Goal: Task Accomplishment & Management: Complete application form

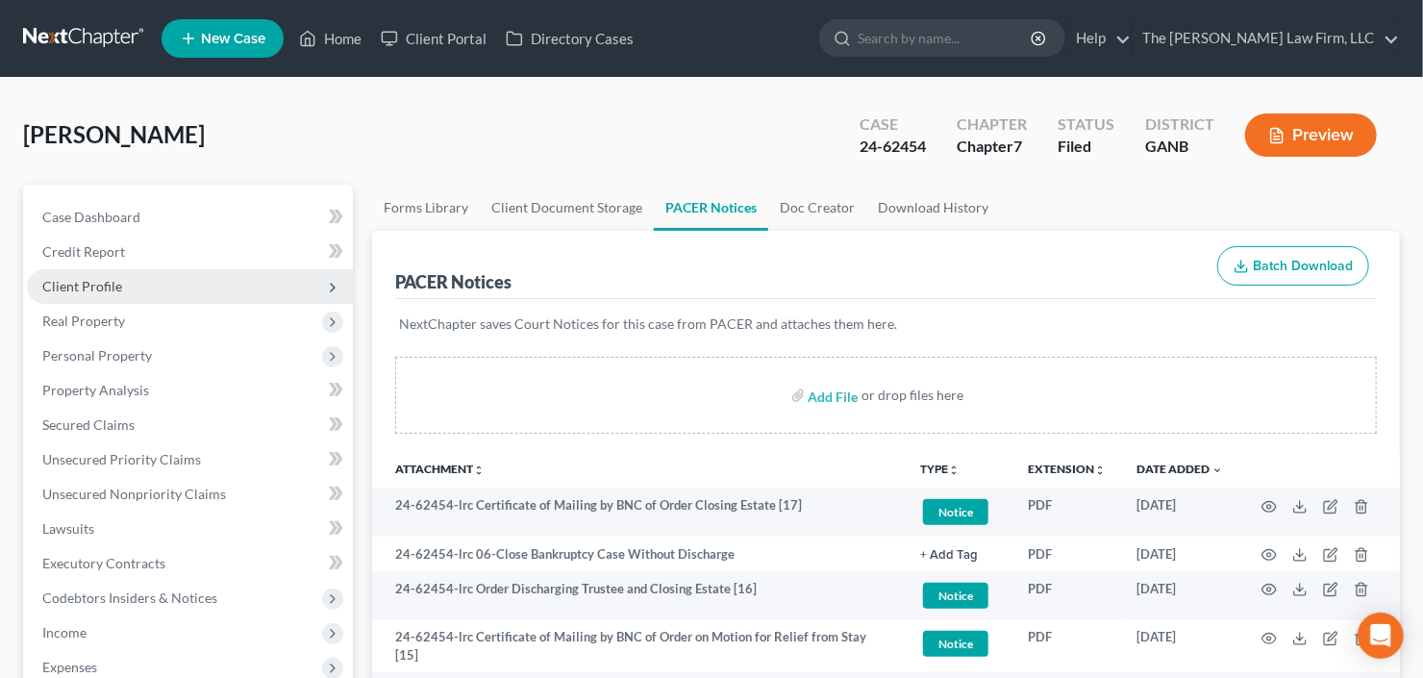
click at [73, 285] on span "Client Profile" at bounding box center [82, 286] width 80 height 16
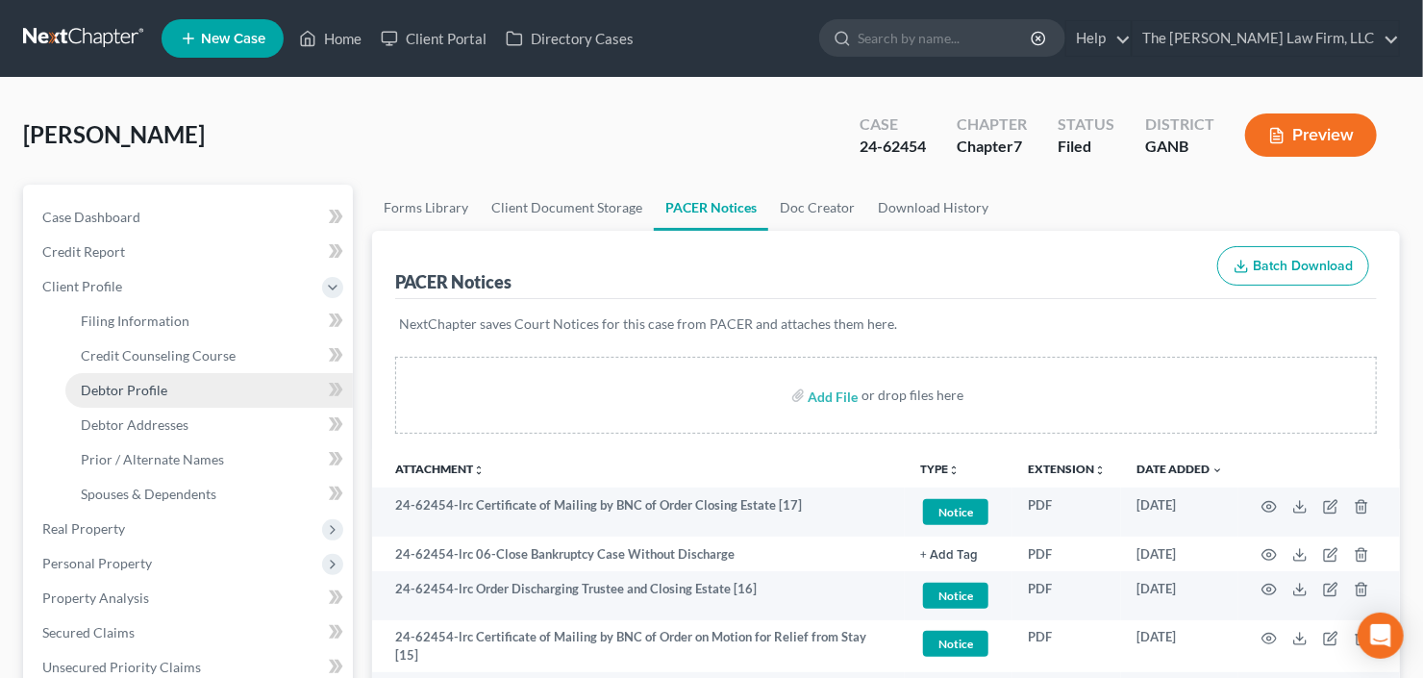
click at [96, 385] on span "Debtor Profile" at bounding box center [124, 390] width 87 height 16
select select "0"
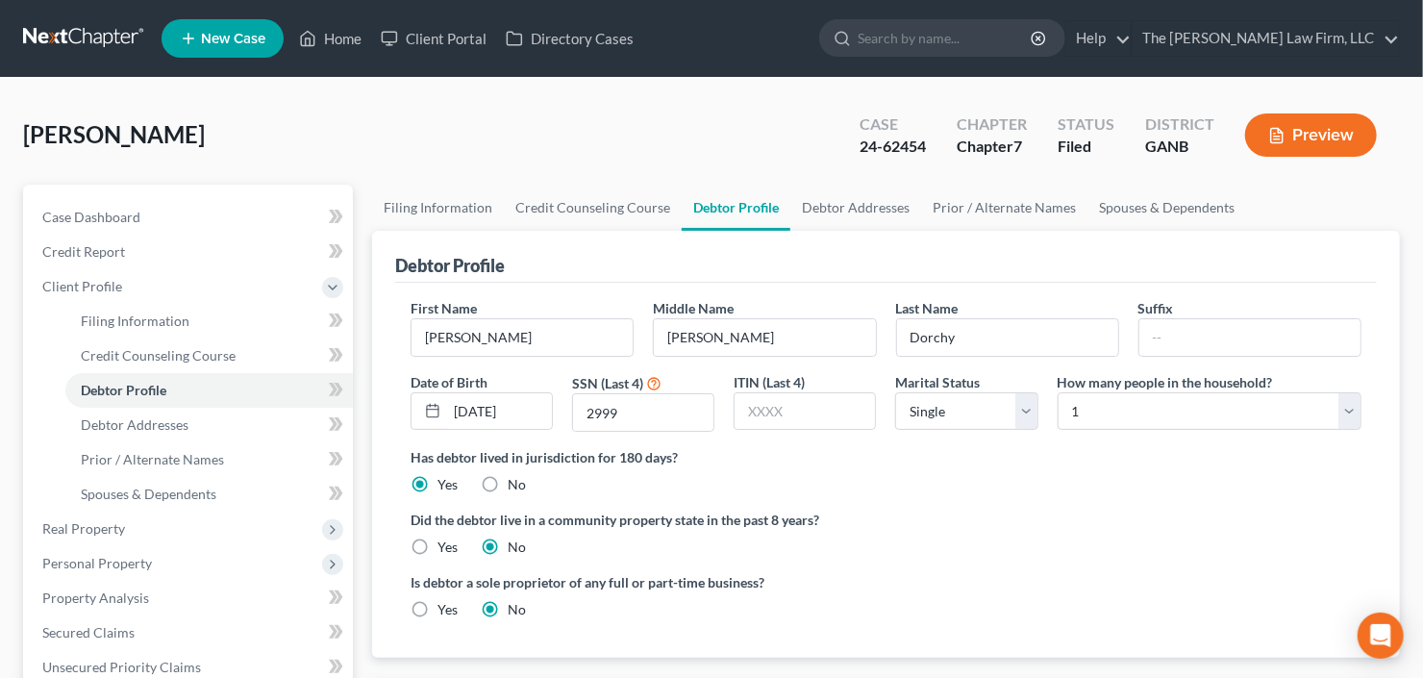
radio input "true"
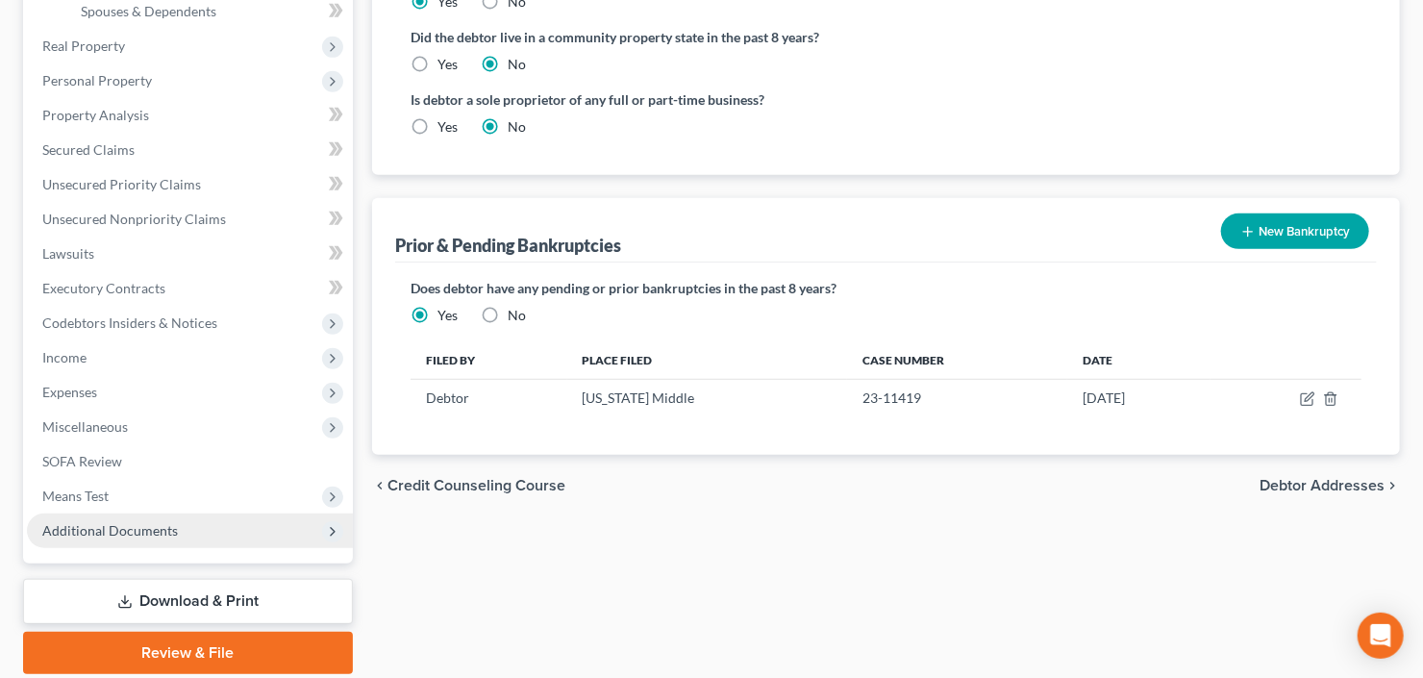
scroll to position [548, 0]
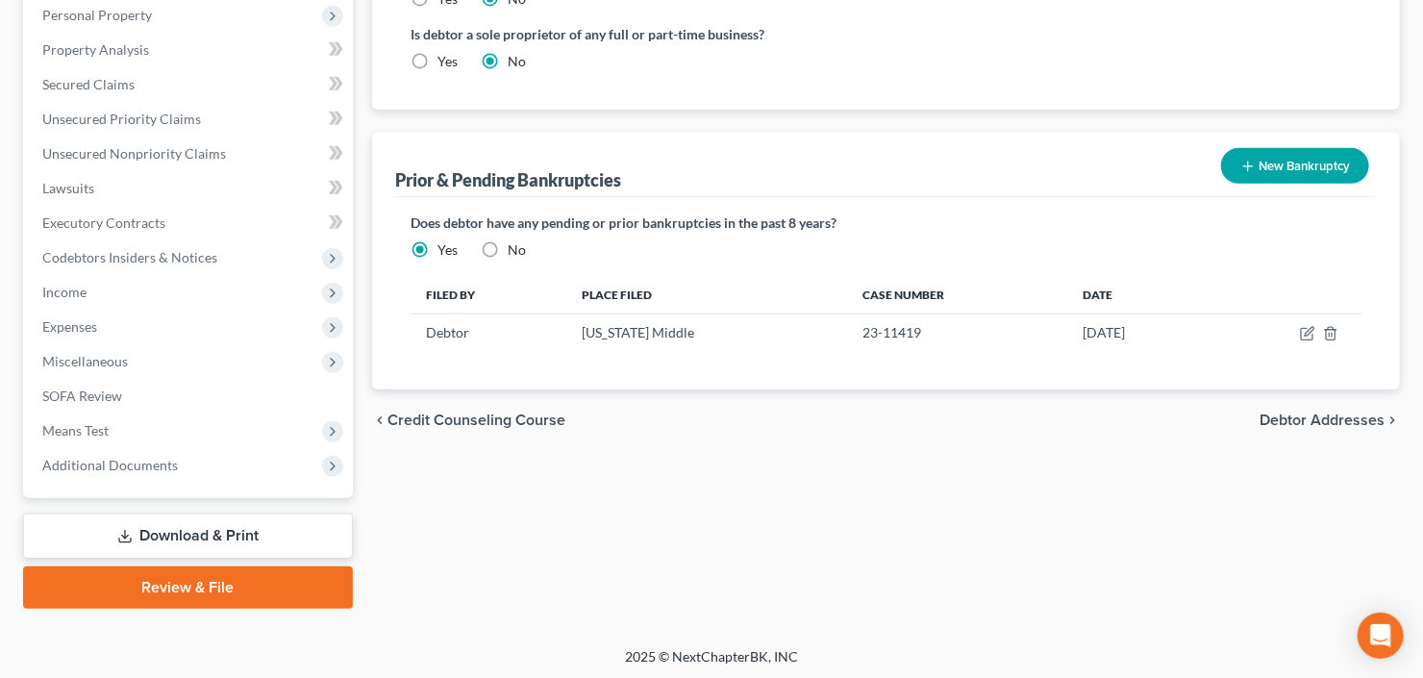
drag, startPoint x: 130, startPoint y: 460, endPoint x: 131, endPoint y: 481, distance: 20.2
click at [130, 460] on span "Additional Documents" at bounding box center [110, 465] width 136 height 16
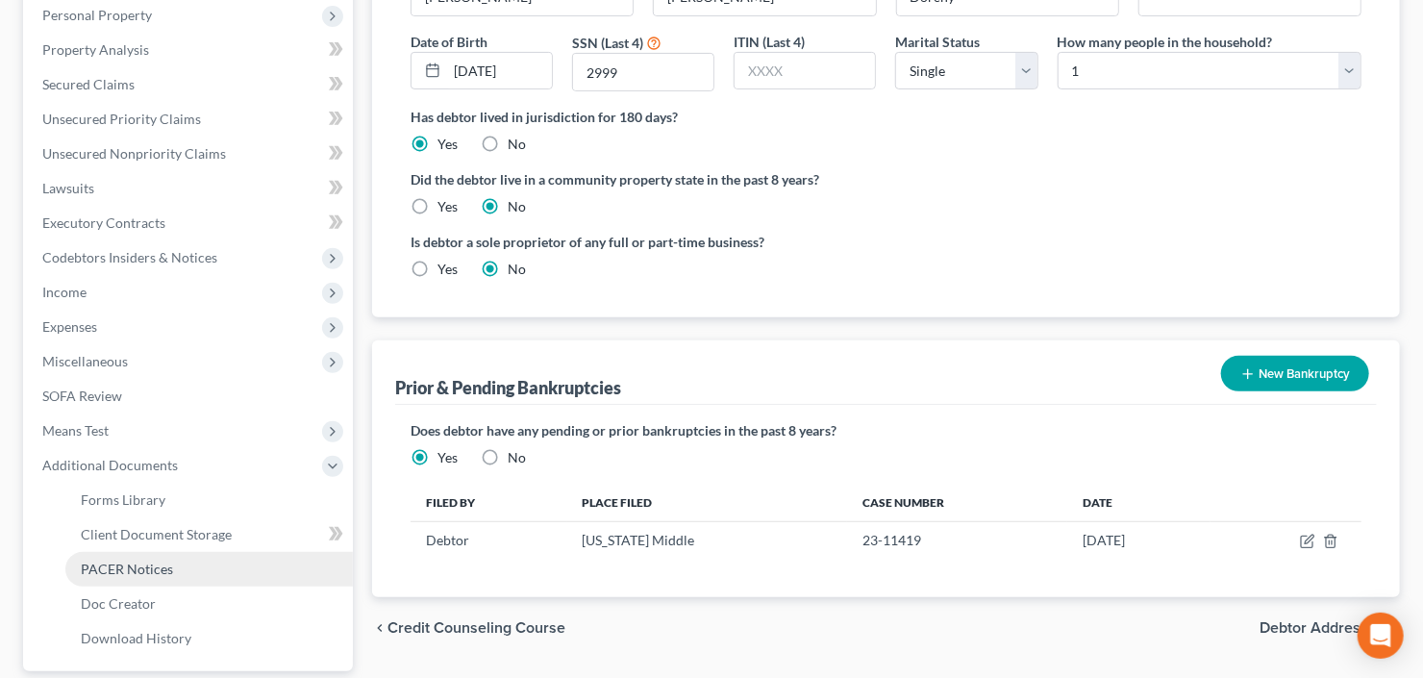
click at [128, 561] on span "PACER Notices" at bounding box center [127, 568] width 92 height 16
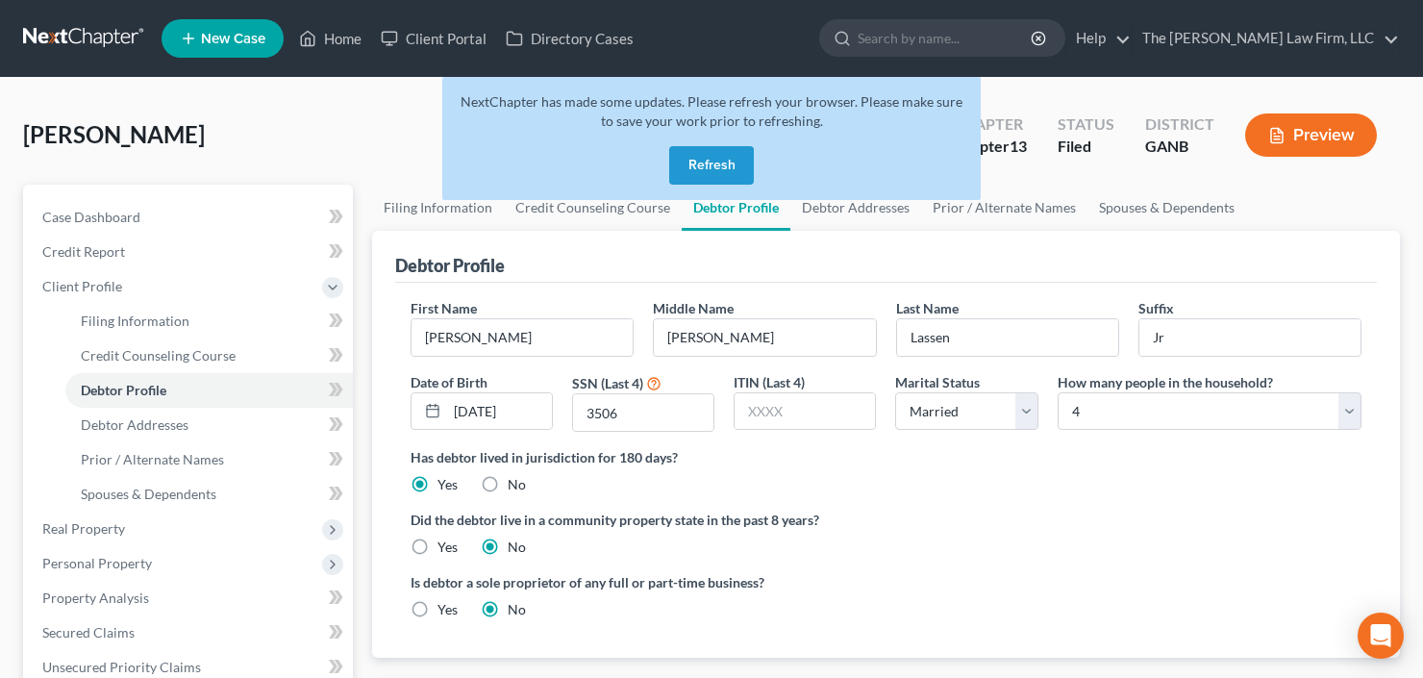
select select "1"
select select "3"
click at [716, 158] on button "Refresh" at bounding box center [711, 165] width 85 height 38
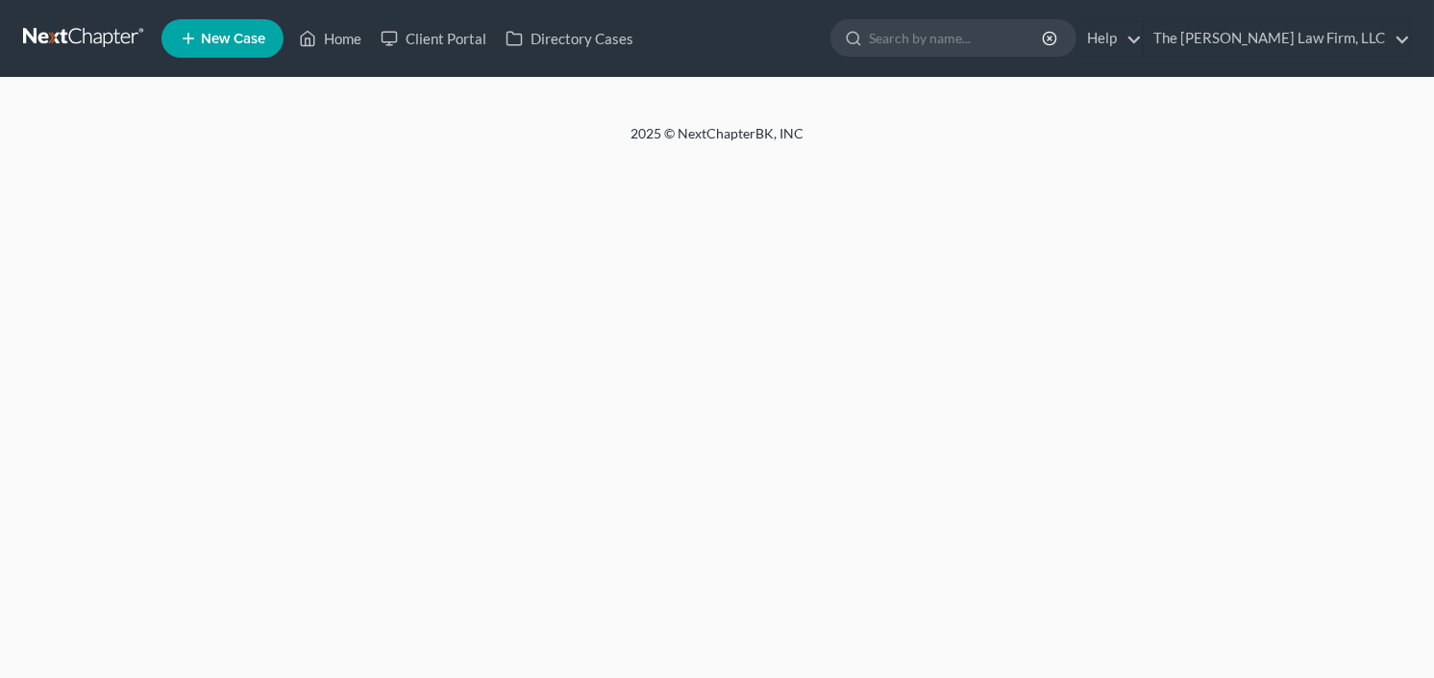
select select "1"
select select "3"
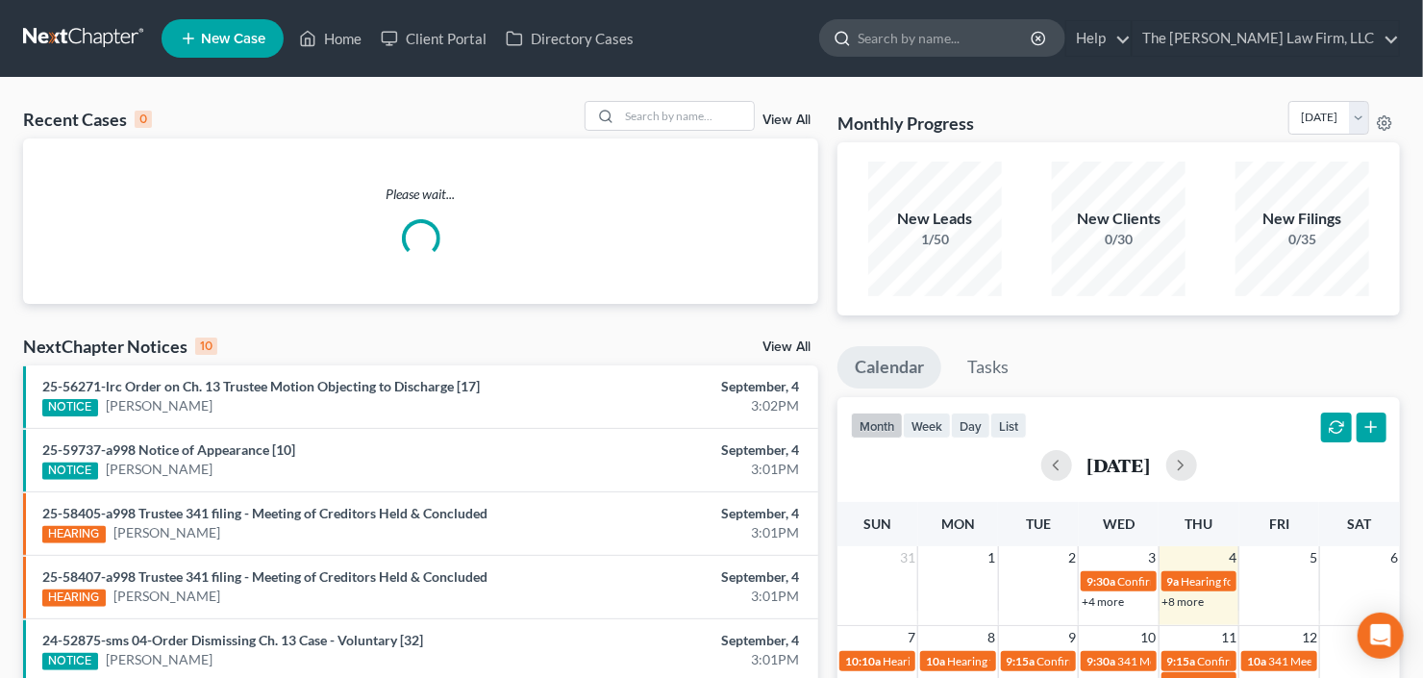
click at [967, 46] on input "search" at bounding box center [945, 38] width 176 height 36
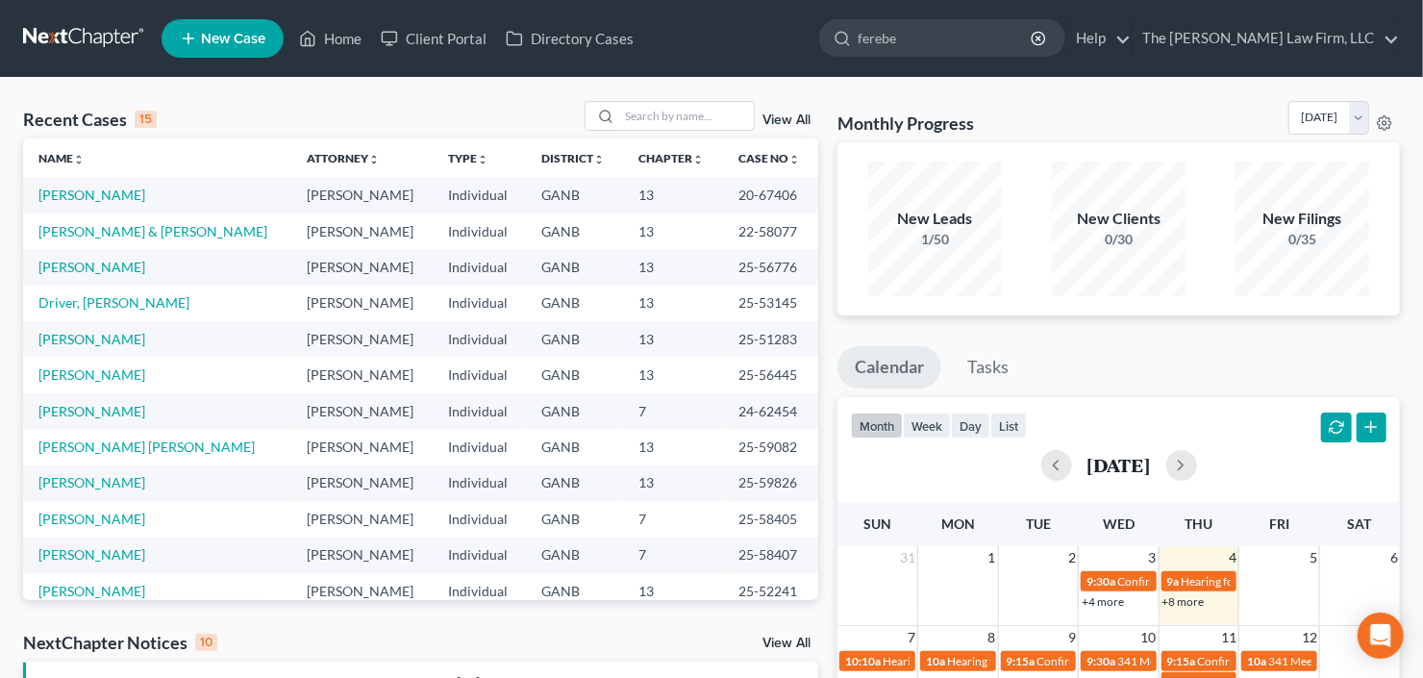
type input "[PERSON_NAME]"
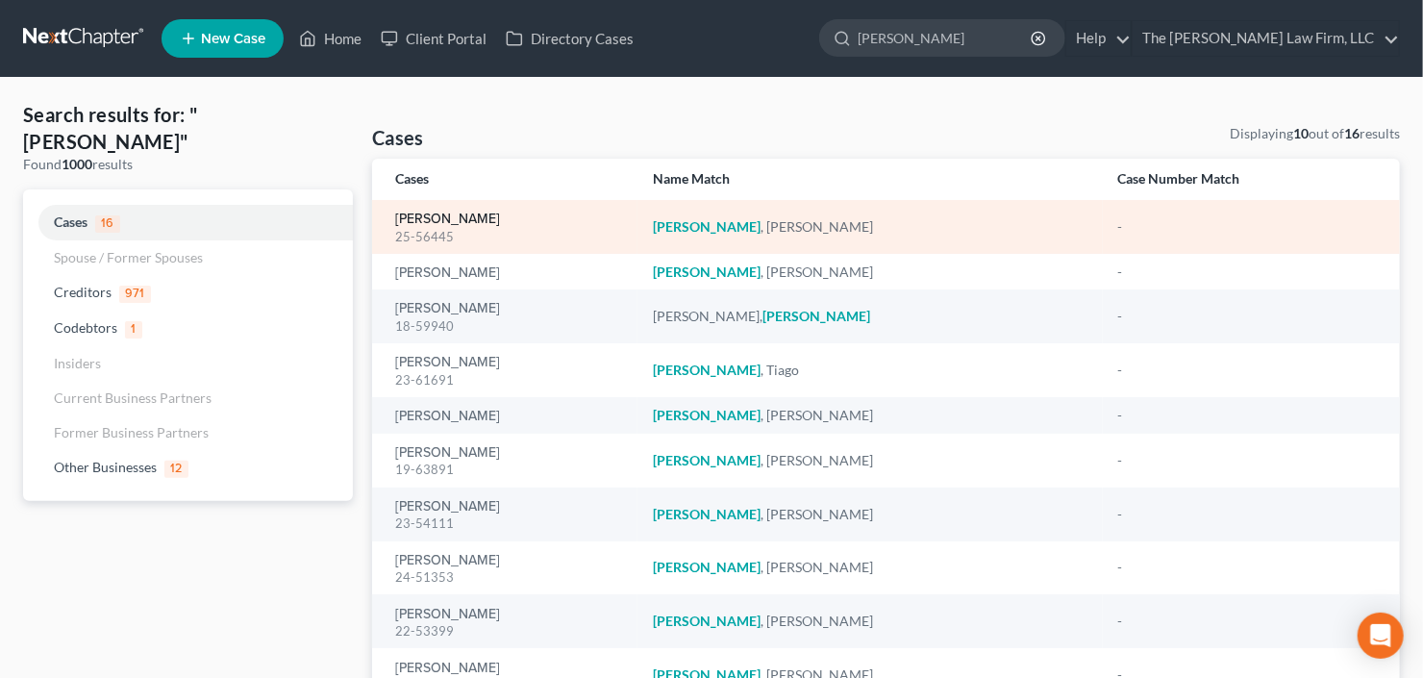
click at [409, 219] on link "[PERSON_NAME]" at bounding box center [447, 218] width 105 height 13
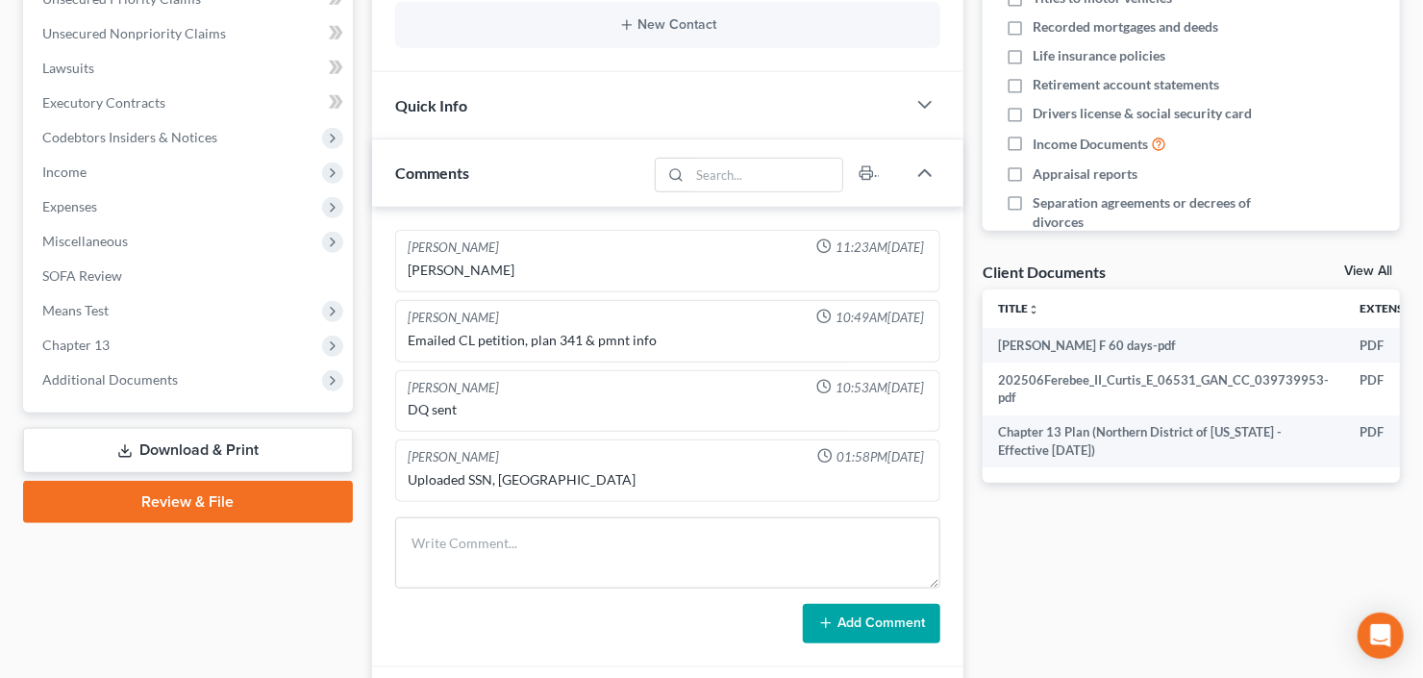
scroll to position [461, 0]
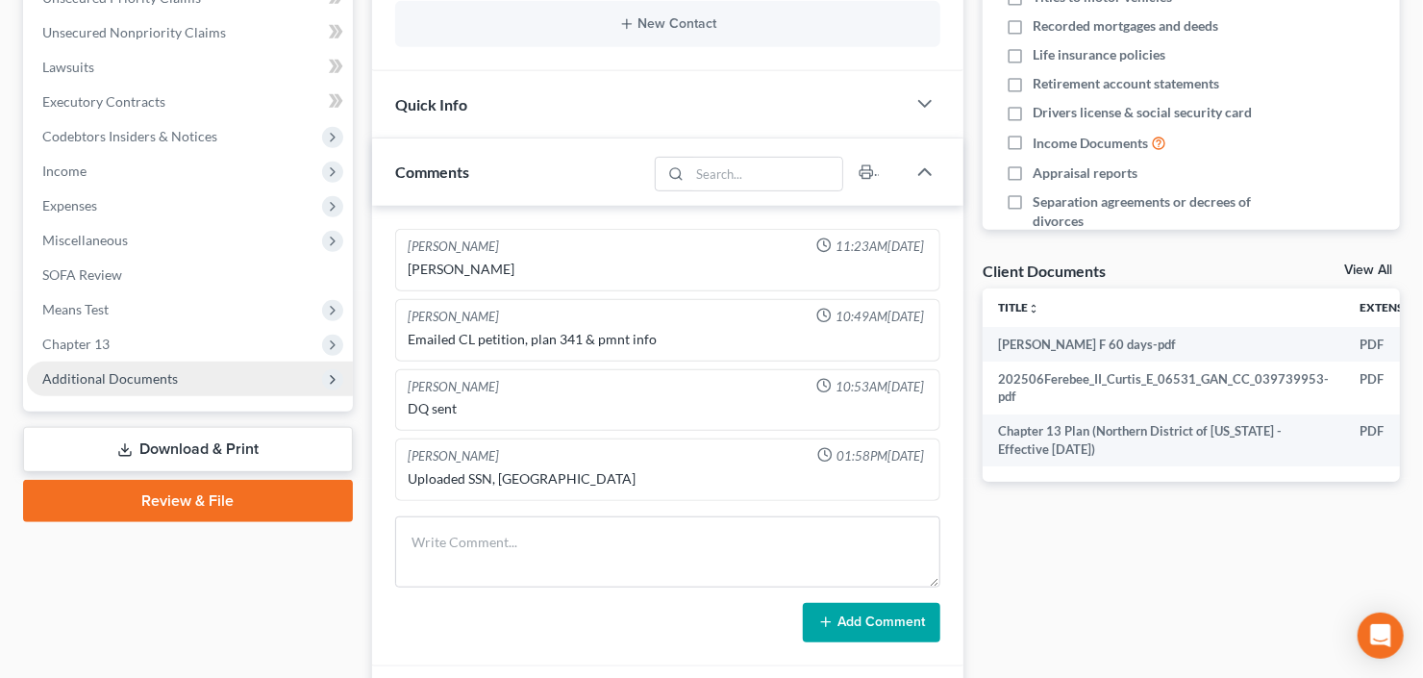
click at [50, 373] on span "Additional Documents" at bounding box center [110, 378] width 136 height 16
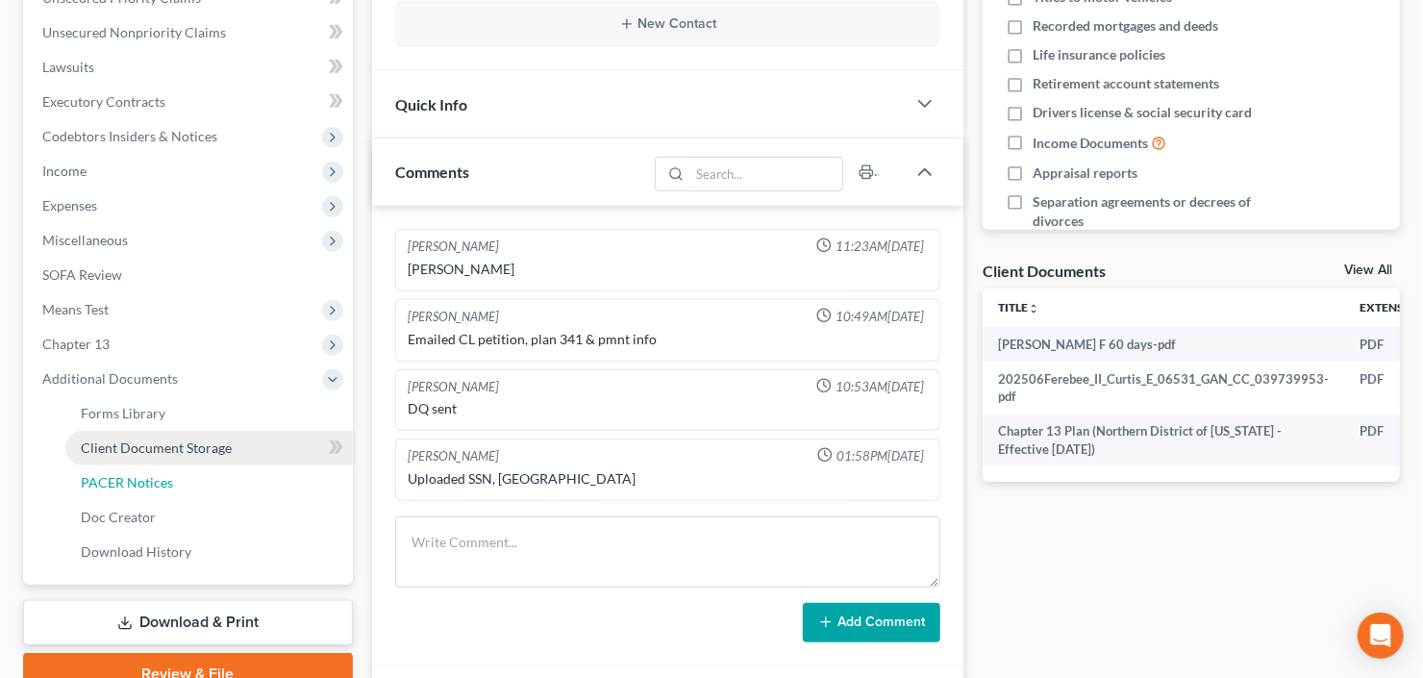
drag, startPoint x: 118, startPoint y: 481, endPoint x: 165, endPoint y: 462, distance: 50.5
click at [119, 481] on span "PACER Notices" at bounding box center [127, 482] width 92 height 16
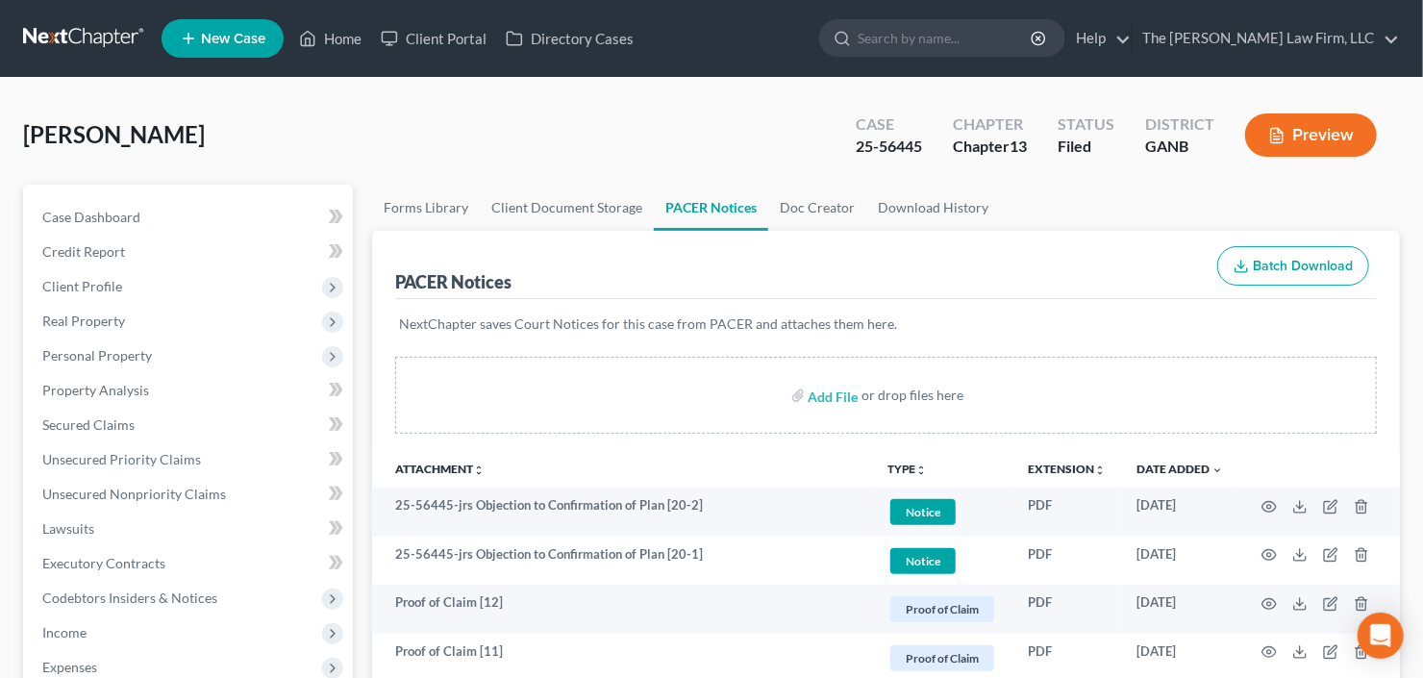
click at [501, 126] on div "Ferebee, Curtis Upgraded Case 25-56445 Chapter Chapter 13 Status Filed District…" at bounding box center [711, 143] width 1377 height 84
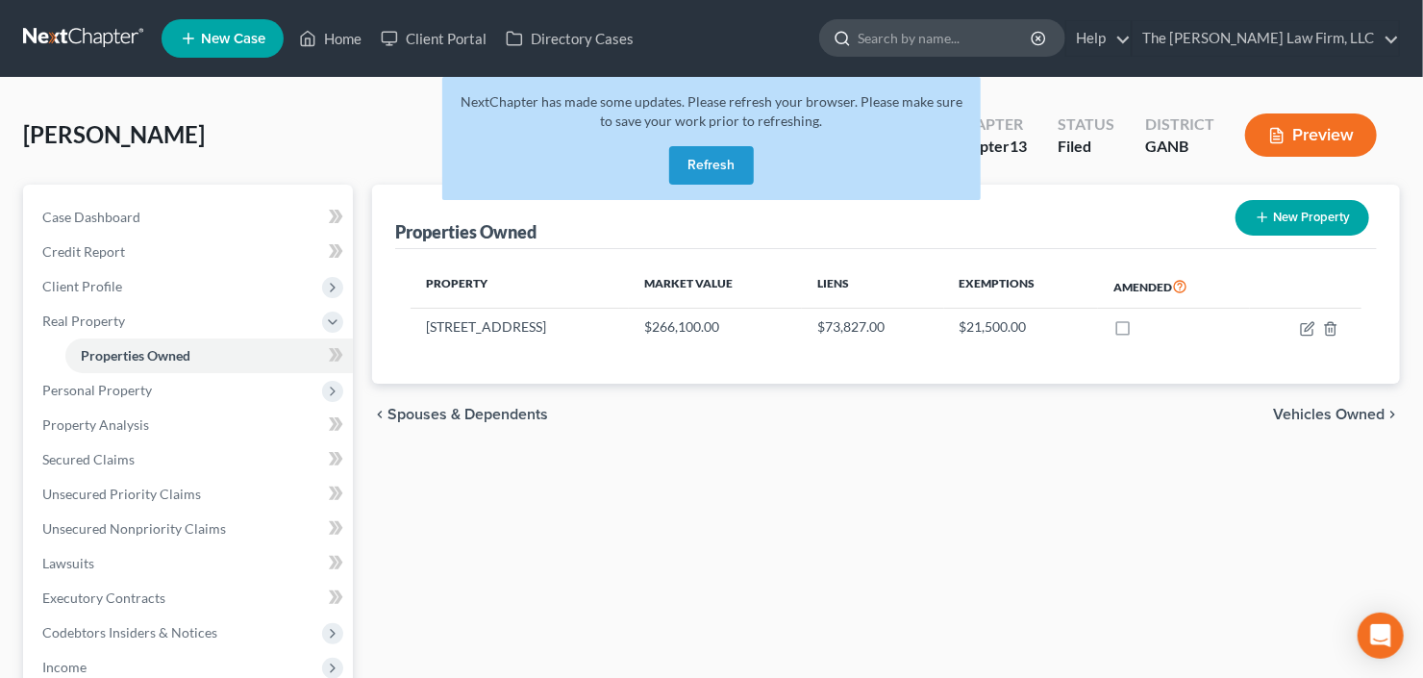
click at [946, 41] on input "search" at bounding box center [945, 38] width 176 height 36
type input "[PERSON_NAME]"
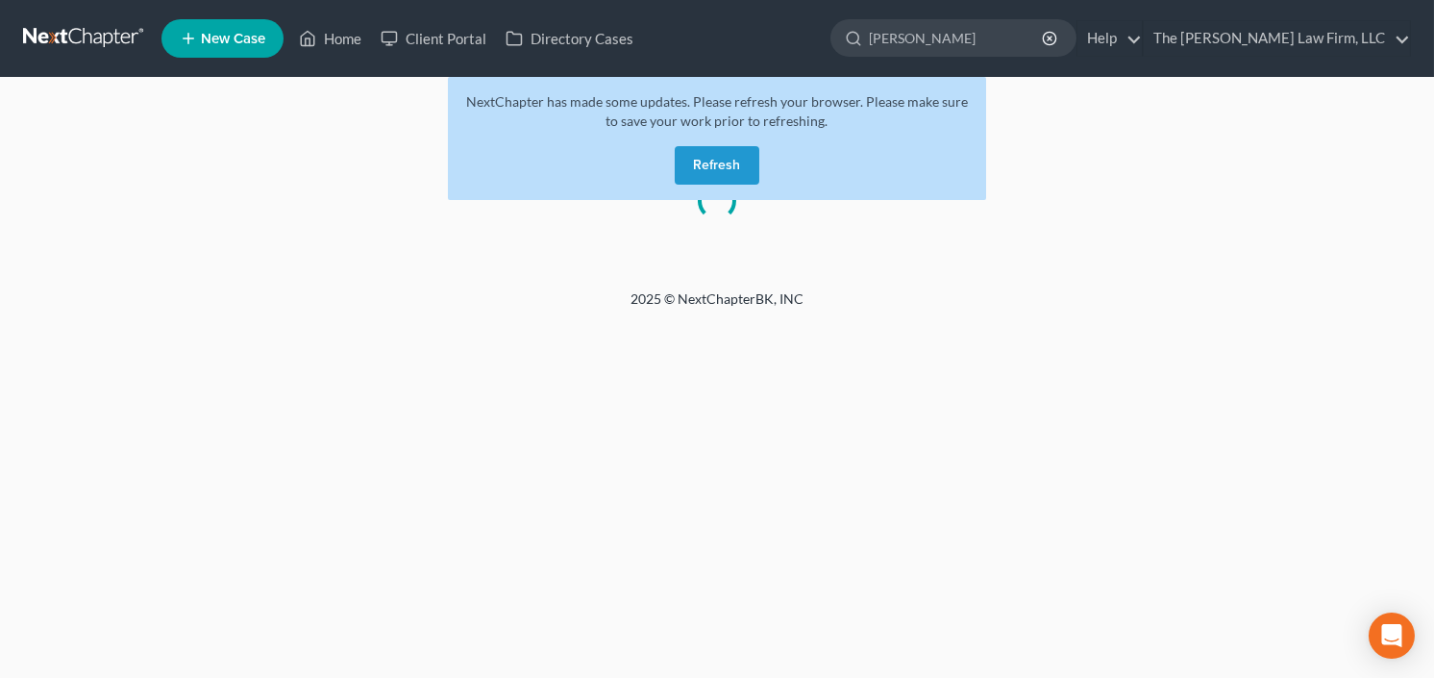
click at [702, 161] on button "Refresh" at bounding box center [717, 165] width 85 height 38
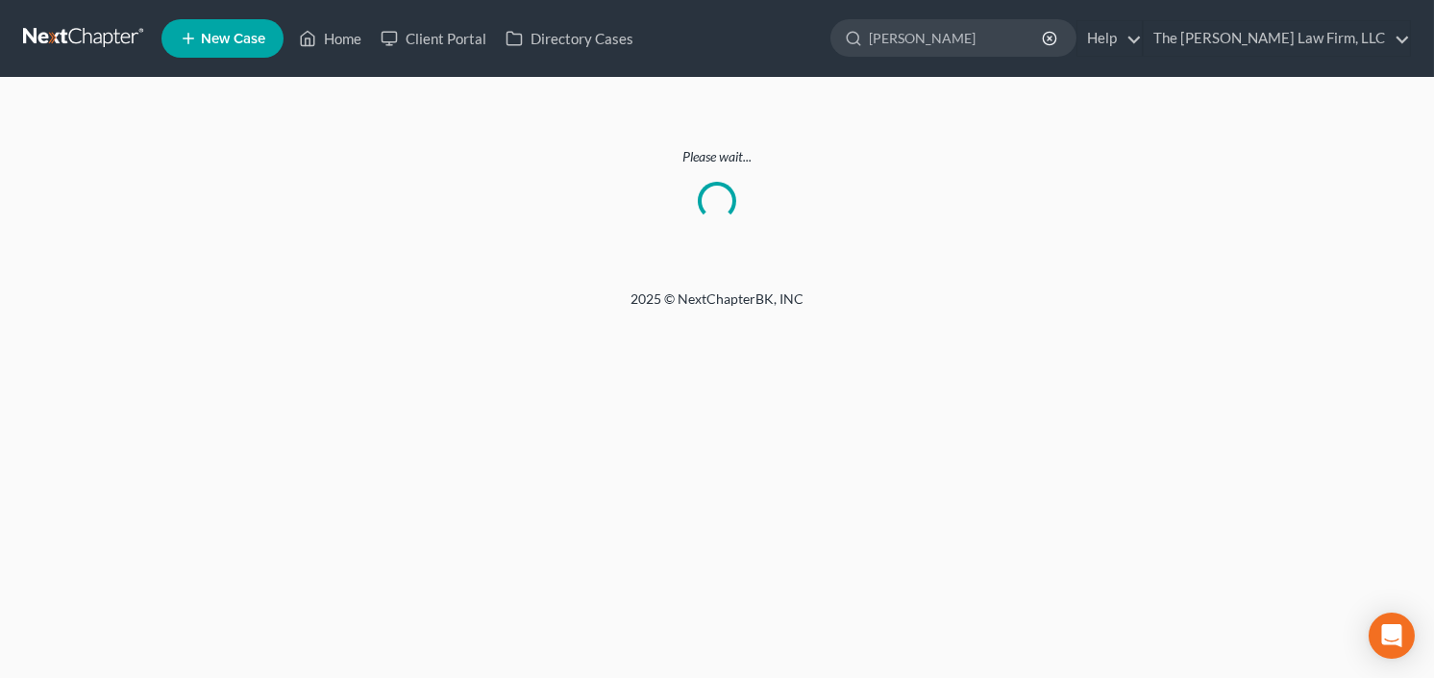
click at [87, 28] on link at bounding box center [84, 38] width 123 height 35
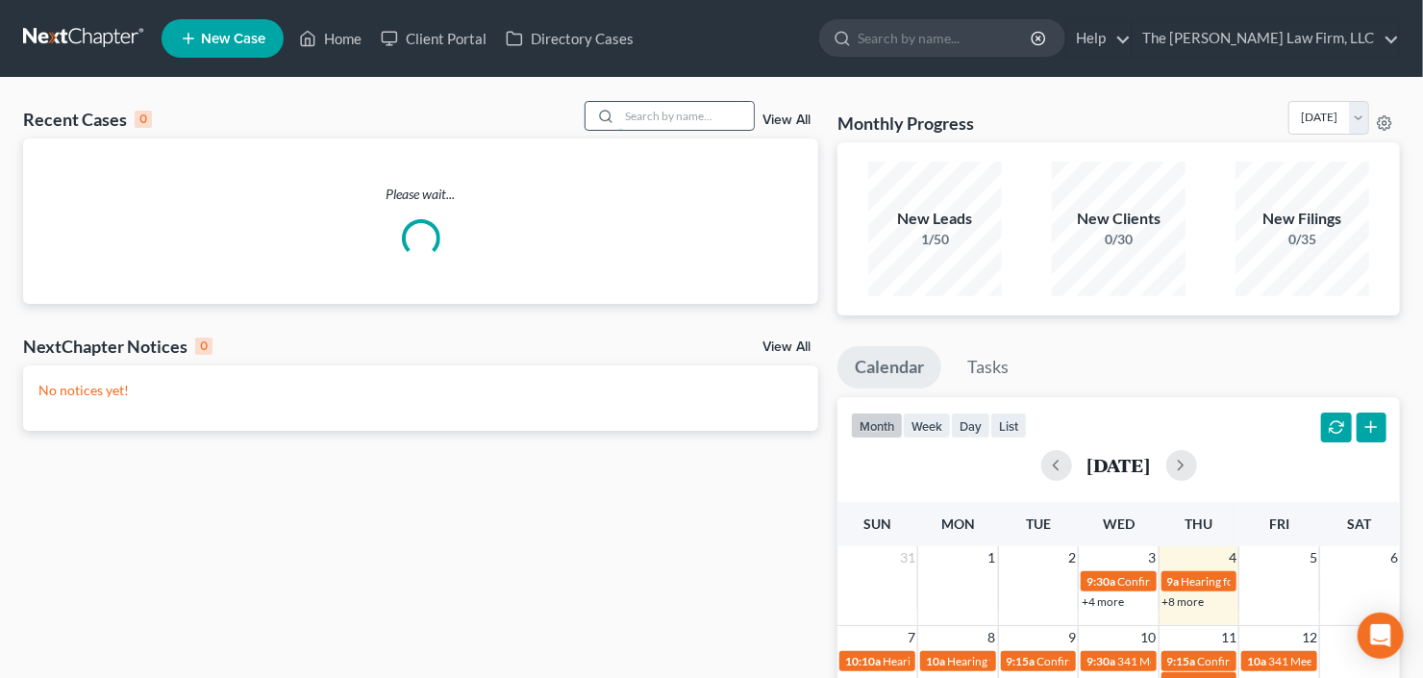
click at [652, 115] on input "search" at bounding box center [686, 116] width 135 height 28
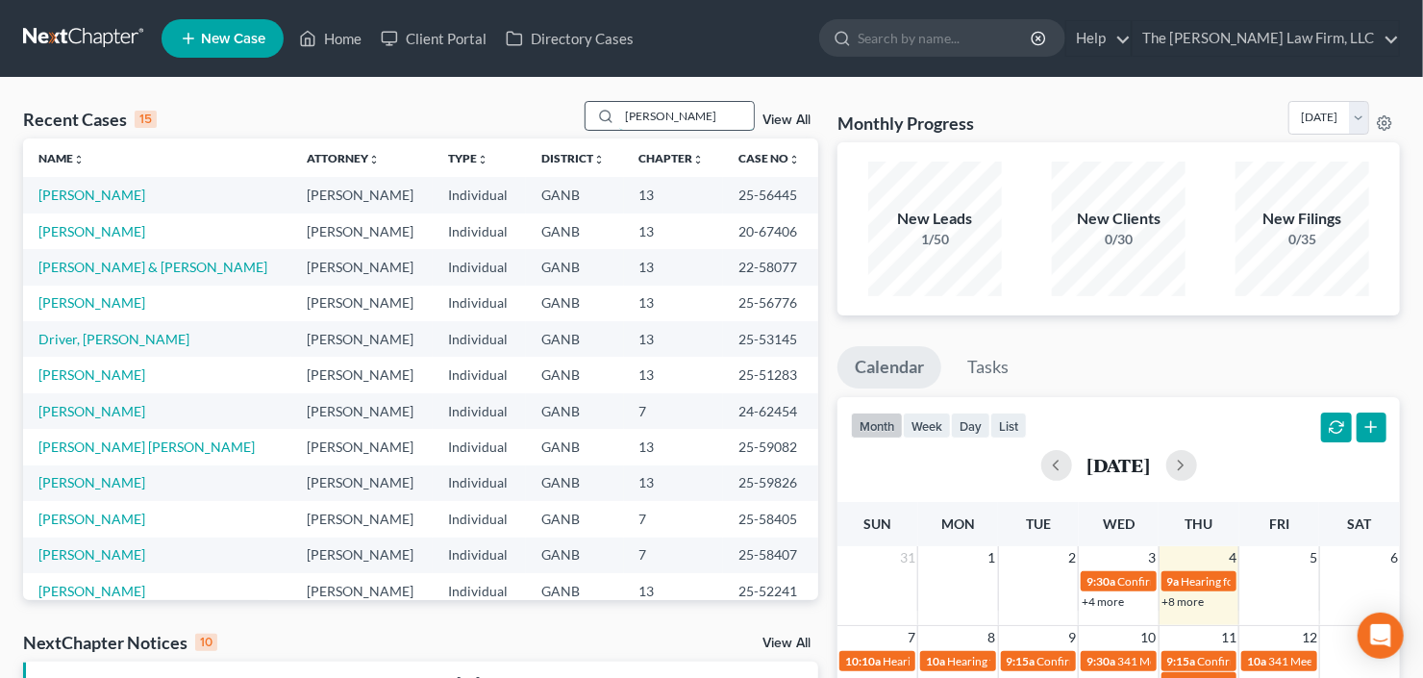
type input "[PERSON_NAME]"
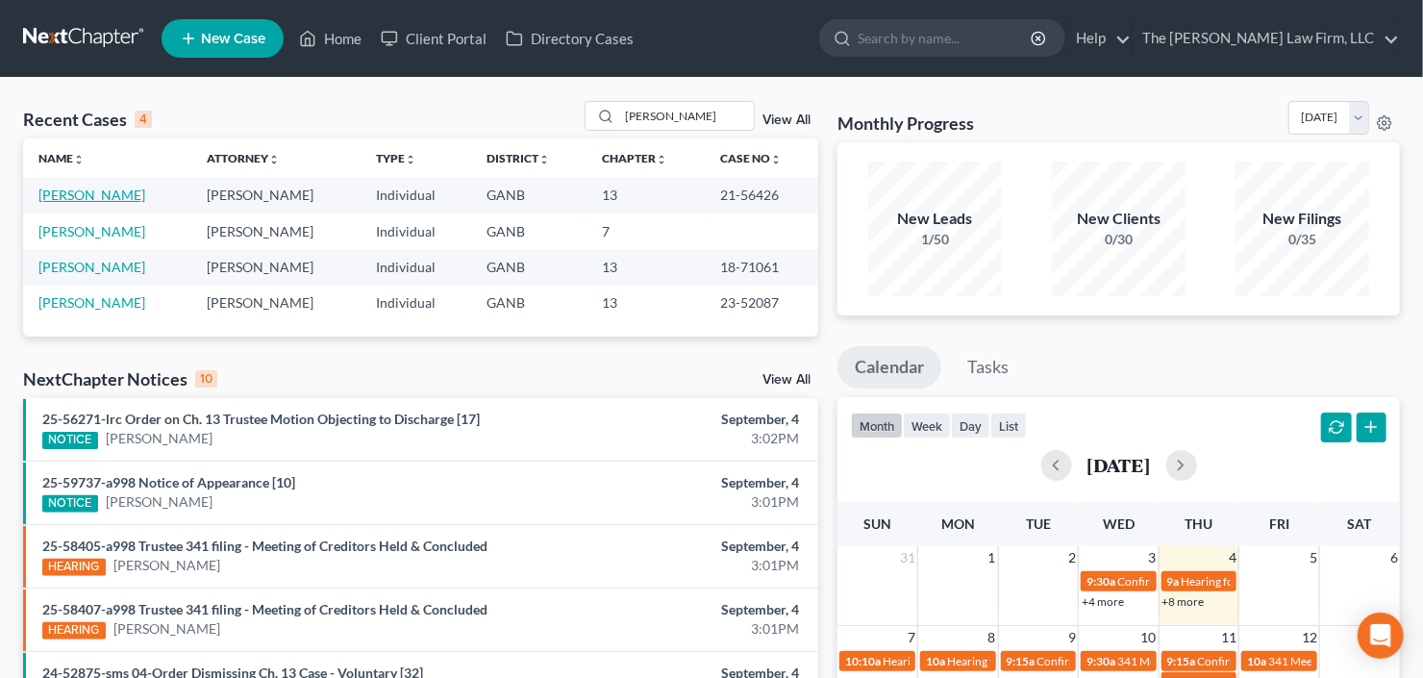
click at [80, 199] on link "[PERSON_NAME]" at bounding box center [91, 194] width 107 height 16
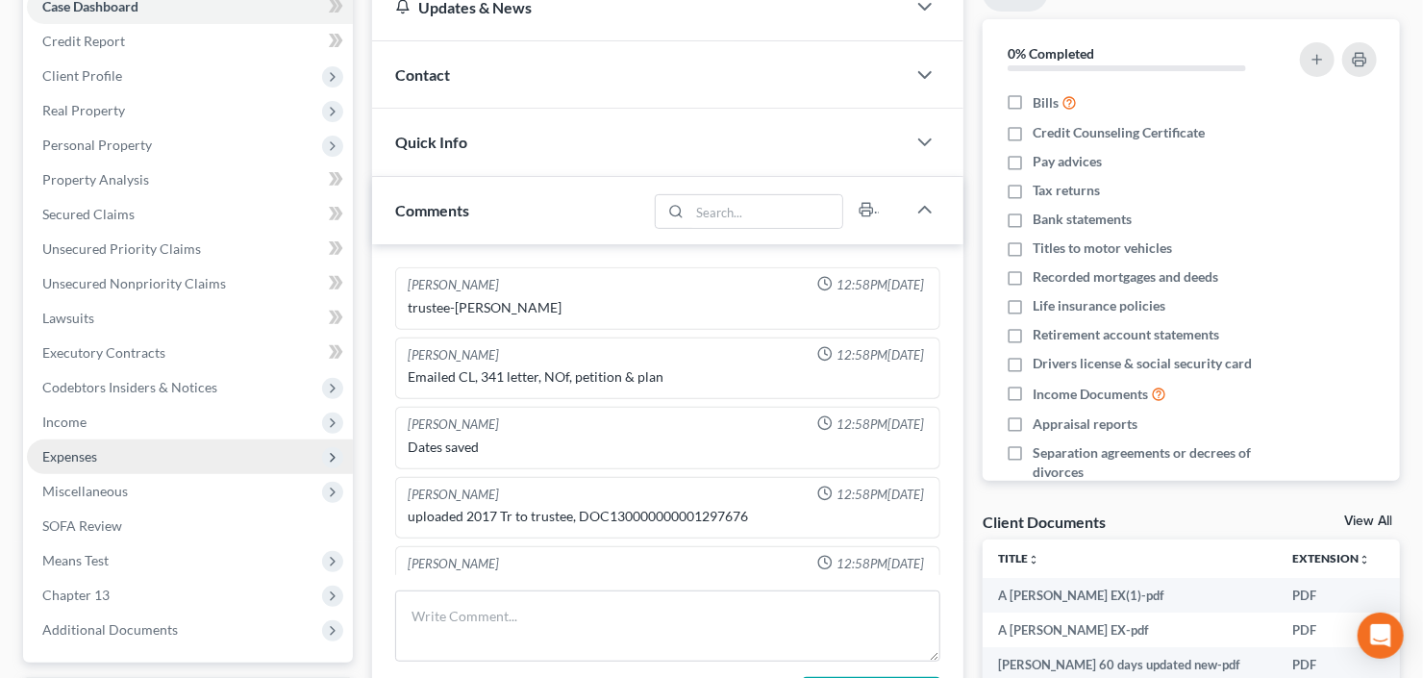
scroll to position [231, 0]
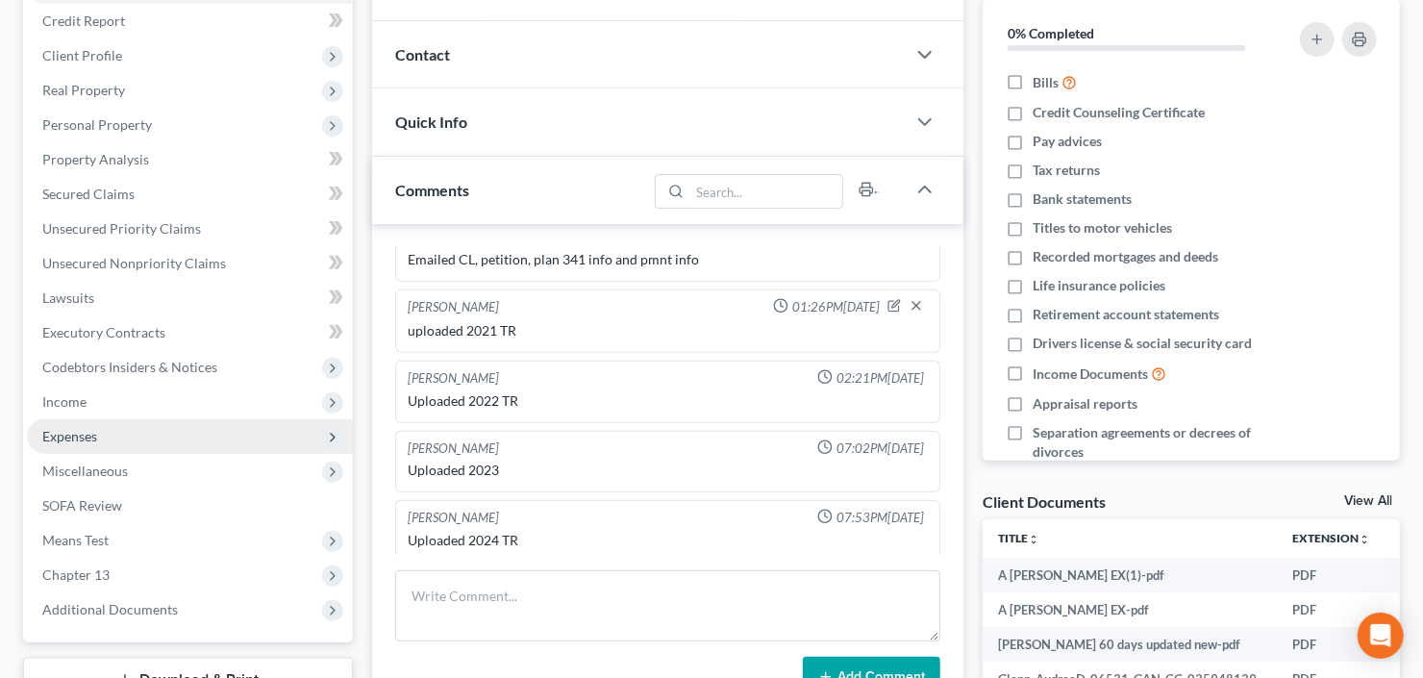
click at [89, 438] on span "Expenses" at bounding box center [69, 436] width 55 height 16
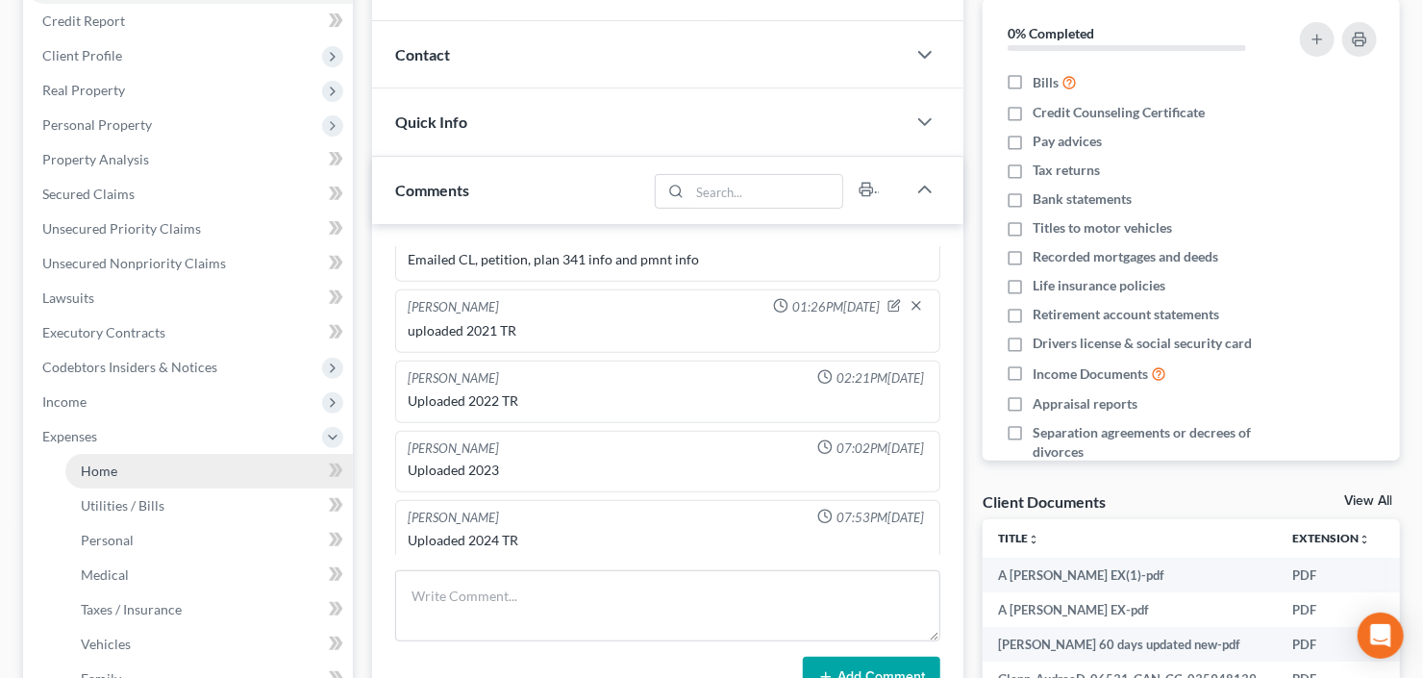
click at [101, 468] on span "Home" at bounding box center [99, 470] width 37 height 16
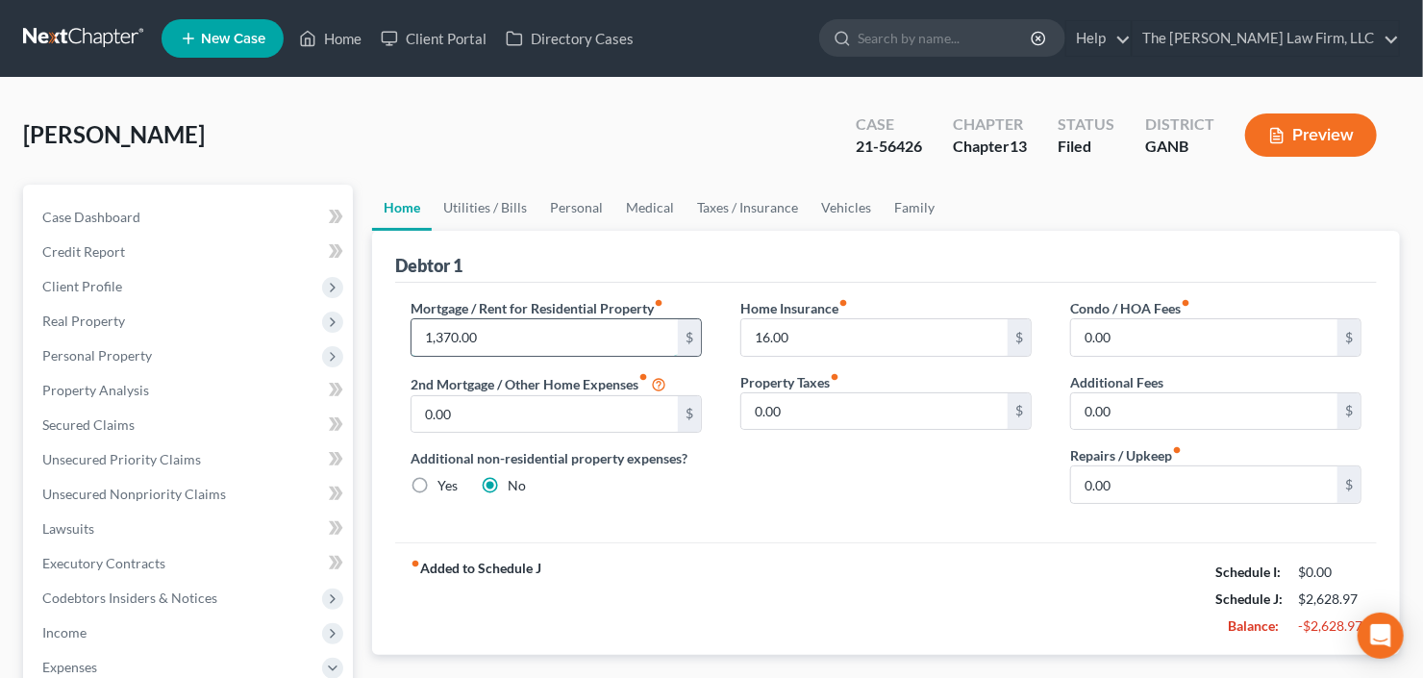
click at [482, 322] on input "1,370.00" at bounding box center [544, 337] width 266 height 37
type input "1,662"
click at [862, 191] on link "Vehicles" at bounding box center [845, 208] width 73 height 46
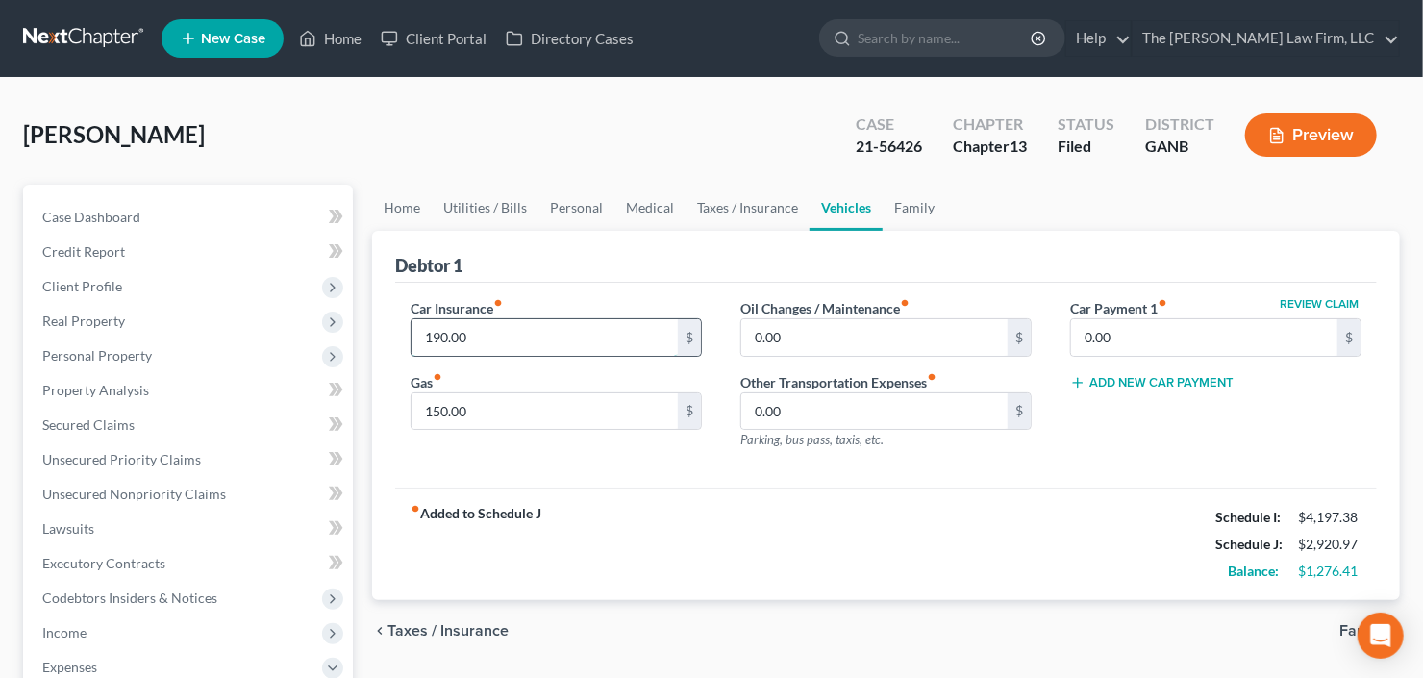
click at [557, 353] on input "190.00" at bounding box center [544, 337] width 266 height 37
click at [507, 426] on input "150.00" at bounding box center [544, 411] width 266 height 37
click at [508, 416] on input "150.00" at bounding box center [544, 411] width 266 height 37
drag, startPoint x: 505, startPoint y: 415, endPoint x: 366, endPoint y: 426, distance: 138.8
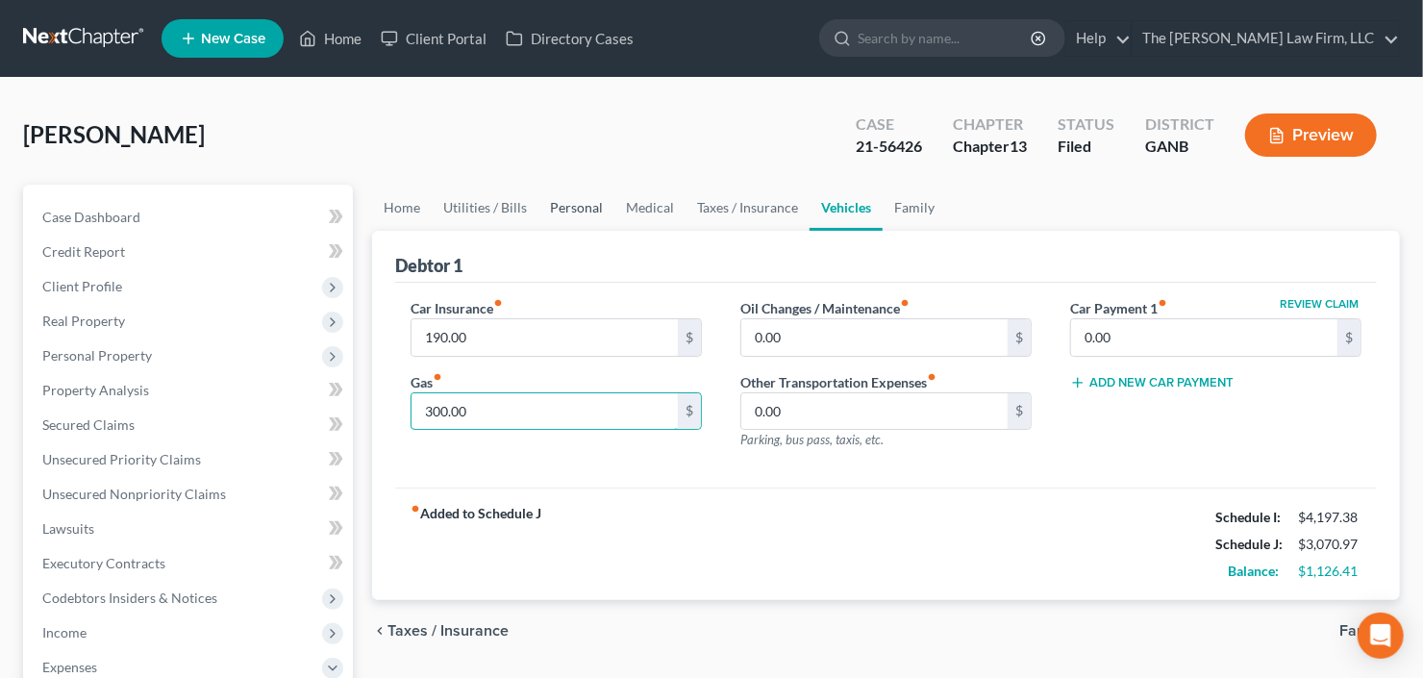
type input "300.00"
click at [598, 198] on link "Personal" at bounding box center [576, 208] width 76 height 46
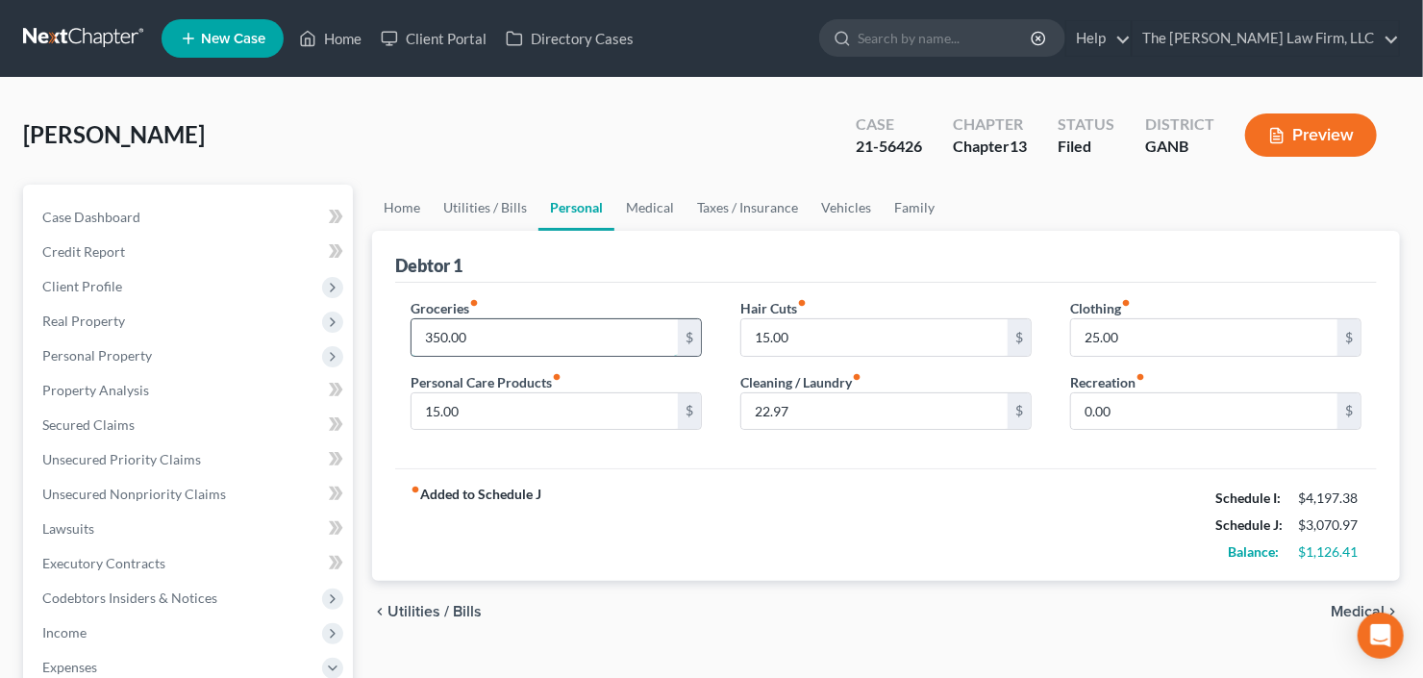
click at [512, 342] on input "350.00" at bounding box center [544, 337] width 266 height 37
type input "450"
type input "100"
type input "75"
type input "757"
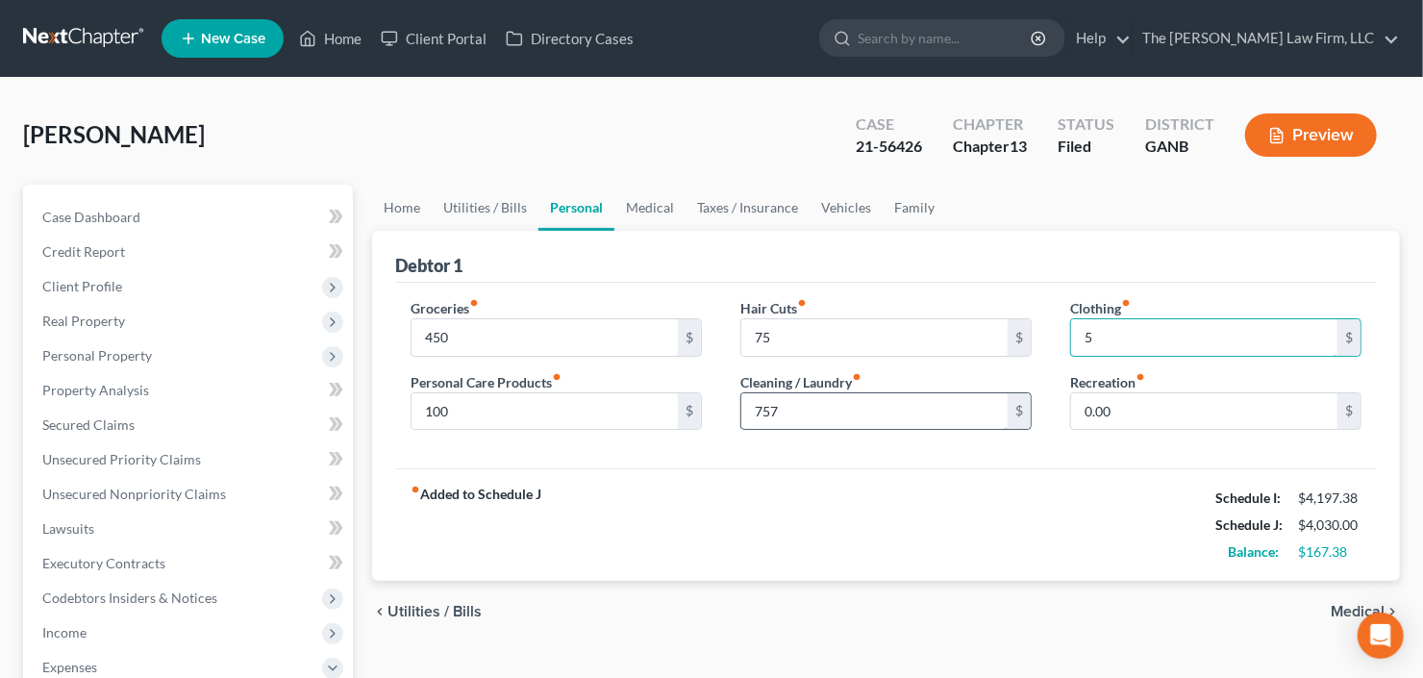
type input "5"
click at [819, 405] on input "757" at bounding box center [874, 411] width 266 height 37
type input "75"
click at [480, 207] on link "Utilities / Bills" at bounding box center [485, 208] width 107 height 46
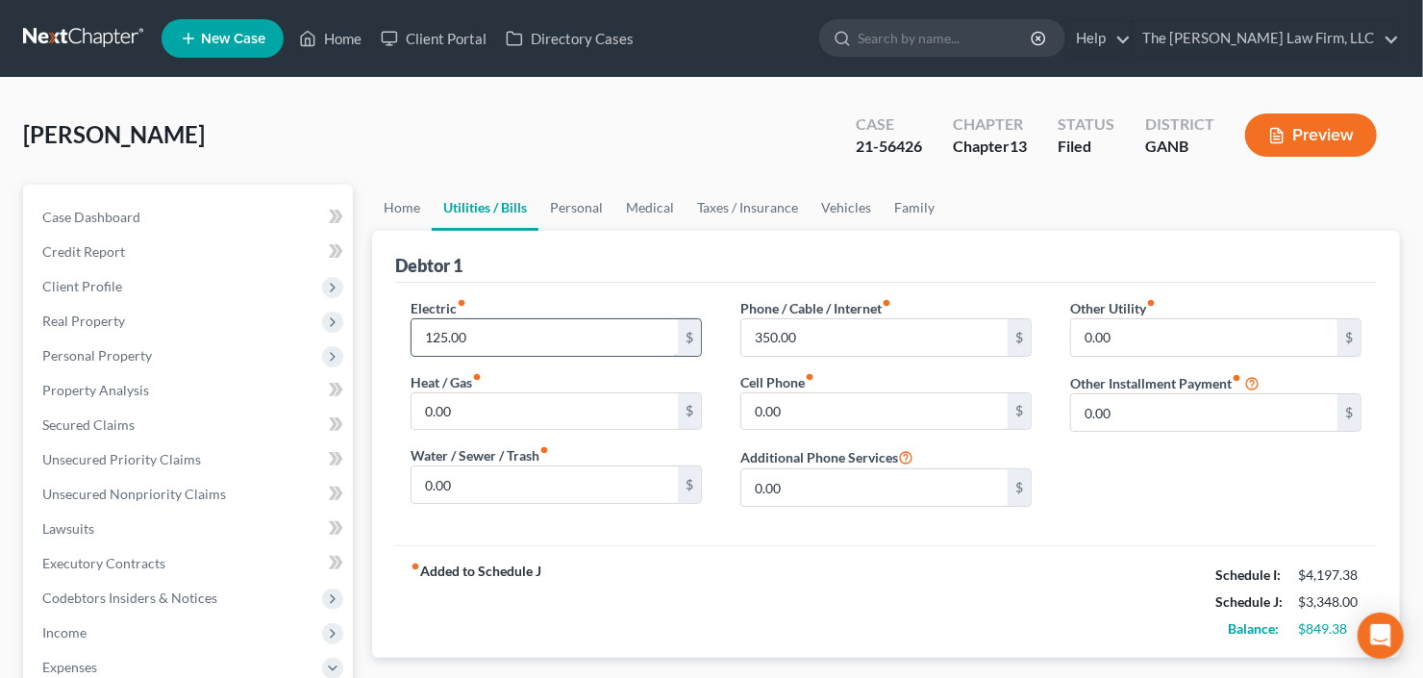
click at [538, 342] on input "125.00" at bounding box center [544, 337] width 266 height 37
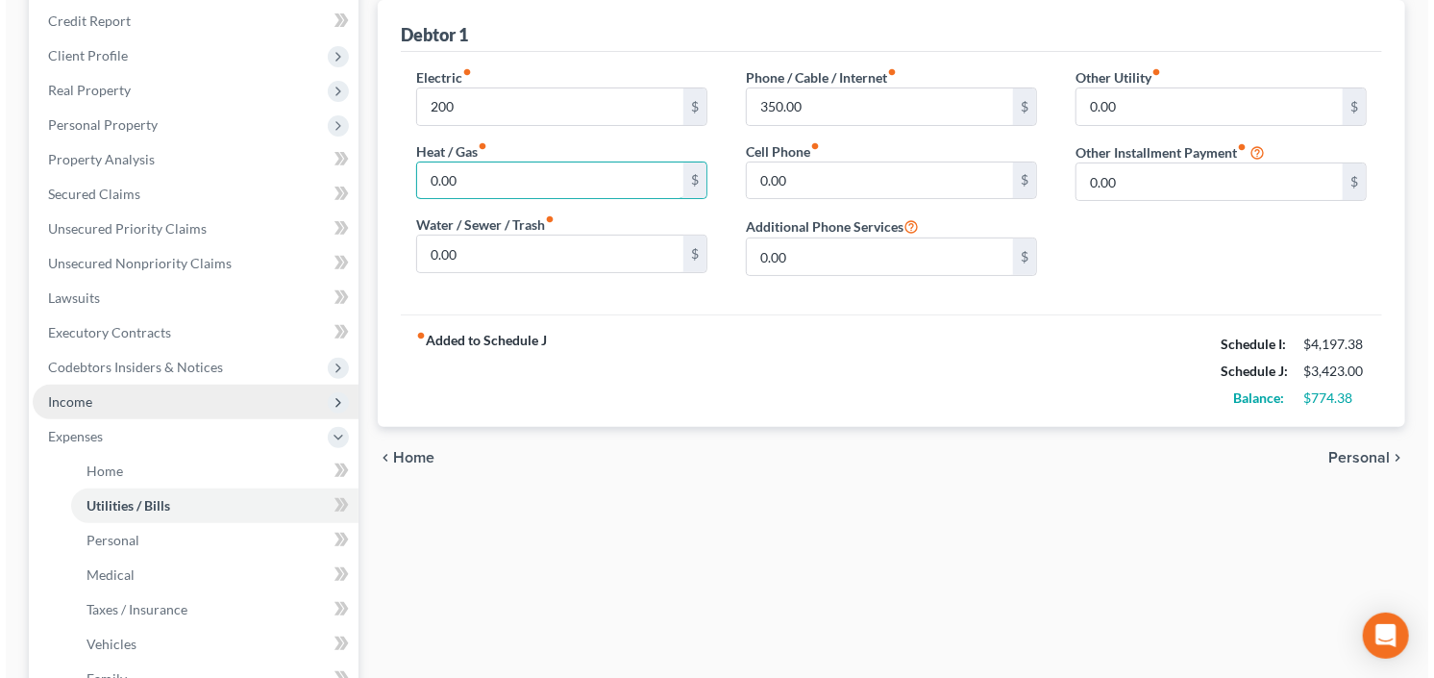
scroll to position [308, 0]
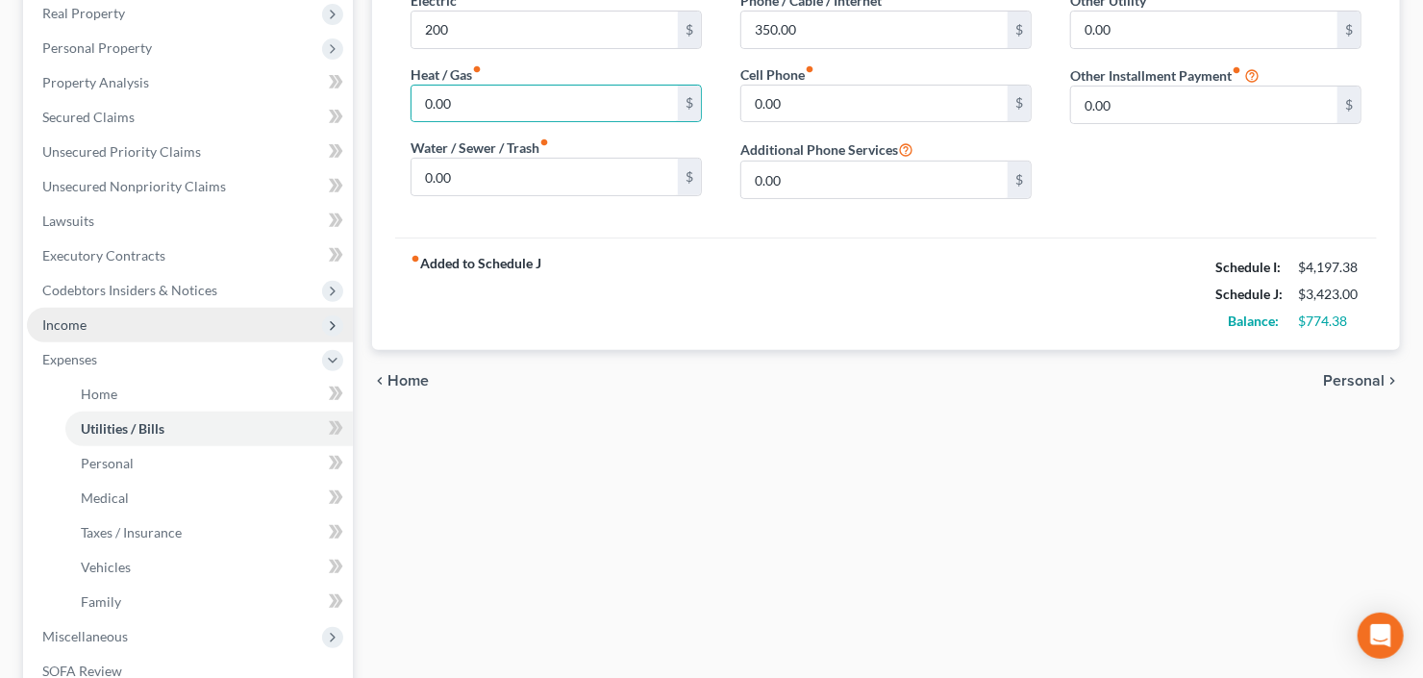
click at [123, 323] on span "Income" at bounding box center [190, 325] width 326 height 35
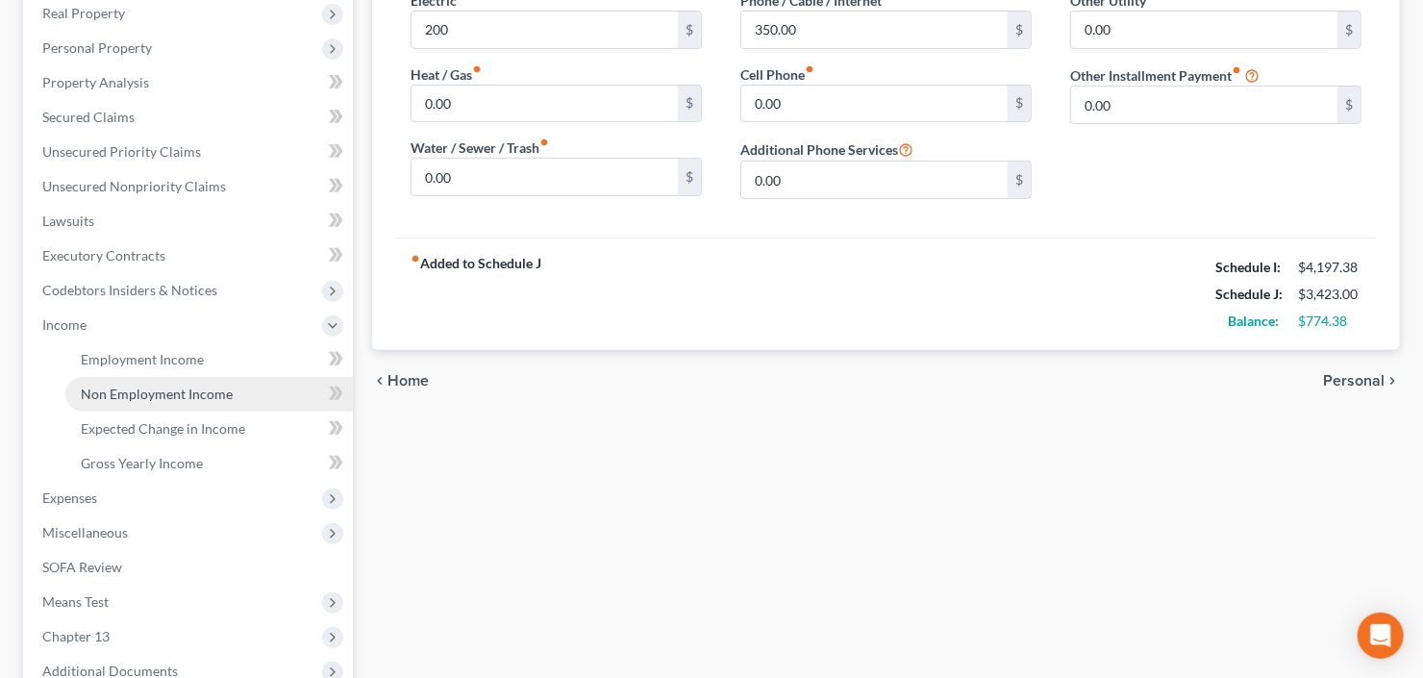
click at [118, 399] on span "Non Employment Income" at bounding box center [157, 393] width 152 height 16
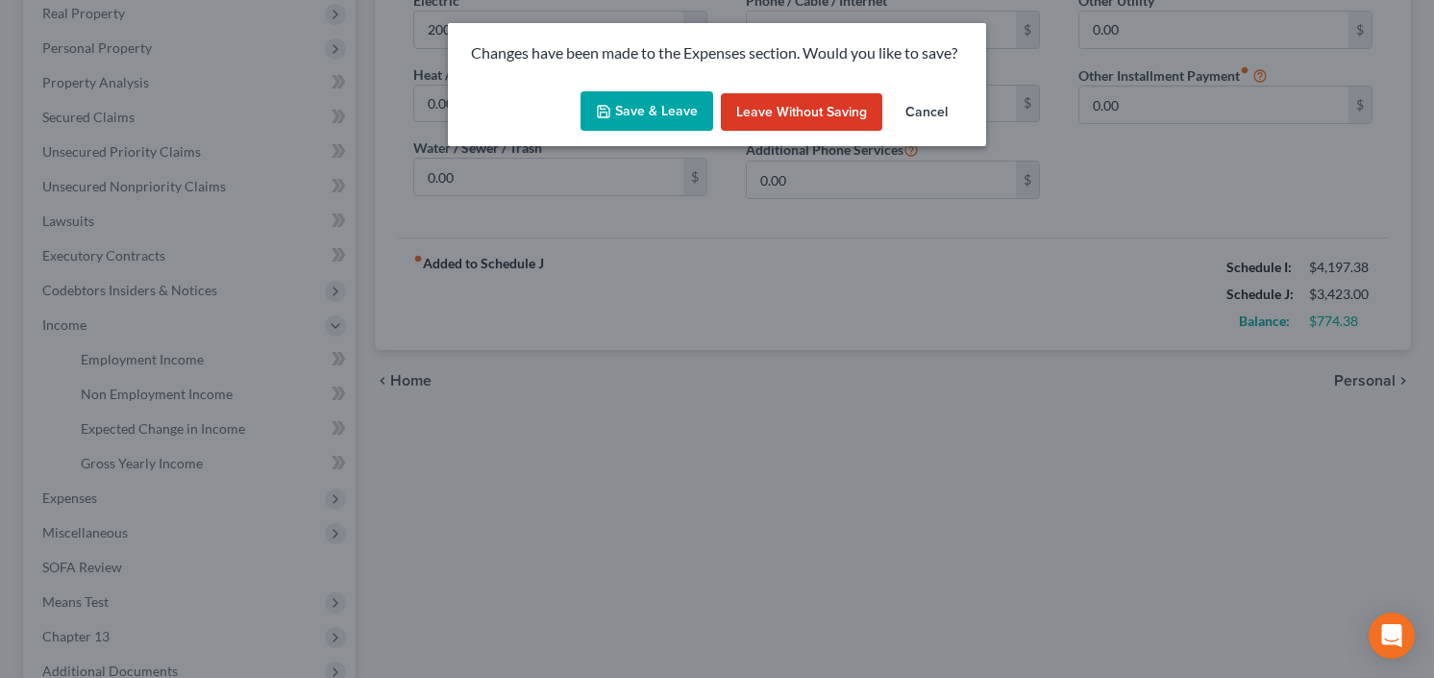
click at [650, 100] on button "Save & Leave" at bounding box center [647, 111] width 133 height 40
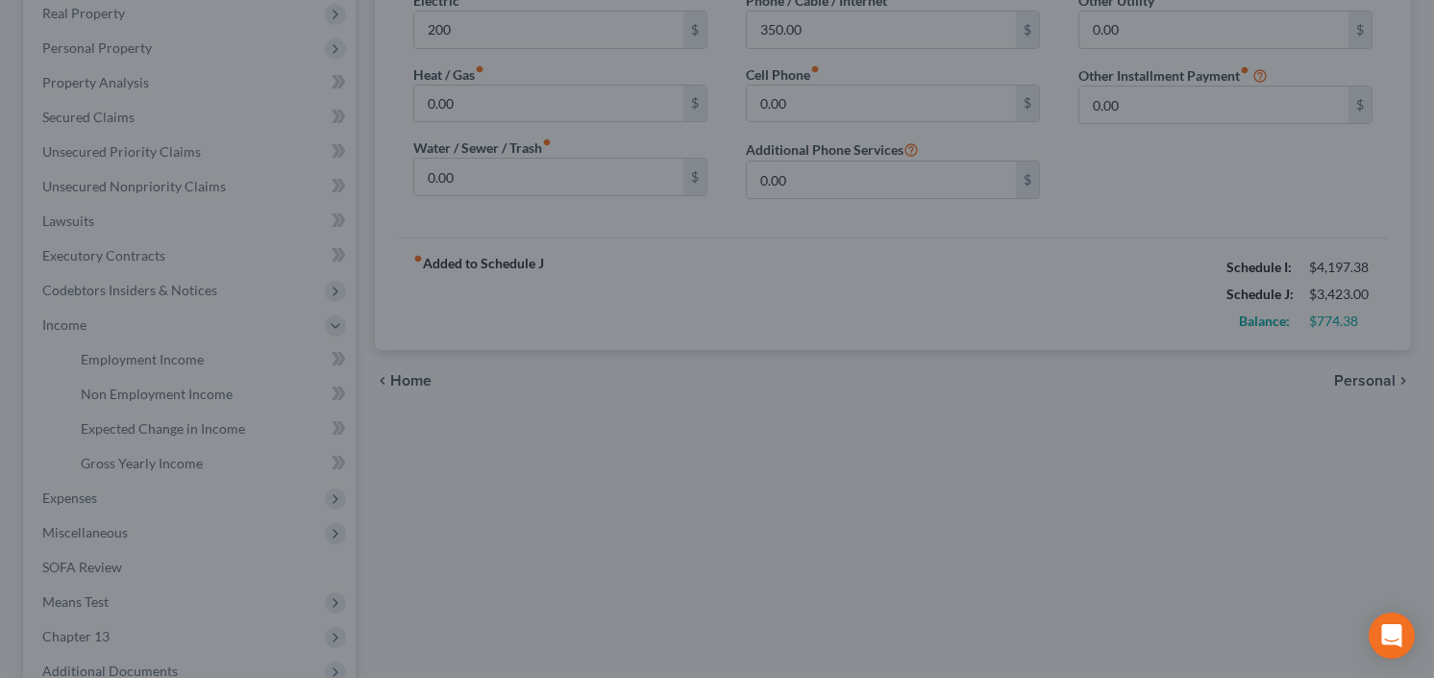
type input "200.00"
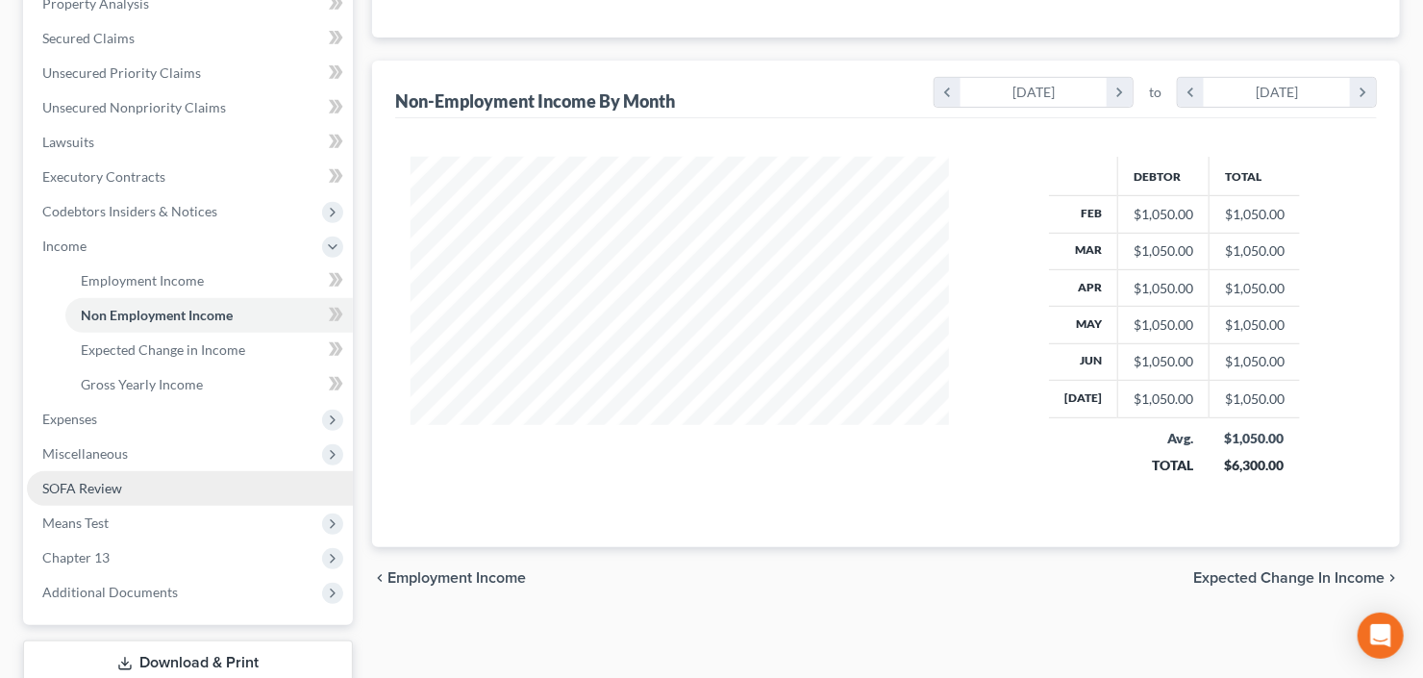
scroll to position [461, 0]
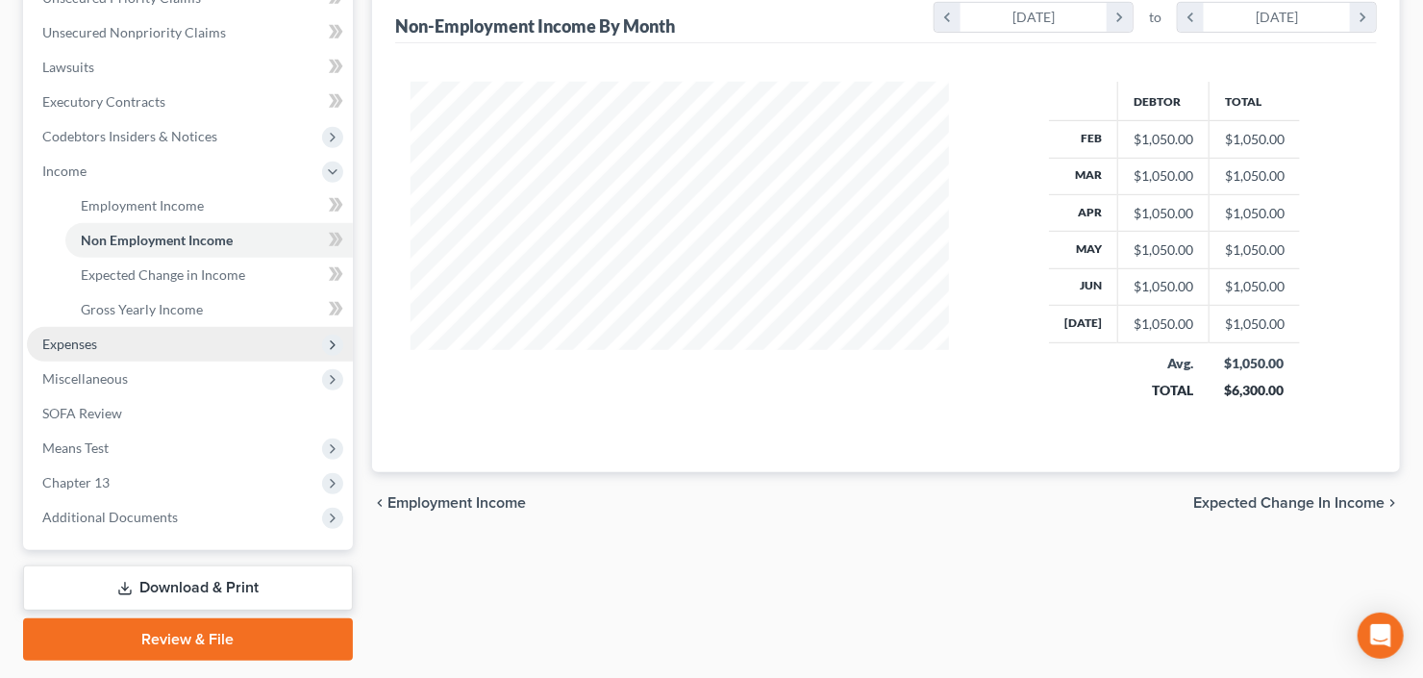
click at [130, 345] on span "Expenses" at bounding box center [190, 344] width 326 height 35
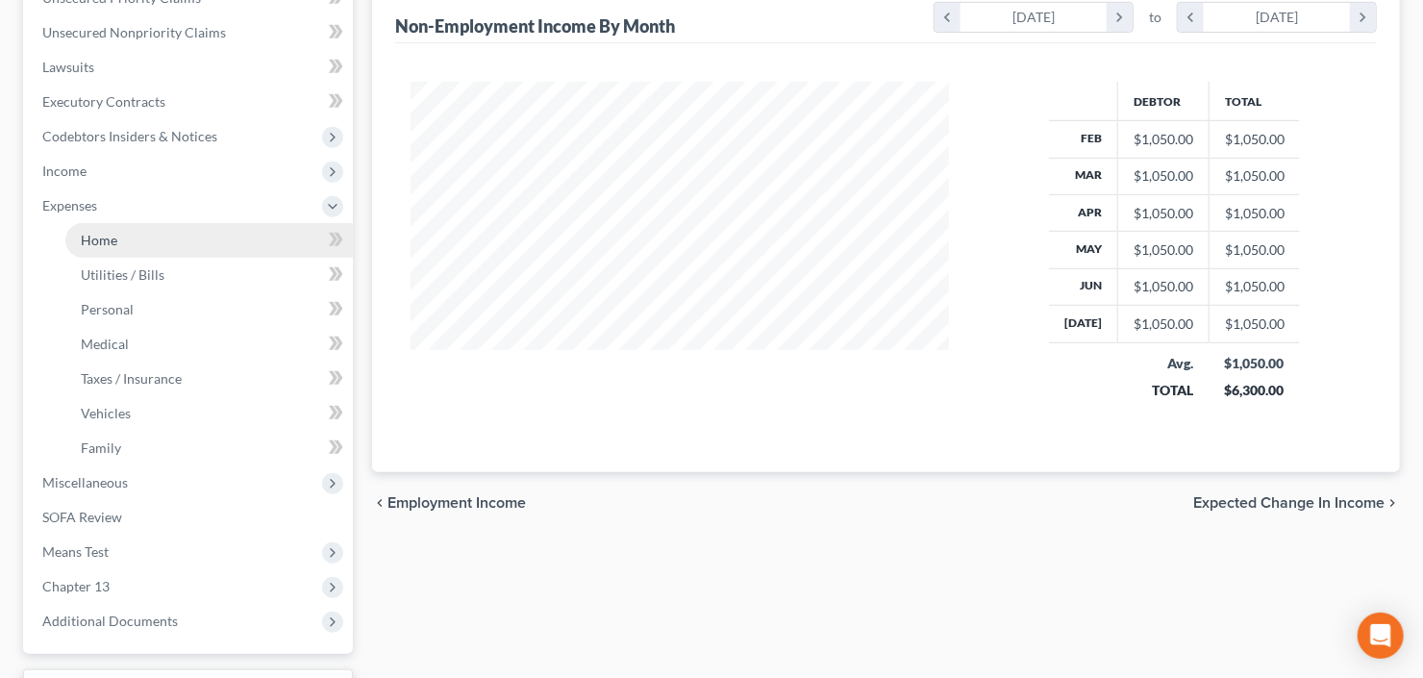
click at [141, 231] on link "Home" at bounding box center [208, 240] width 287 height 35
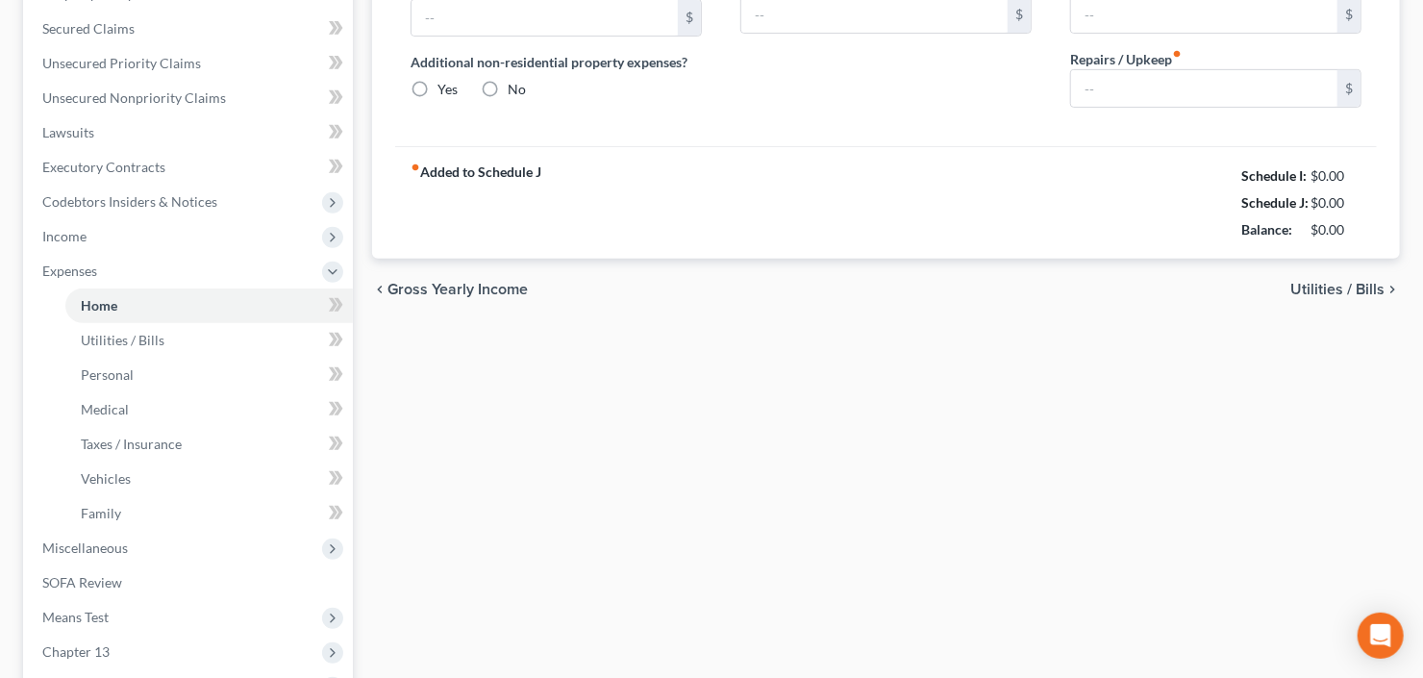
type input "1,662.00"
type input "0.00"
radio input "true"
type input "16.00"
type input "0.00"
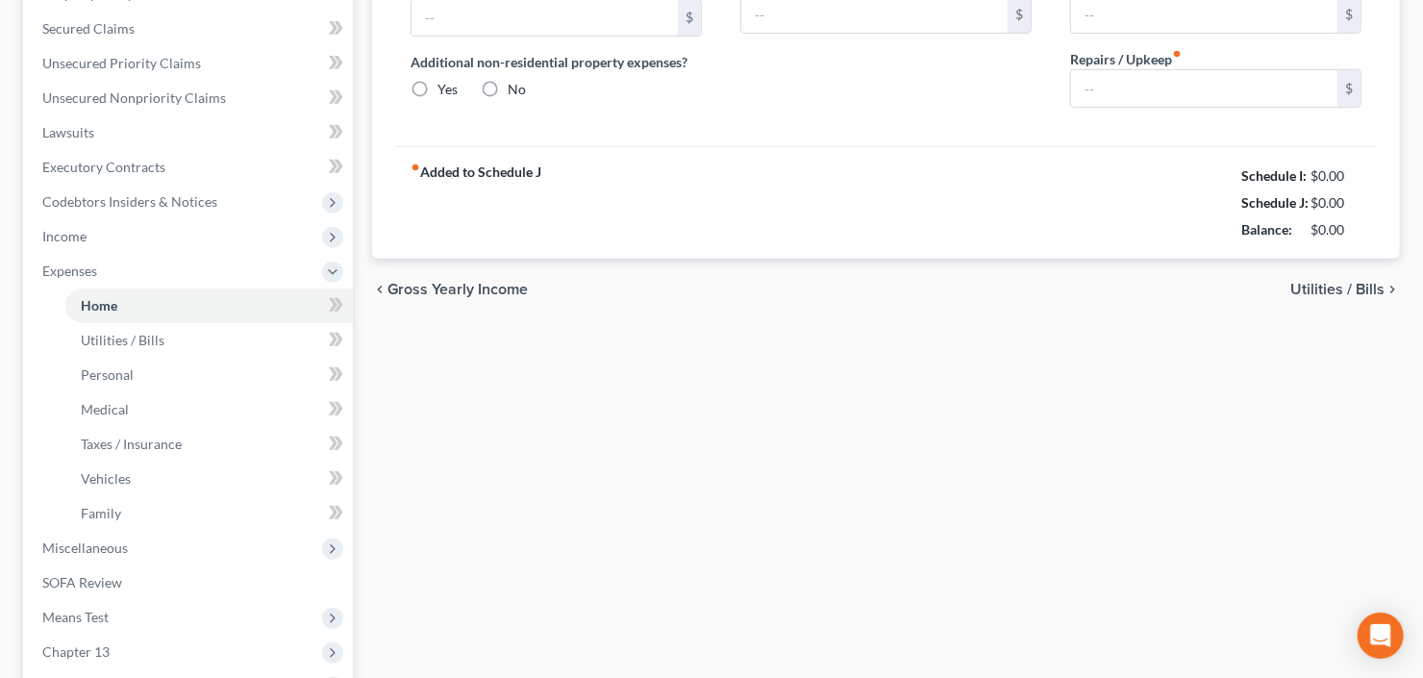
type input "0.00"
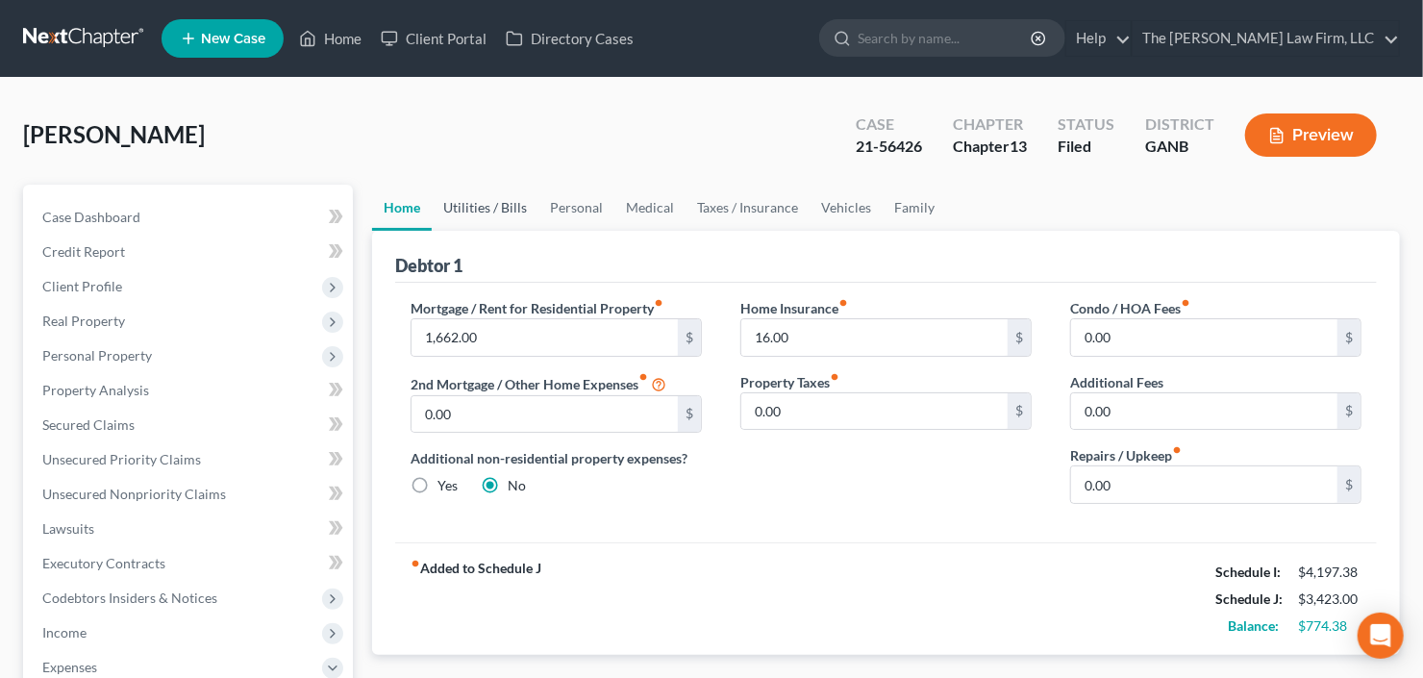
click at [474, 214] on link "Utilities / Bills" at bounding box center [485, 208] width 107 height 46
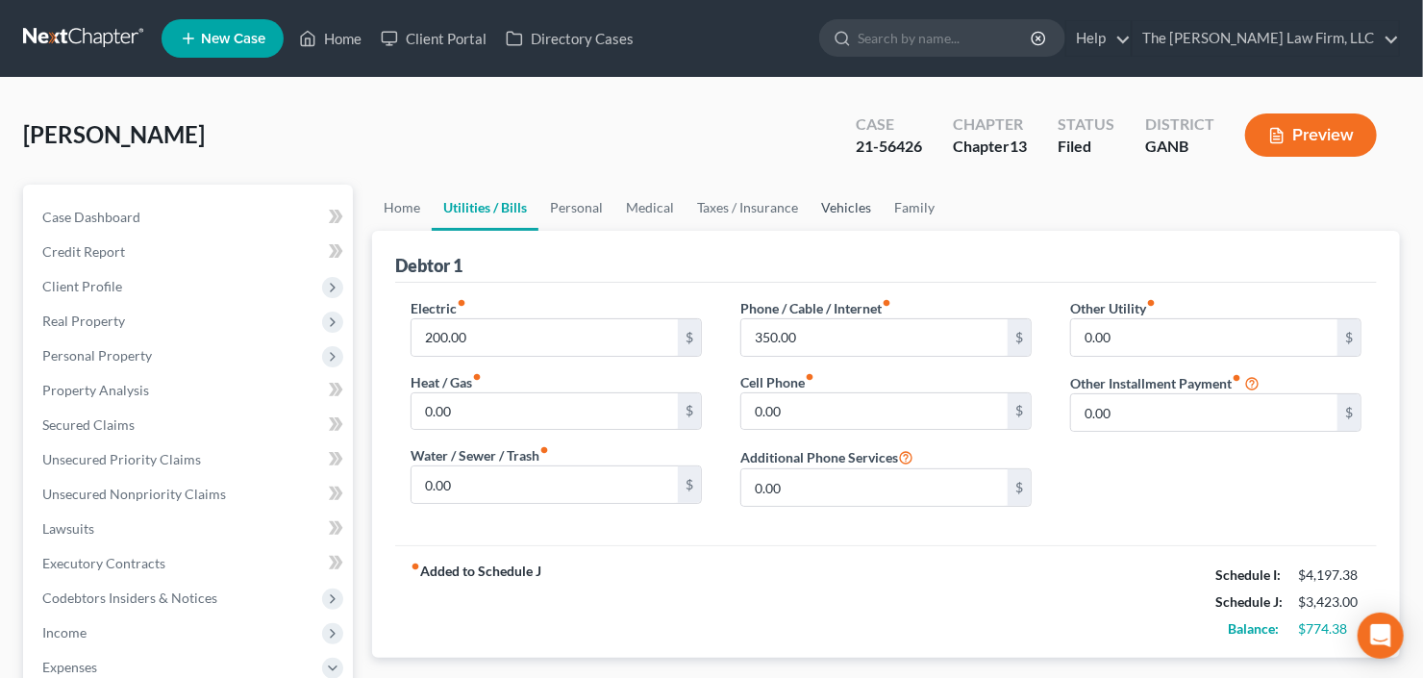
click at [840, 207] on link "Vehicles" at bounding box center [845, 208] width 73 height 46
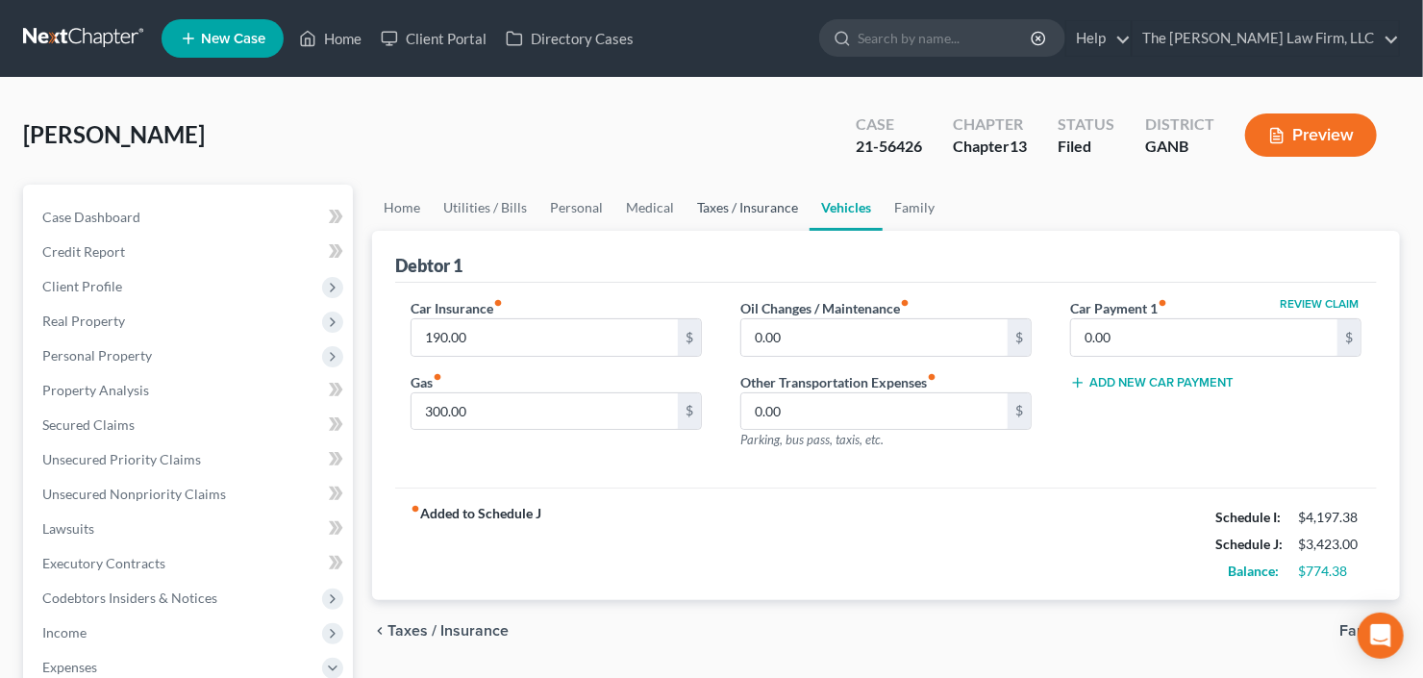
click at [721, 207] on link "Taxes / Insurance" at bounding box center [747, 208] width 124 height 46
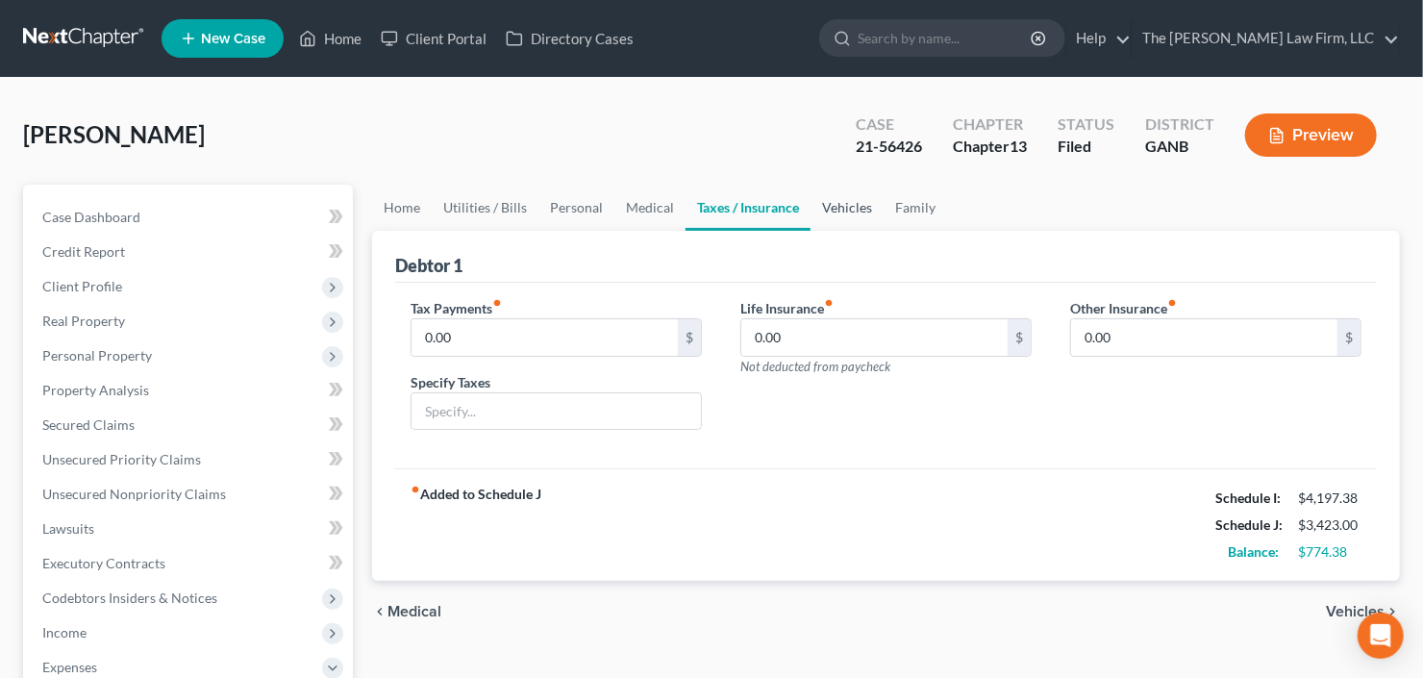
click at [846, 207] on link "Vehicles" at bounding box center [846, 208] width 73 height 46
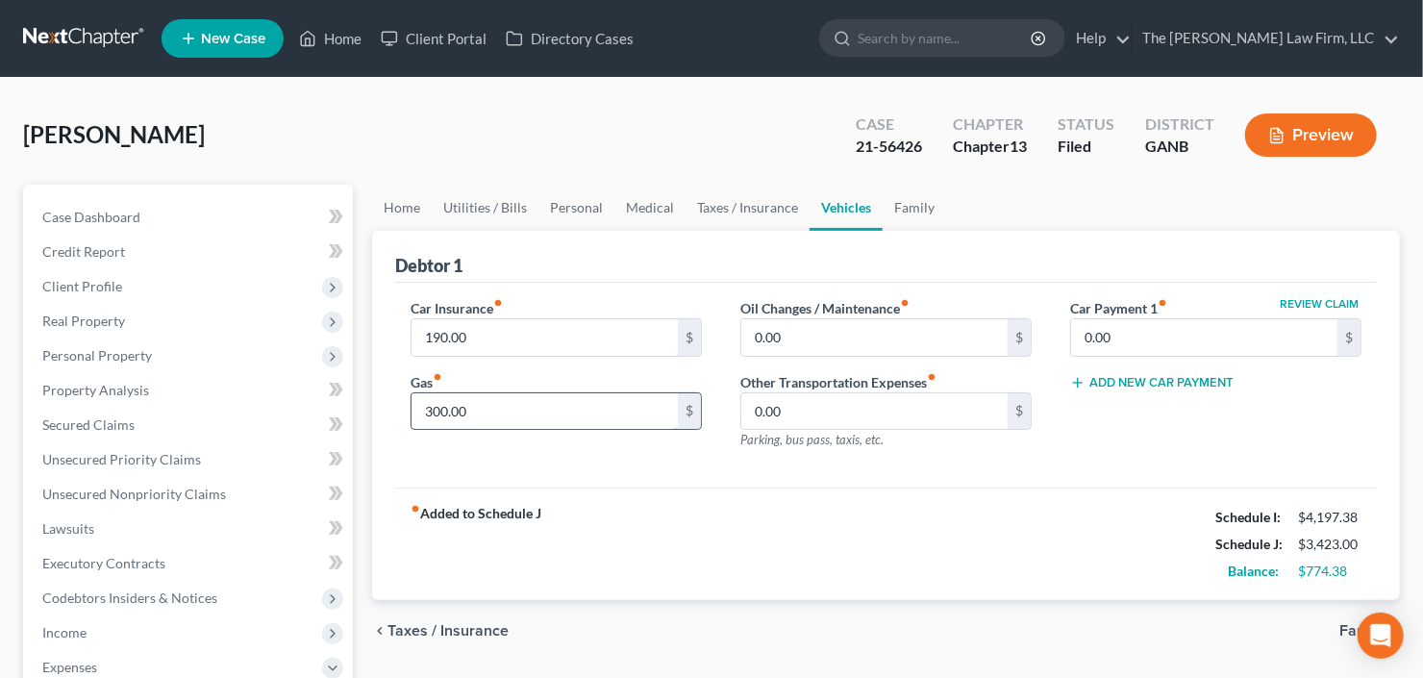
click at [548, 411] on input "300.00" at bounding box center [544, 411] width 266 height 37
type input "350.00"
click at [457, 217] on link "Utilities / Bills" at bounding box center [485, 208] width 107 height 46
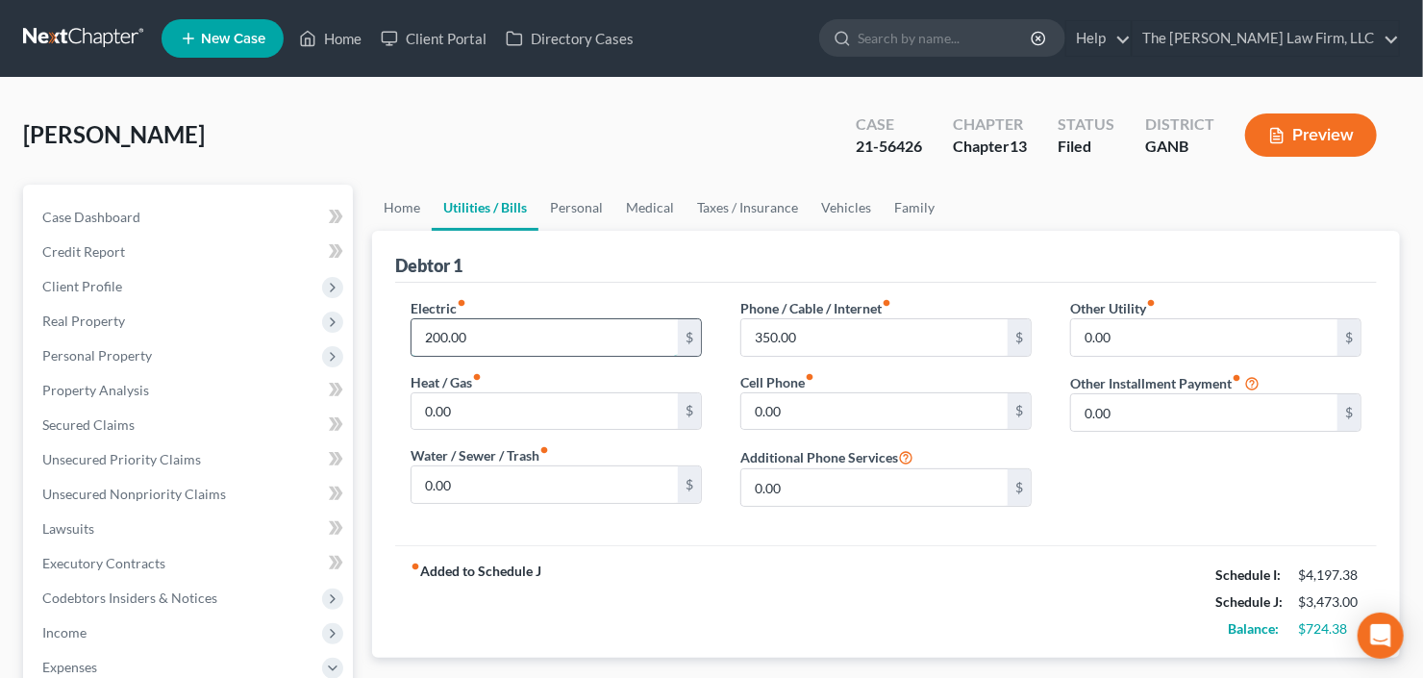
click at [467, 330] on input "200.00" at bounding box center [544, 337] width 266 height 37
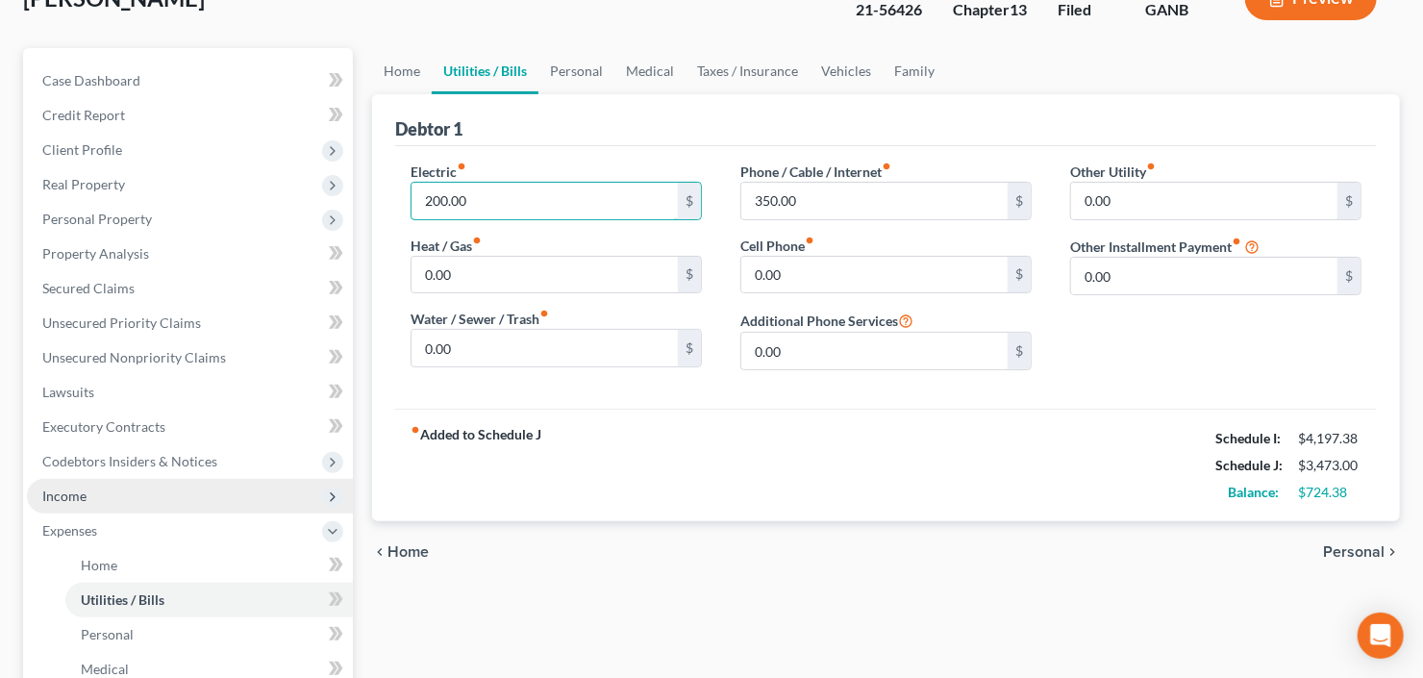
scroll to position [231, 0]
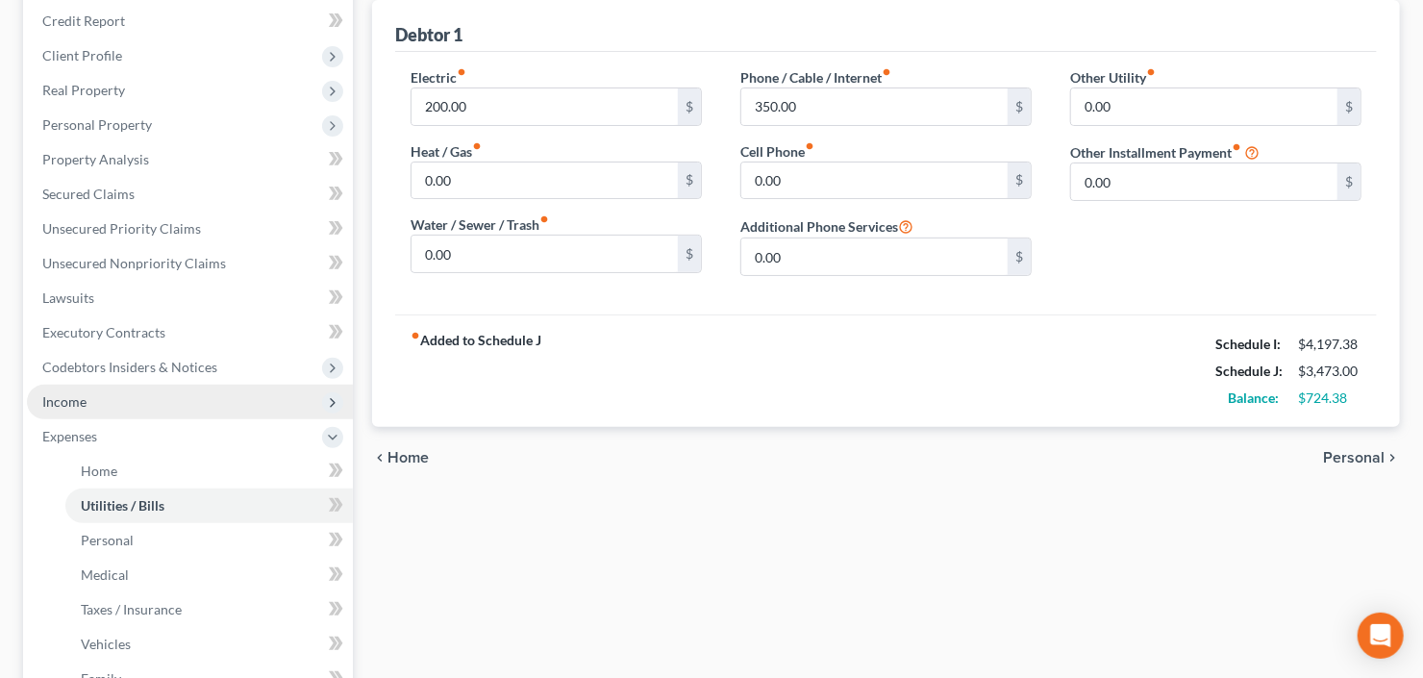
click at [187, 406] on span "Income" at bounding box center [190, 401] width 326 height 35
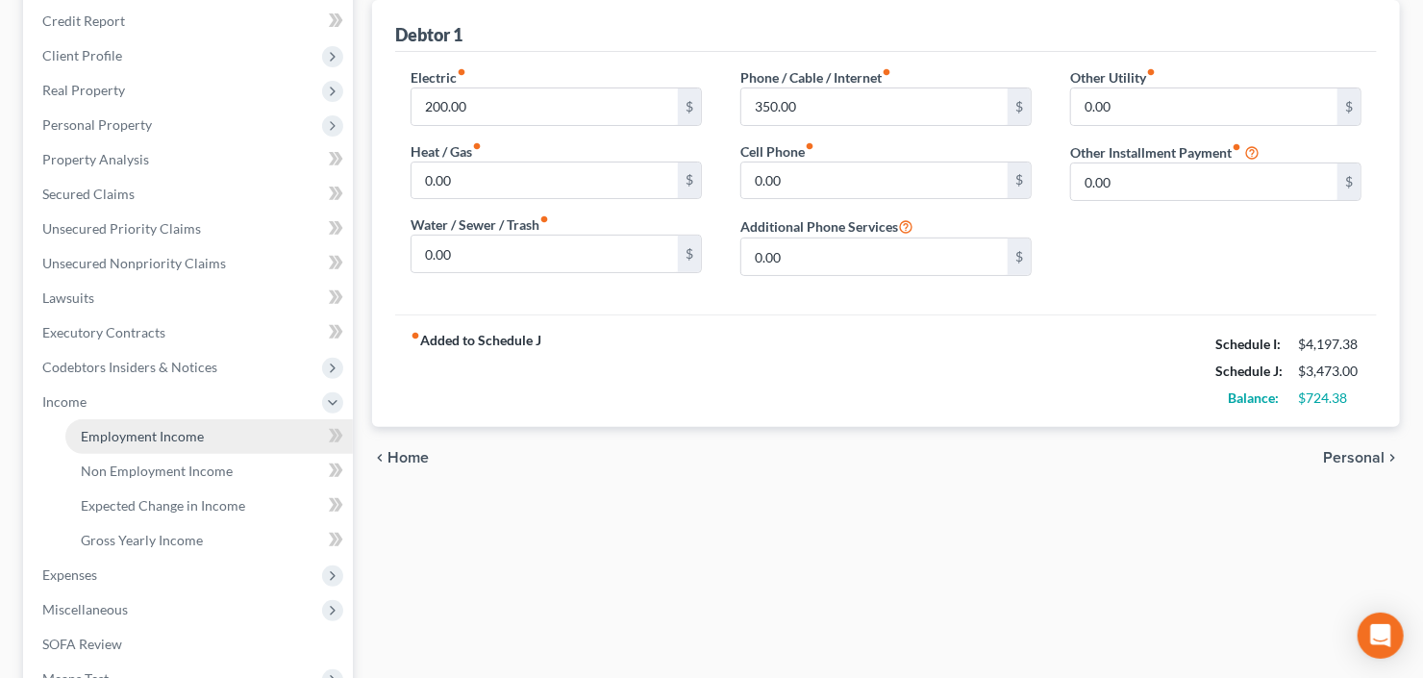
click at [165, 425] on link "Employment Income" at bounding box center [208, 436] width 287 height 35
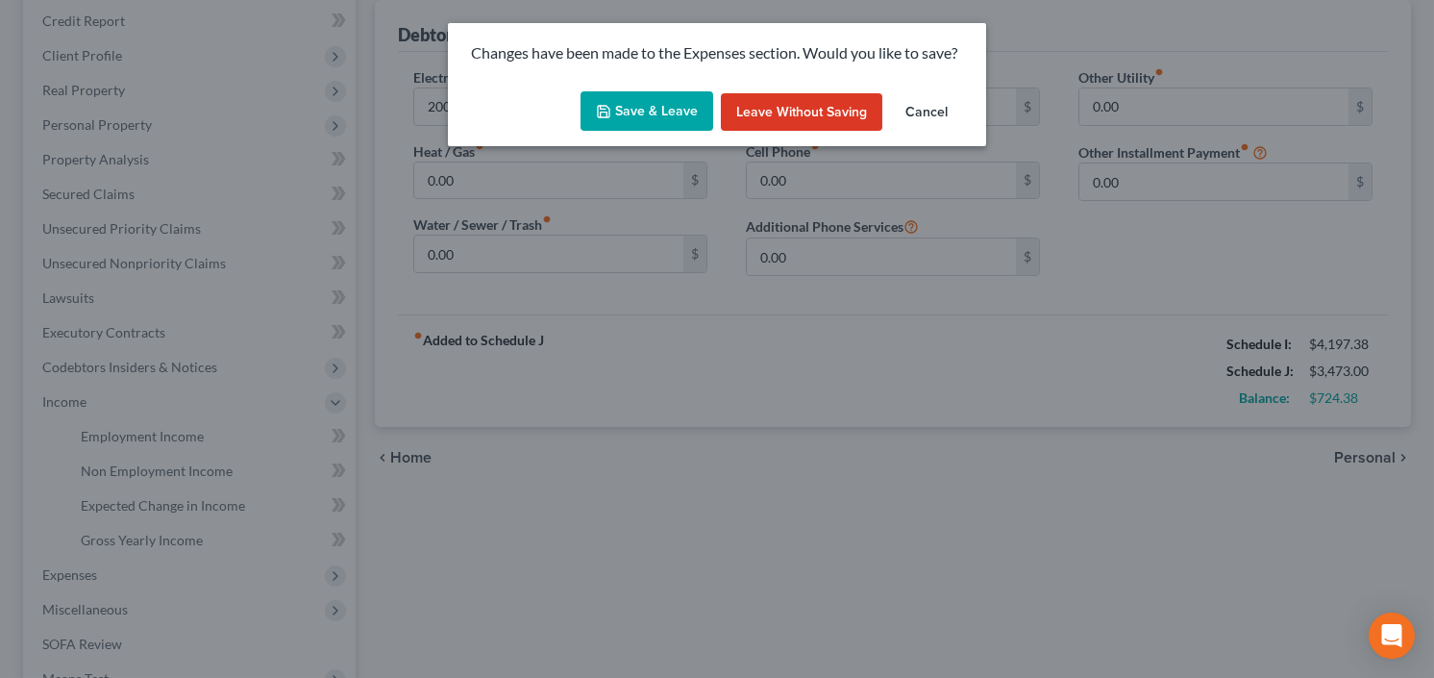
click at [638, 103] on button "Save & Leave" at bounding box center [647, 111] width 133 height 40
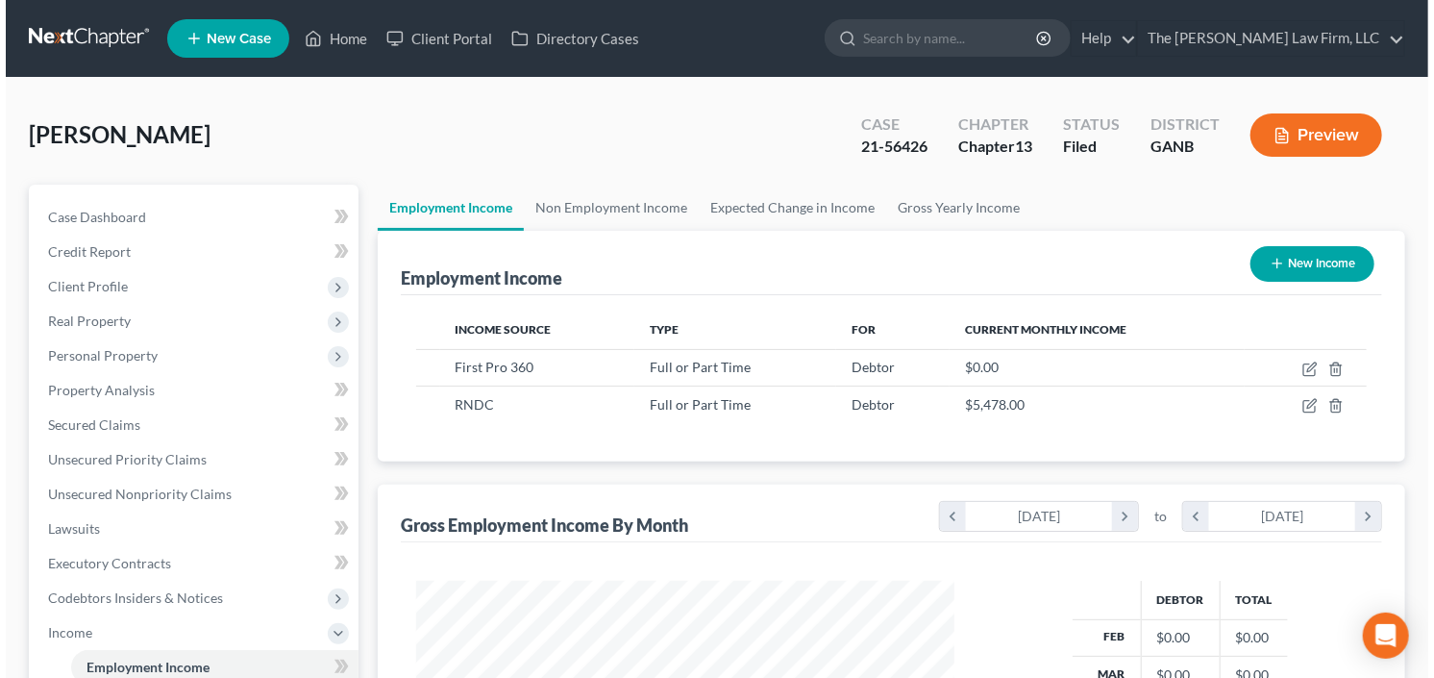
scroll to position [343, 577]
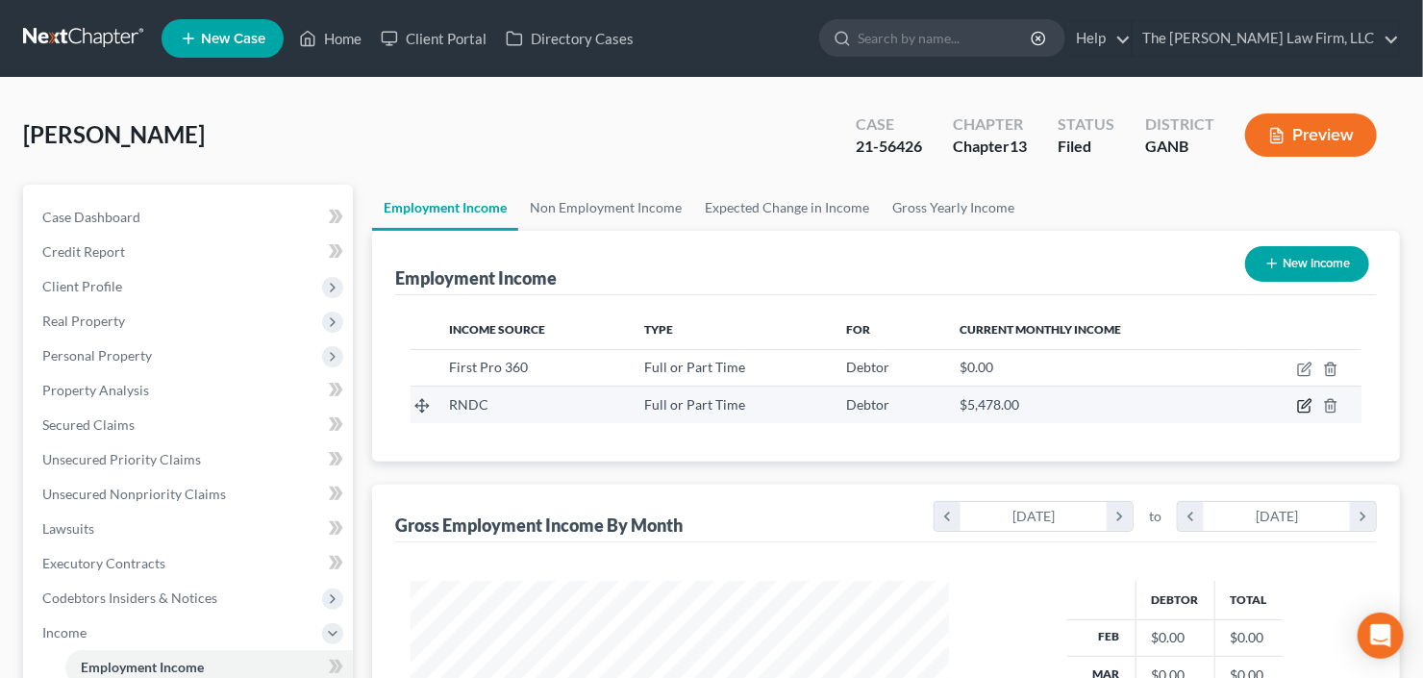
click at [1302, 407] on icon "button" at bounding box center [1304, 405] width 15 height 15
select select "0"
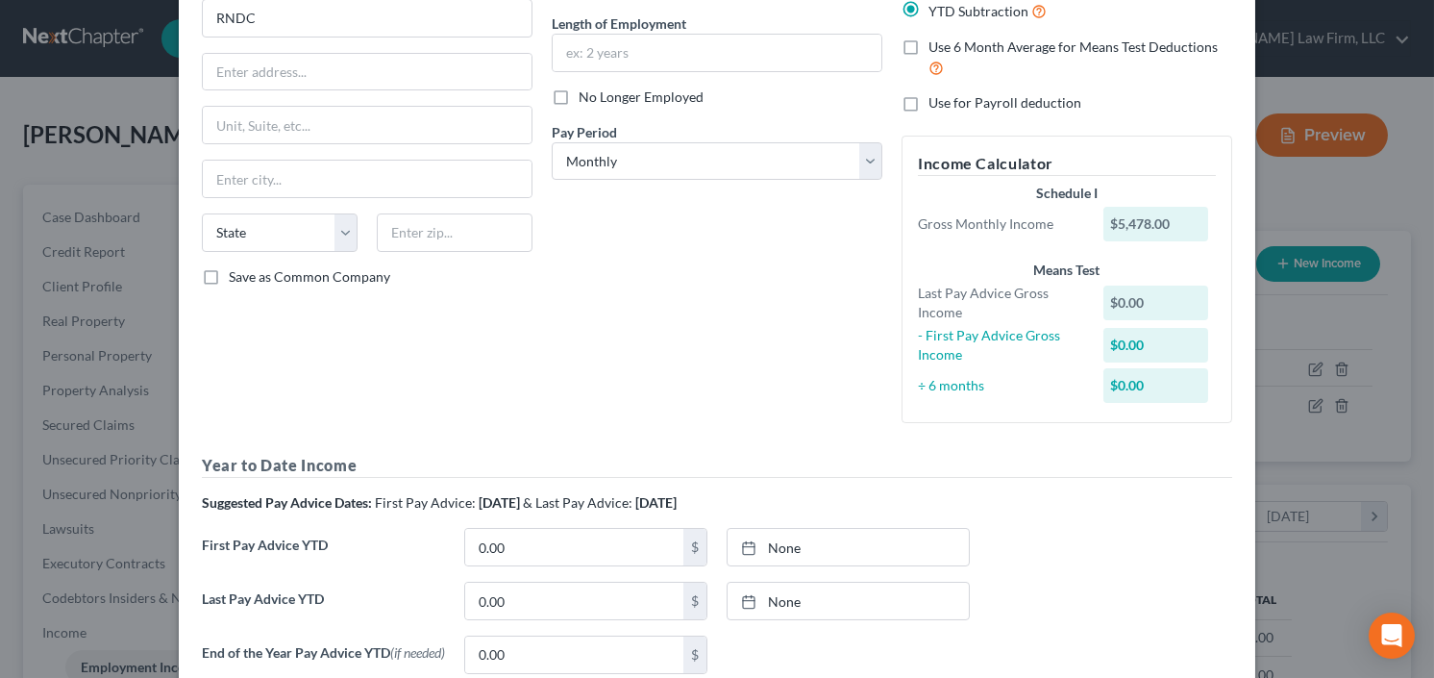
scroll to position [231, 0]
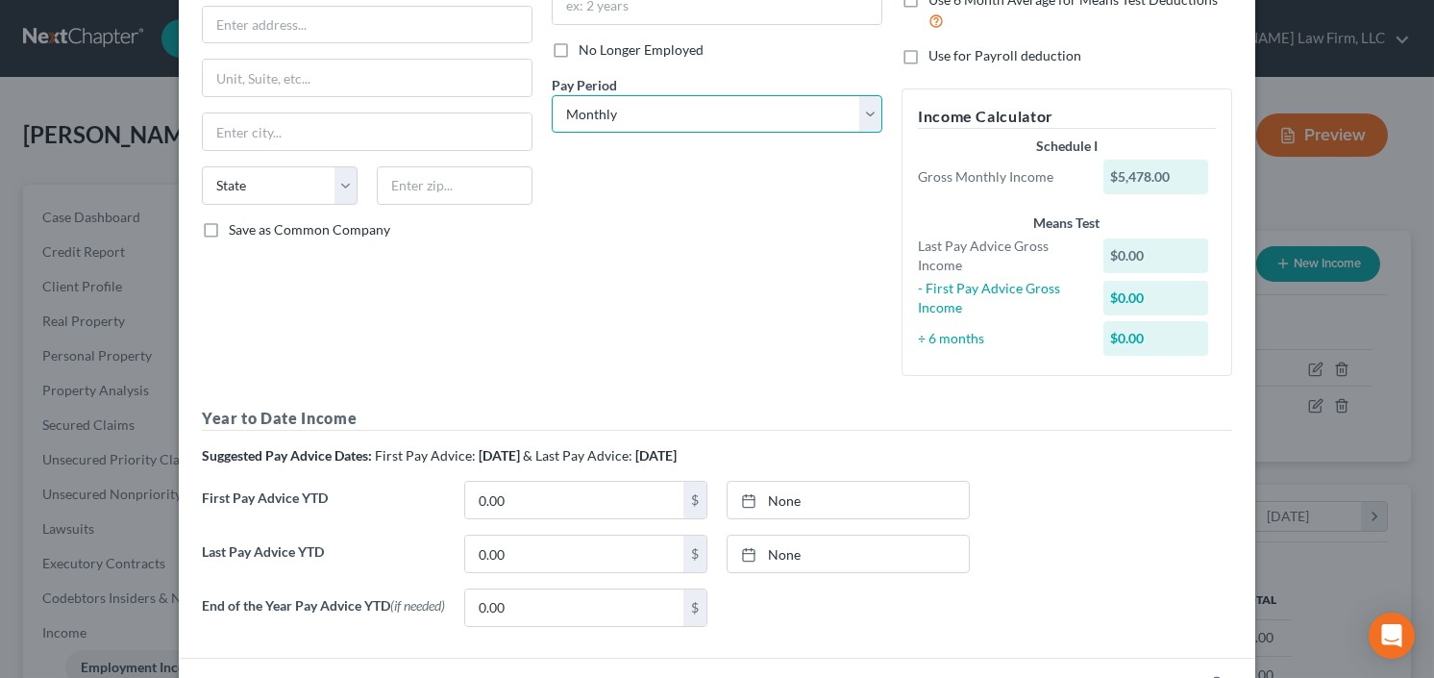
click at [698, 107] on select "Select Monthly Twice Monthly Every Other Week Weekly" at bounding box center [717, 114] width 331 height 38
select select "2"
click at [552, 95] on select "Select Monthly Twice Monthly Every Other Week Weekly" at bounding box center [717, 114] width 331 height 38
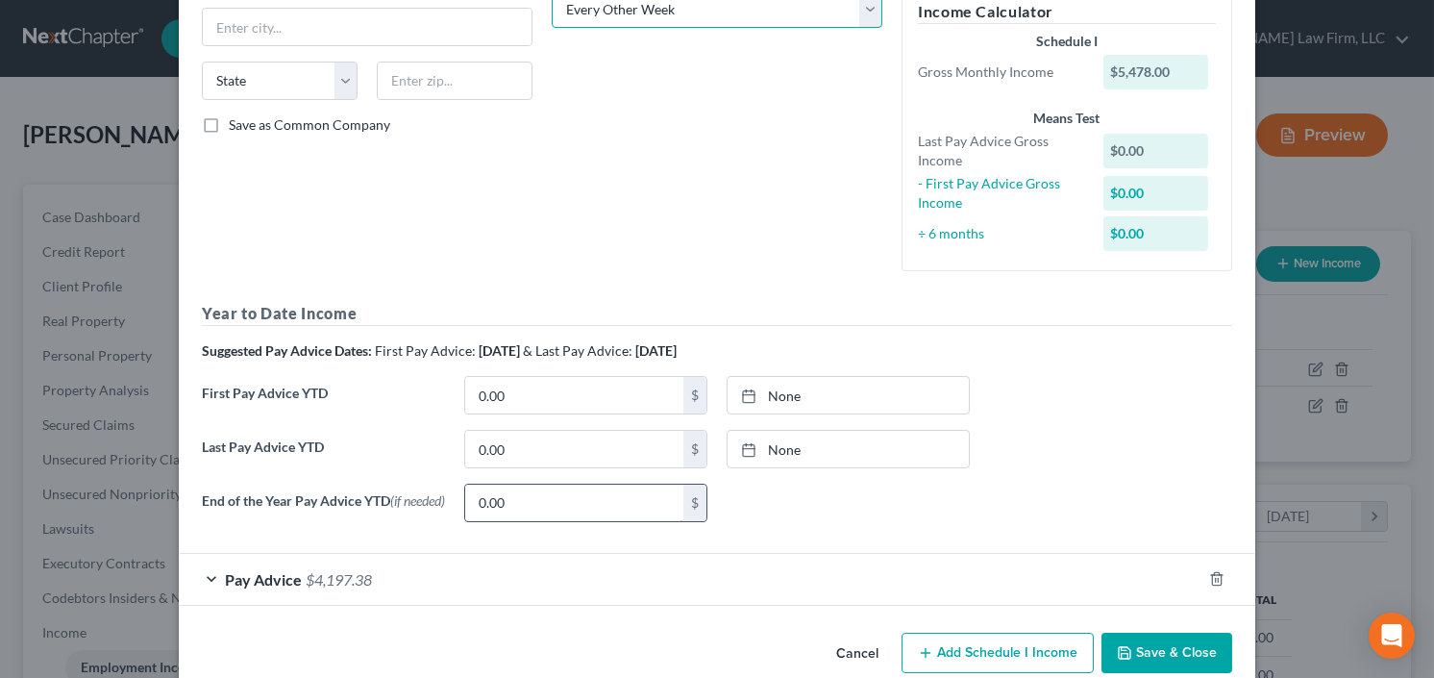
scroll to position [370, 0]
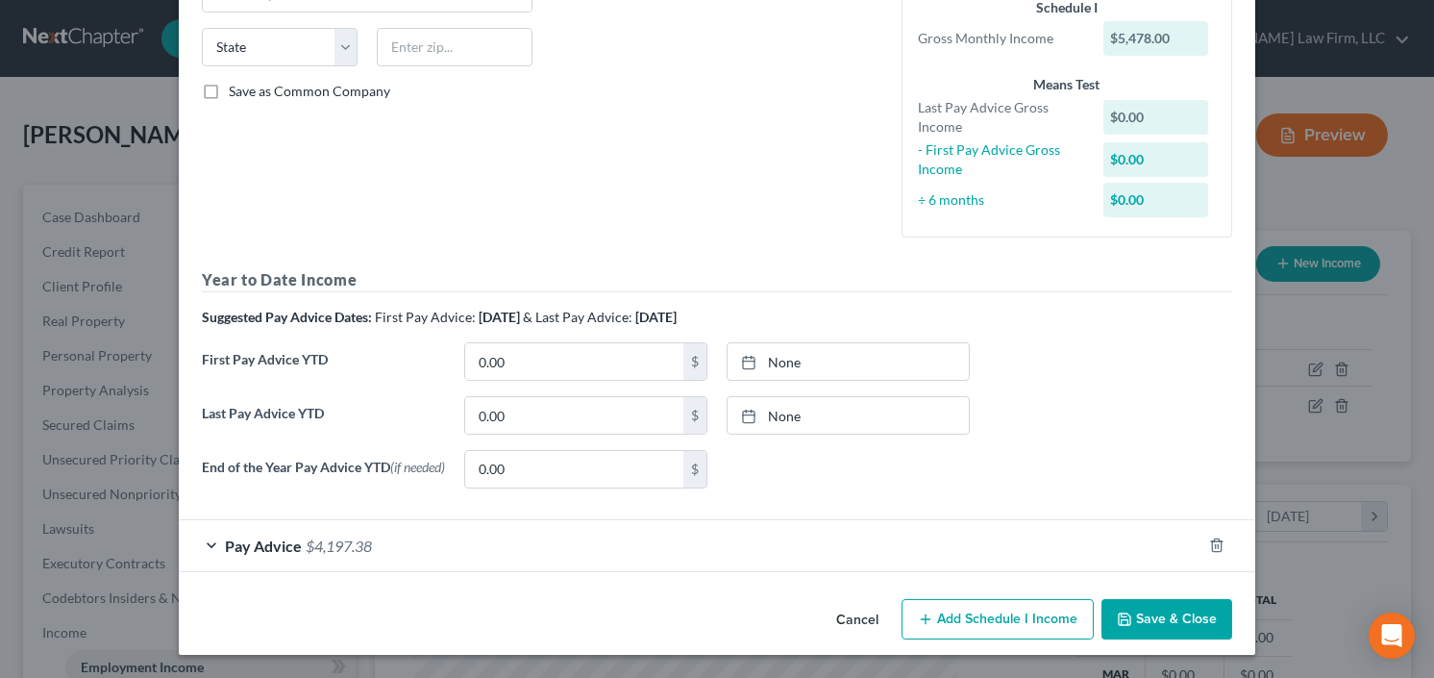
click at [369, 545] on div "Pay Advice $4,197.38" at bounding box center [690, 545] width 1023 height 51
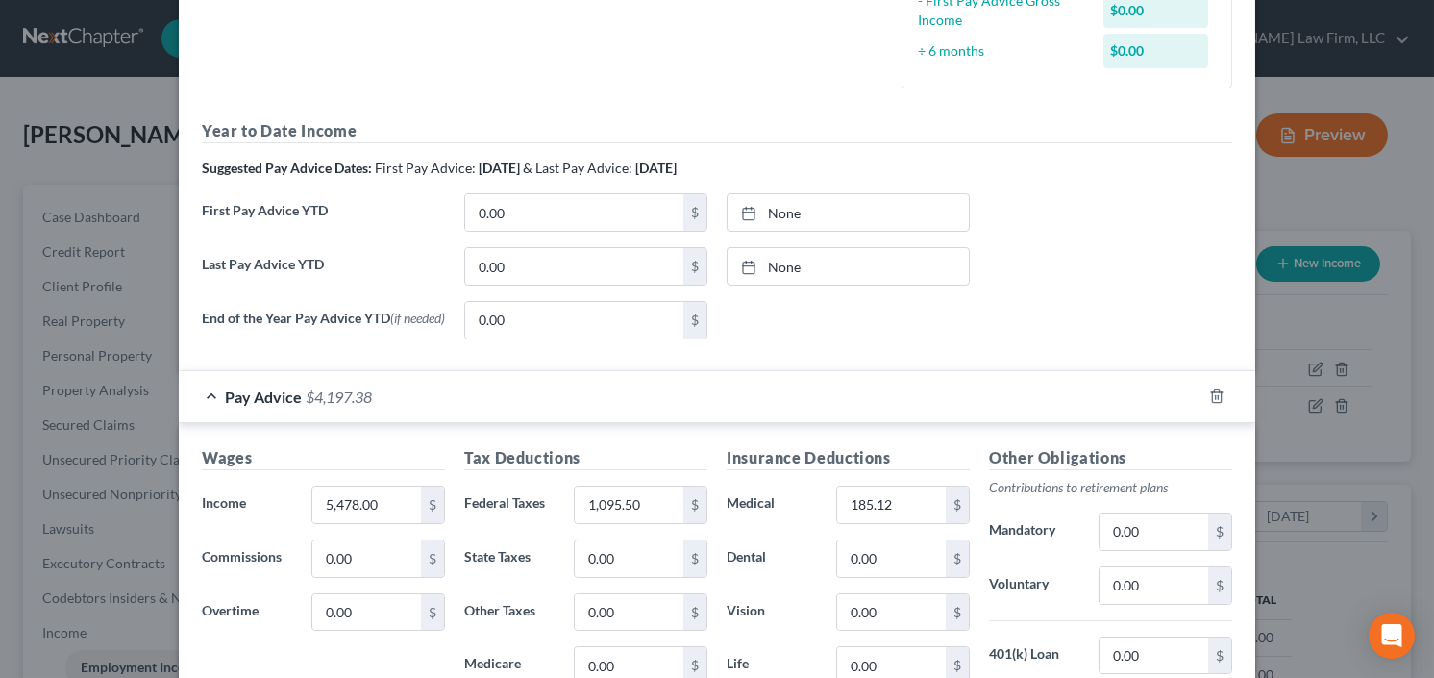
scroll to position [524, 0]
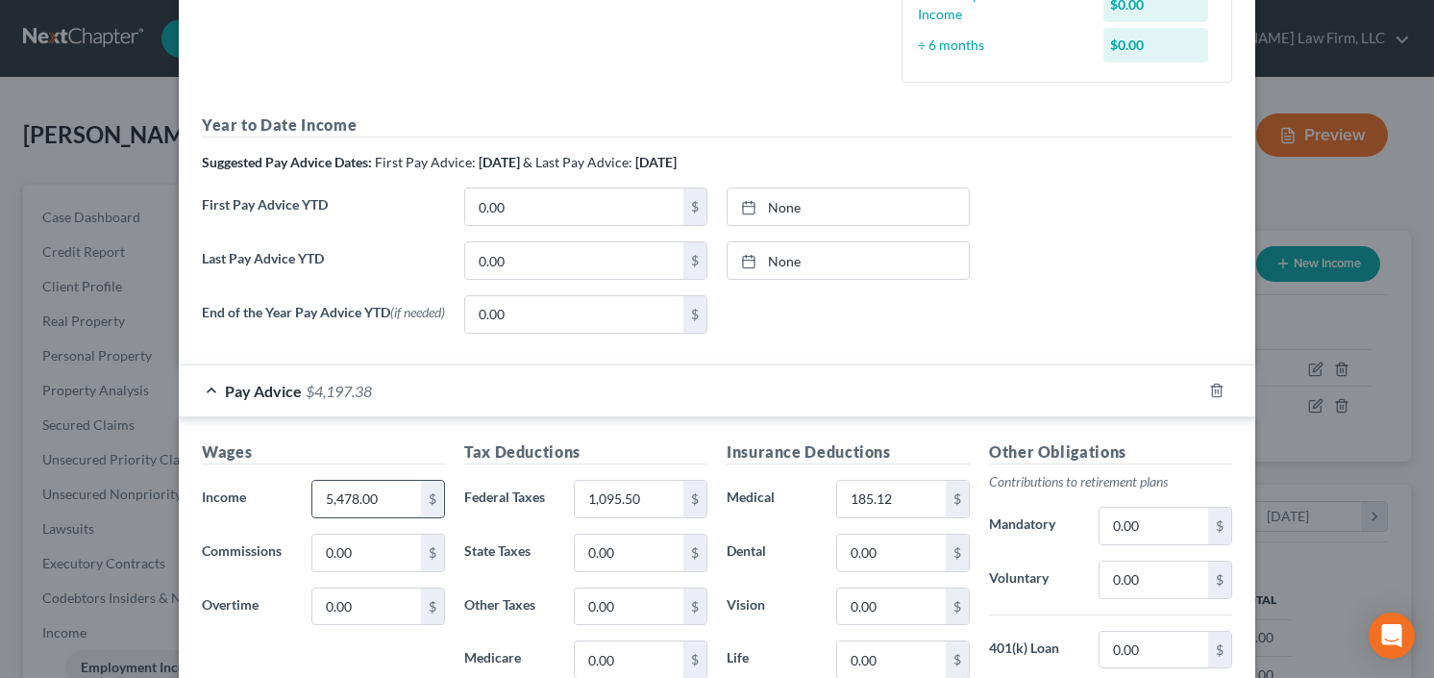
click at [381, 507] on input "5,478.00" at bounding box center [366, 499] width 109 height 37
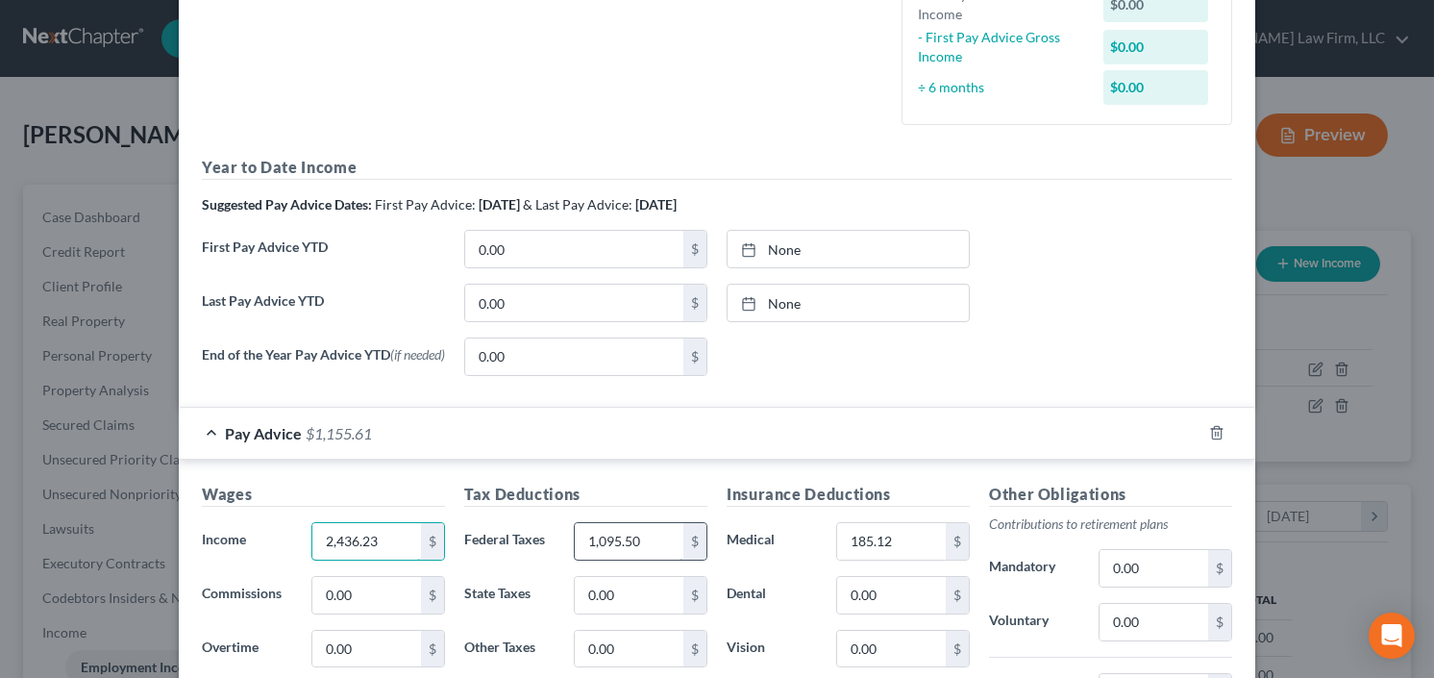
type input "2,436.23"
click at [638, 547] on input "1,095.50" at bounding box center [629, 541] width 109 height 37
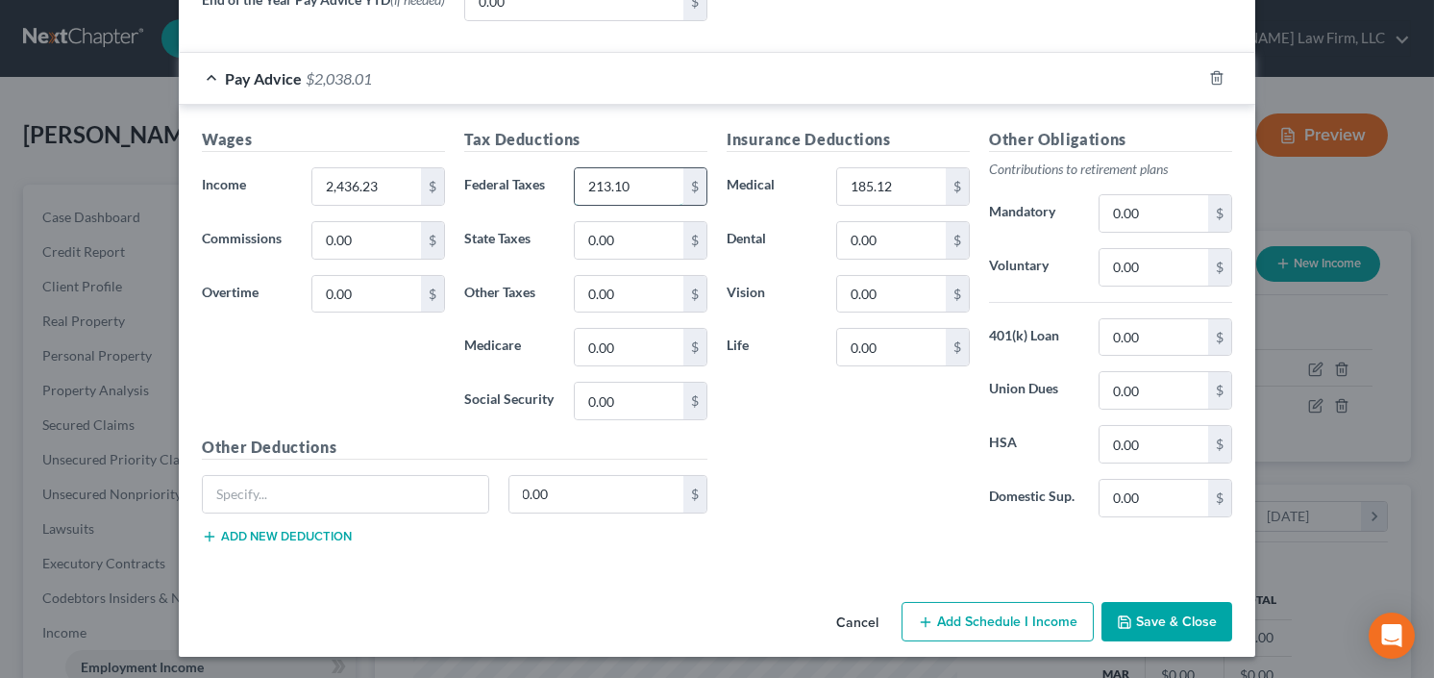
click at [626, 191] on input "213.10" at bounding box center [629, 186] width 109 height 37
drag, startPoint x: 558, startPoint y: 203, endPoint x: 602, endPoint y: 198, distance: 44.5
click at [544, 206] on div "Tax Deductions Federal Taxes 213.10 $ State Taxes 0.00 $ Other Taxes 0.00 $ Med…" at bounding box center [586, 282] width 262 height 308
type input "213.10"
type input "150.61"
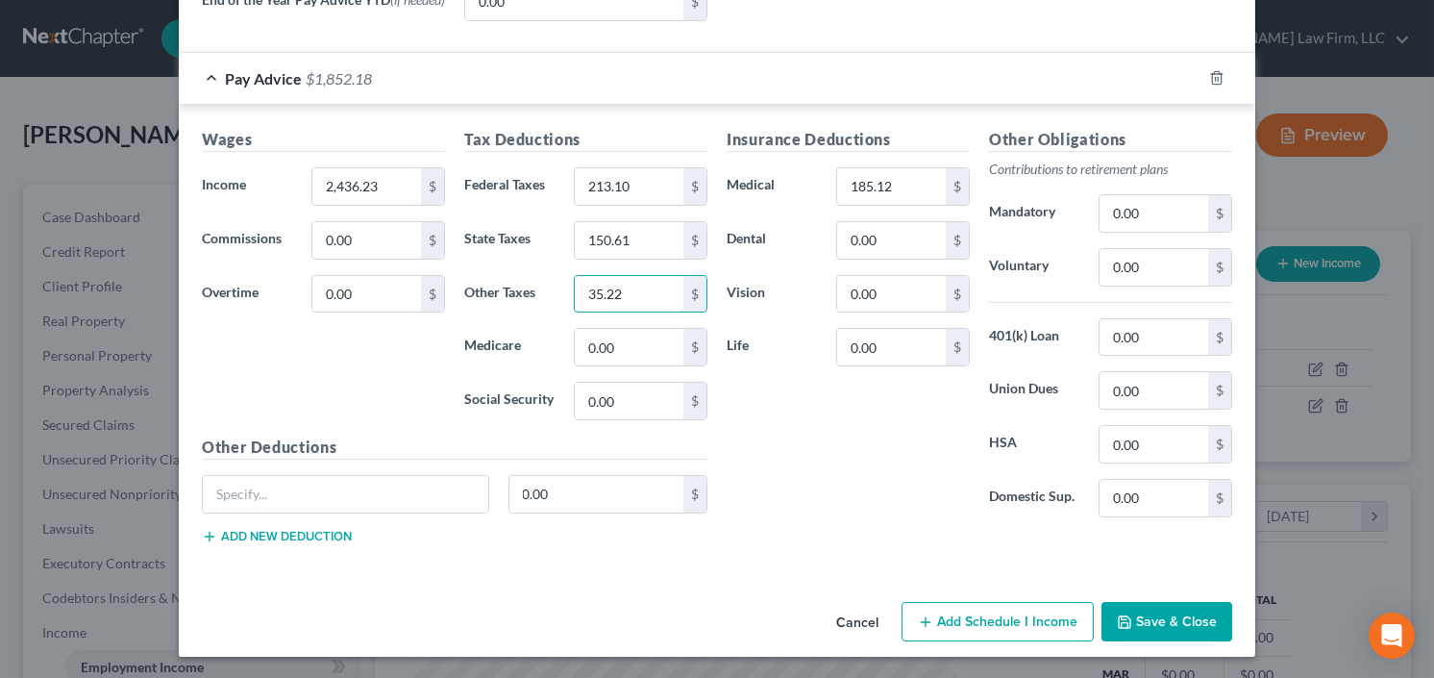
type input "35.22"
type input "102.12"
click at [891, 181] on input "185.12" at bounding box center [891, 186] width 109 height 37
drag, startPoint x: 901, startPoint y: 189, endPoint x: 785, endPoint y: 220, distance: 119.4
click at [785, 220] on div "Insurance Deductions Medical 185.12 $ Dental 0.00 $ Vision 0.00 $ Life 0.00 $" at bounding box center [848, 330] width 262 height 405
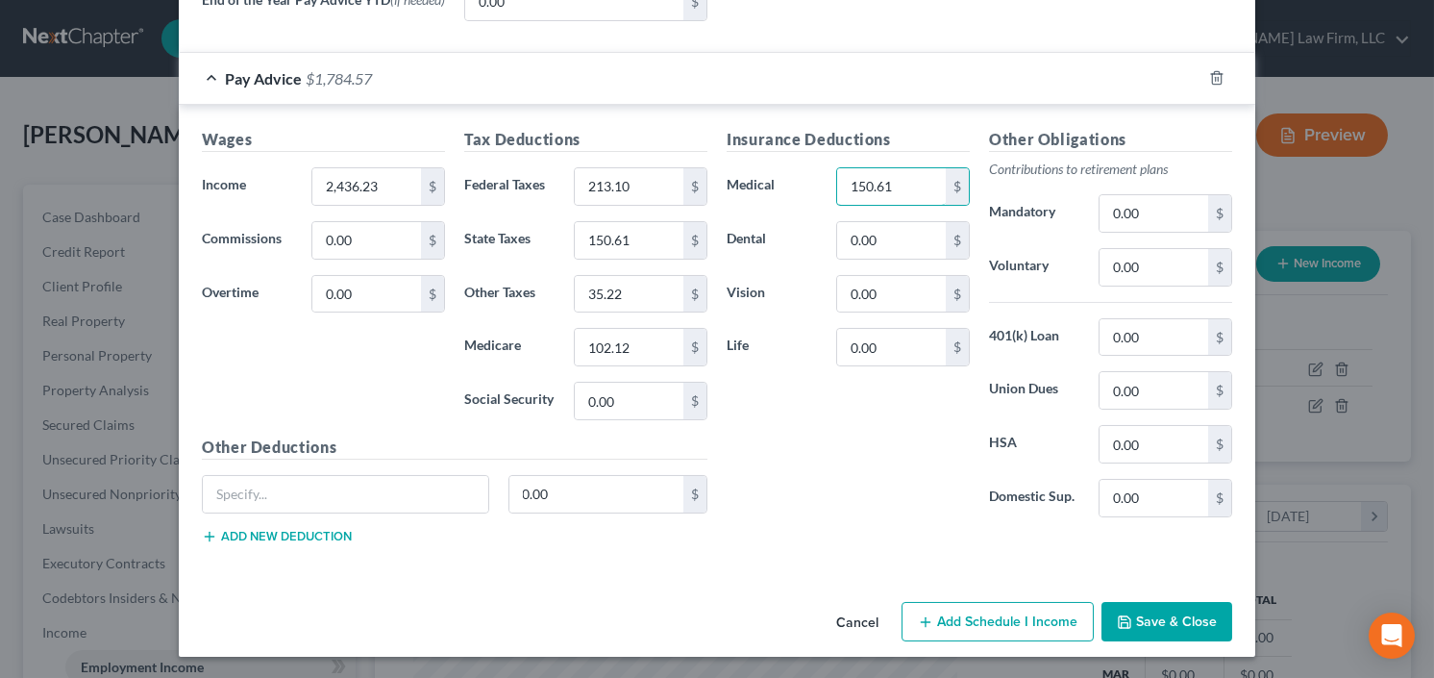
type input "150.61"
click at [905, 243] on input "0.00" at bounding box center [891, 240] width 109 height 37
type input "35.22"
click at [880, 183] on input "150.61" at bounding box center [891, 186] width 109 height 37
type input "3.25"
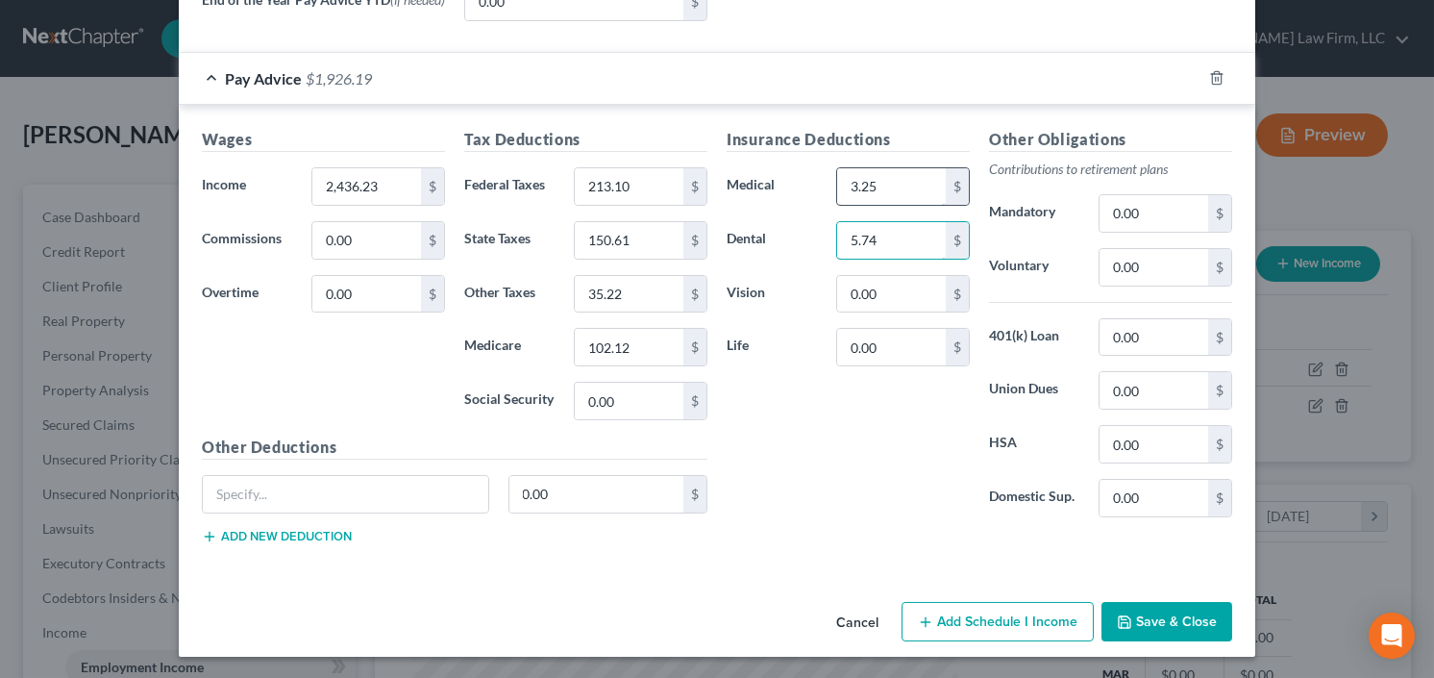
type input "5.74"
click at [888, 182] on input "3.25" at bounding box center [891, 186] width 109 height 37
type input "85.70"
click at [1129, 607] on button "Save & Close" at bounding box center [1167, 622] width 131 height 40
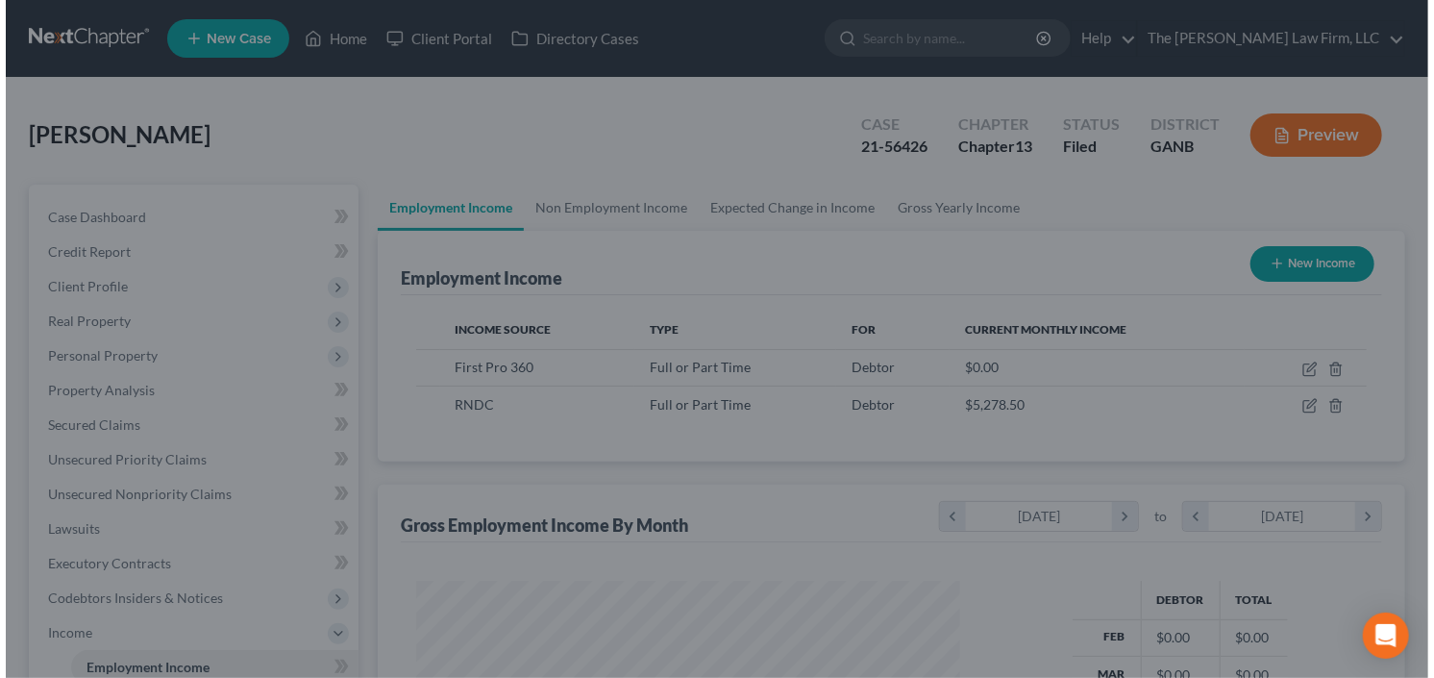
scroll to position [960906, 960671]
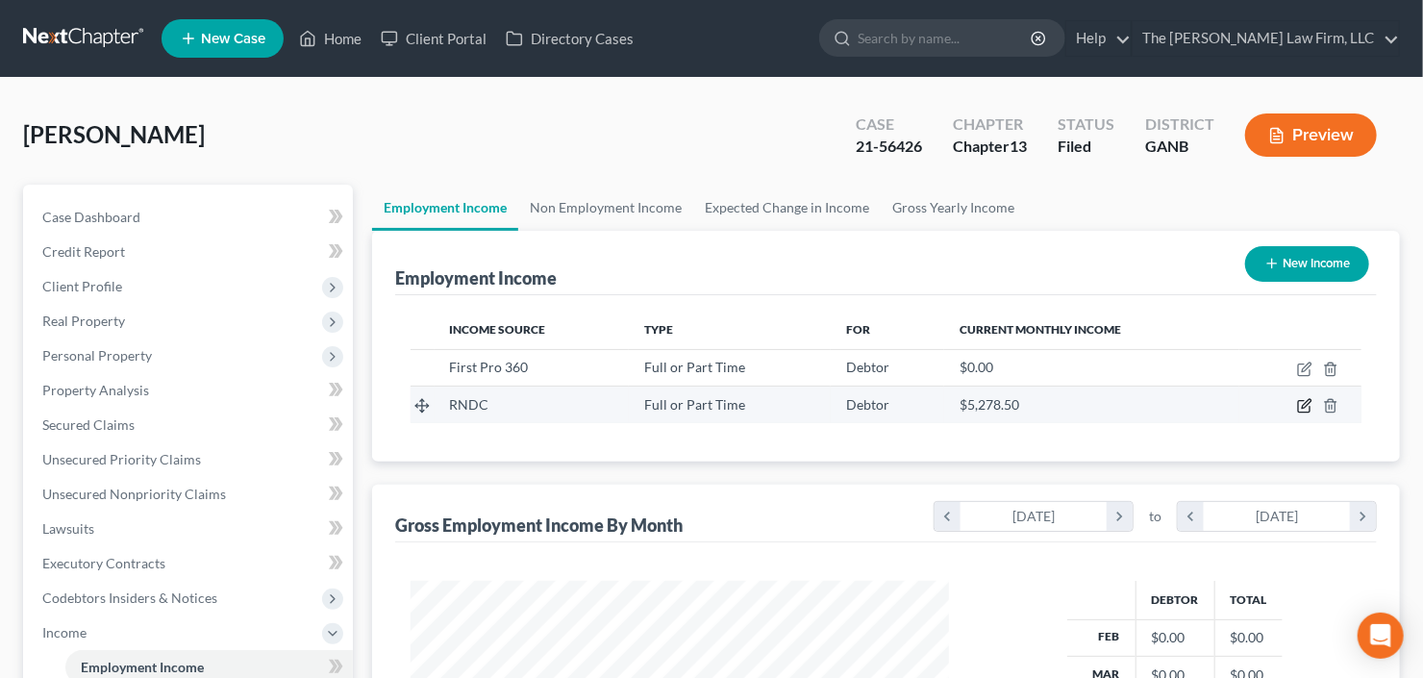
click at [1300, 408] on icon "button" at bounding box center [1304, 405] width 15 height 15
select select "0"
select select "2"
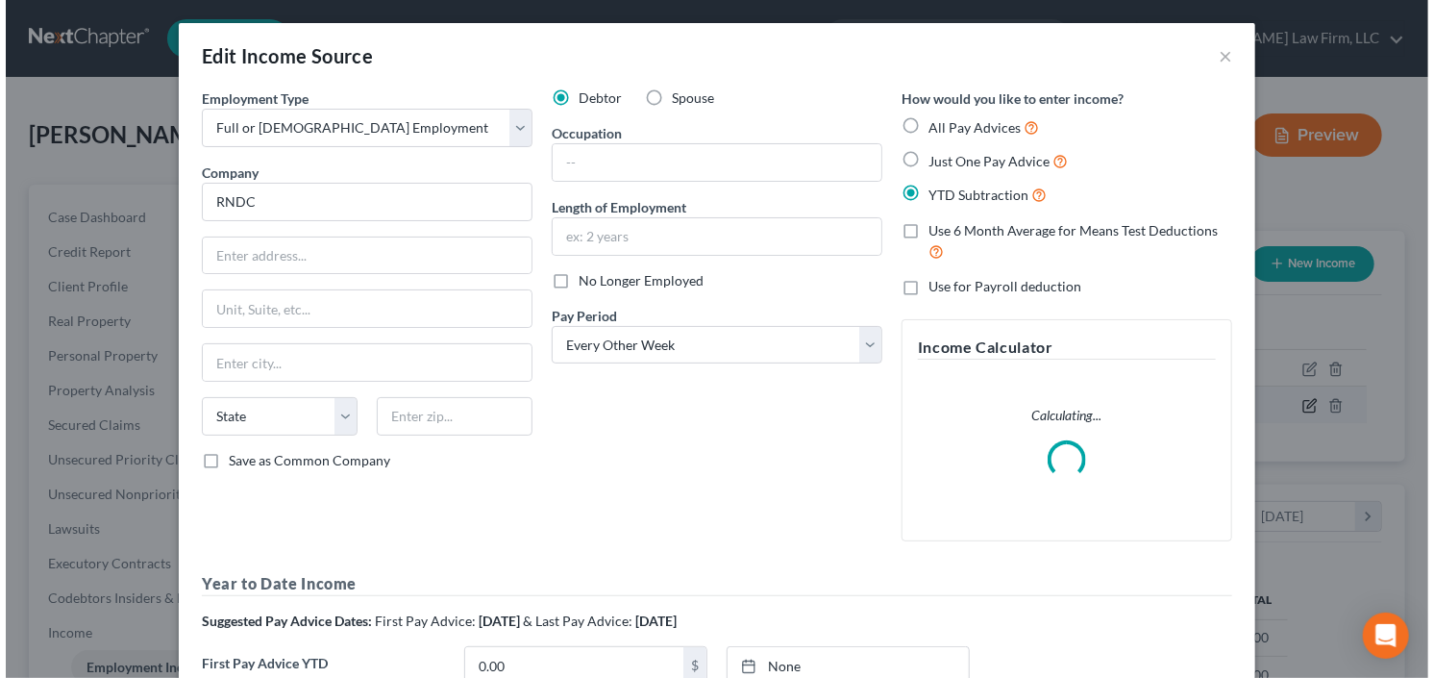
scroll to position [343, 582]
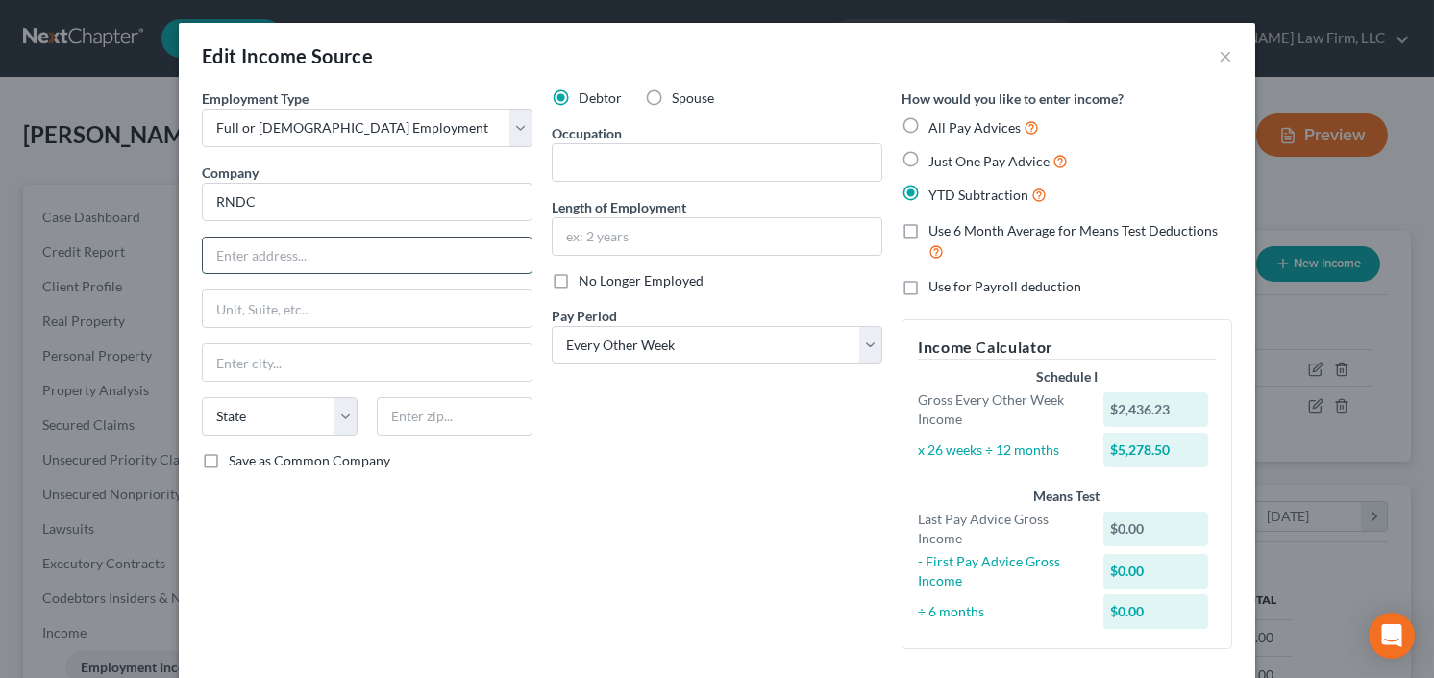
click at [295, 255] on input "text" at bounding box center [367, 255] width 329 height 37
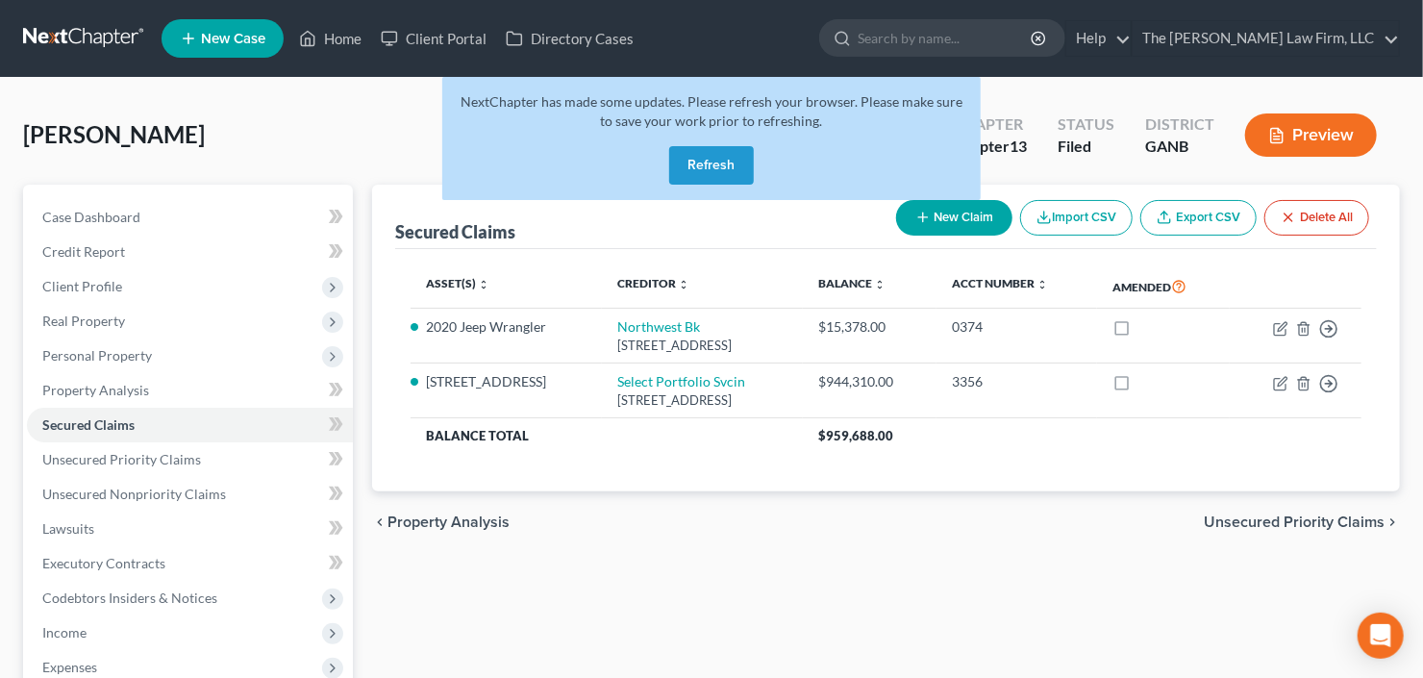
click at [705, 160] on button "Refresh" at bounding box center [711, 165] width 85 height 38
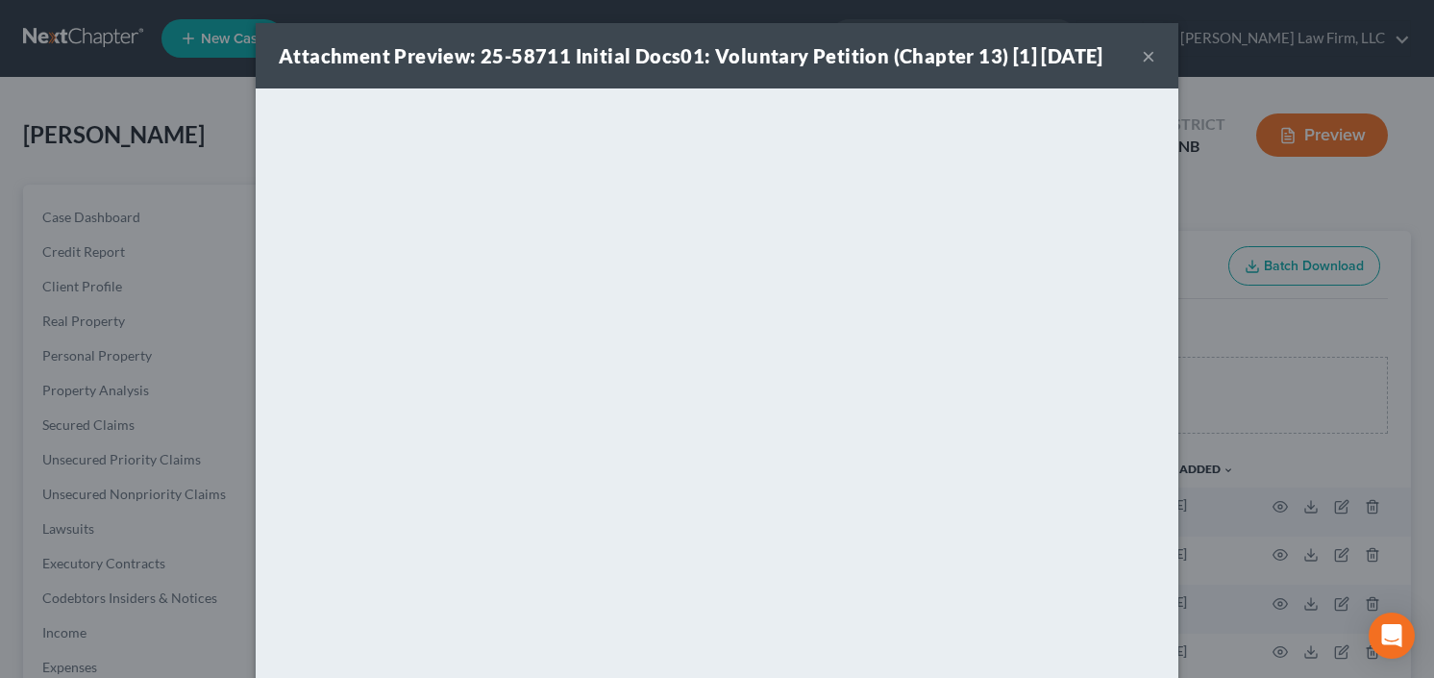
scroll to position [632, 0]
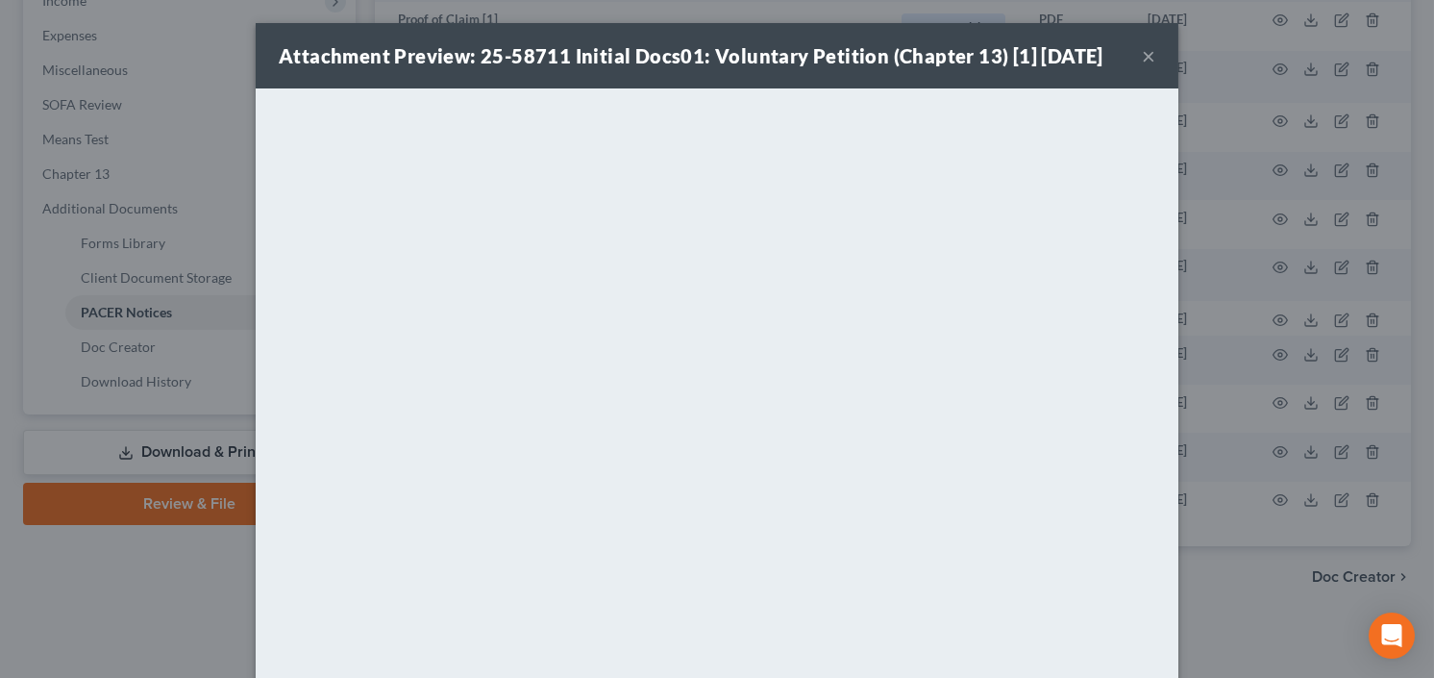
click at [1150, 57] on button "×" at bounding box center [1148, 55] width 13 height 23
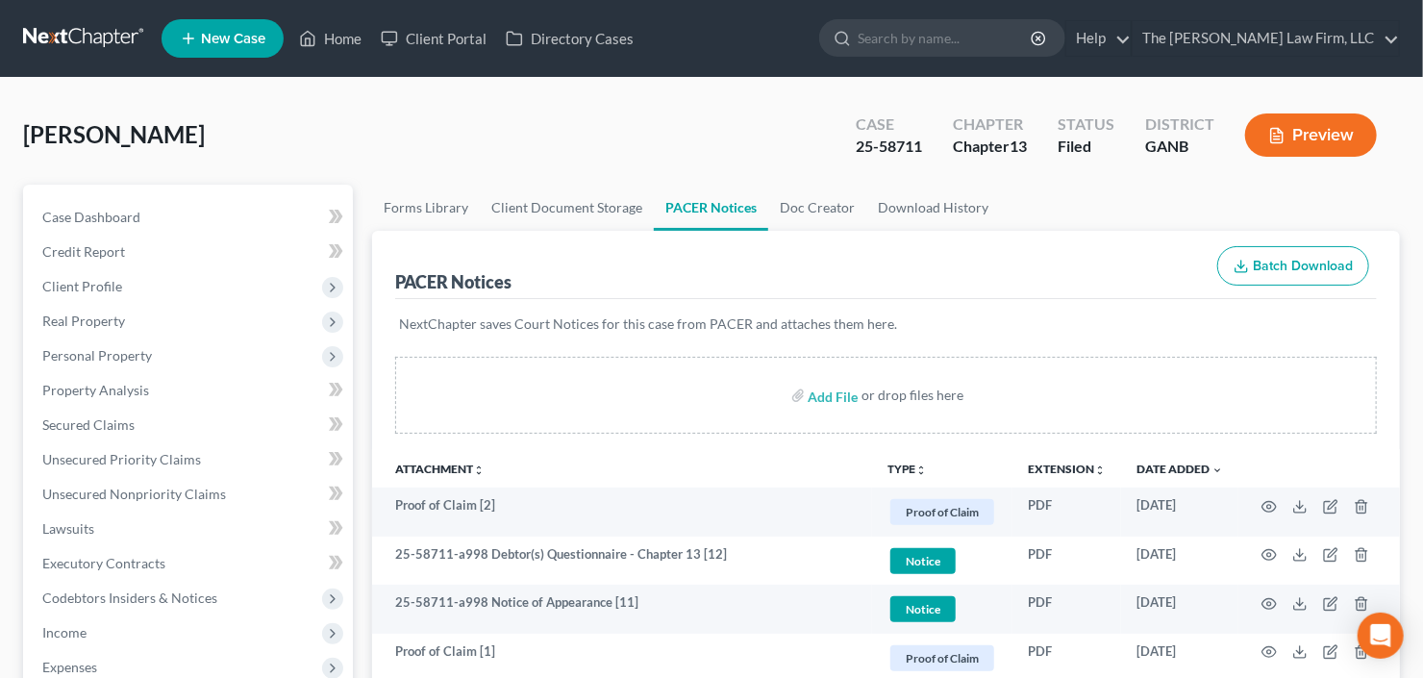
scroll to position [0, 0]
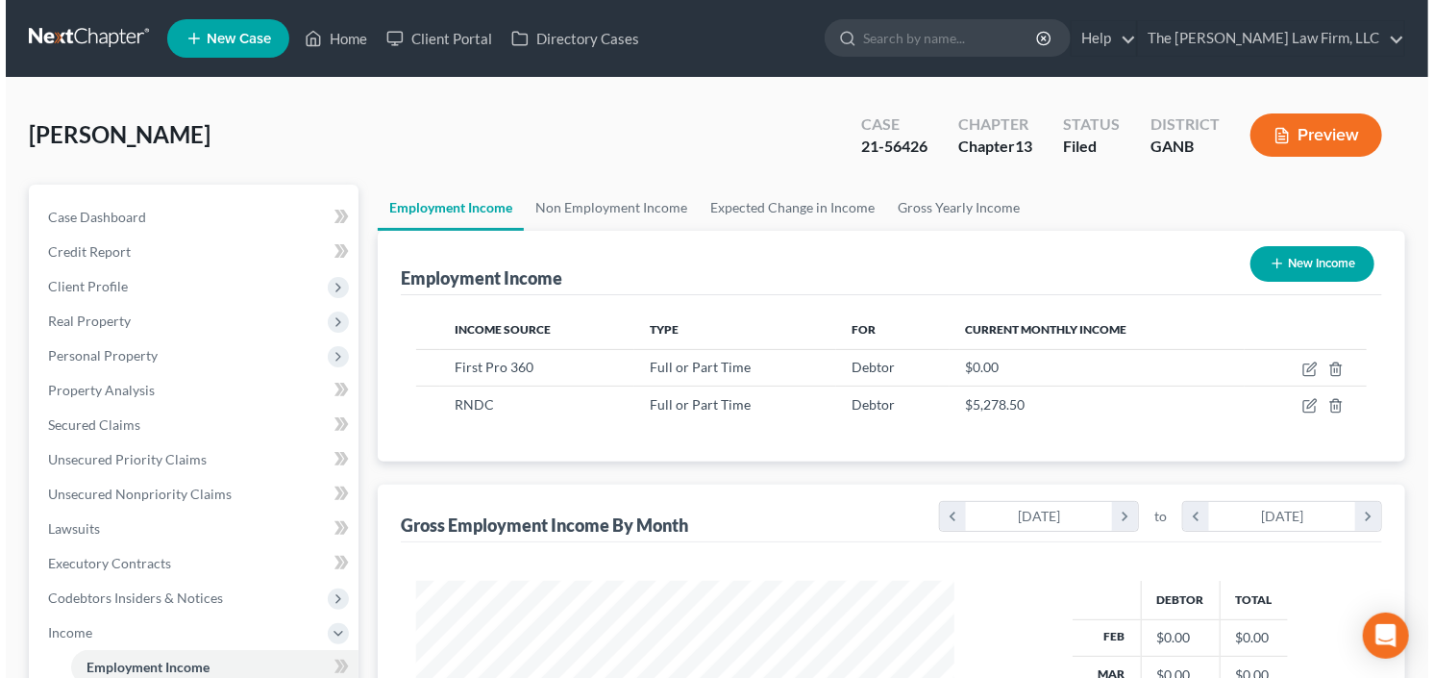
scroll to position [343, 577]
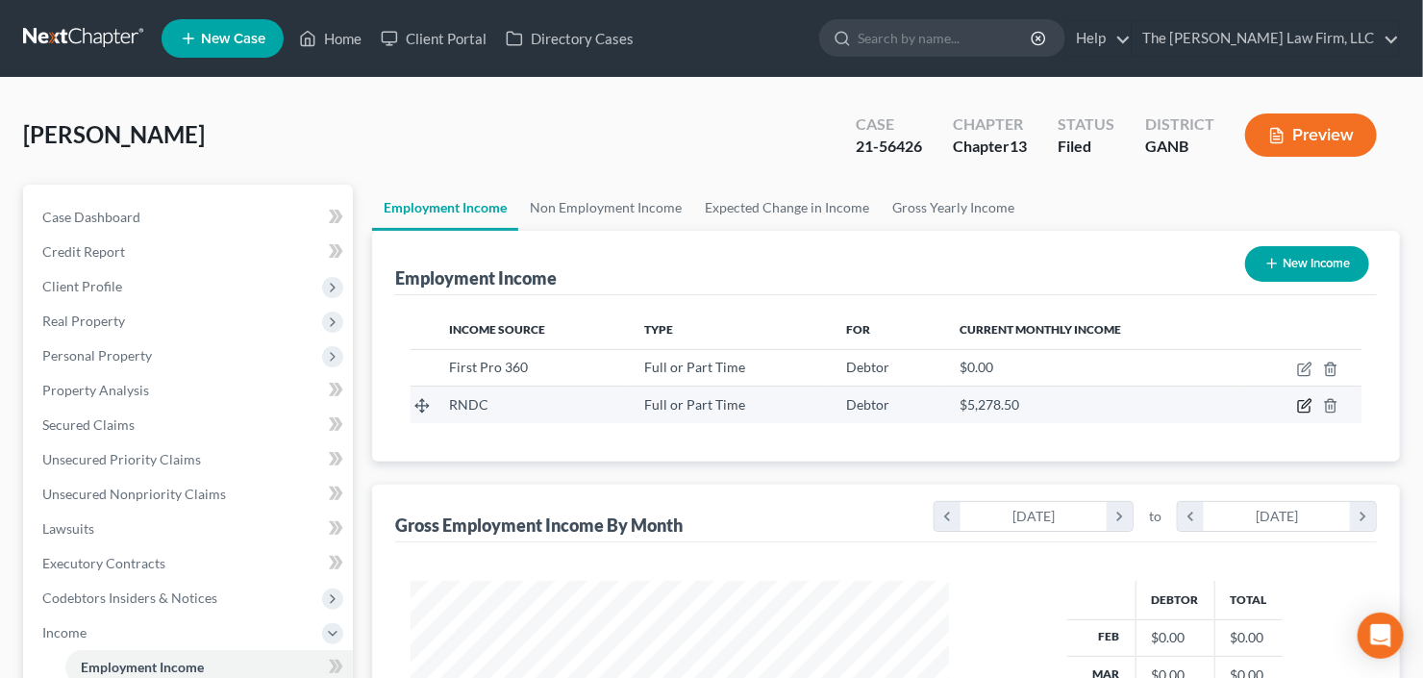
click at [1304, 406] on icon "button" at bounding box center [1306, 404] width 9 height 9
select select "0"
select select "2"
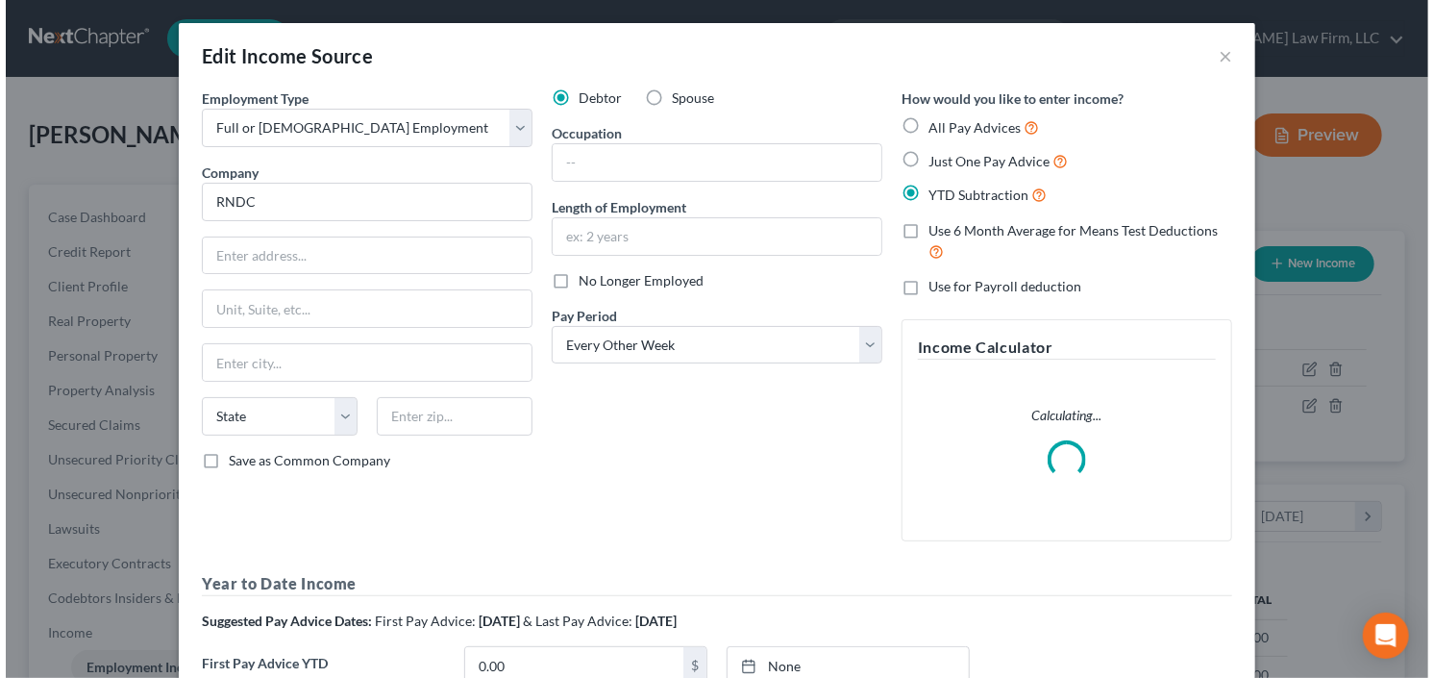
scroll to position [343, 582]
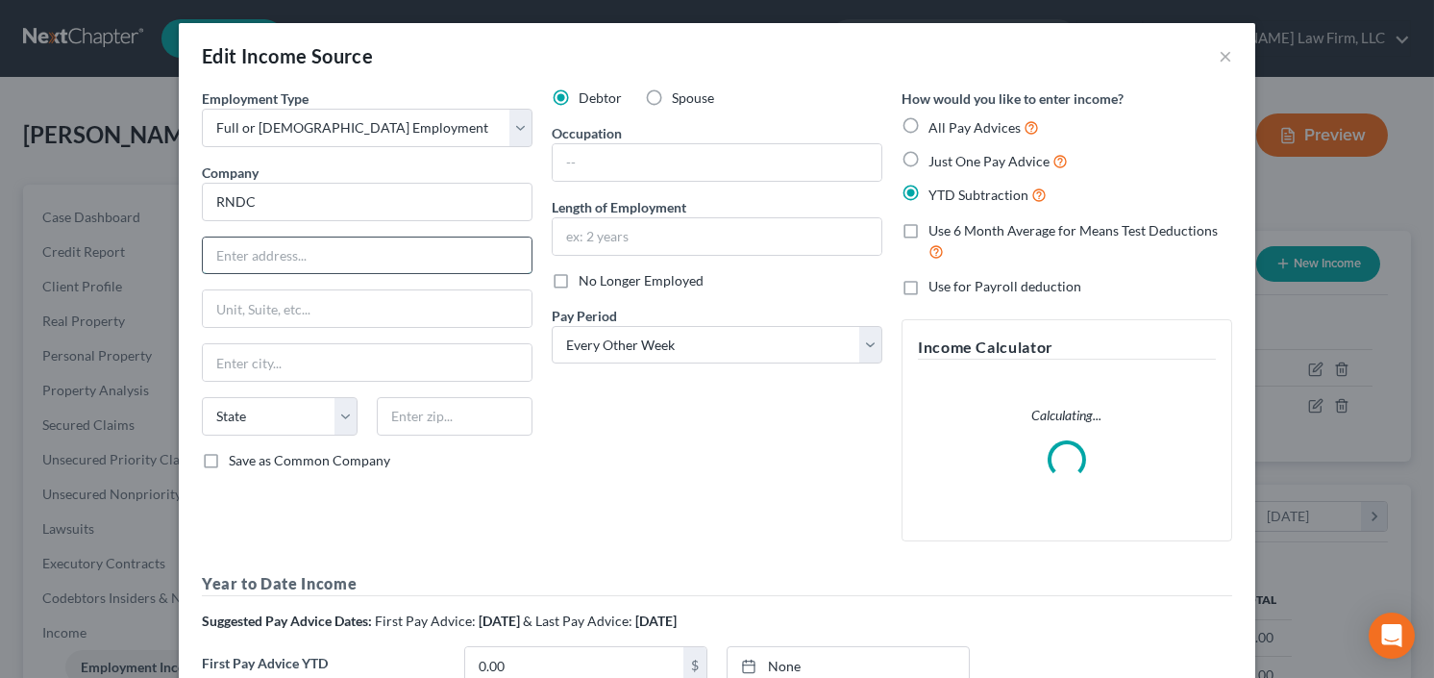
paste input "10150 Highway 92, Suite 300 Woodstock, GA 30188"
type input "10150 Highway 92, Suite 300 Woodstock, GA 30188"
click at [453, 420] on input "text" at bounding box center [455, 416] width 156 height 38
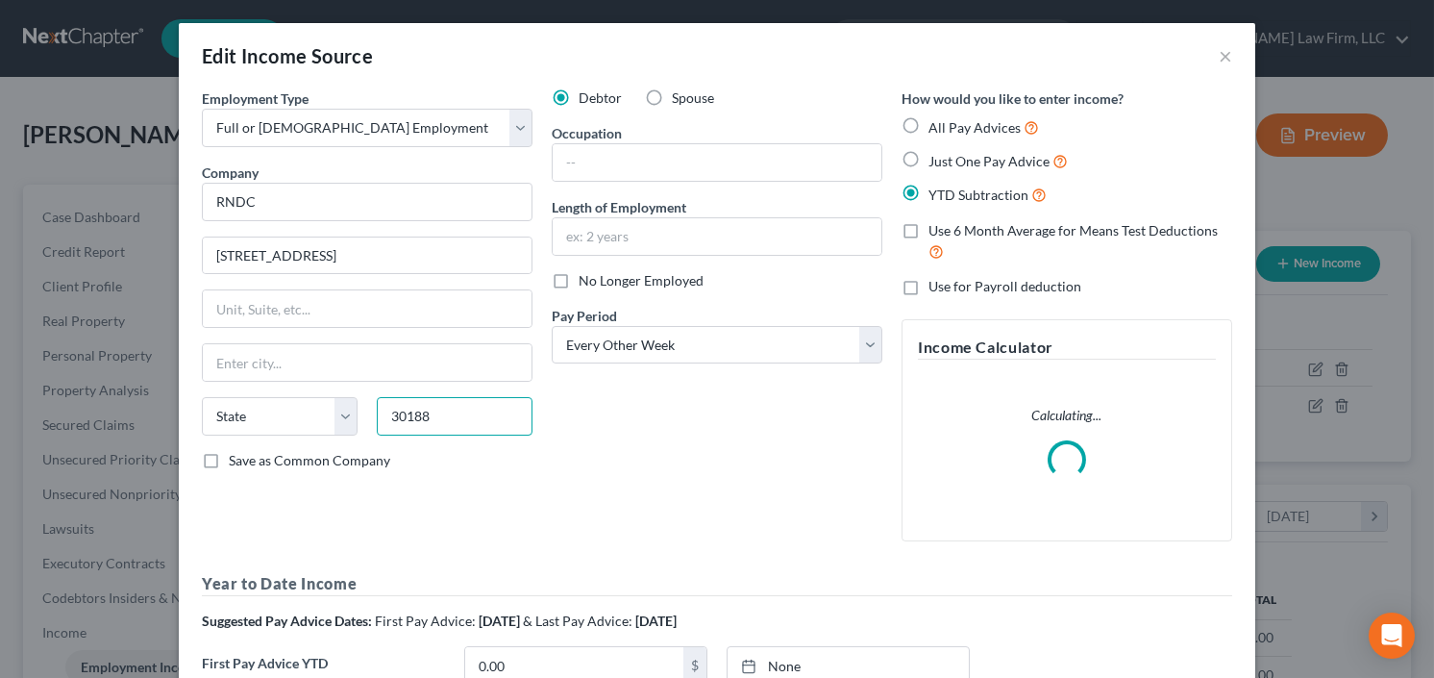
type input "30188"
type input "Woodstock"
select select "10"
drag, startPoint x: 385, startPoint y: 254, endPoint x: 683, endPoint y: 232, distance: 298.8
click at [664, 235] on div "Employment Type * Select Full or Part Time Employment Self Employment Company *…" at bounding box center [717, 447] width 1050 height 719
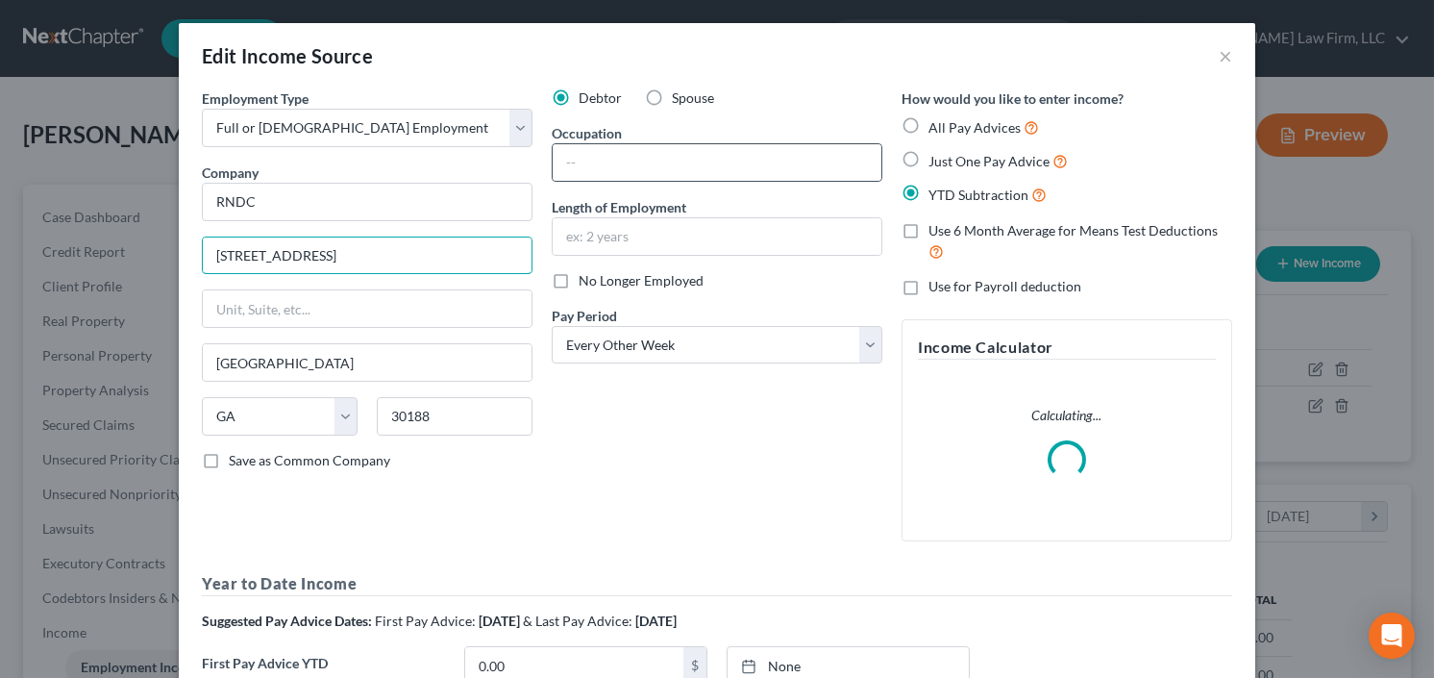
type input "10150 Highway 92, Suite 300"
click at [679, 180] on div at bounding box center [717, 162] width 331 height 38
click at [663, 166] on input "text" at bounding box center [717, 162] width 329 height 37
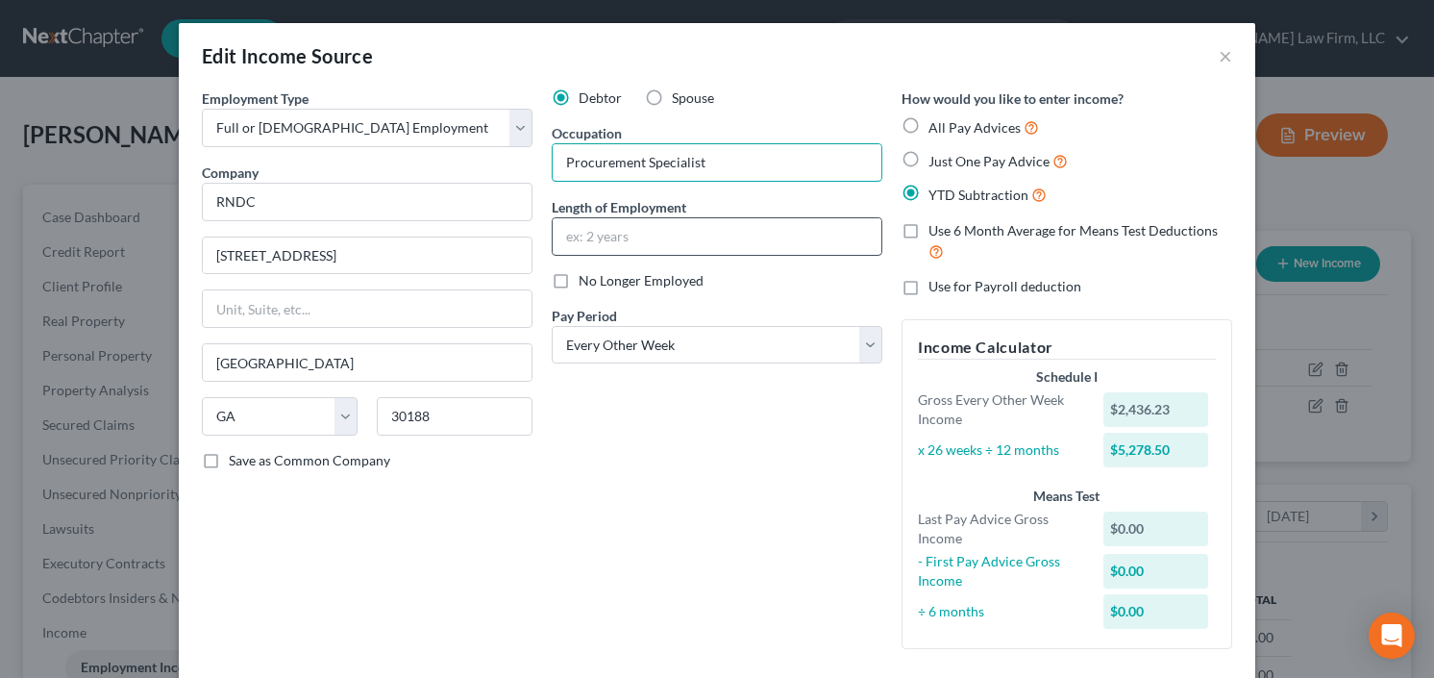
type input "Procurement Specialist"
click at [652, 221] on input "text" at bounding box center [717, 236] width 329 height 37
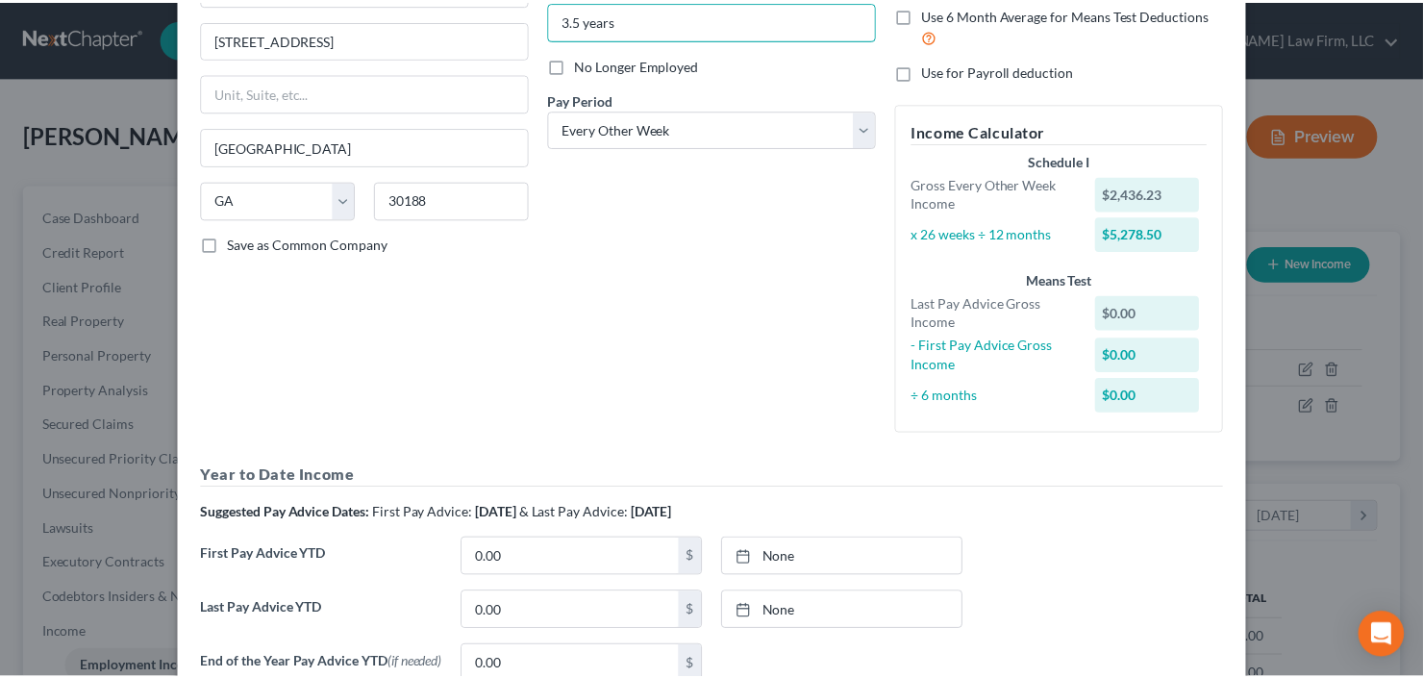
scroll to position [412, 0]
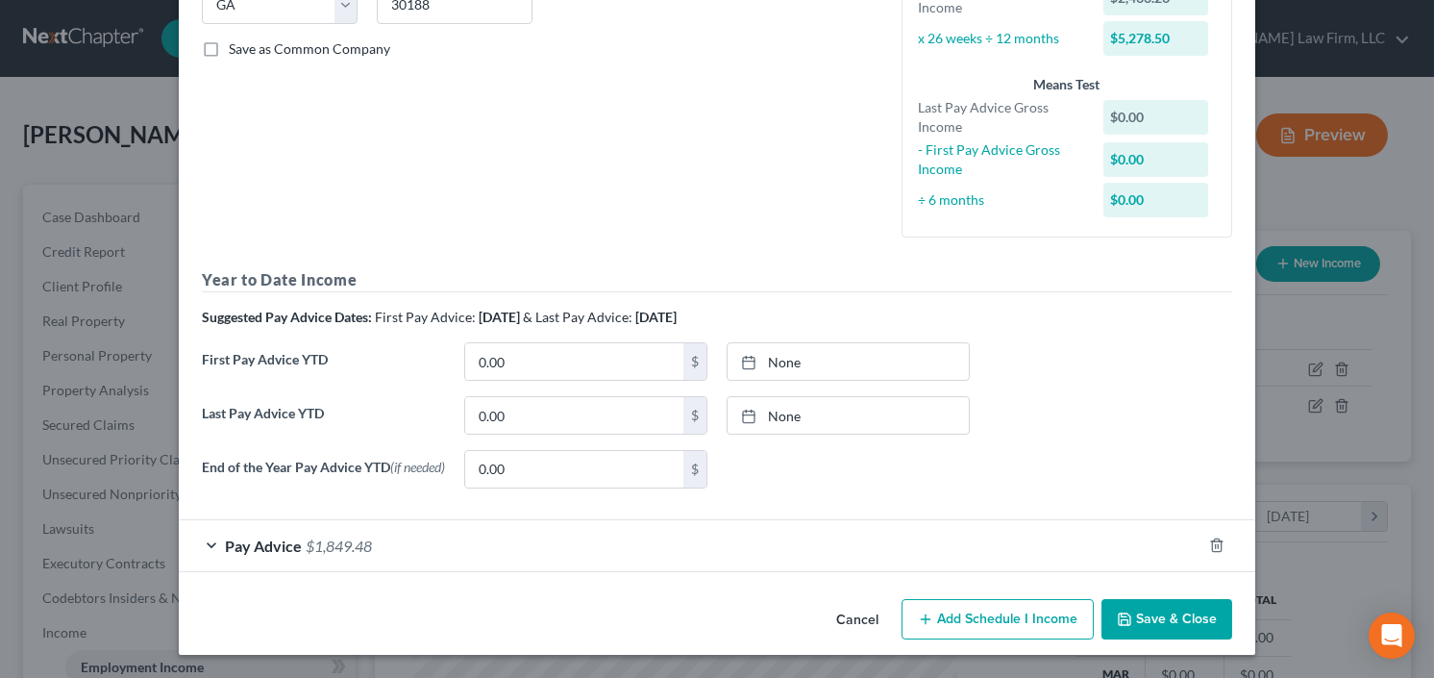
type input "3.5 years"
click at [1150, 626] on button "Save & Close" at bounding box center [1167, 619] width 131 height 40
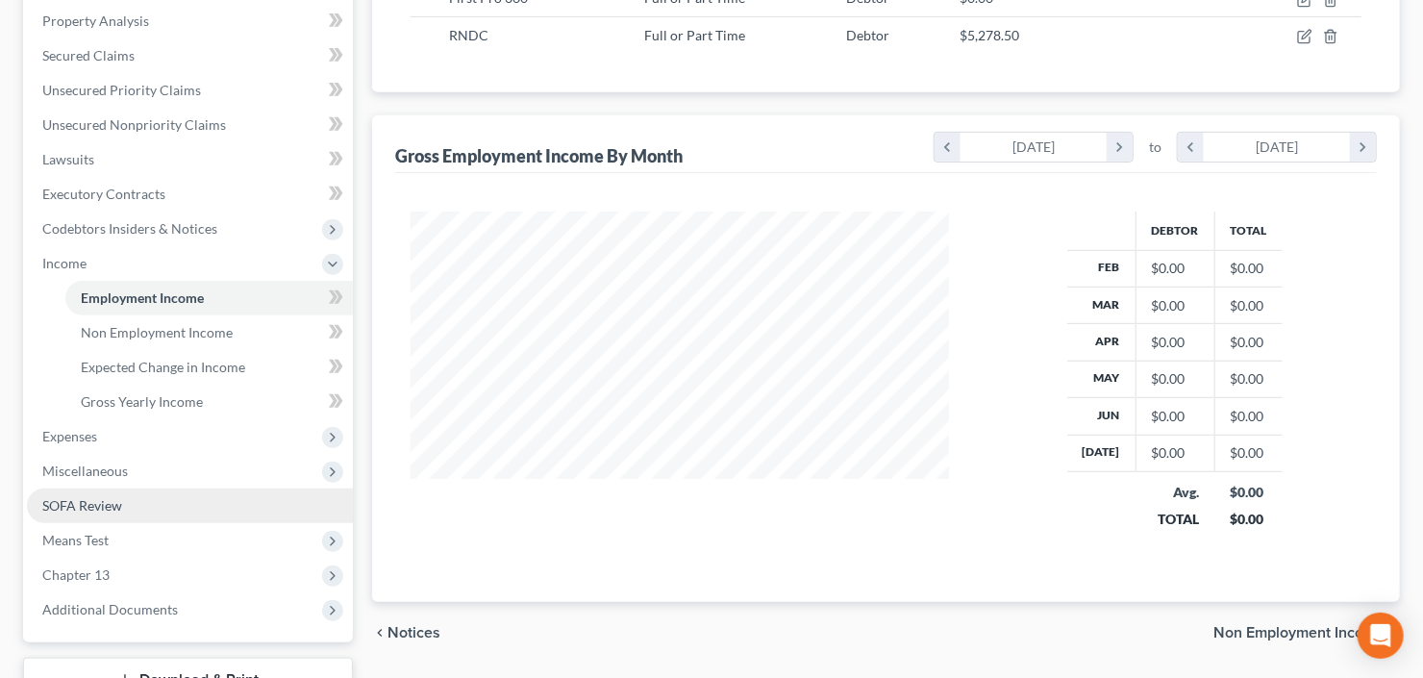
scroll to position [514, 0]
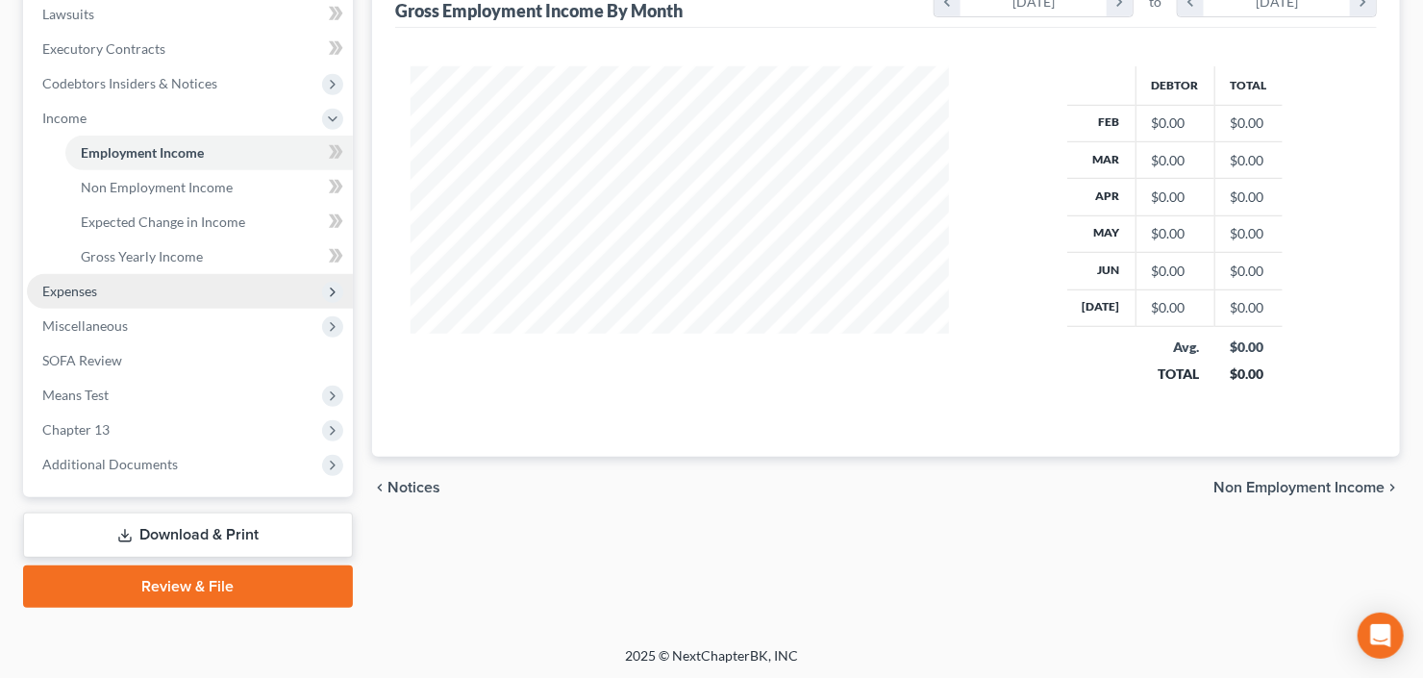
click at [100, 291] on span "Expenses" at bounding box center [190, 291] width 326 height 35
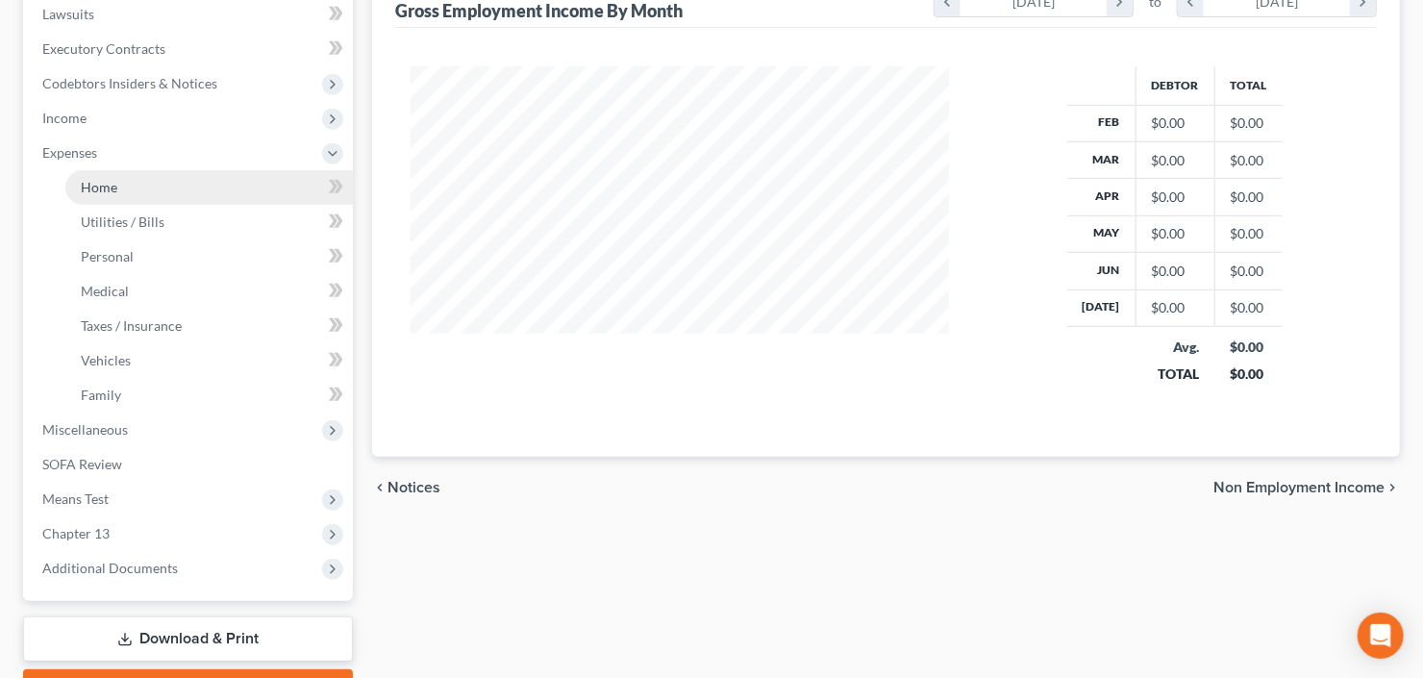
click at [123, 199] on link "Home" at bounding box center [208, 187] width 287 height 35
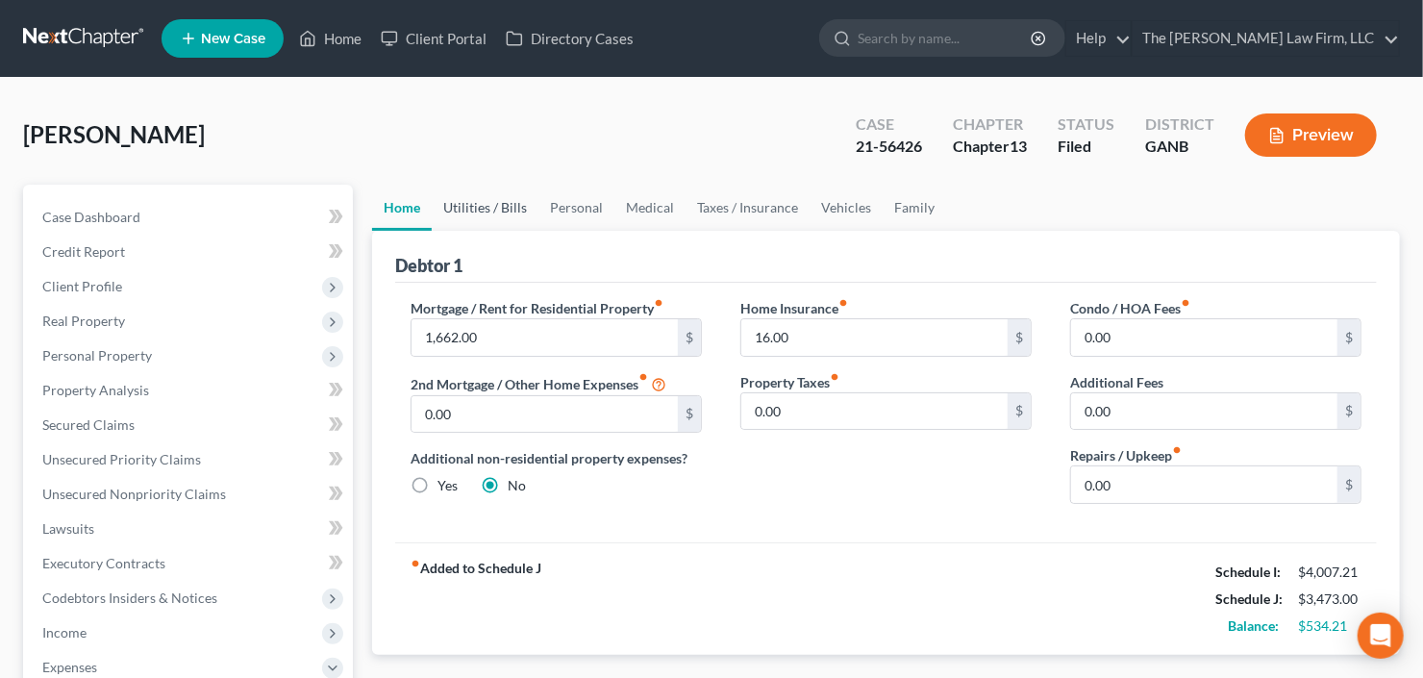
click at [494, 199] on link "Utilities / Bills" at bounding box center [485, 208] width 107 height 46
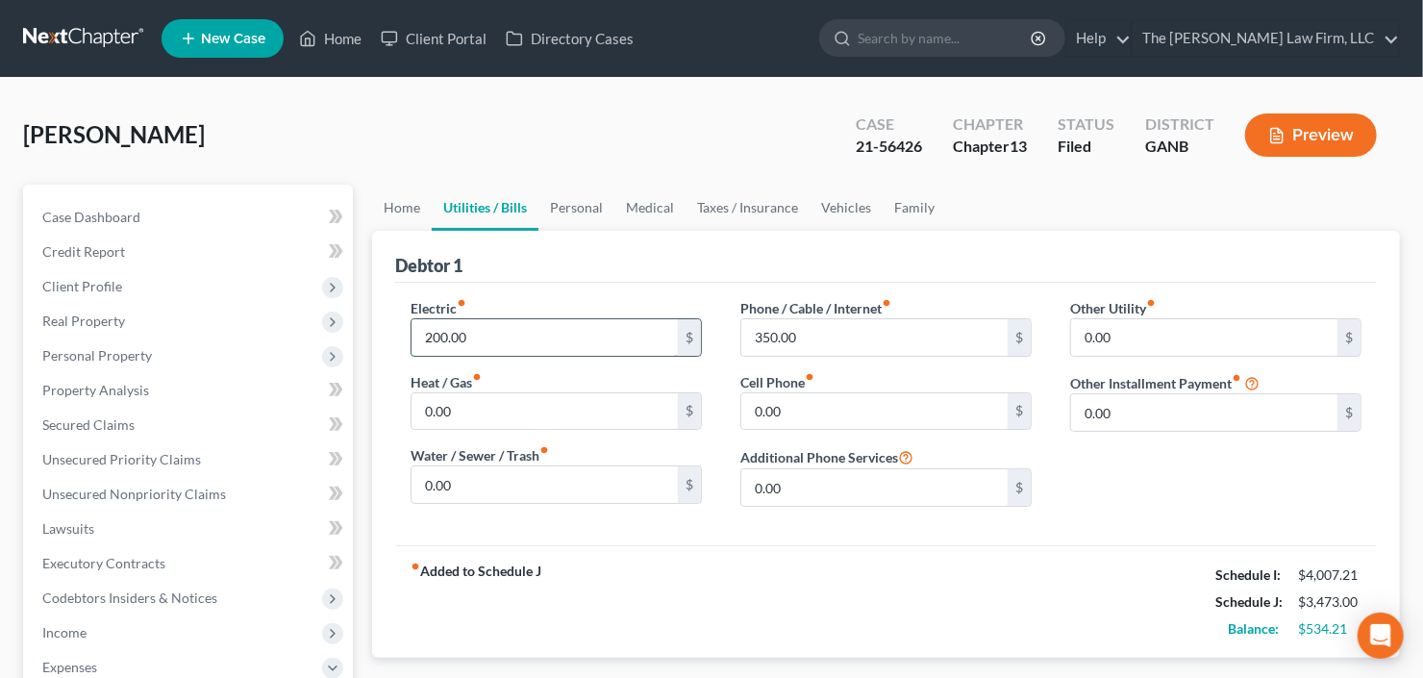
click at [527, 332] on input "200.00" at bounding box center [544, 337] width 266 height 37
type input "350"
click at [576, 198] on link "Personal" at bounding box center [576, 208] width 76 height 46
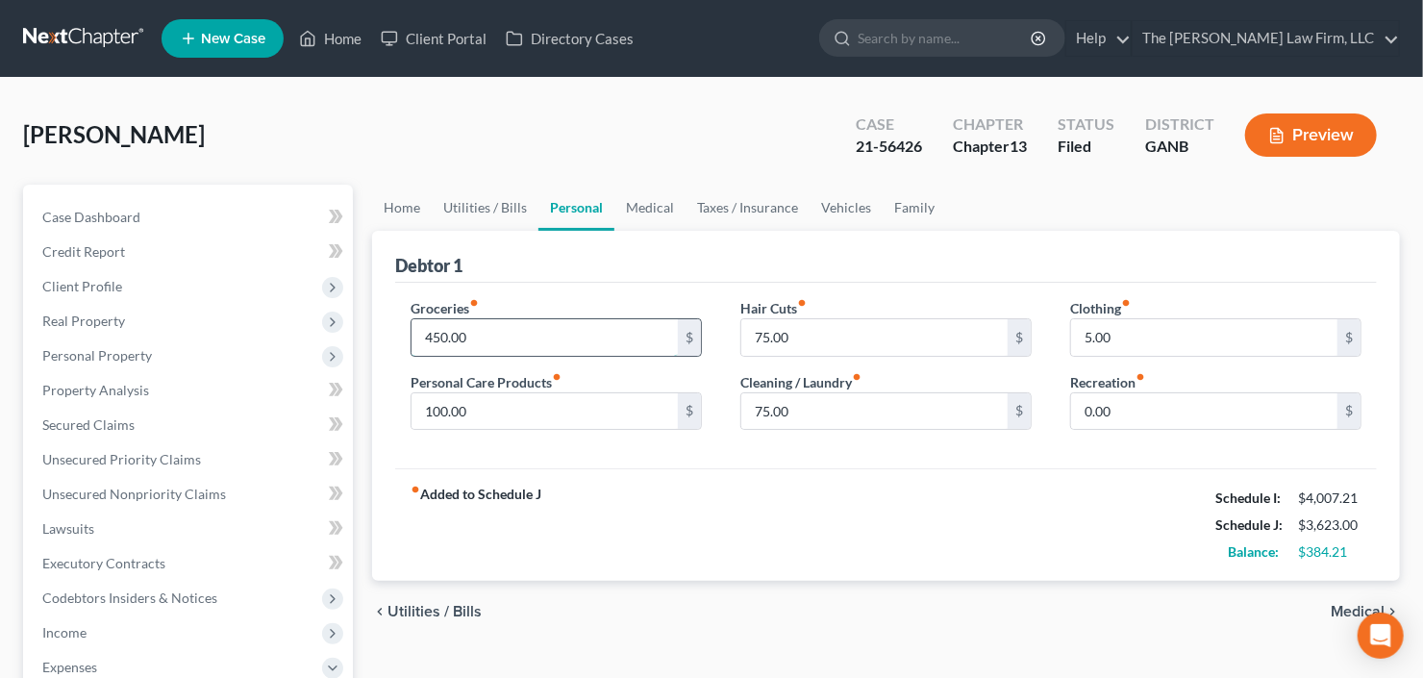
click at [507, 344] on input "450.00" at bounding box center [544, 337] width 266 height 37
type input "440.00"
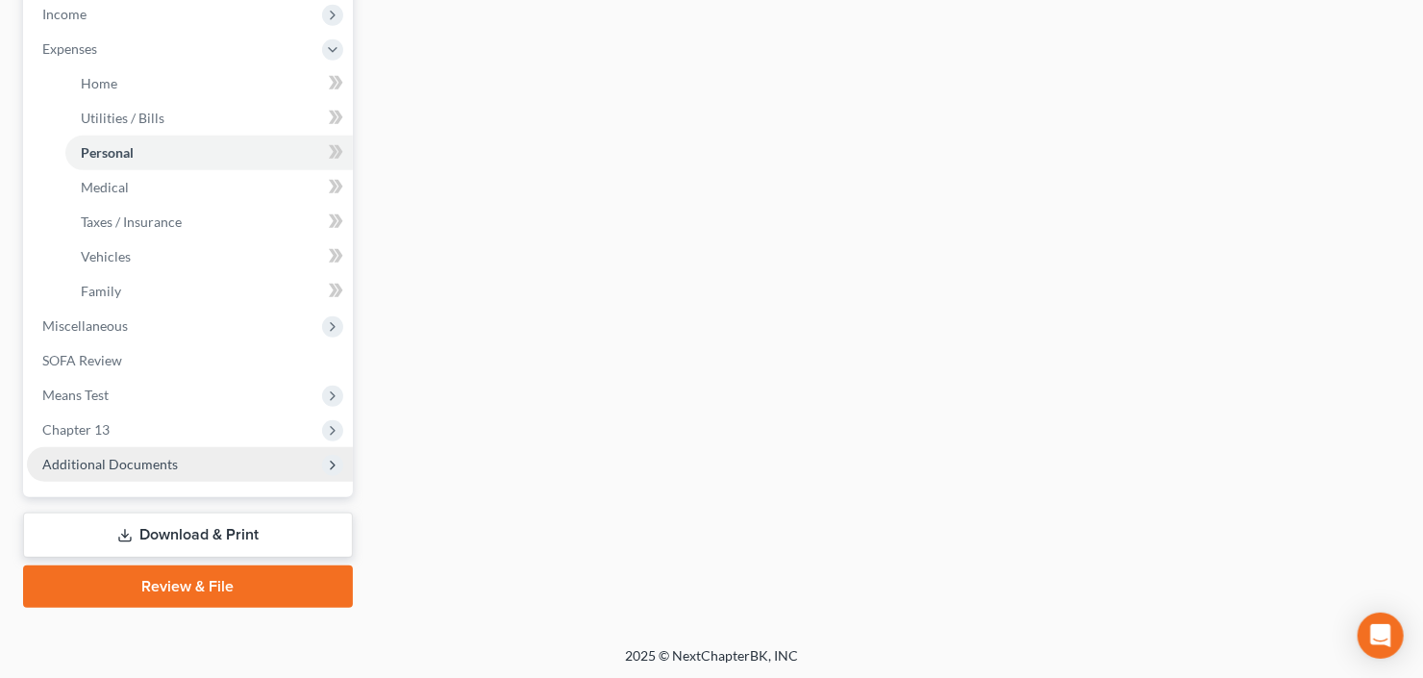
type input "99.21"
click at [106, 458] on span "Additional Documents" at bounding box center [110, 464] width 136 height 16
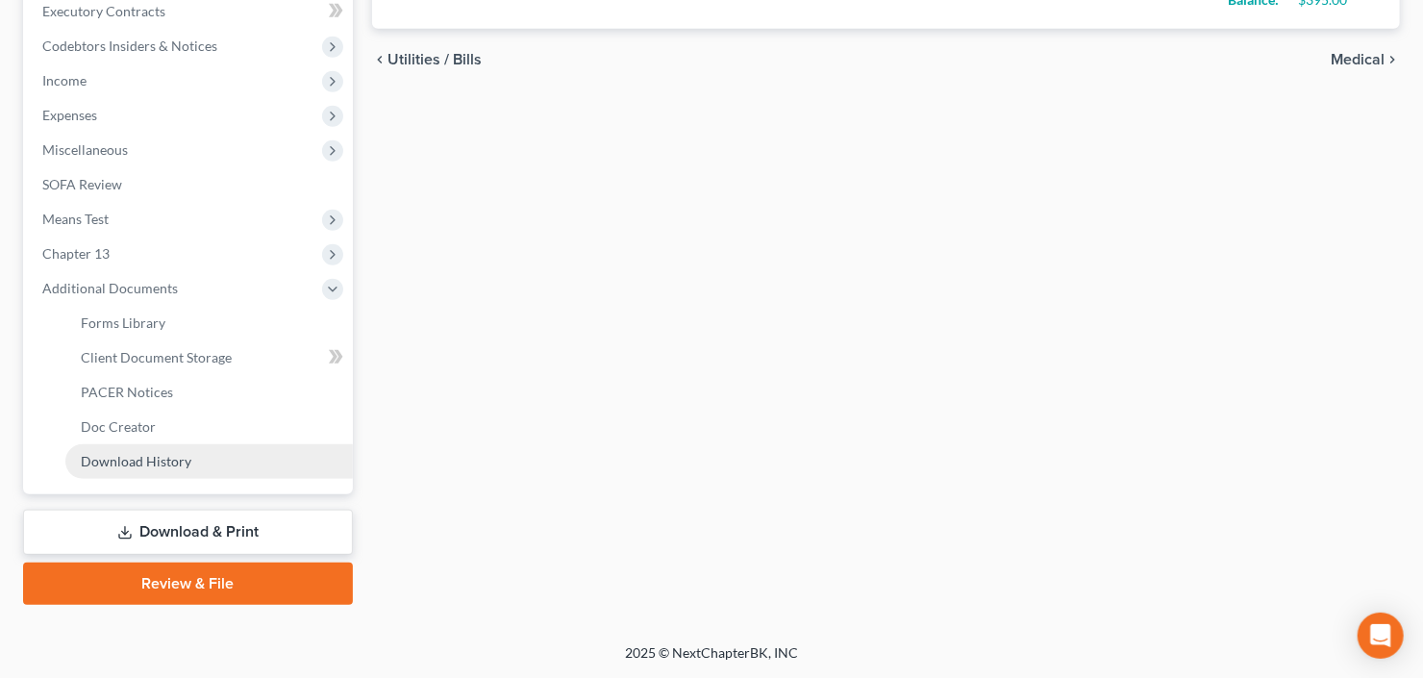
scroll to position [548, 0]
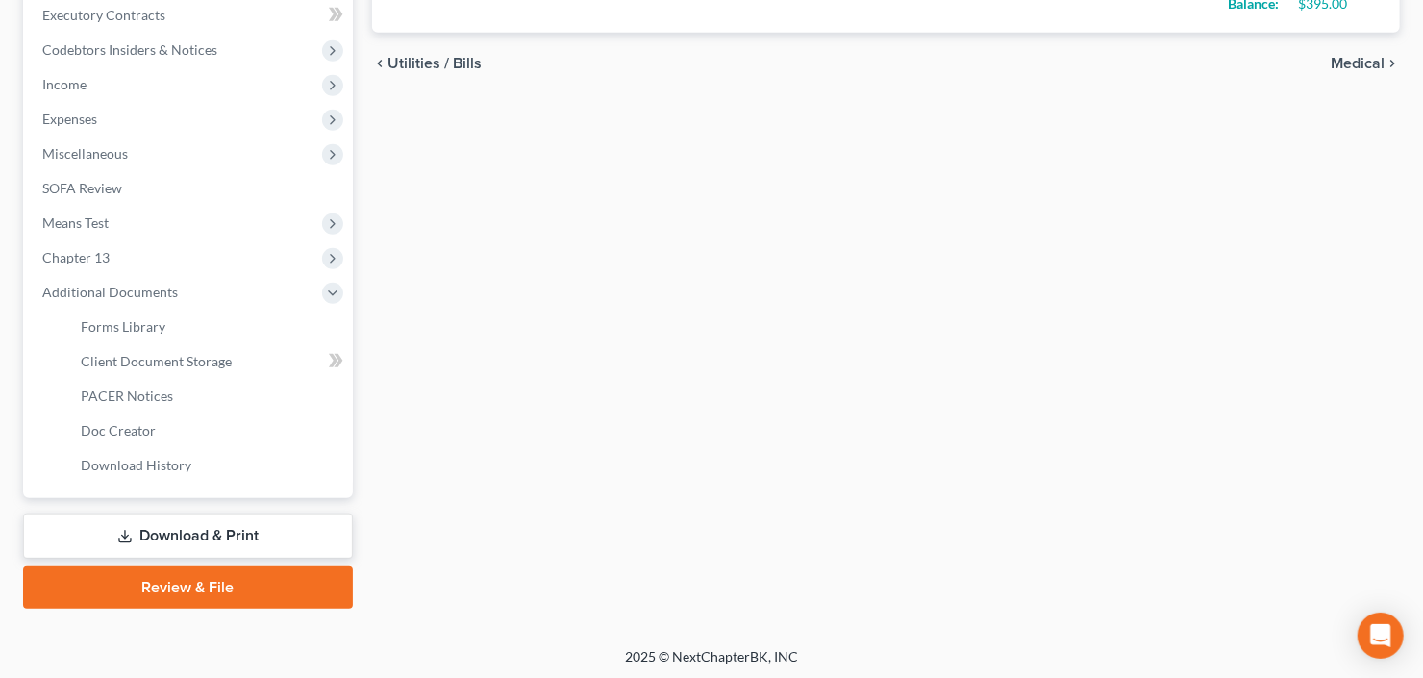
click at [168, 541] on link "Download & Print" at bounding box center [188, 535] width 330 height 45
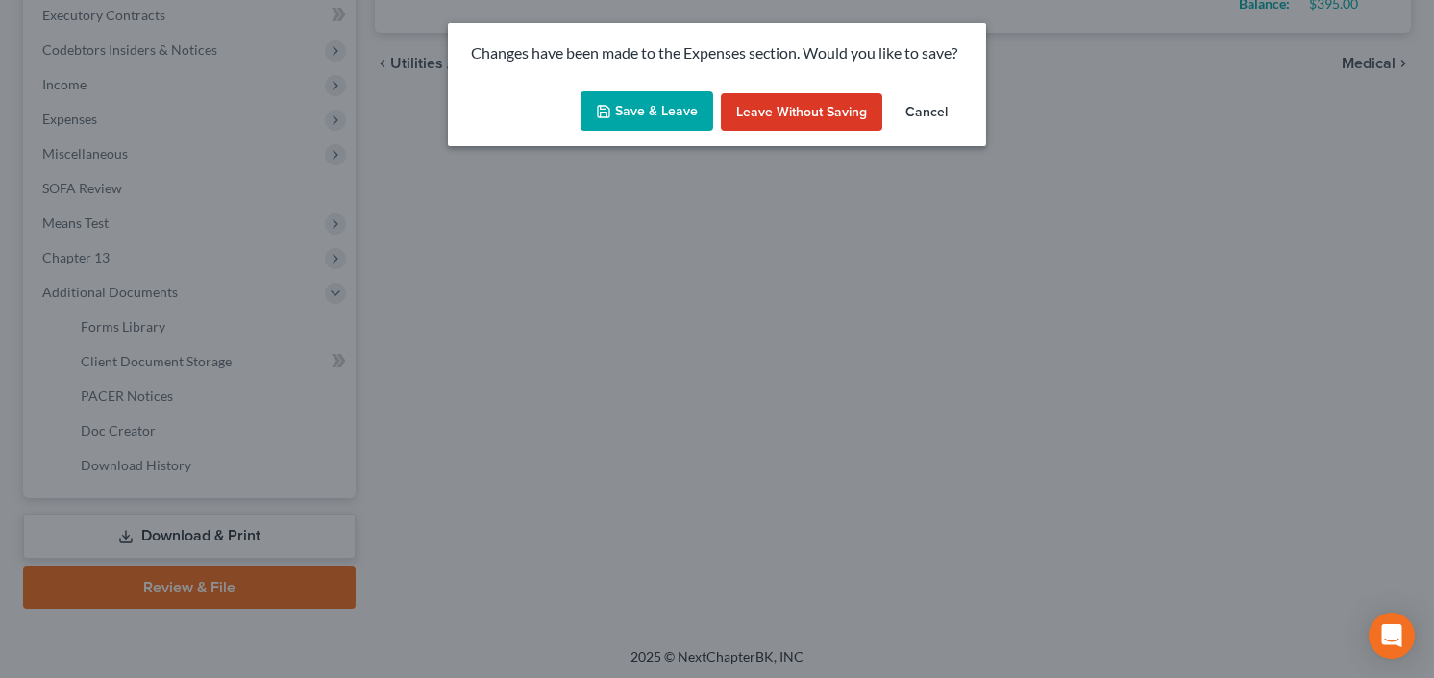
click at [648, 88] on div "Save & Leave Leave without Saving Cancel" at bounding box center [717, 115] width 538 height 63
click at [655, 101] on button "Save & Leave" at bounding box center [647, 111] width 133 height 40
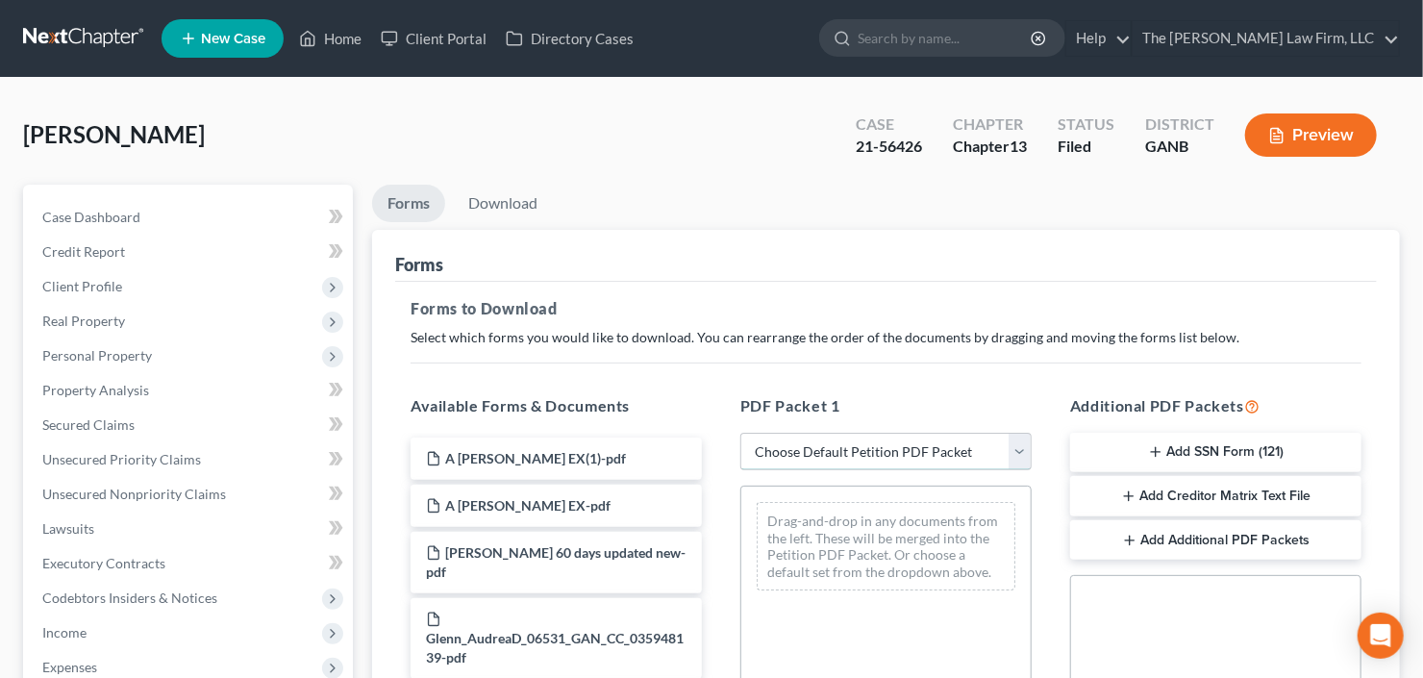
click at [876, 440] on select "Choose Default Petition PDF Packet Complete Bankruptcy Petition (all forms and …" at bounding box center [885, 452] width 291 height 38
select select "2"
click at [740, 433] on select "Choose Default Petition PDF Packet Complete Bankruptcy Petition (all forms and …" at bounding box center [885, 452] width 291 height 38
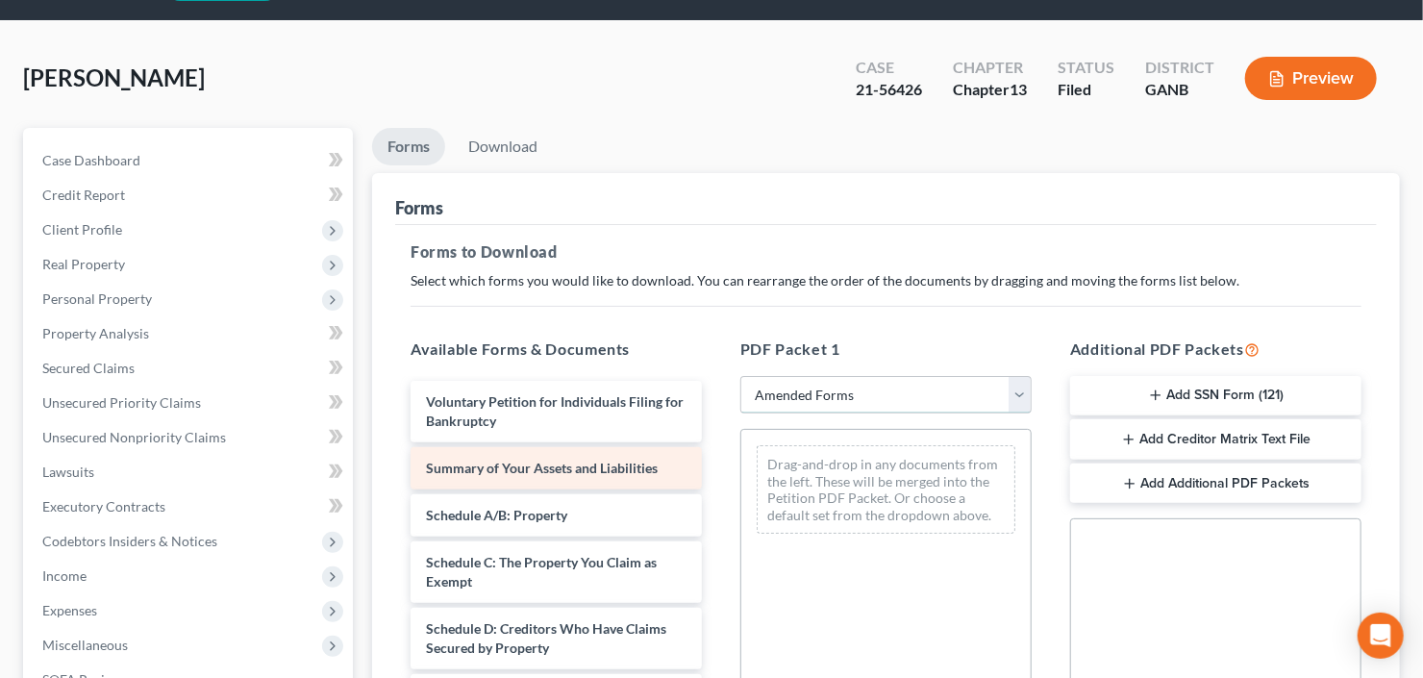
scroll to position [154, 0]
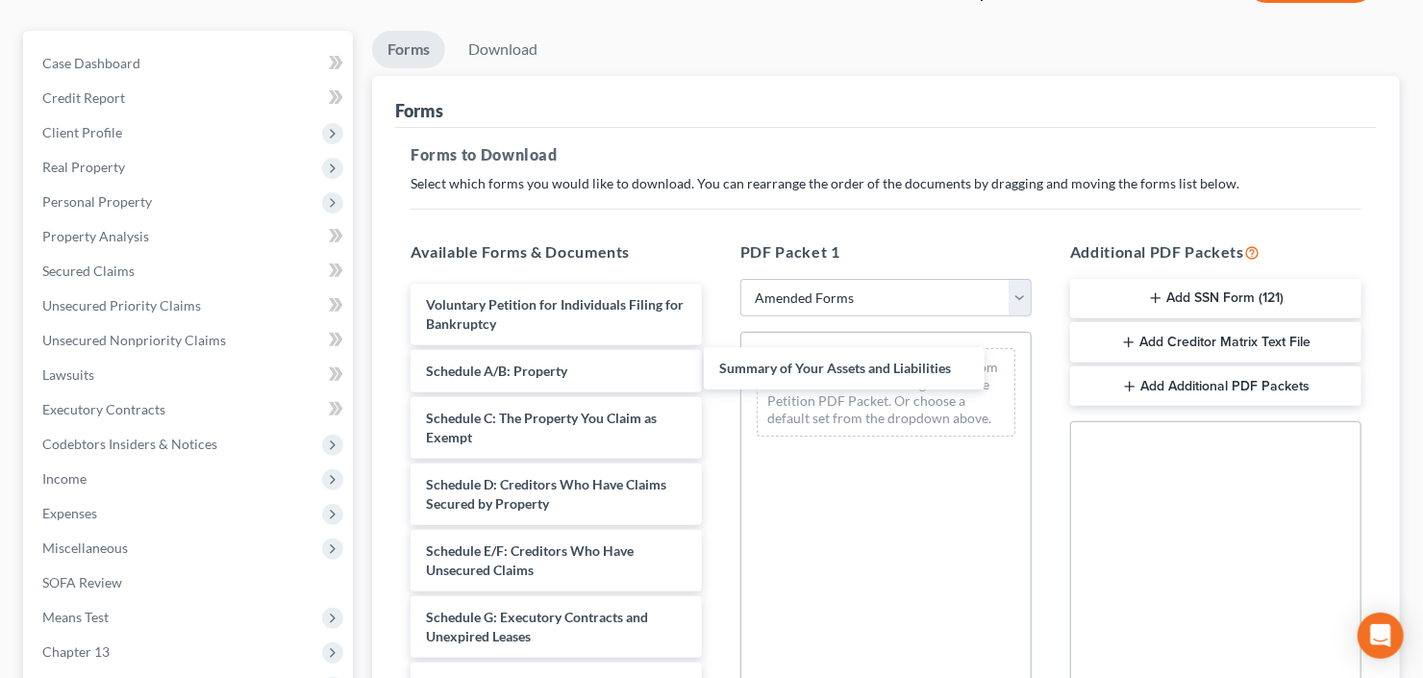
drag, startPoint x: 529, startPoint y: 373, endPoint x: 851, endPoint y: 352, distance: 322.7
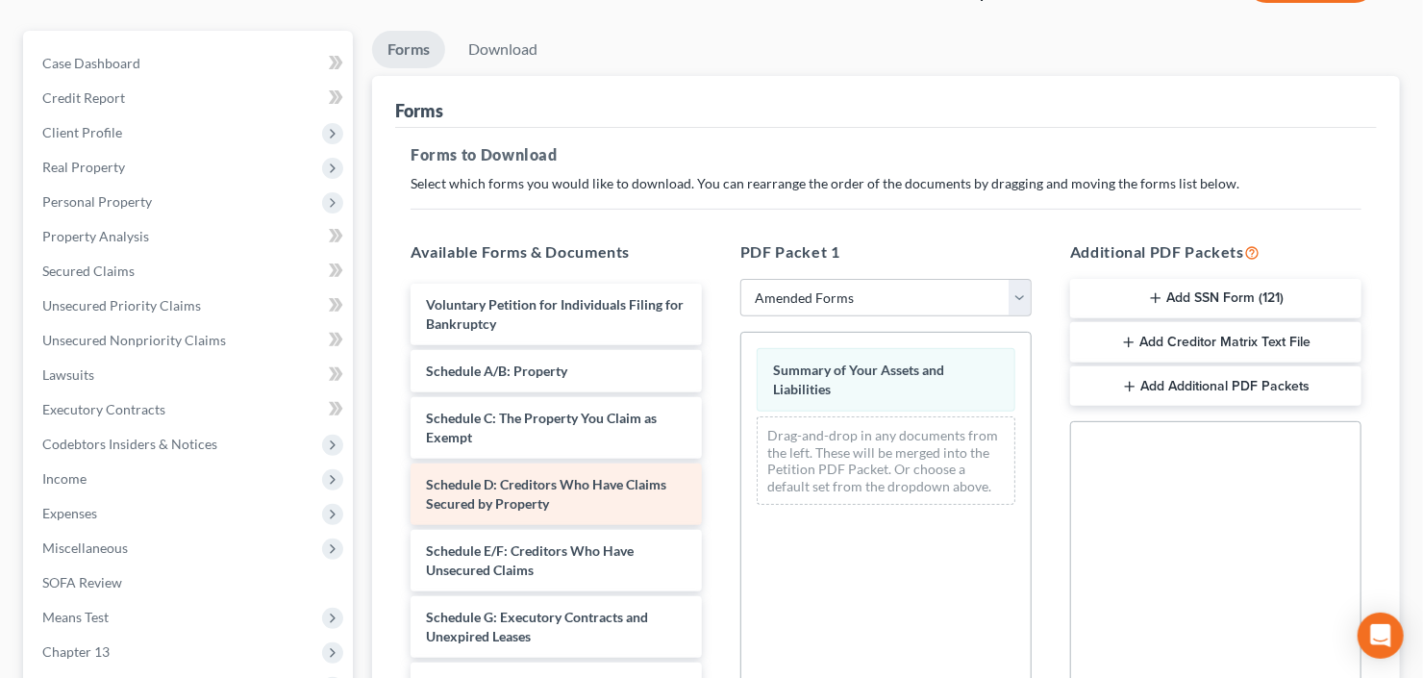
scroll to position [231, 0]
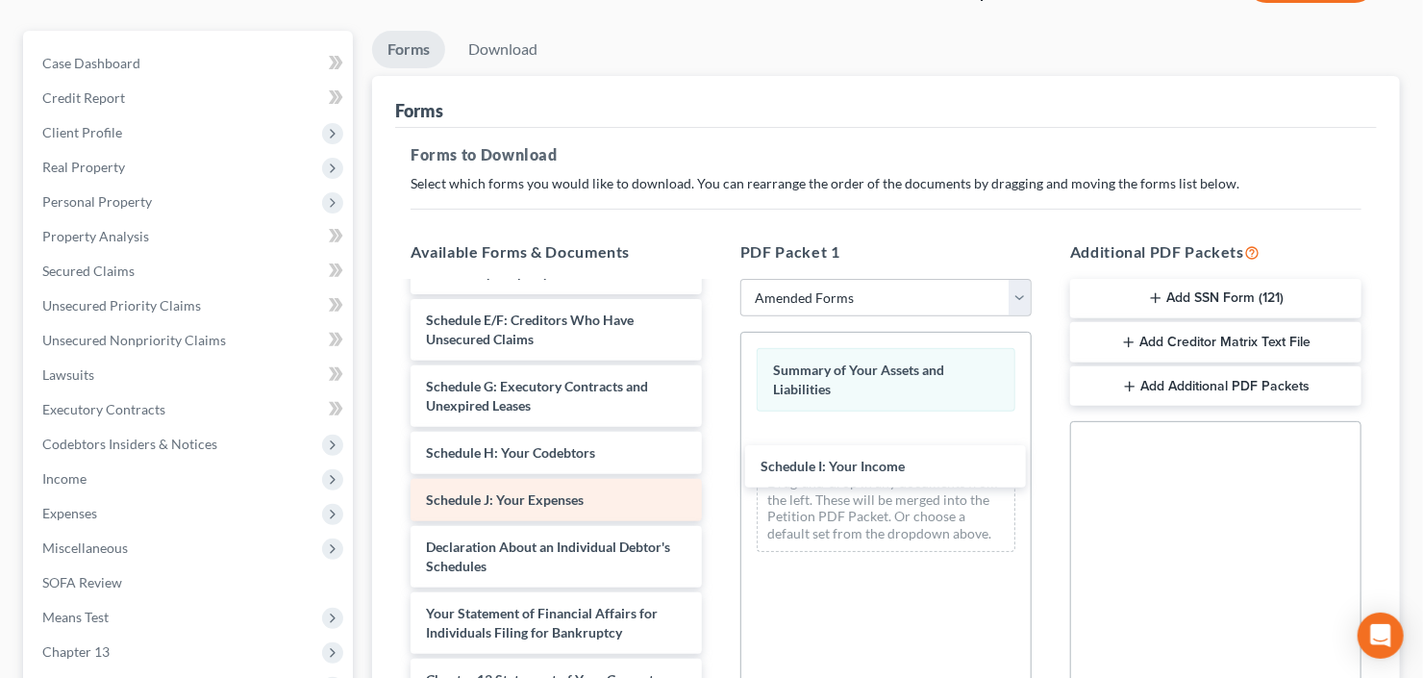
drag, startPoint x: 494, startPoint y: 497, endPoint x: 568, endPoint y: 496, distance: 74.0
click at [717, 459] on div "Schedule I: Your Income Voluntary Petition for Individuals Filing for Bankruptc…" at bounding box center [556, 490] width 322 height 875
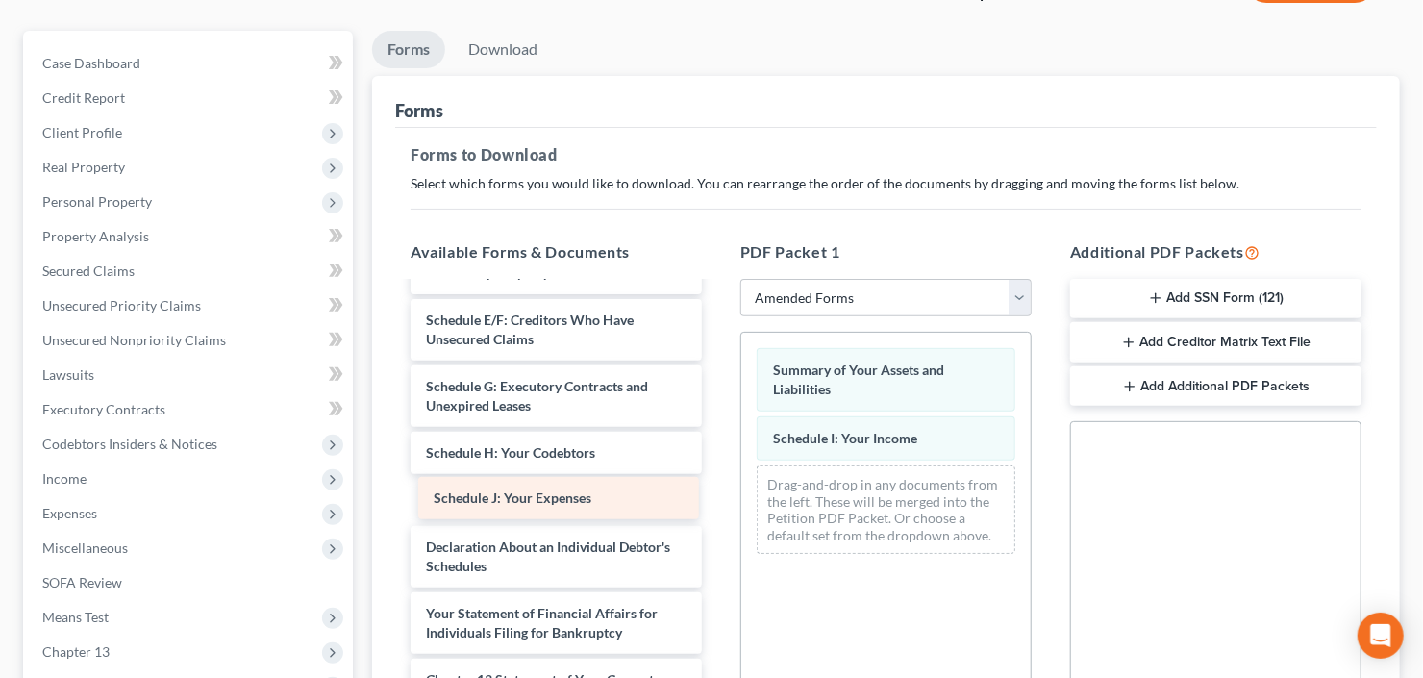
drag, startPoint x: 463, startPoint y: 503, endPoint x: 876, endPoint y: 489, distance: 412.6
click at [717, 496] on div "Schedule J: Your Expenses Voluntary Petition for Individuals Filing for Bankrup…" at bounding box center [556, 490] width 322 height 875
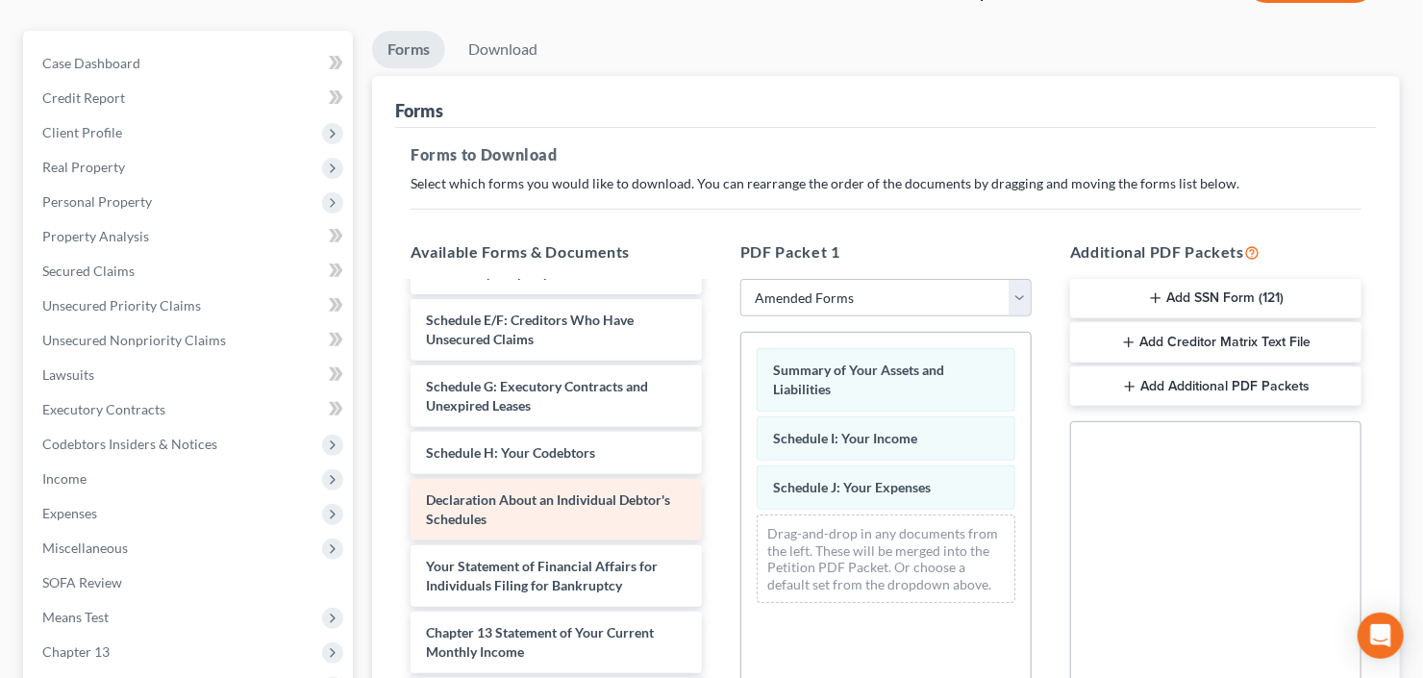
click at [717, 531] on div "Voluntary Petition for Individuals Filing for Bankruptcy Schedule A/B: Property…" at bounding box center [556, 467] width 322 height 828
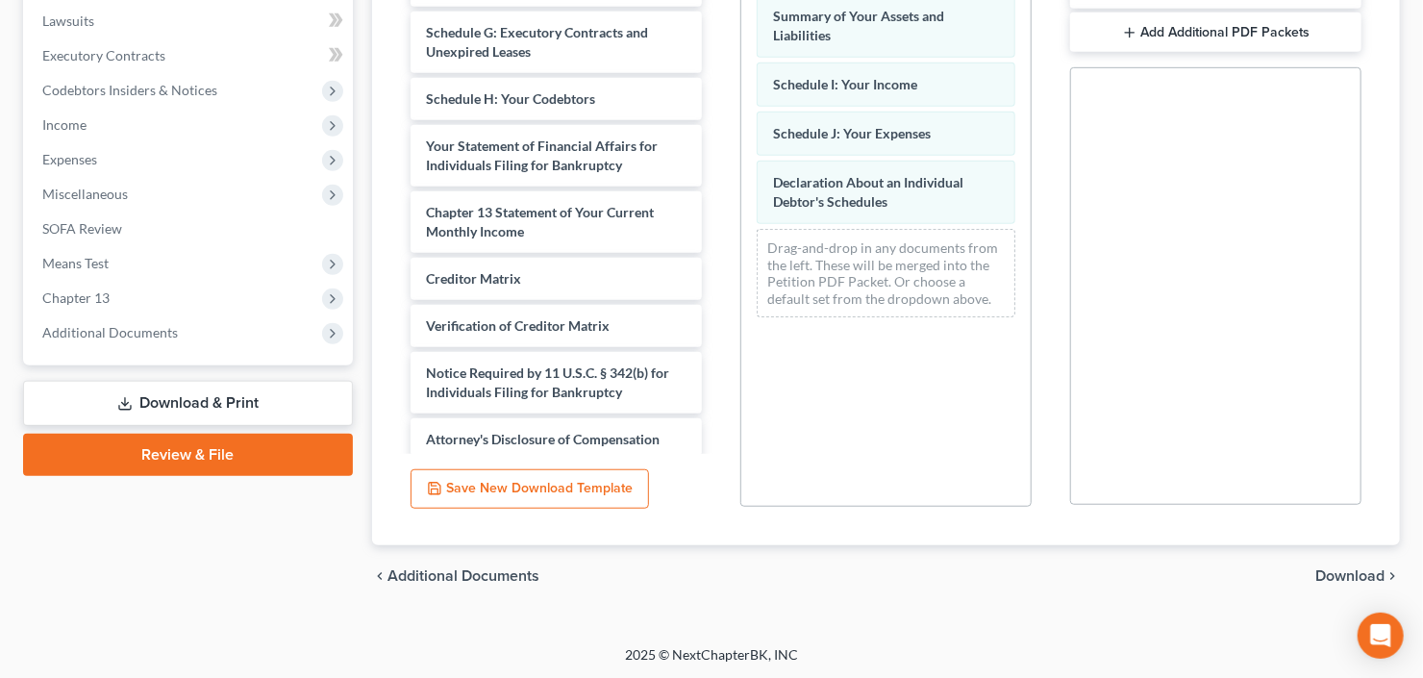
click at [1357, 577] on span "Download" at bounding box center [1349, 575] width 69 height 15
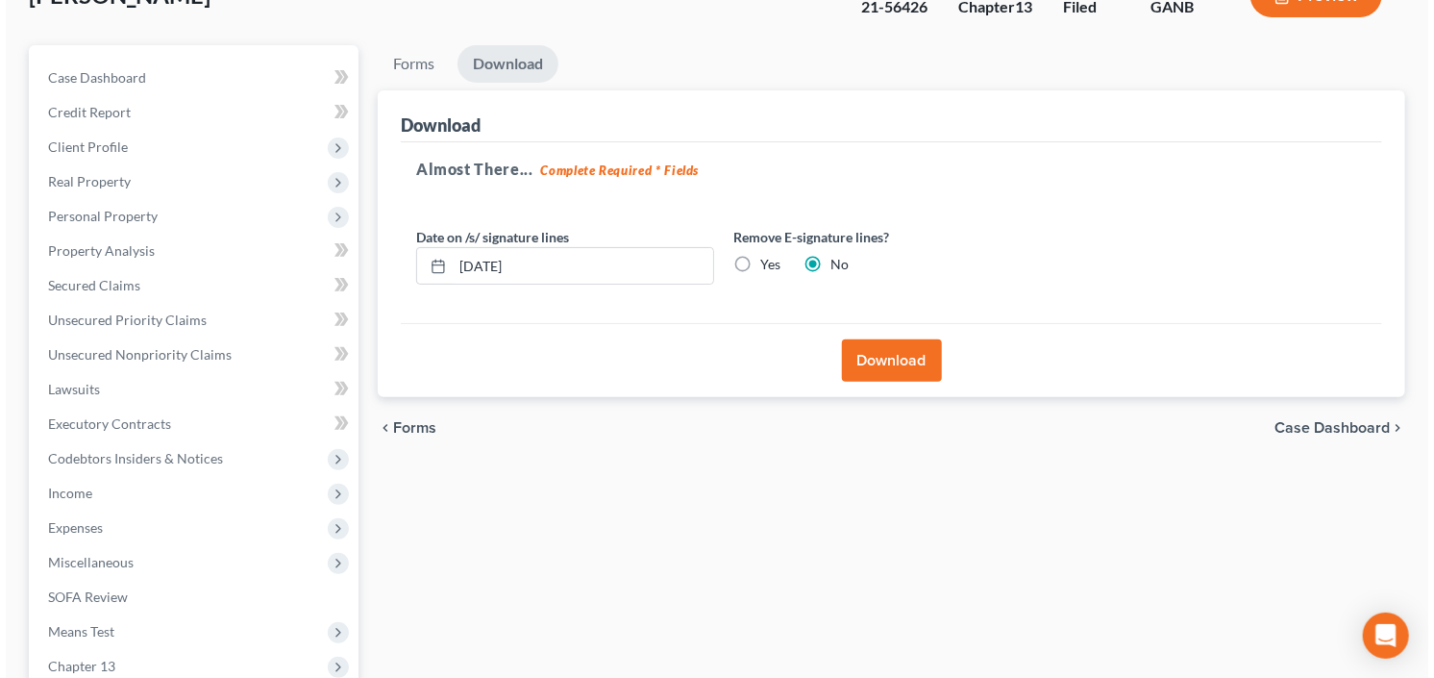
scroll to position [0, 0]
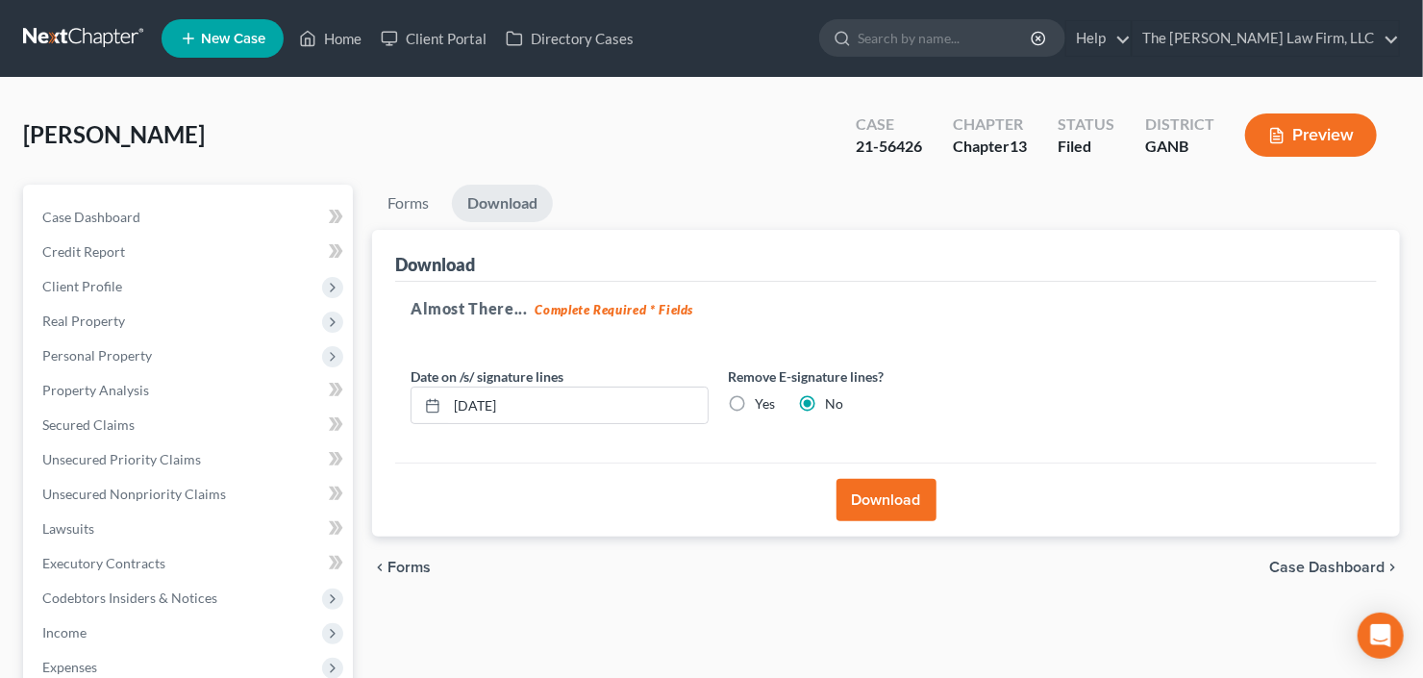
click at [903, 514] on button "Download" at bounding box center [886, 500] width 100 height 42
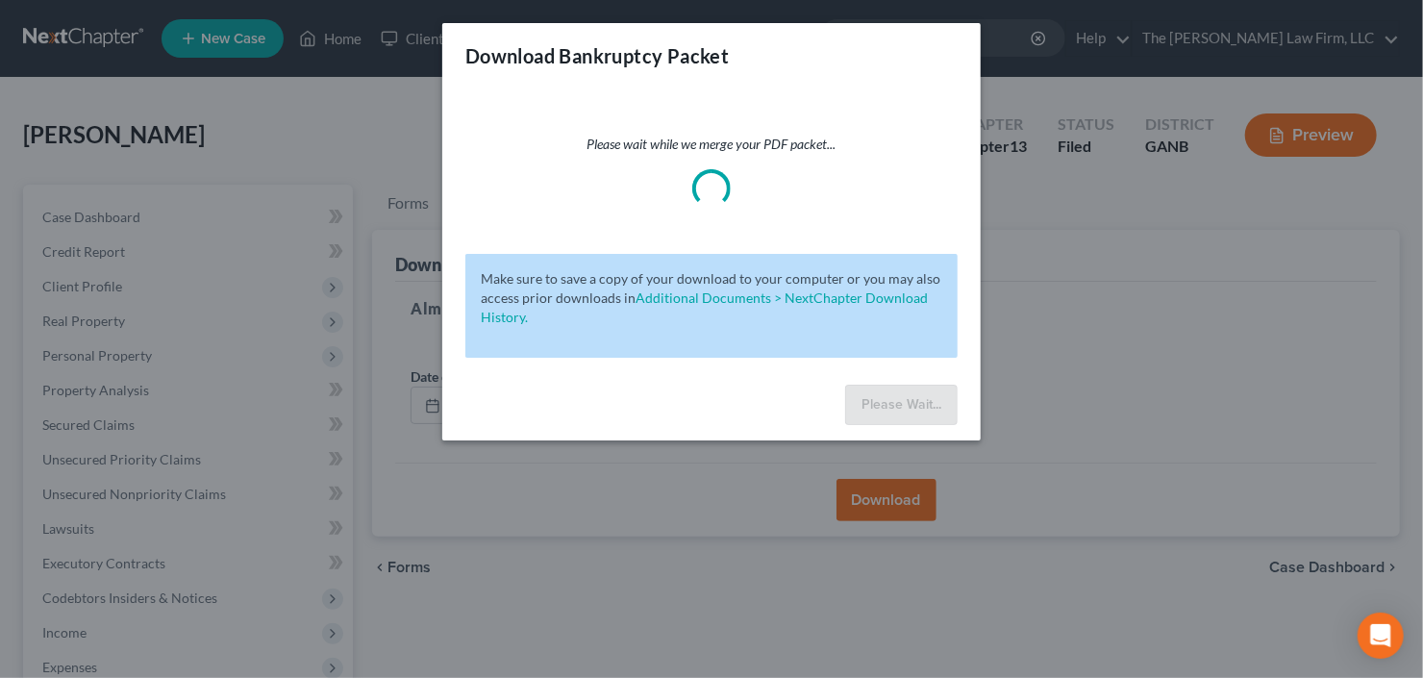
click at [899, 509] on div "Download Bankruptcy Packet Please wait while we merge your PDF packet... Make s…" at bounding box center [711, 339] width 1423 height 678
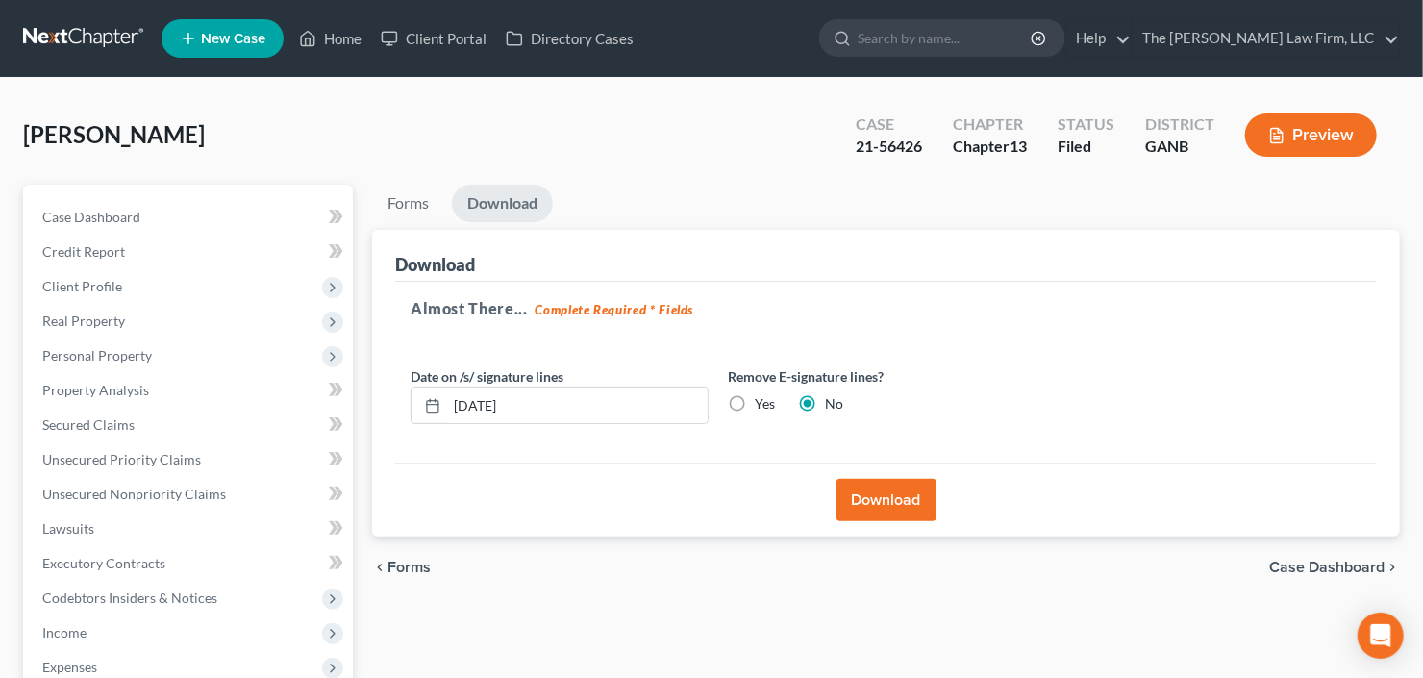
click at [899, 509] on button "Download" at bounding box center [886, 500] width 100 height 42
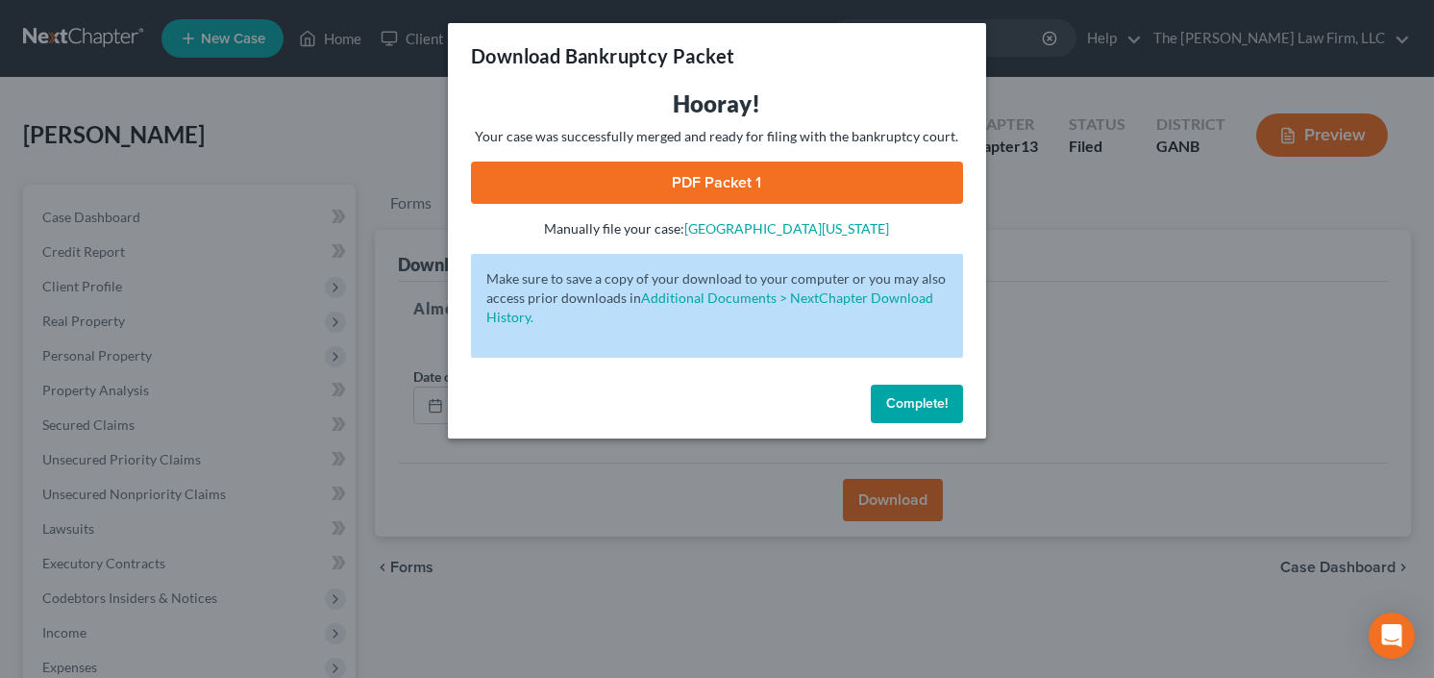
click at [688, 182] on link "PDF Packet 1" at bounding box center [717, 182] width 492 height 42
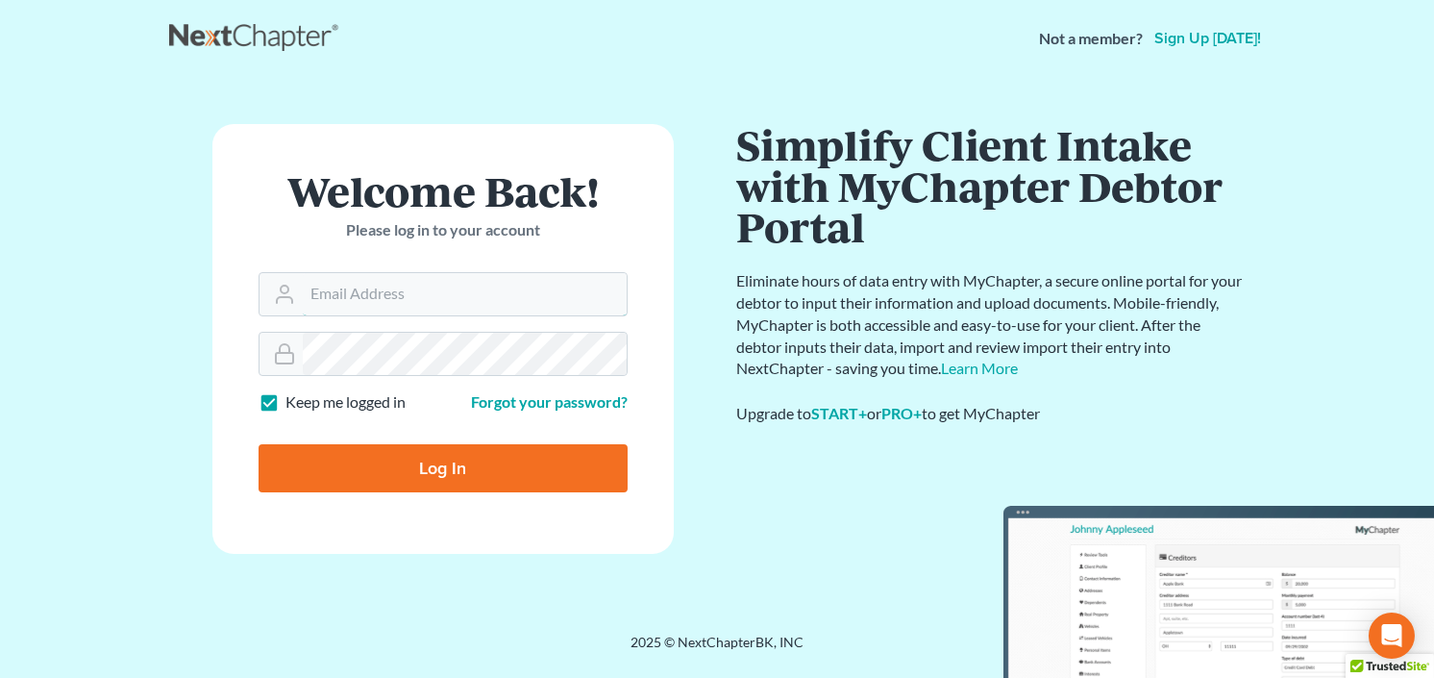
type input "[EMAIL_ADDRESS][DOMAIN_NAME]"
click at [406, 469] on input "Log In" at bounding box center [443, 468] width 369 height 48
type input "Thinking..."
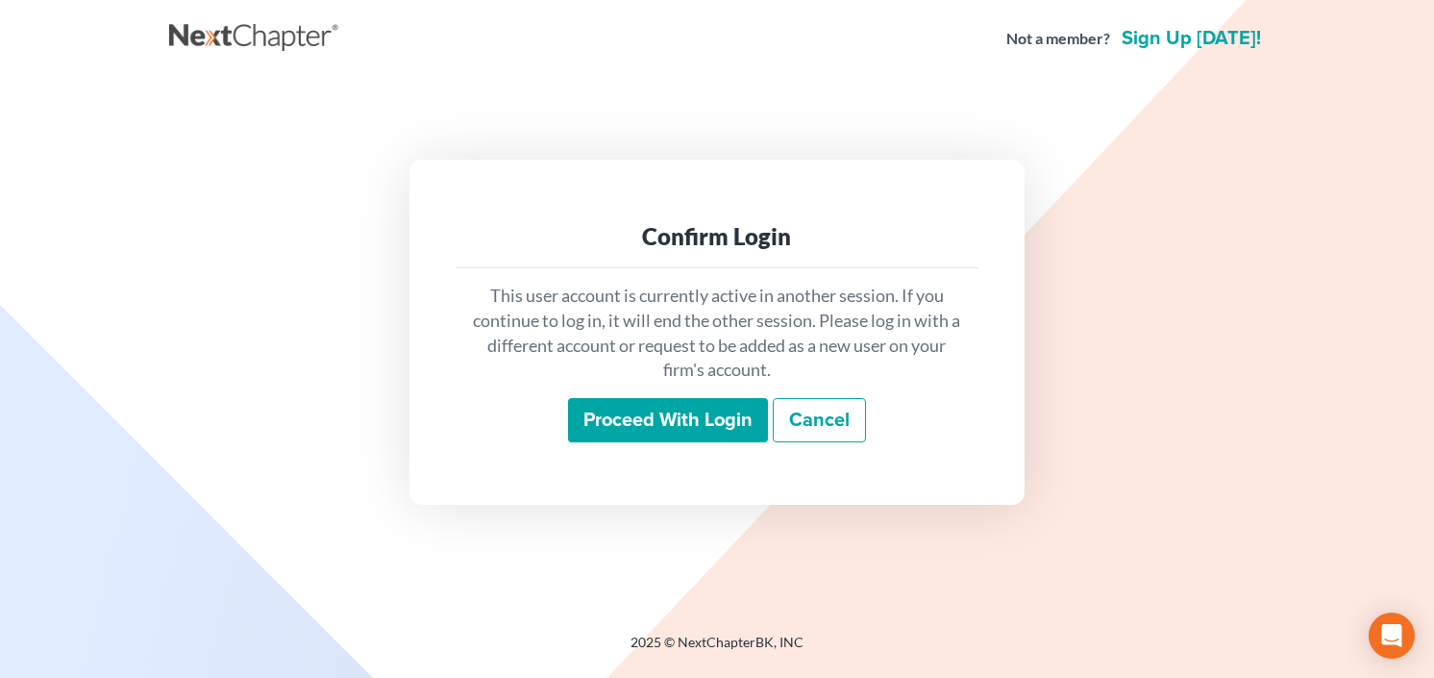
drag, startPoint x: 653, startPoint y: 406, endPoint x: 661, endPoint y: 414, distance: 12.2
click at [655, 409] on input "Proceed with login" at bounding box center [668, 420] width 200 height 44
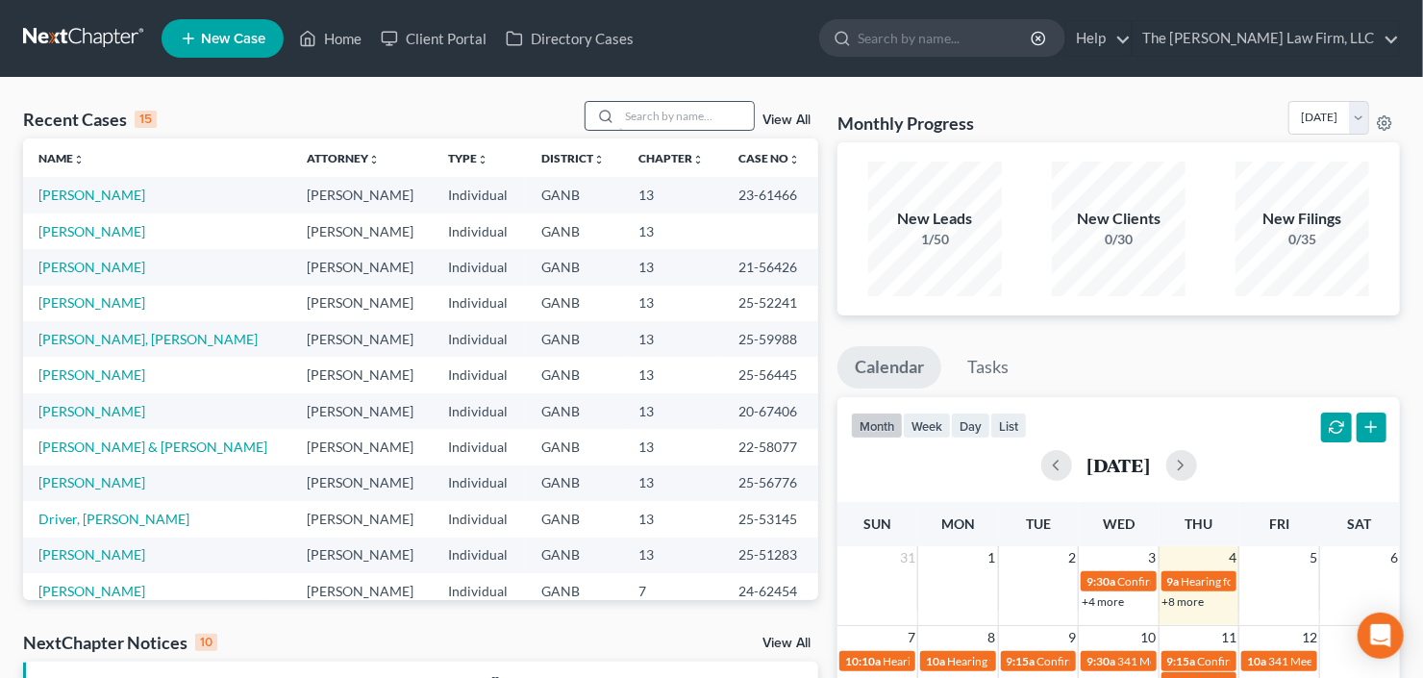
click at [665, 118] on input "search" at bounding box center [686, 116] width 135 height 28
click at [93, 370] on link "Ferebee, Curtis" at bounding box center [91, 374] width 107 height 16
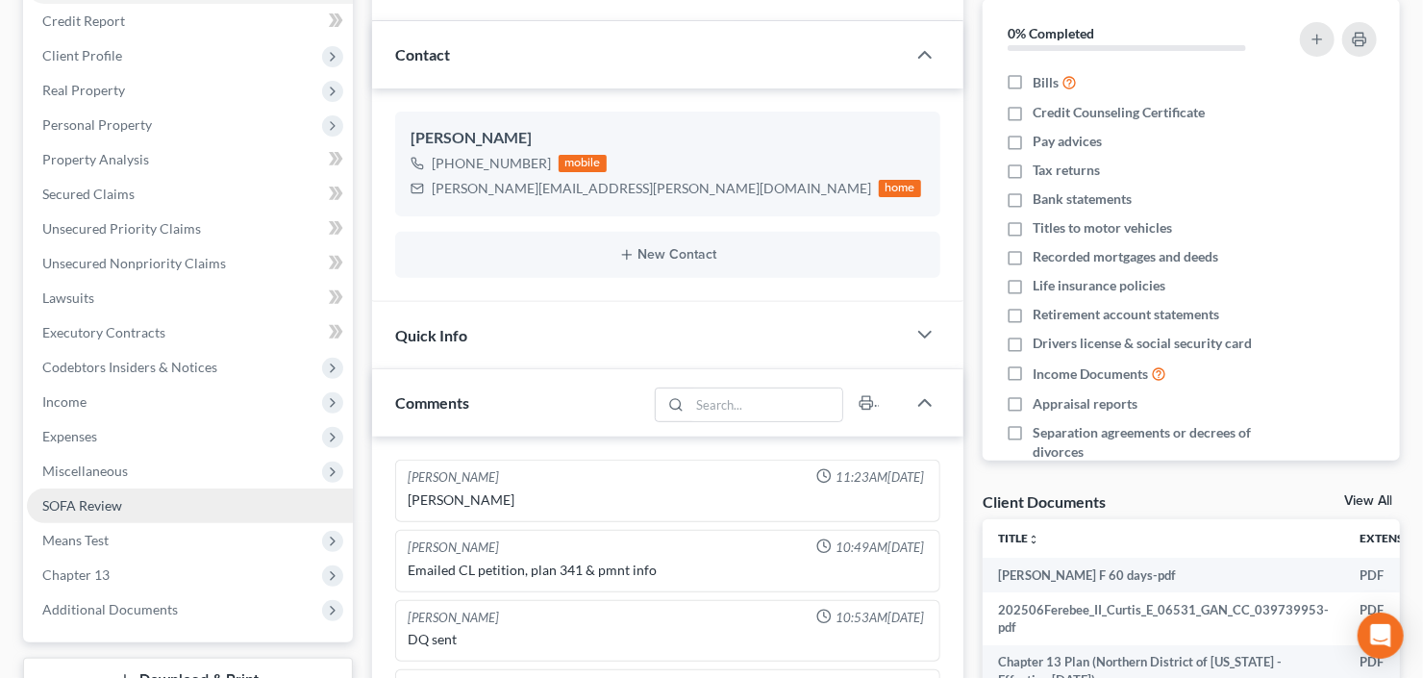
drag, startPoint x: 89, startPoint y: 608, endPoint x: 103, endPoint y: 506, distance: 102.8
click at [88, 607] on span "Additional Documents" at bounding box center [110, 609] width 136 height 16
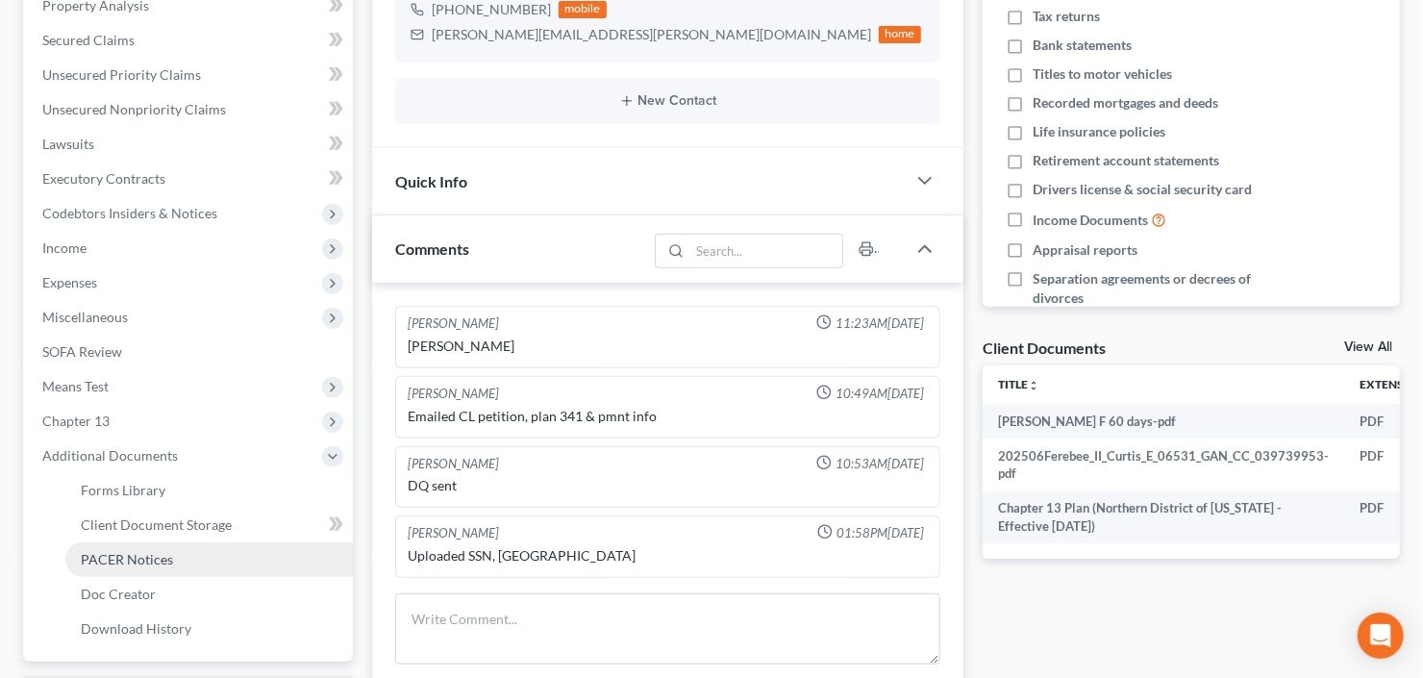
click at [111, 554] on span "PACER Notices" at bounding box center [127, 559] width 92 height 16
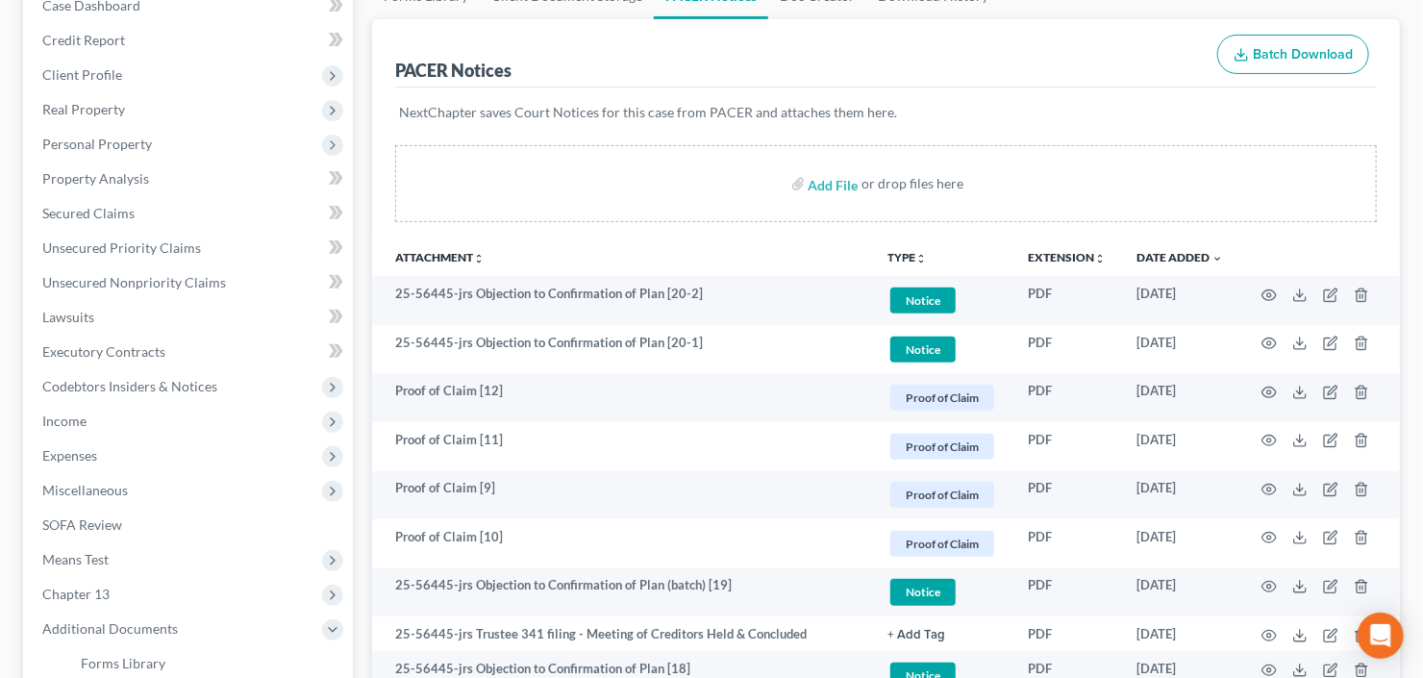
scroll to position [231, 0]
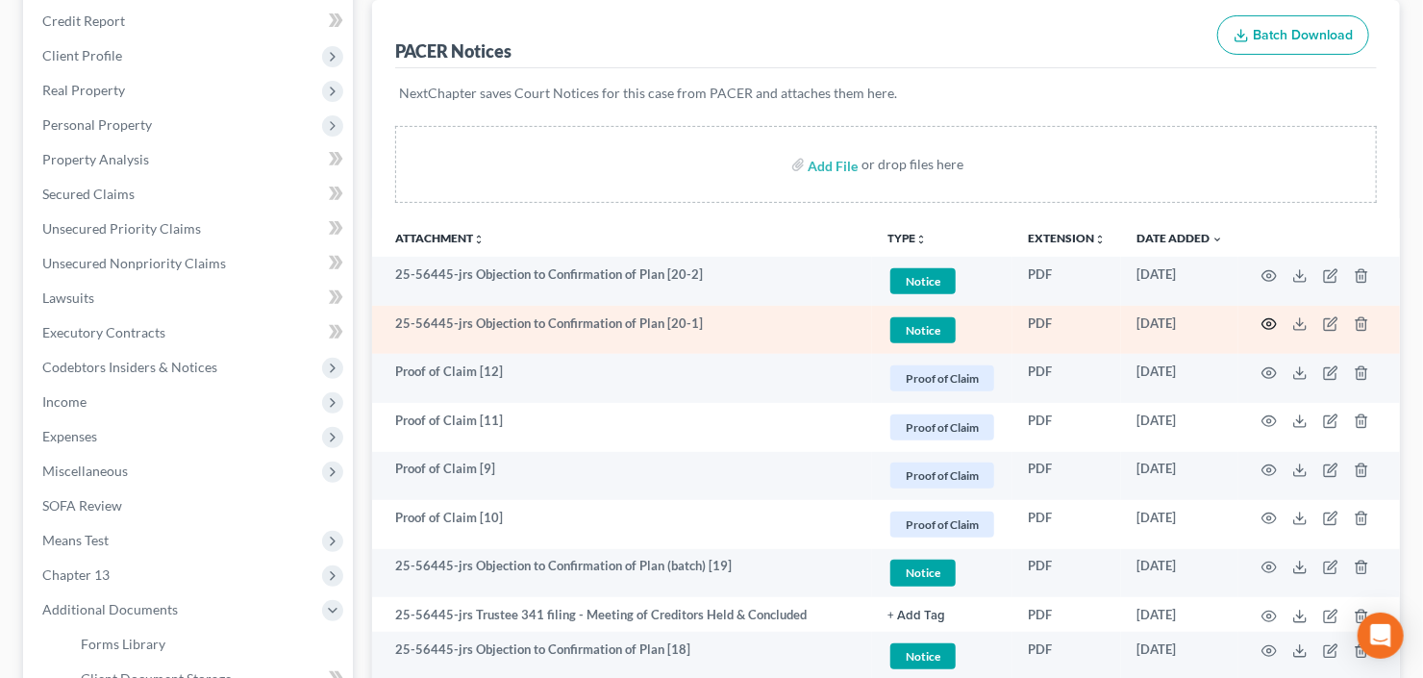
click at [1266, 322] on icon "button" at bounding box center [1268, 323] width 15 height 15
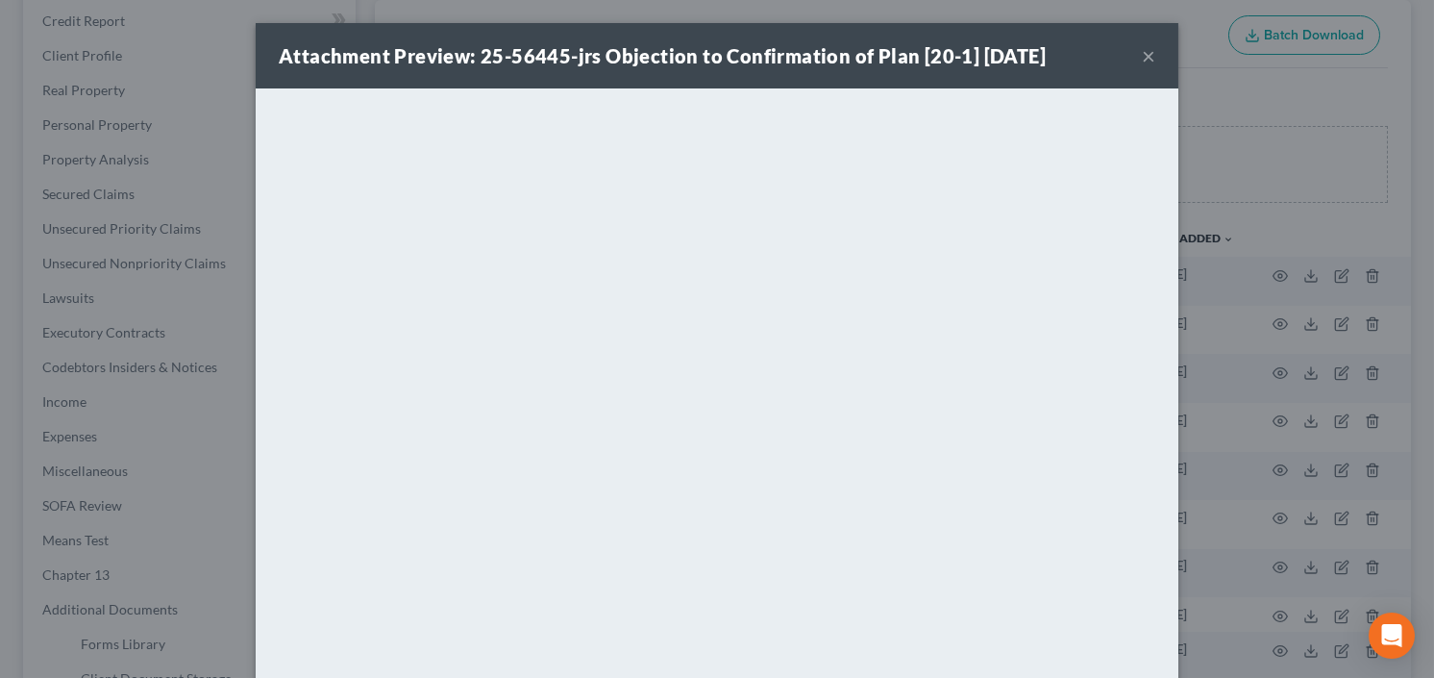
click at [1145, 58] on button "×" at bounding box center [1148, 55] width 13 height 23
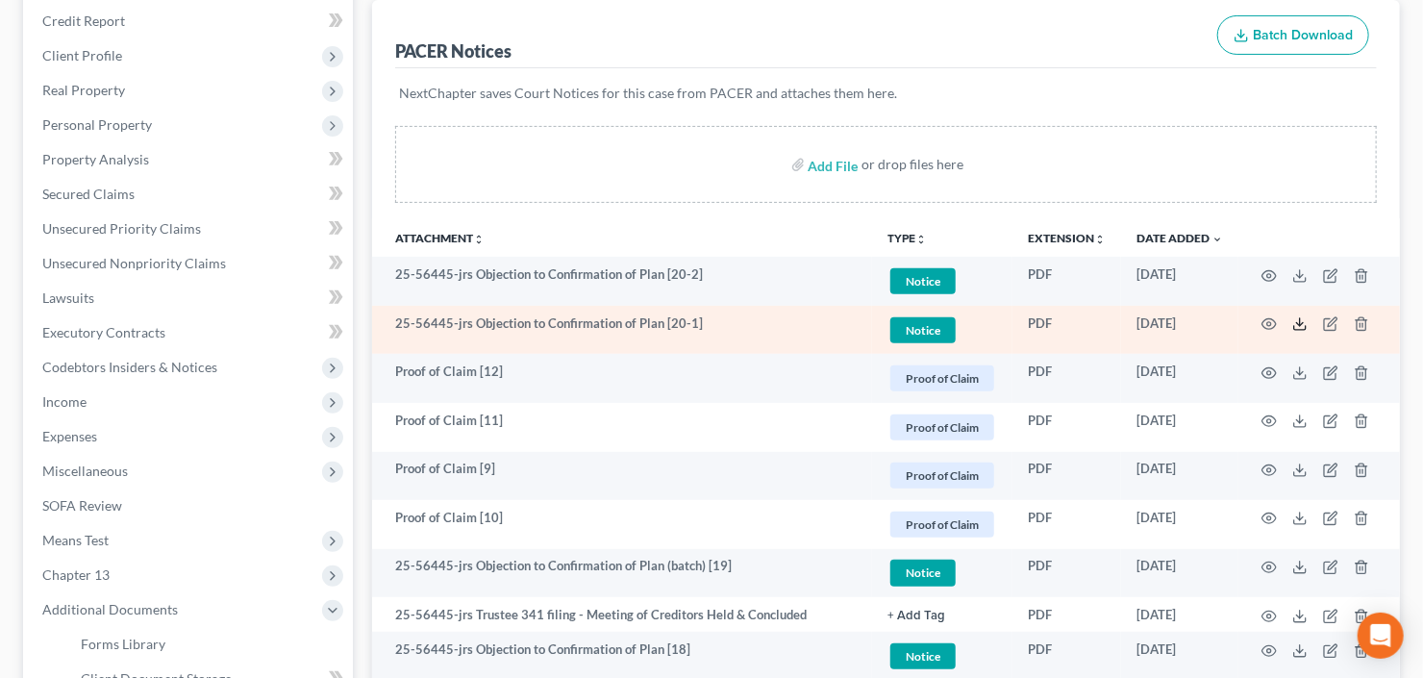
click at [1300, 326] on icon at bounding box center [1299, 323] width 15 height 15
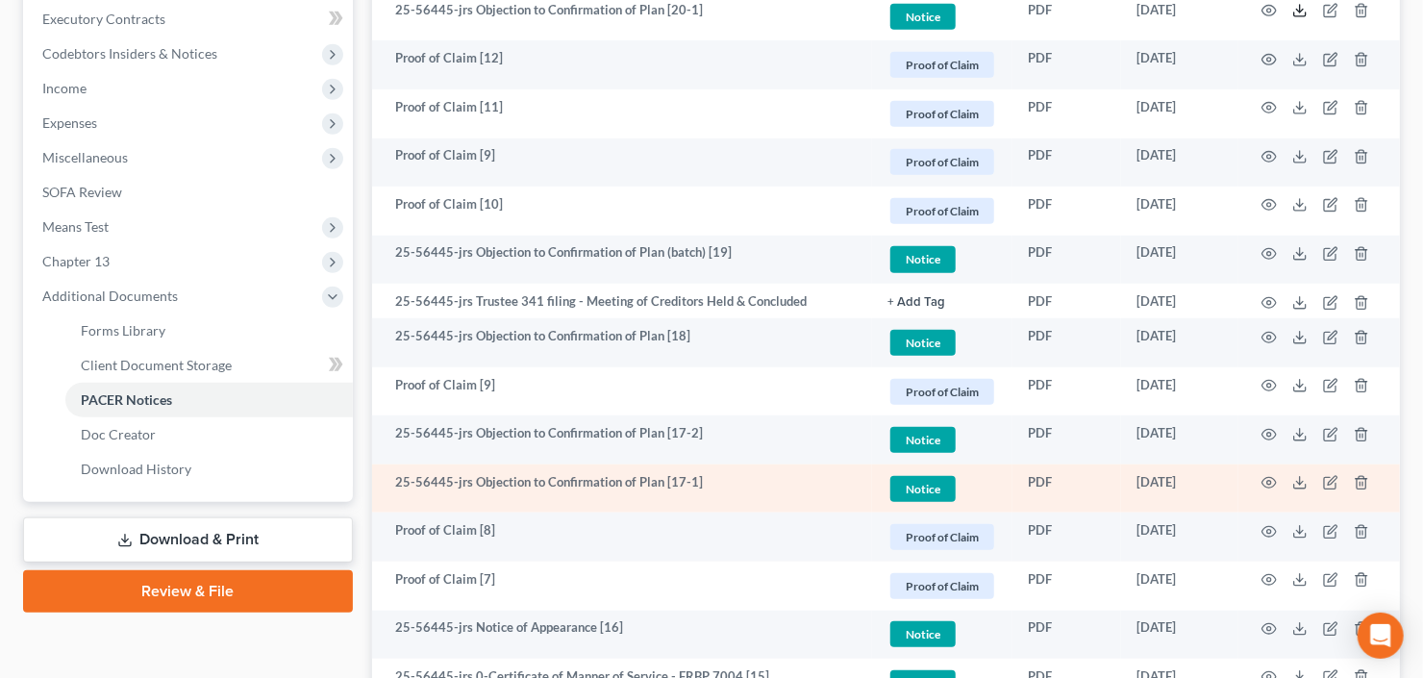
scroll to position [615, 0]
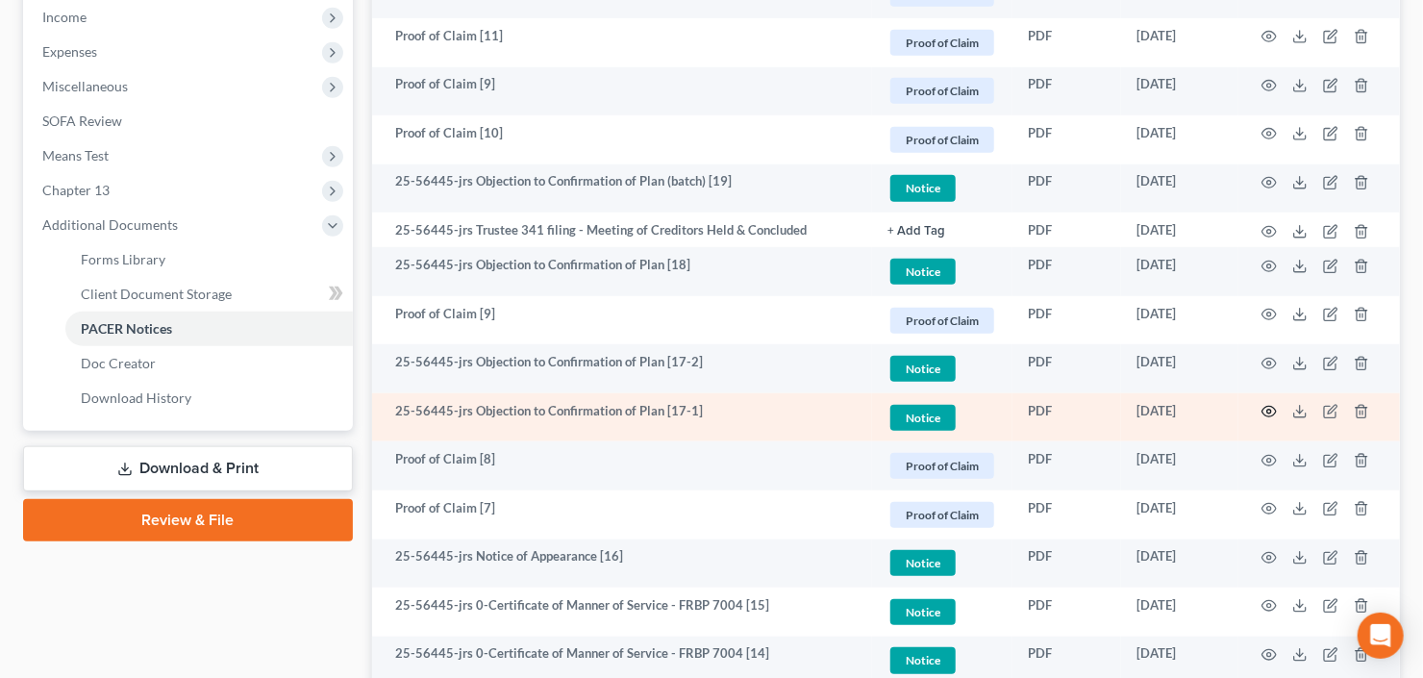
click at [1267, 406] on icon "button" at bounding box center [1268, 411] width 15 height 15
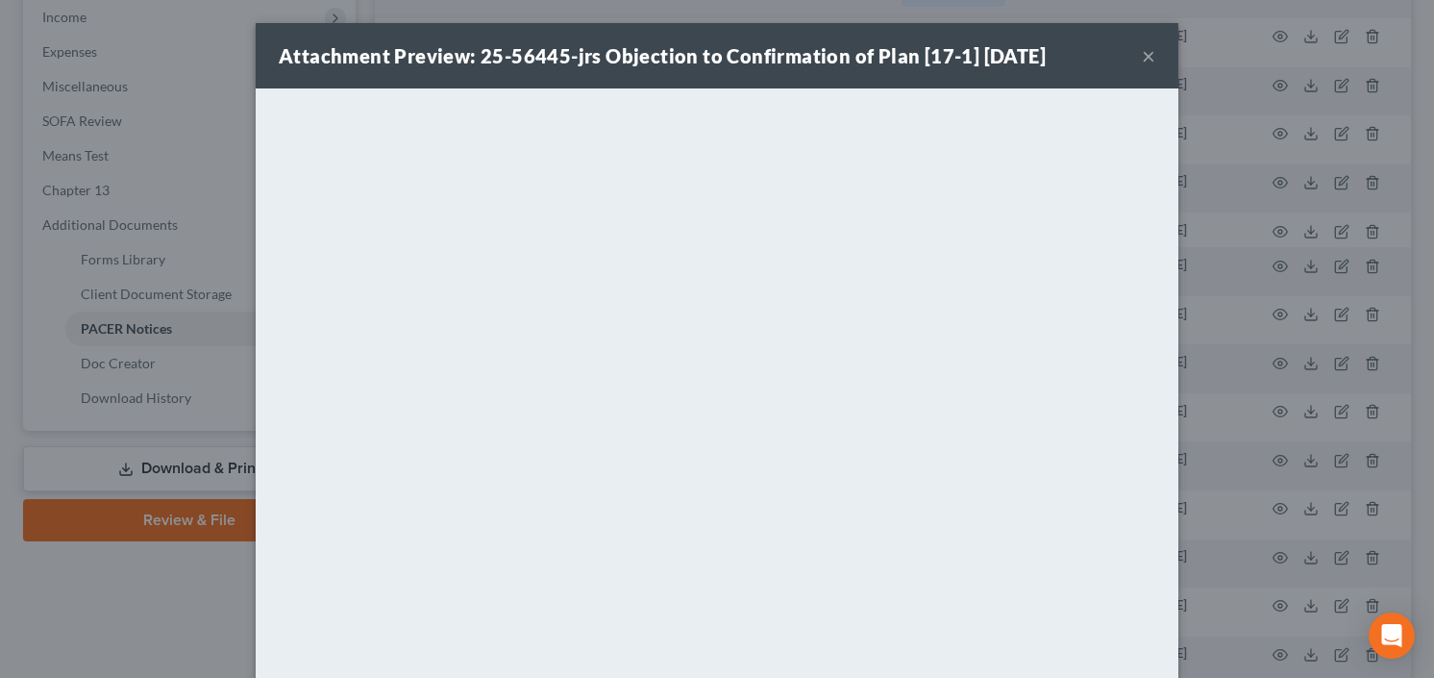
click at [1142, 53] on button "×" at bounding box center [1148, 55] width 13 height 23
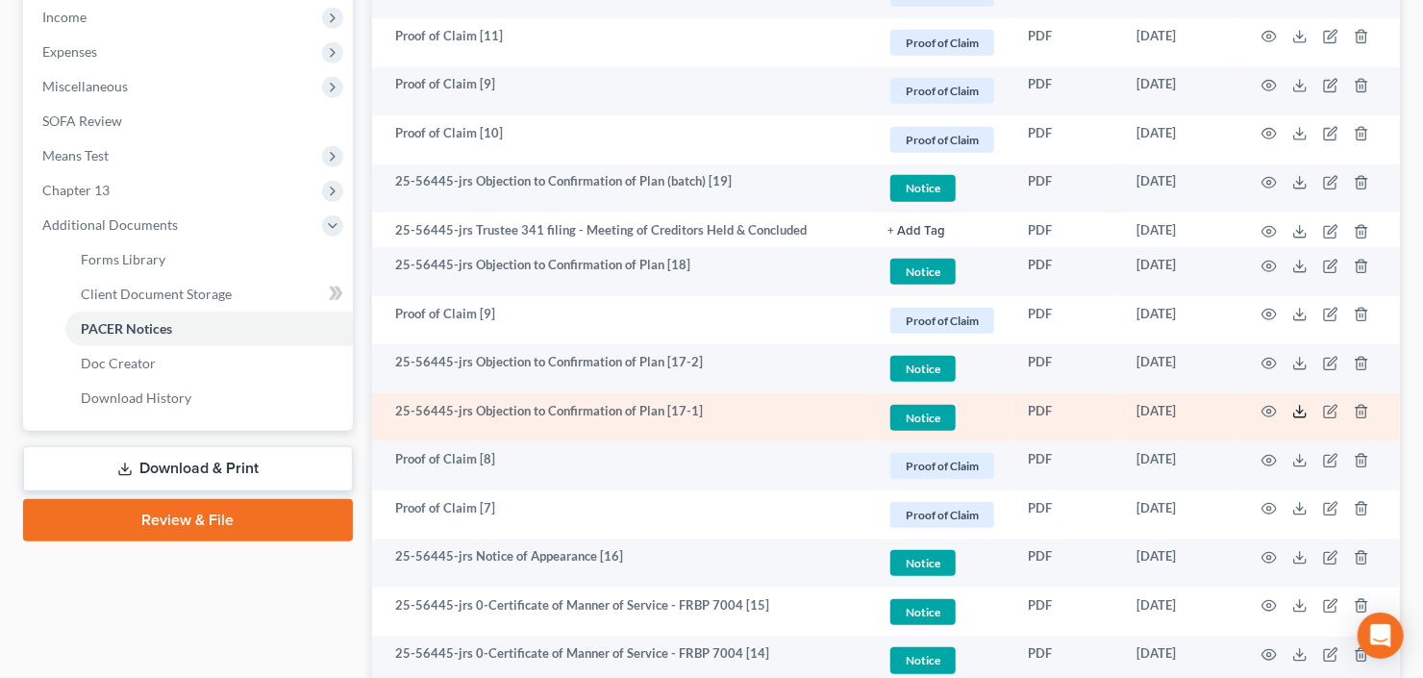
click at [1302, 413] on icon at bounding box center [1299, 411] width 15 height 15
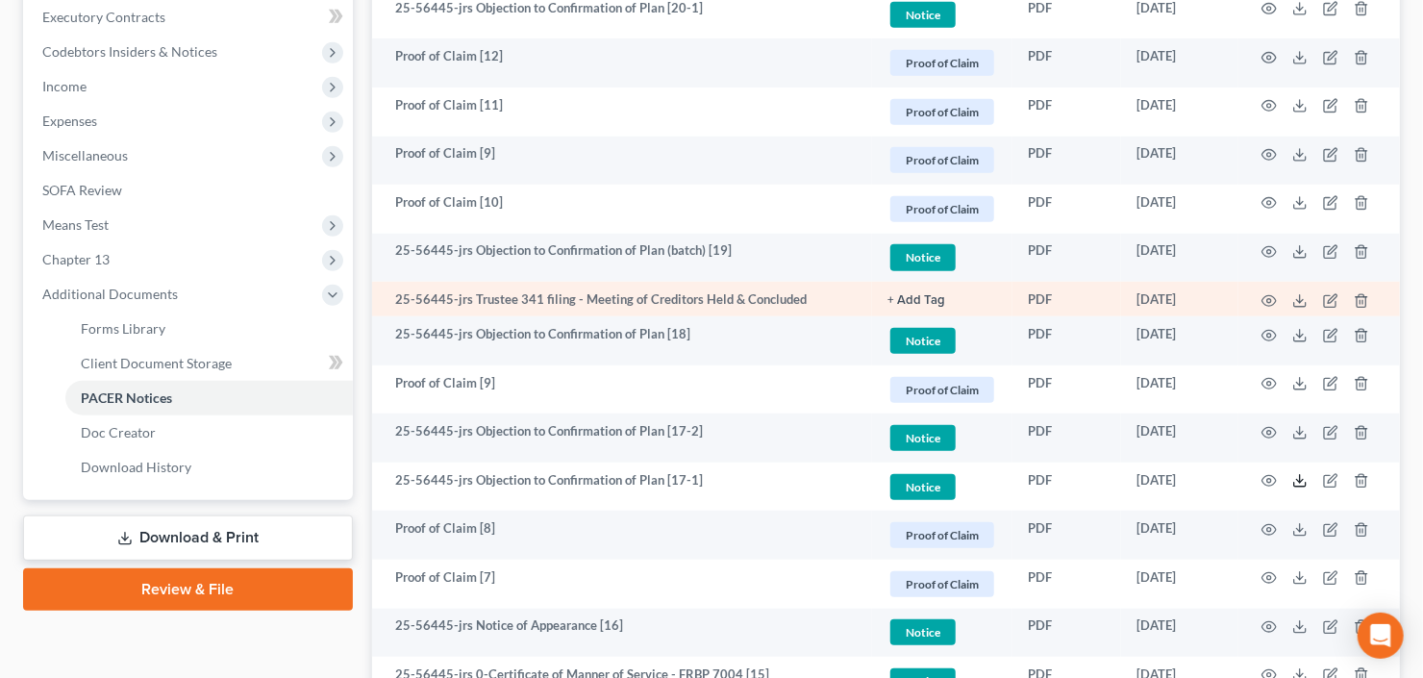
scroll to position [461, 0]
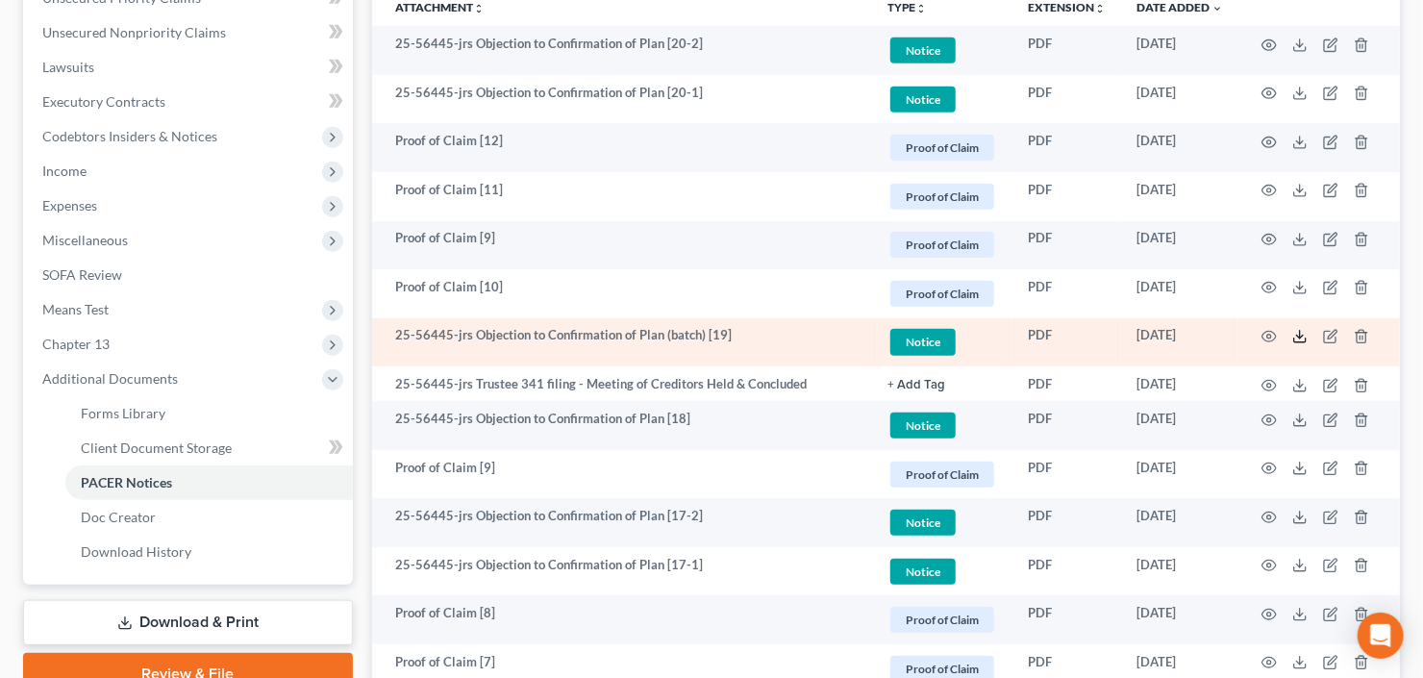
click at [1302, 338] on icon at bounding box center [1299, 336] width 15 height 15
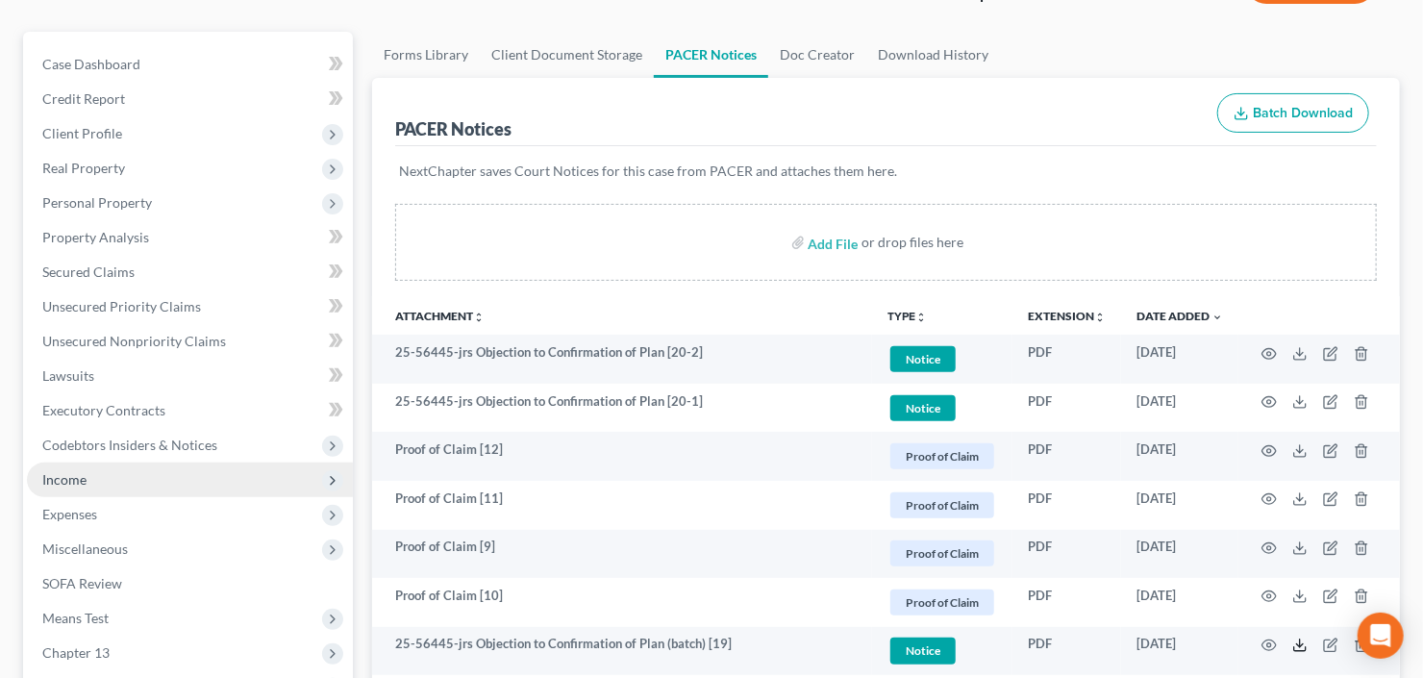
scroll to position [154, 0]
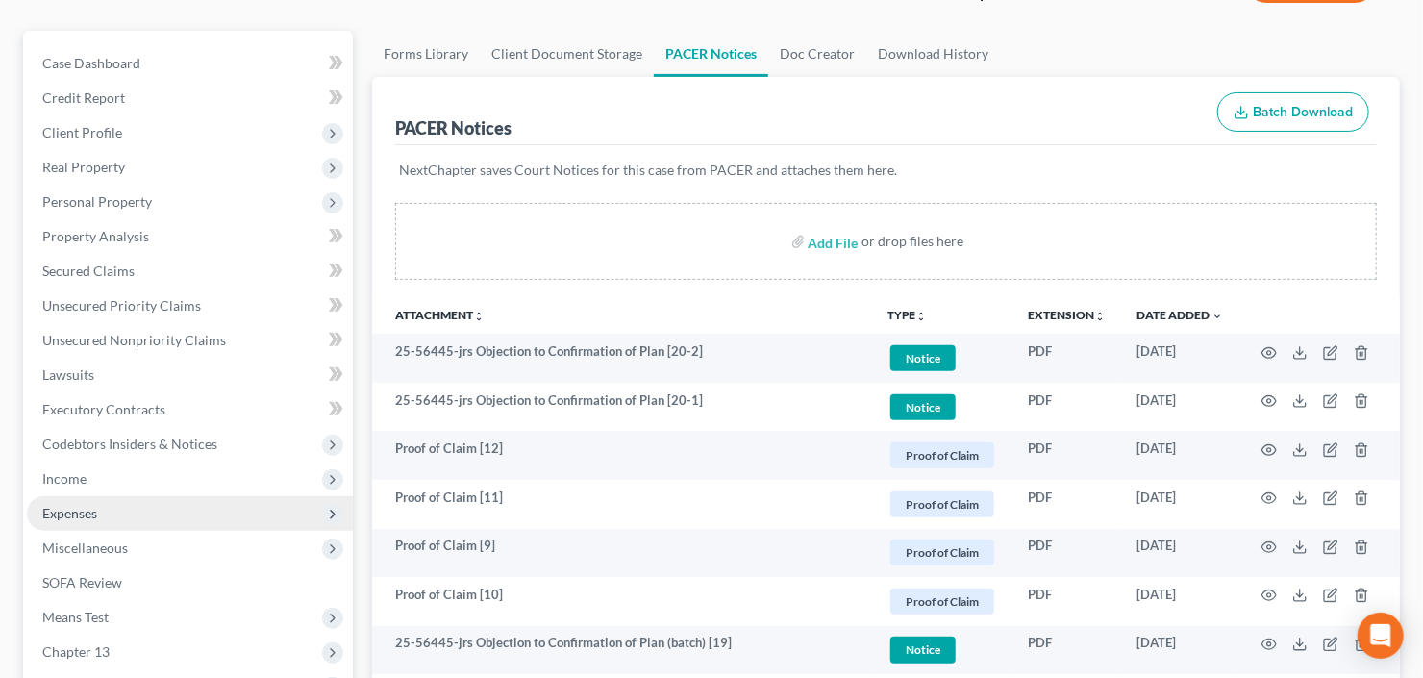
click at [101, 519] on span "Expenses" at bounding box center [190, 513] width 326 height 35
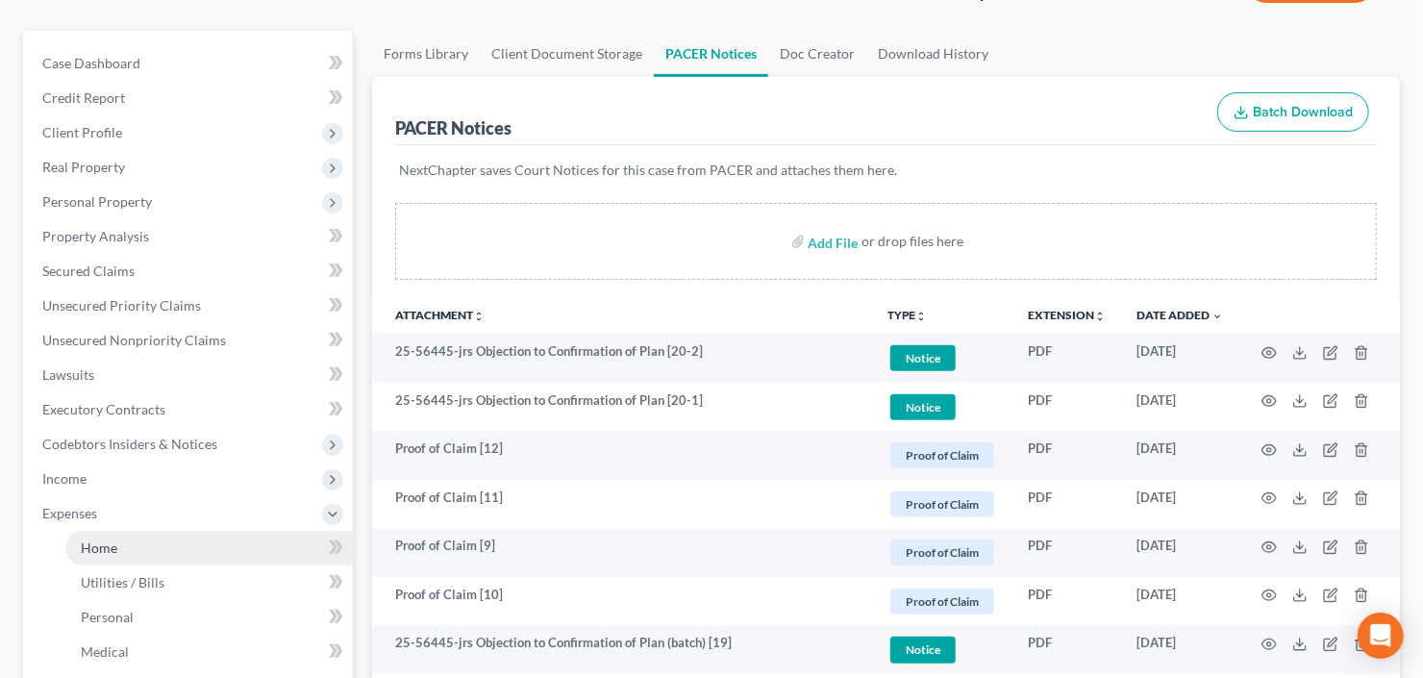
click at [110, 542] on span "Home" at bounding box center [99, 547] width 37 height 16
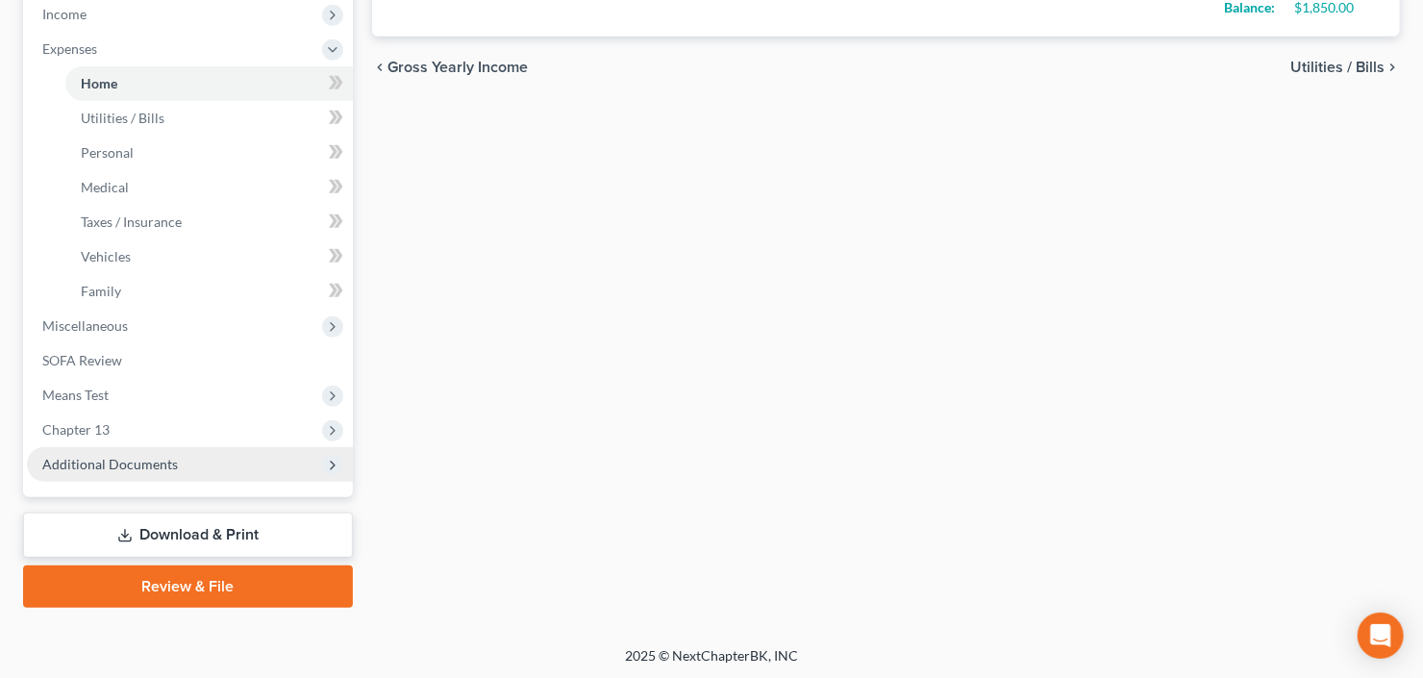
click at [127, 462] on span "Additional Documents" at bounding box center [110, 464] width 136 height 16
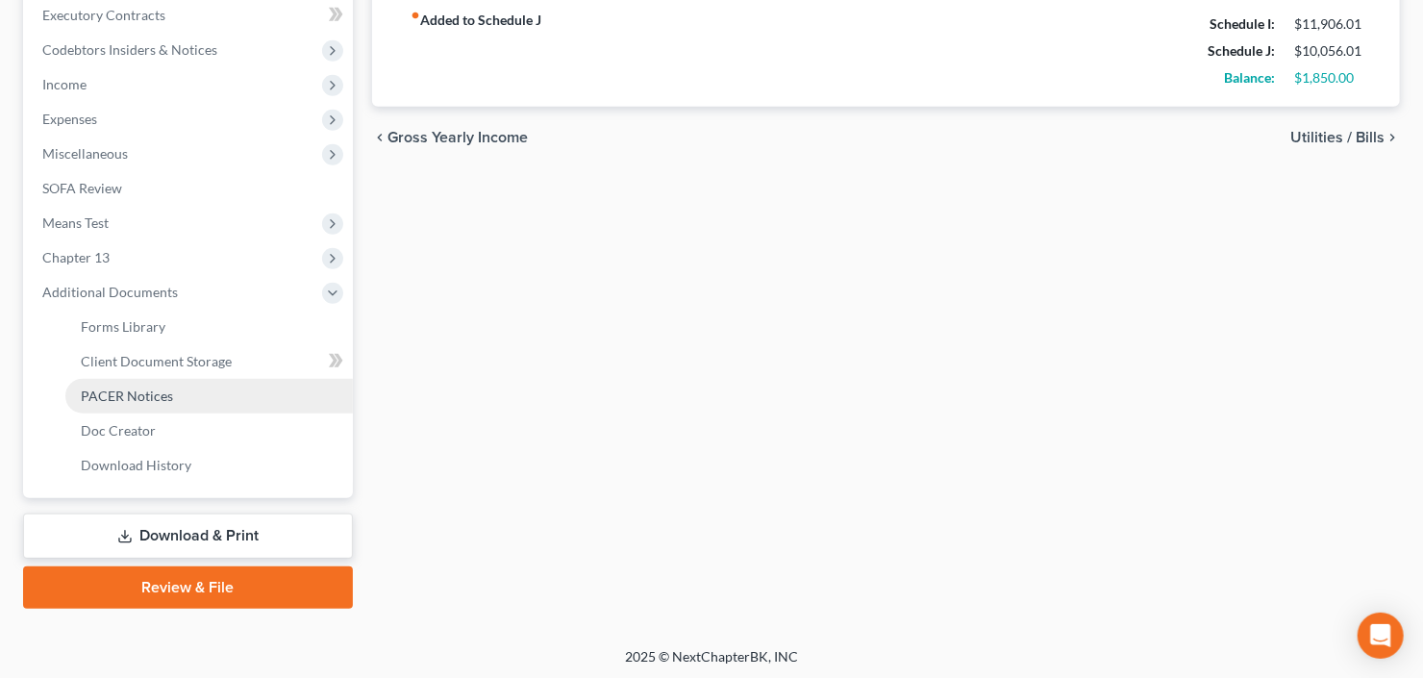
click at [137, 395] on span "PACER Notices" at bounding box center [127, 395] width 92 height 16
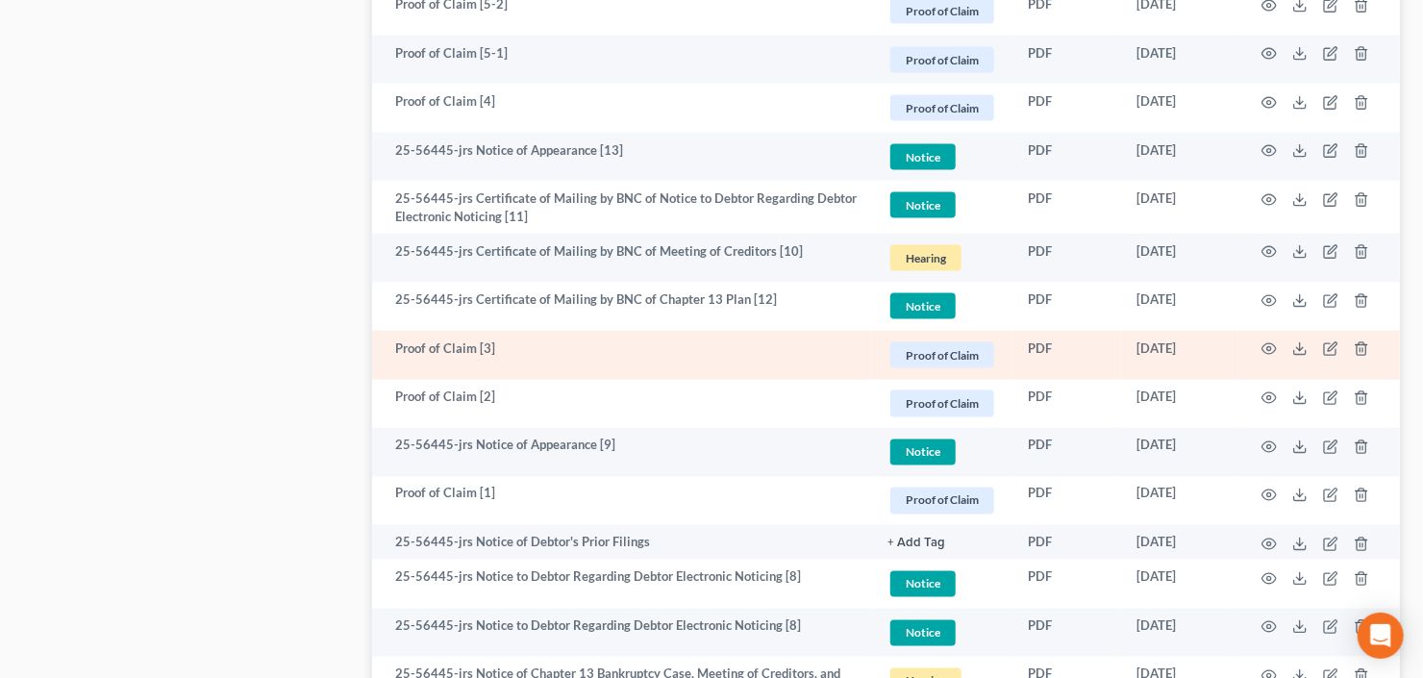
scroll to position [1384, 0]
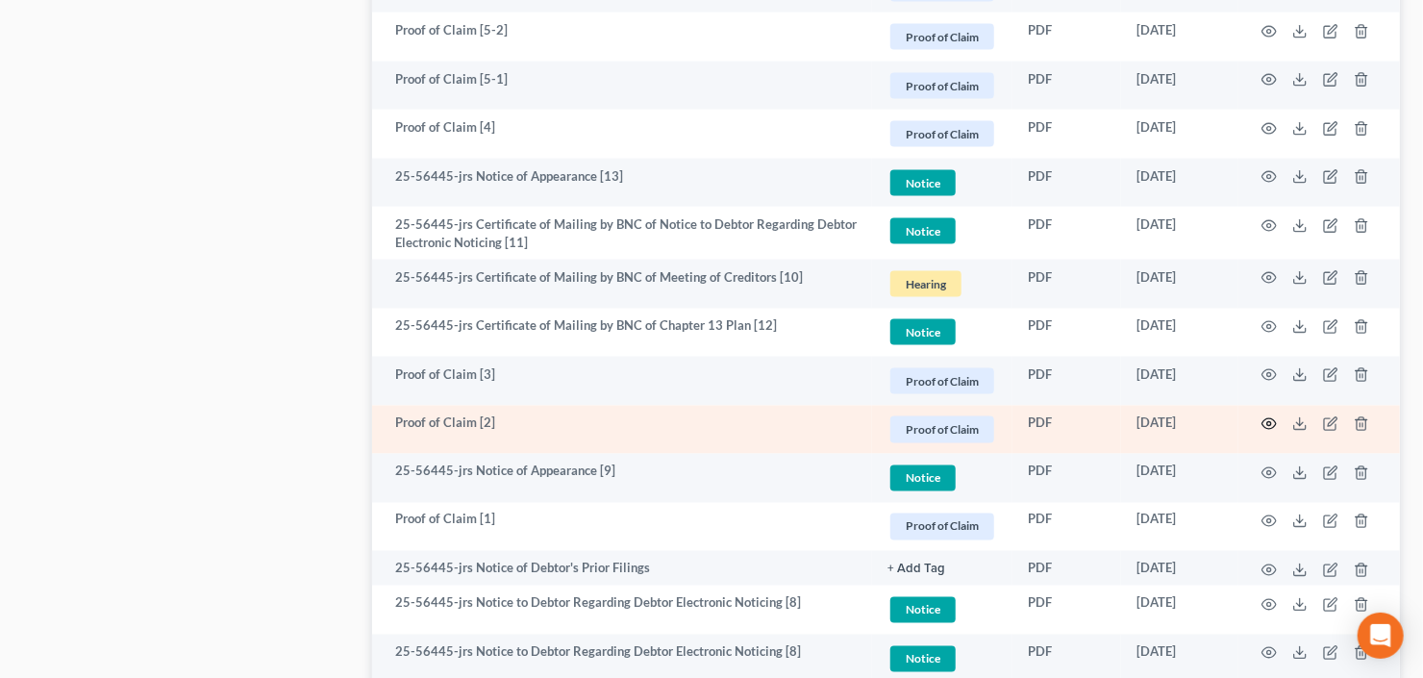
click at [1274, 419] on icon "button" at bounding box center [1269, 424] width 14 height 11
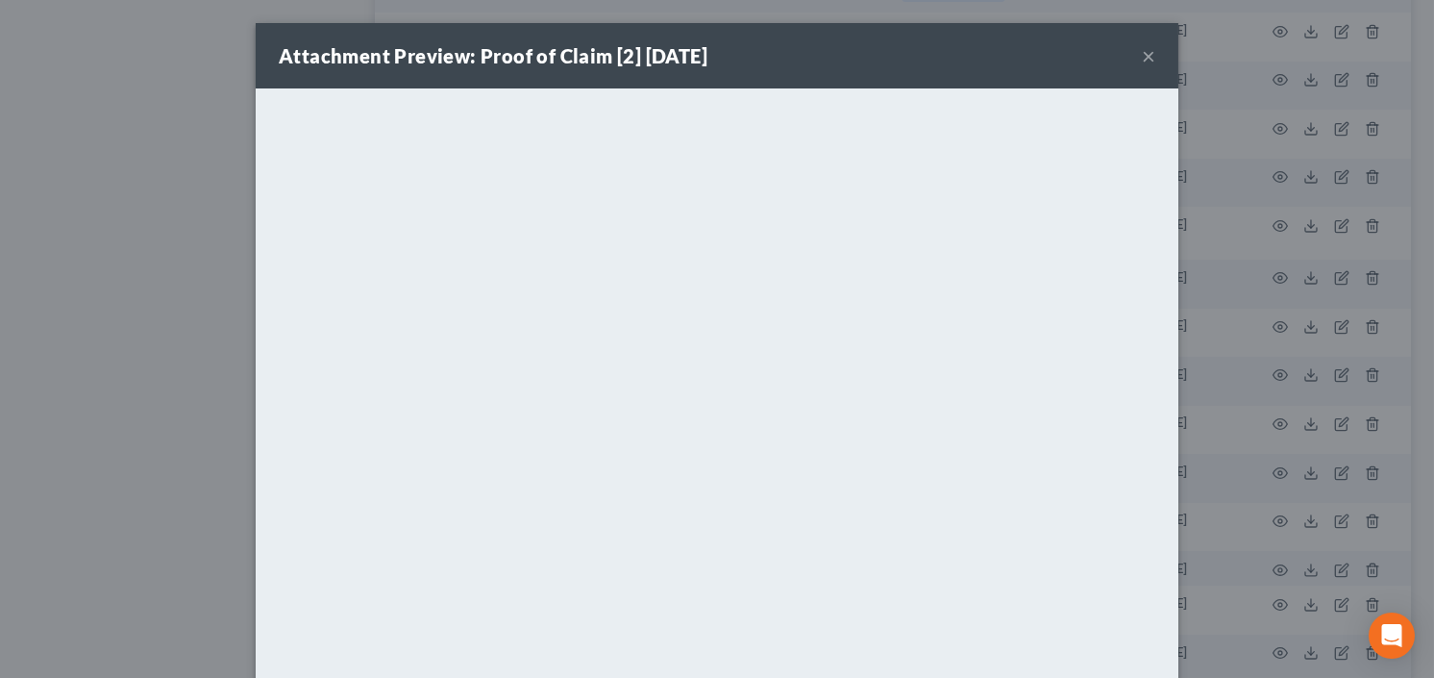
click at [1142, 52] on button "×" at bounding box center [1148, 55] width 13 height 23
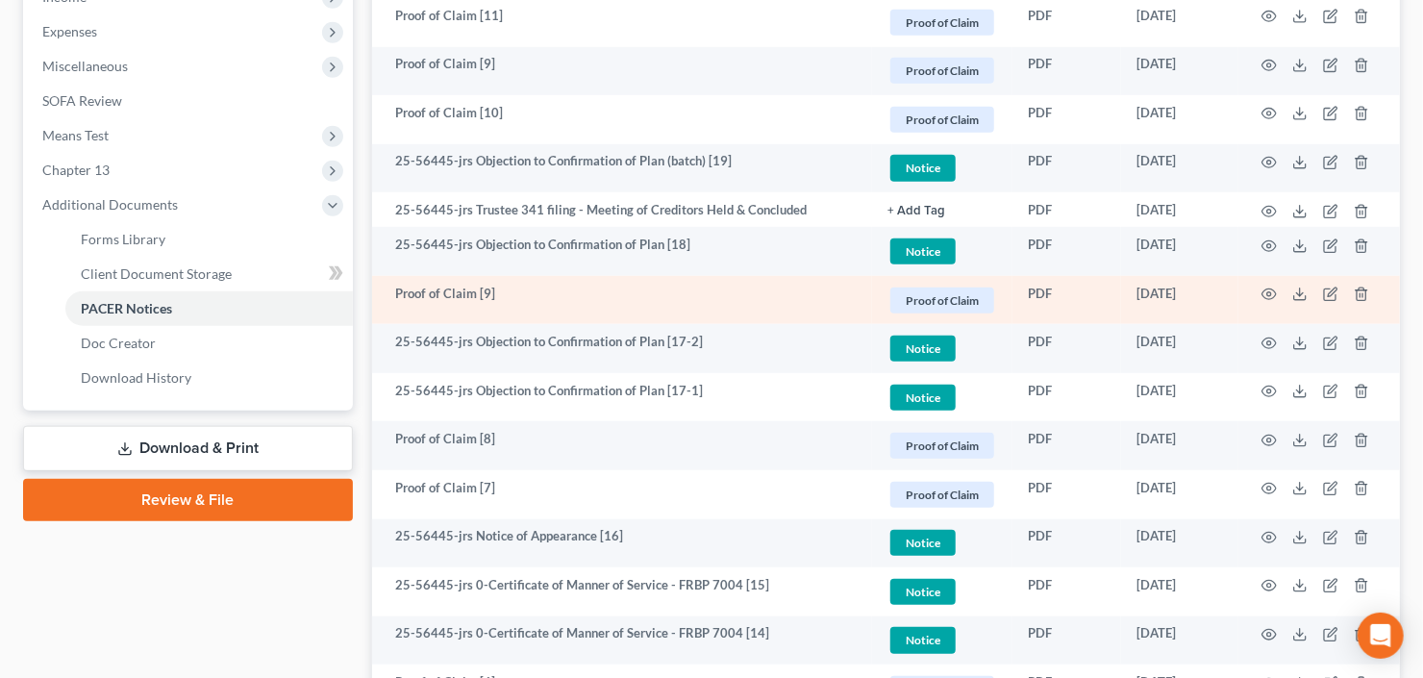
scroll to position [405, 0]
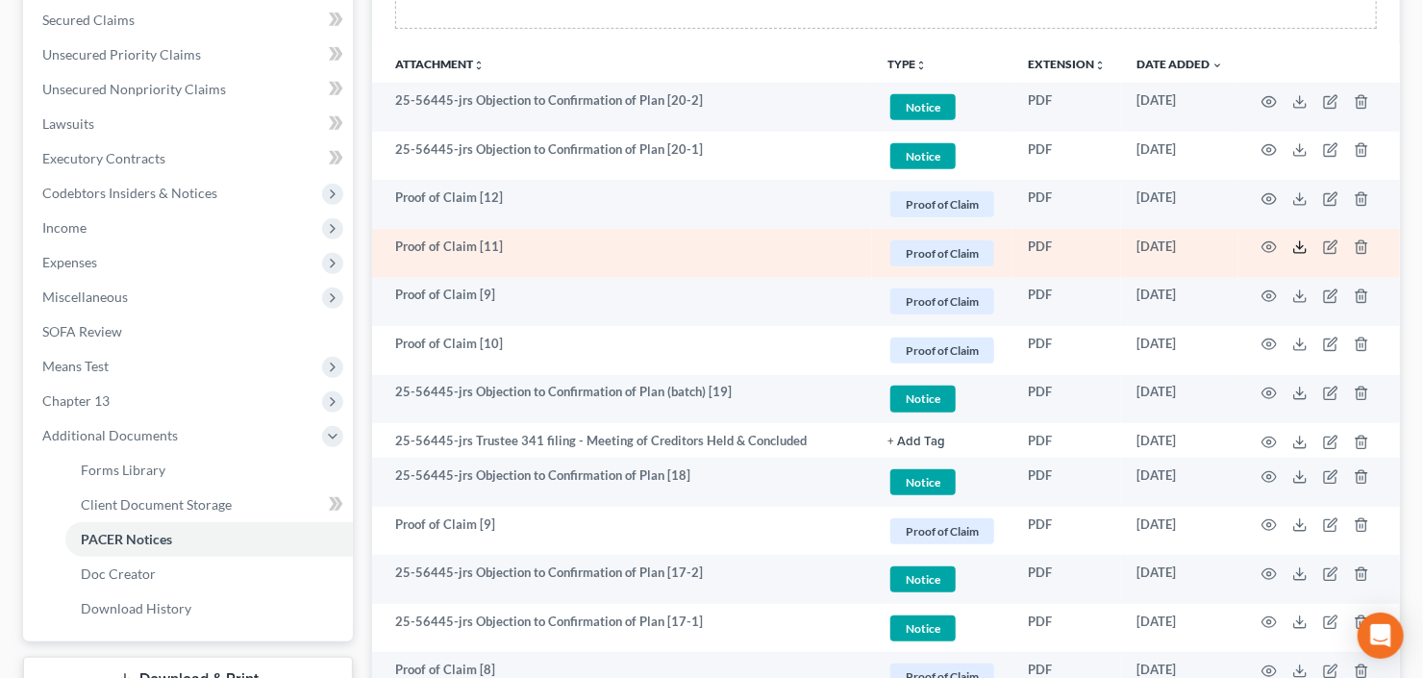
click at [1303, 244] on icon at bounding box center [1299, 246] width 15 height 15
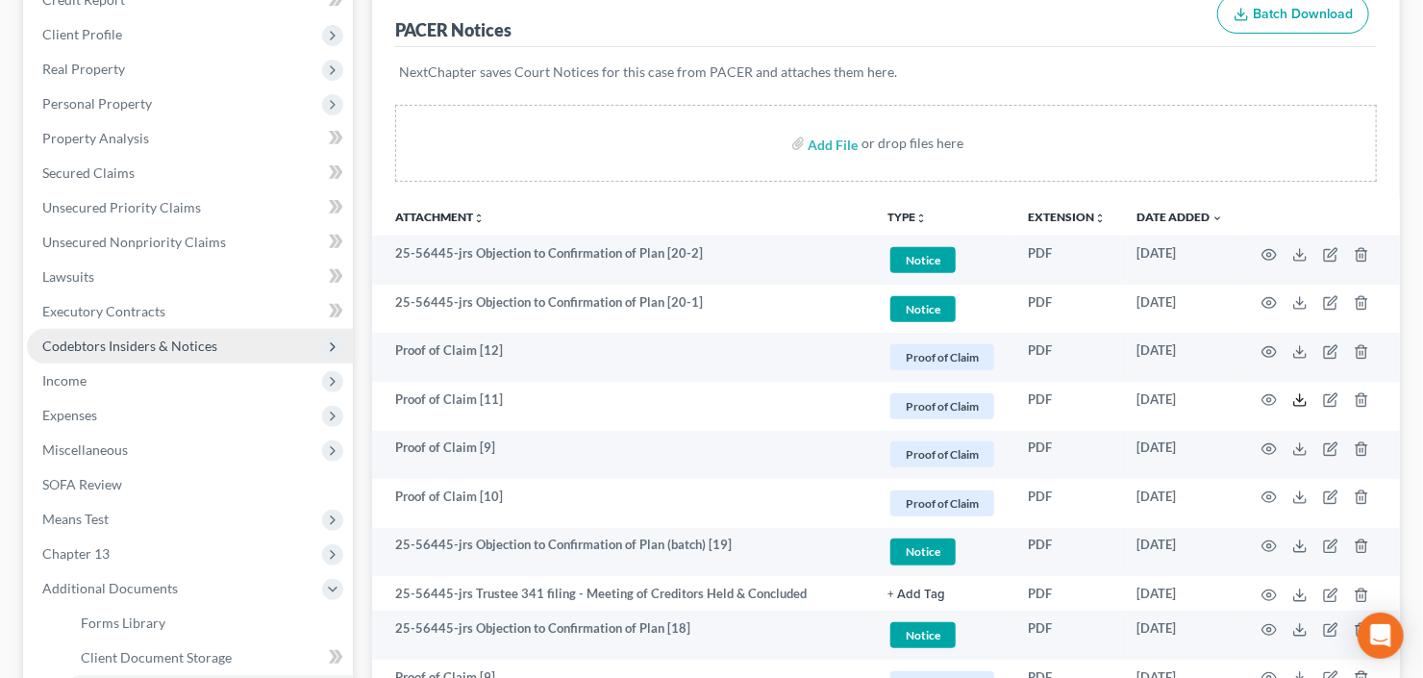
scroll to position [251, 0]
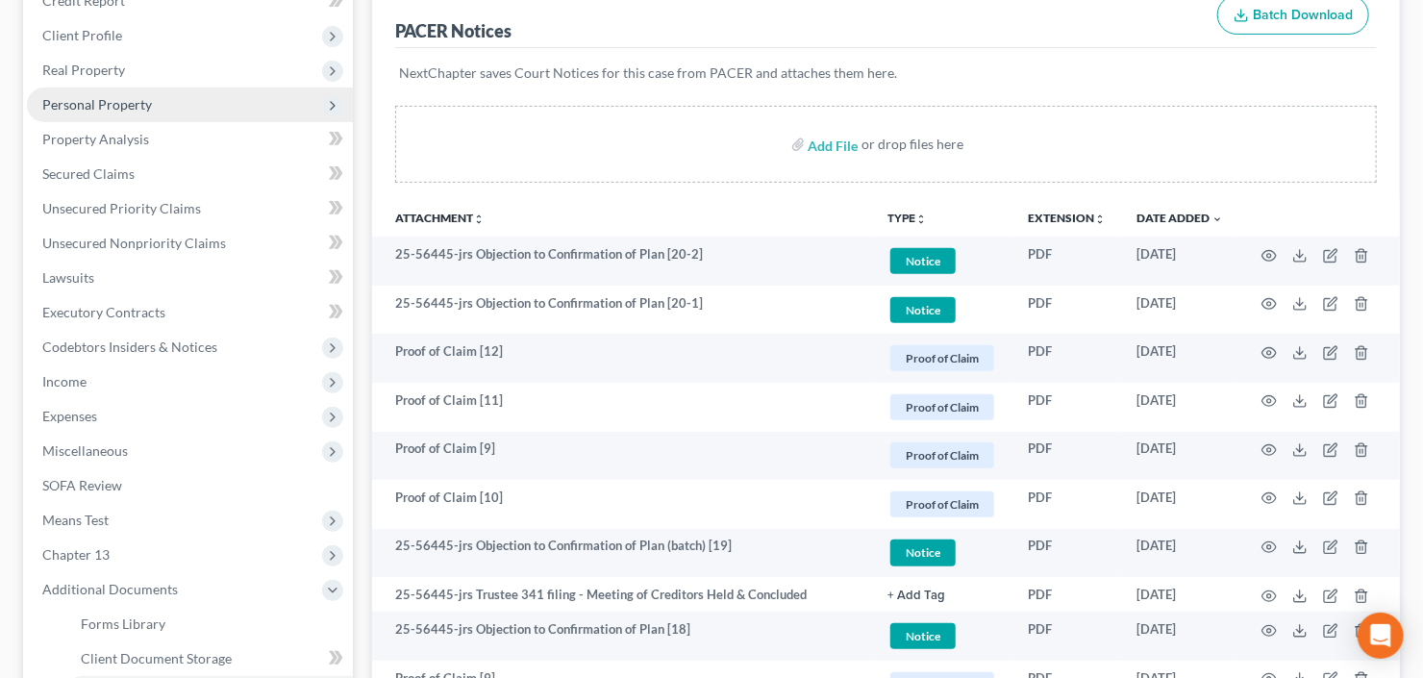
click at [185, 103] on span "Personal Property" at bounding box center [190, 104] width 326 height 35
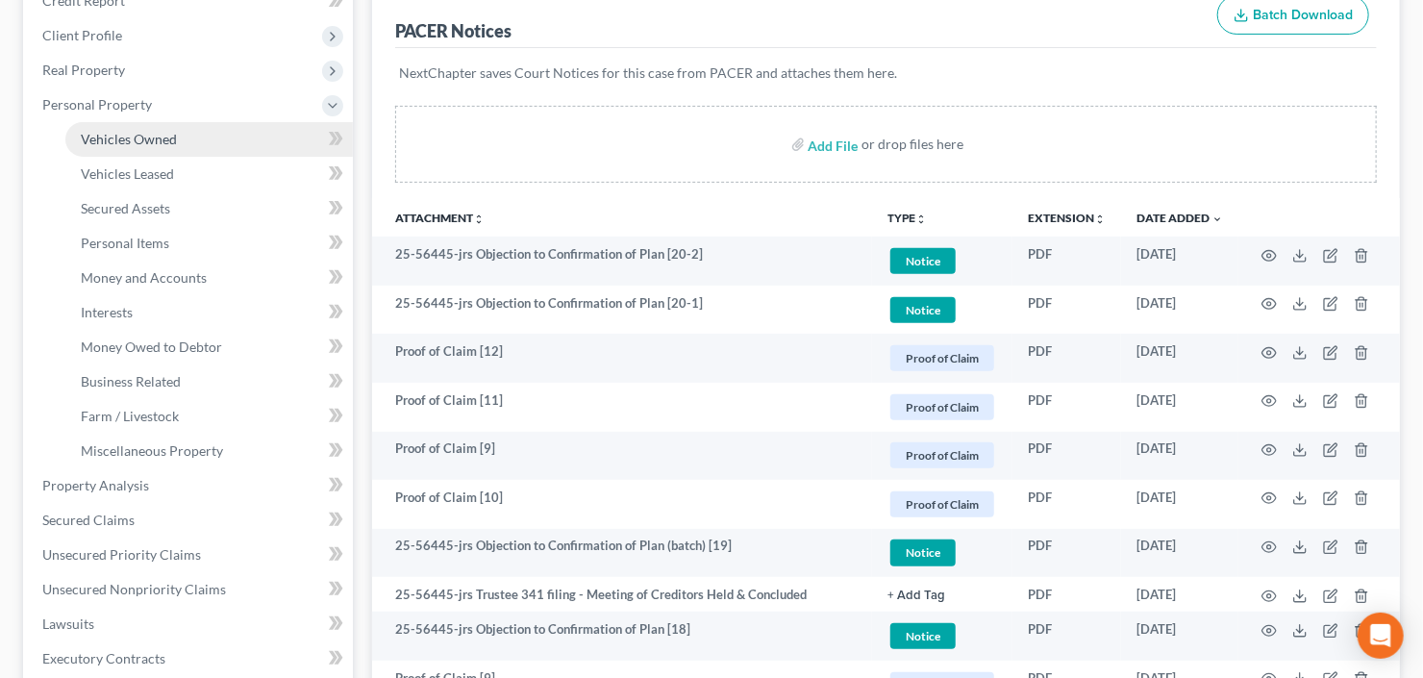
click at [193, 141] on link "Vehicles Owned" at bounding box center [208, 139] width 287 height 35
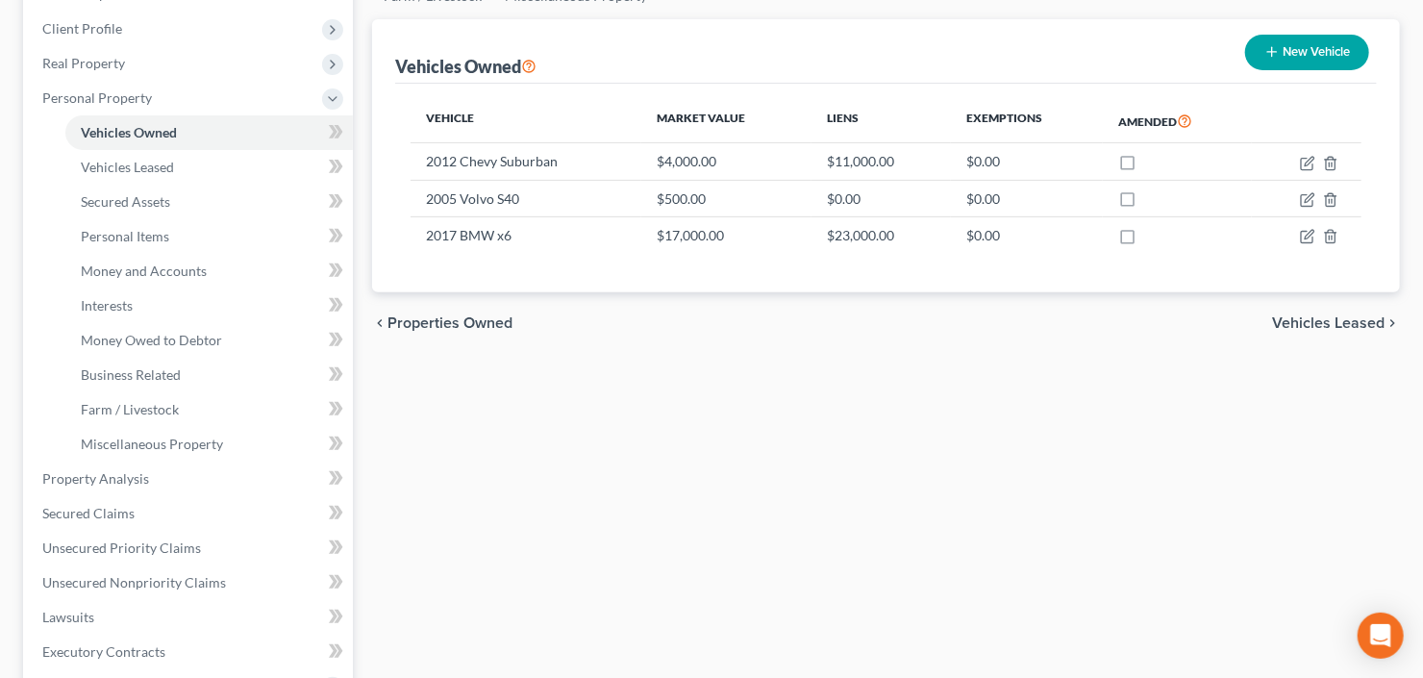
scroll to position [231, 0]
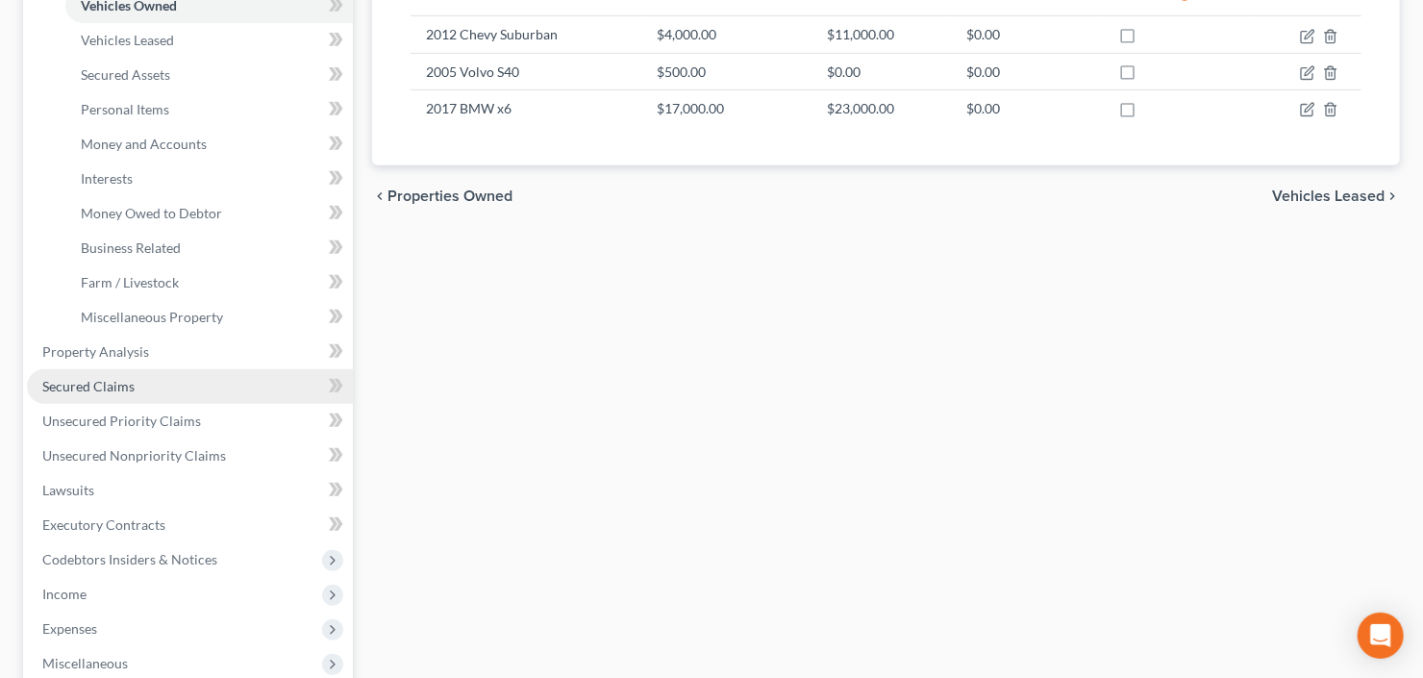
drag, startPoint x: 73, startPoint y: 388, endPoint x: 93, endPoint y: 387, distance: 20.2
click at [73, 388] on span "Secured Claims" at bounding box center [88, 386] width 92 height 16
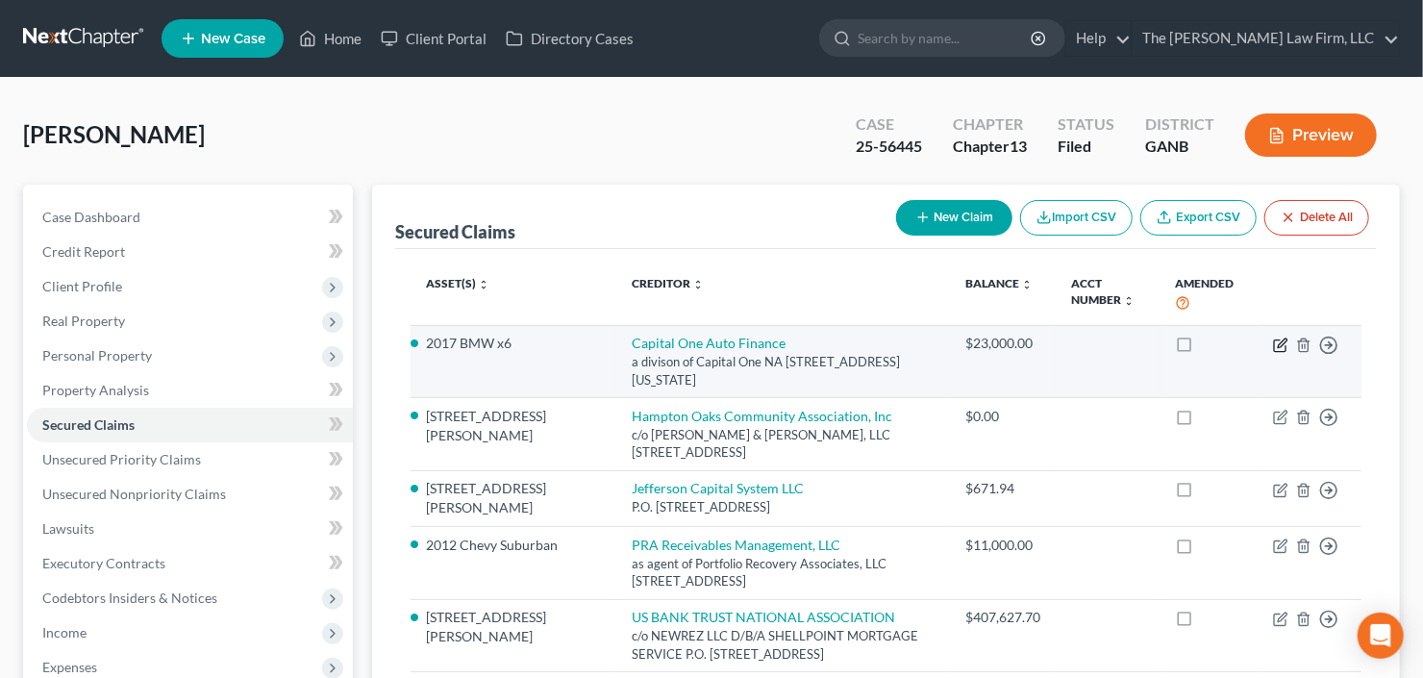
click at [1274, 345] on icon "button" at bounding box center [1280, 344] width 15 height 15
select select "37"
select select "0"
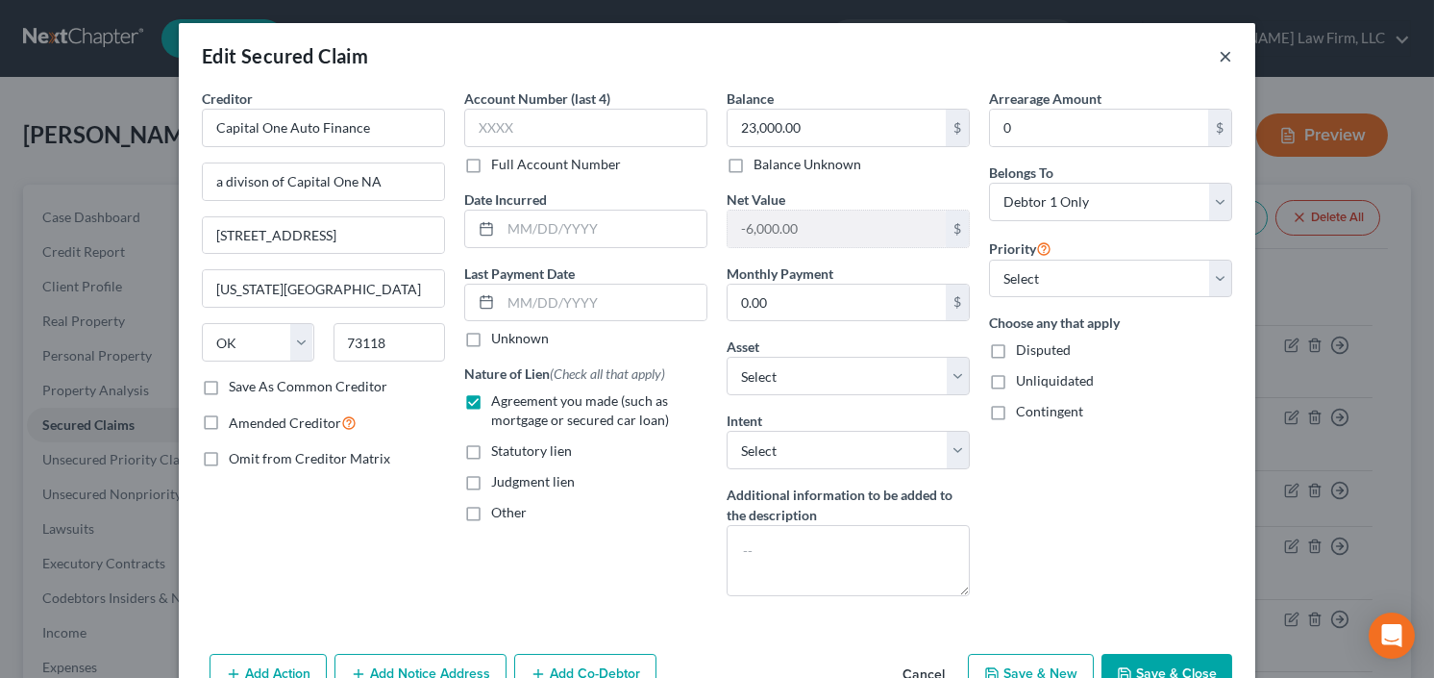
click at [1219, 55] on button "×" at bounding box center [1225, 55] width 13 height 23
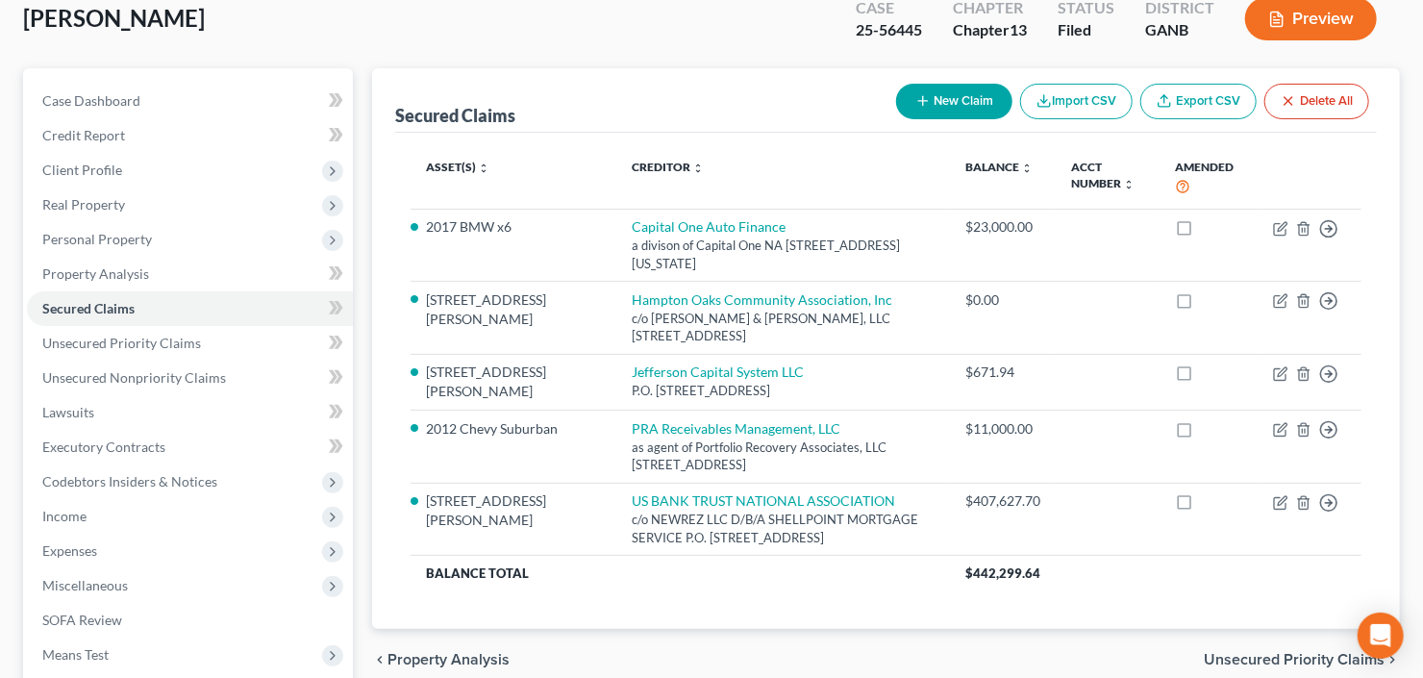
scroll to position [154, 0]
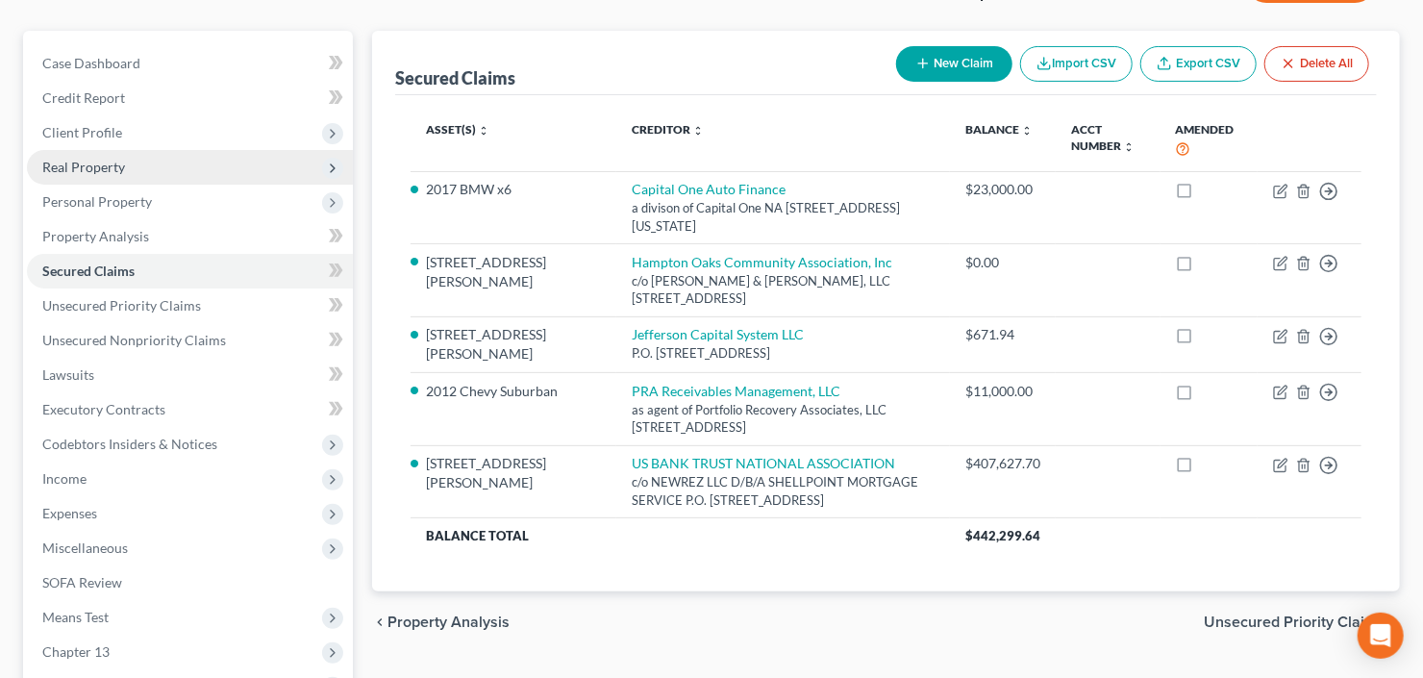
click at [119, 165] on span "Real Property" at bounding box center [83, 167] width 83 height 16
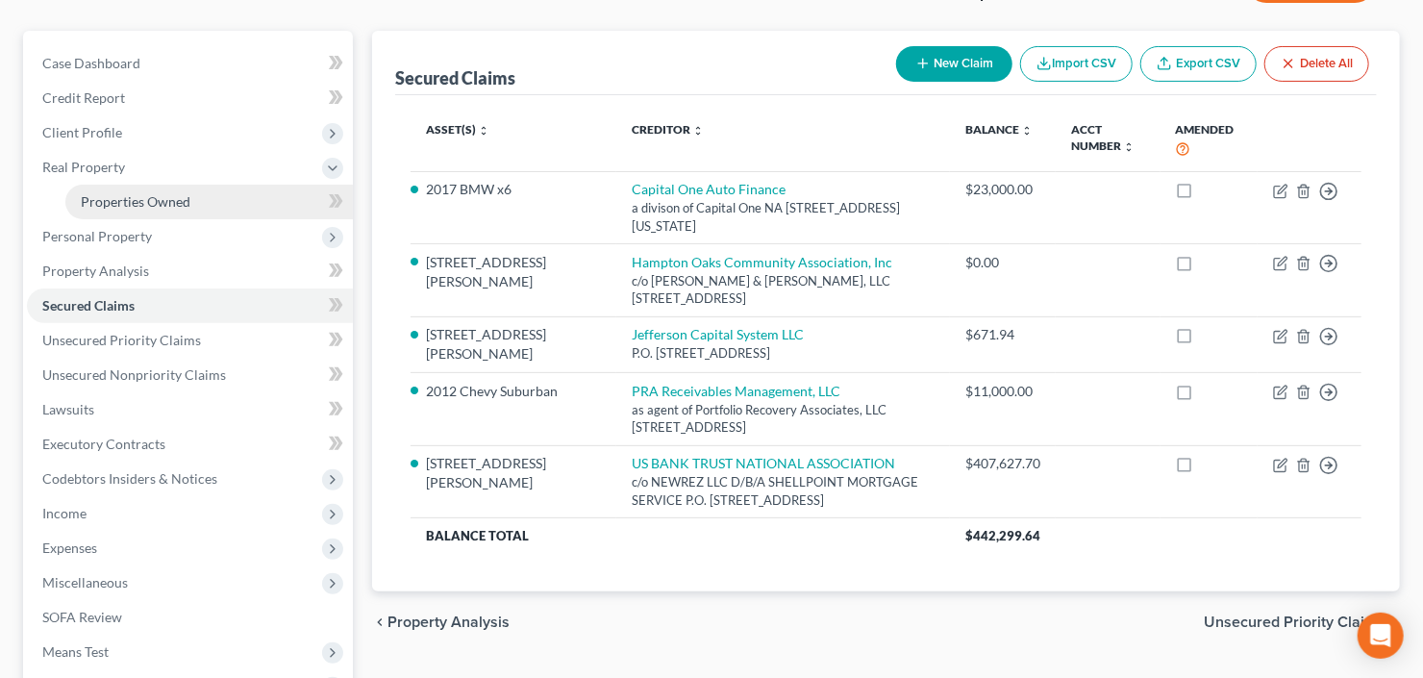
click at [139, 201] on span "Properties Owned" at bounding box center [136, 201] width 110 height 16
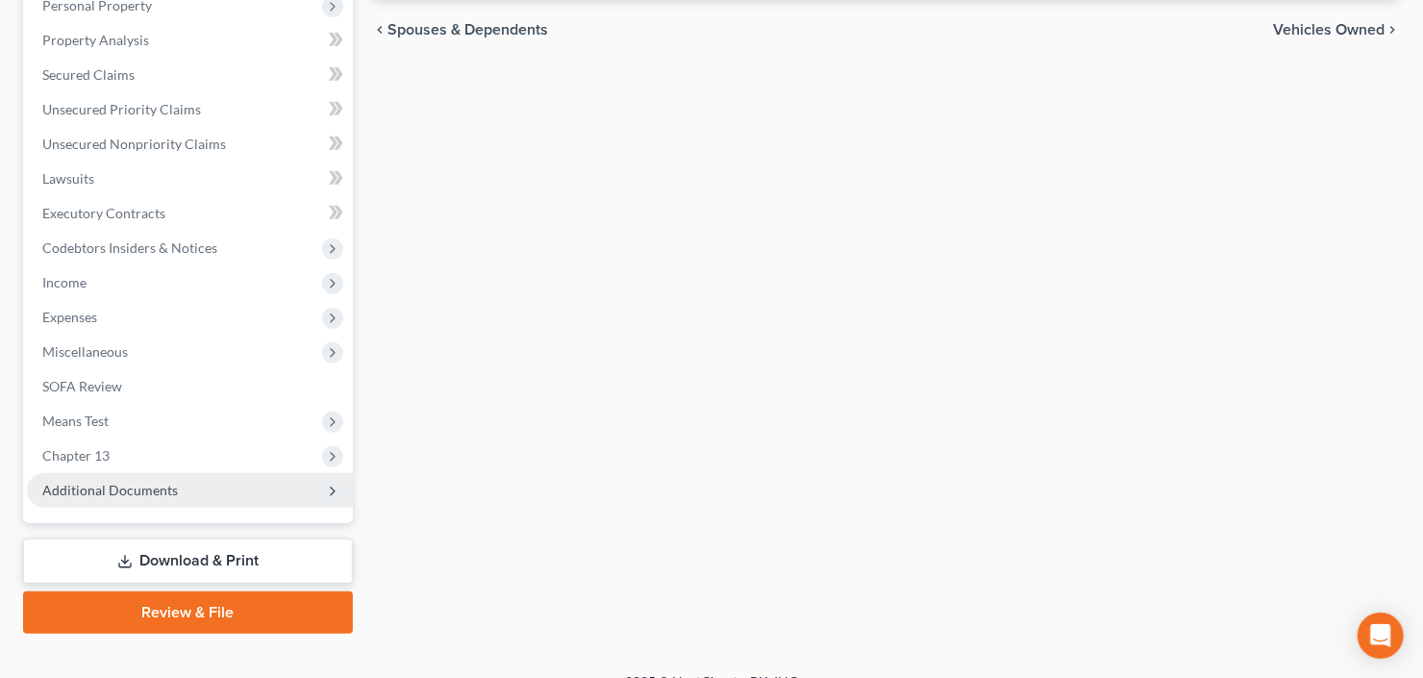
click at [118, 489] on span "Additional Documents" at bounding box center [110, 490] width 136 height 16
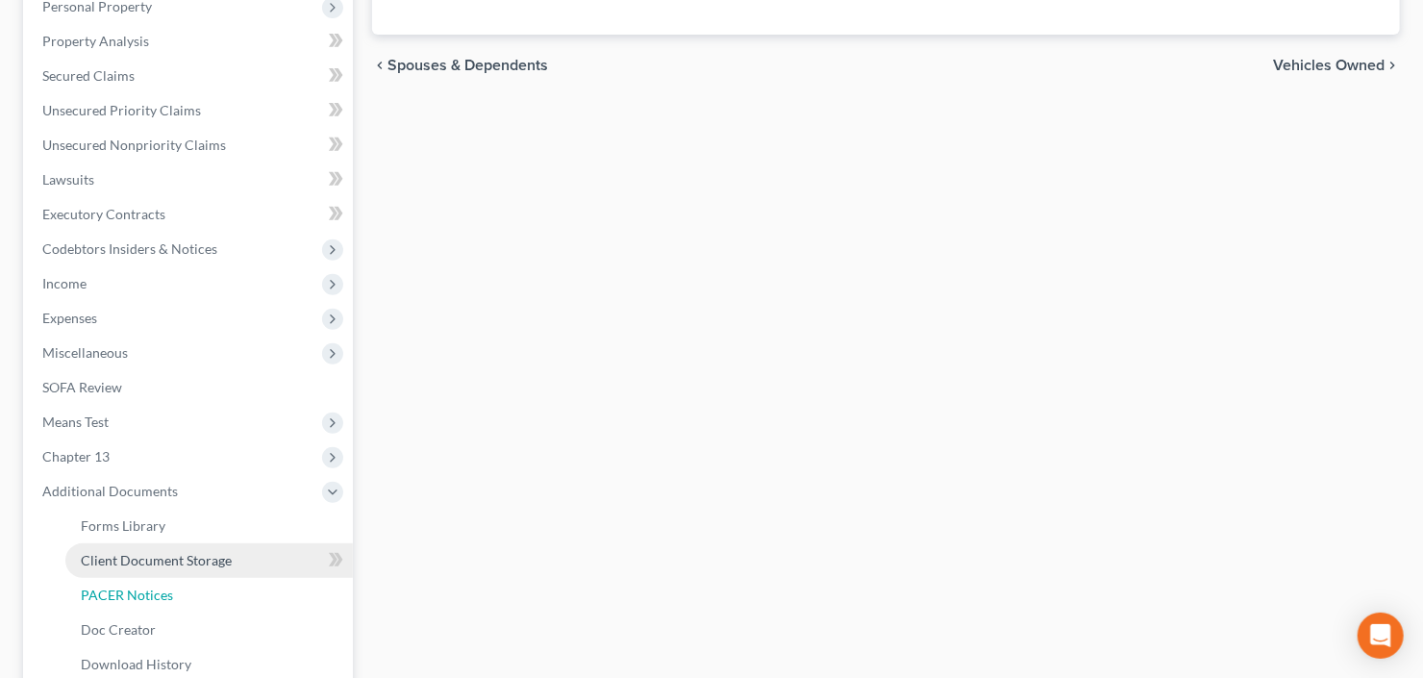
drag, startPoint x: 130, startPoint y: 600, endPoint x: 197, endPoint y: 570, distance: 73.6
click at [129, 600] on link "PACER Notices" at bounding box center [208, 595] width 287 height 35
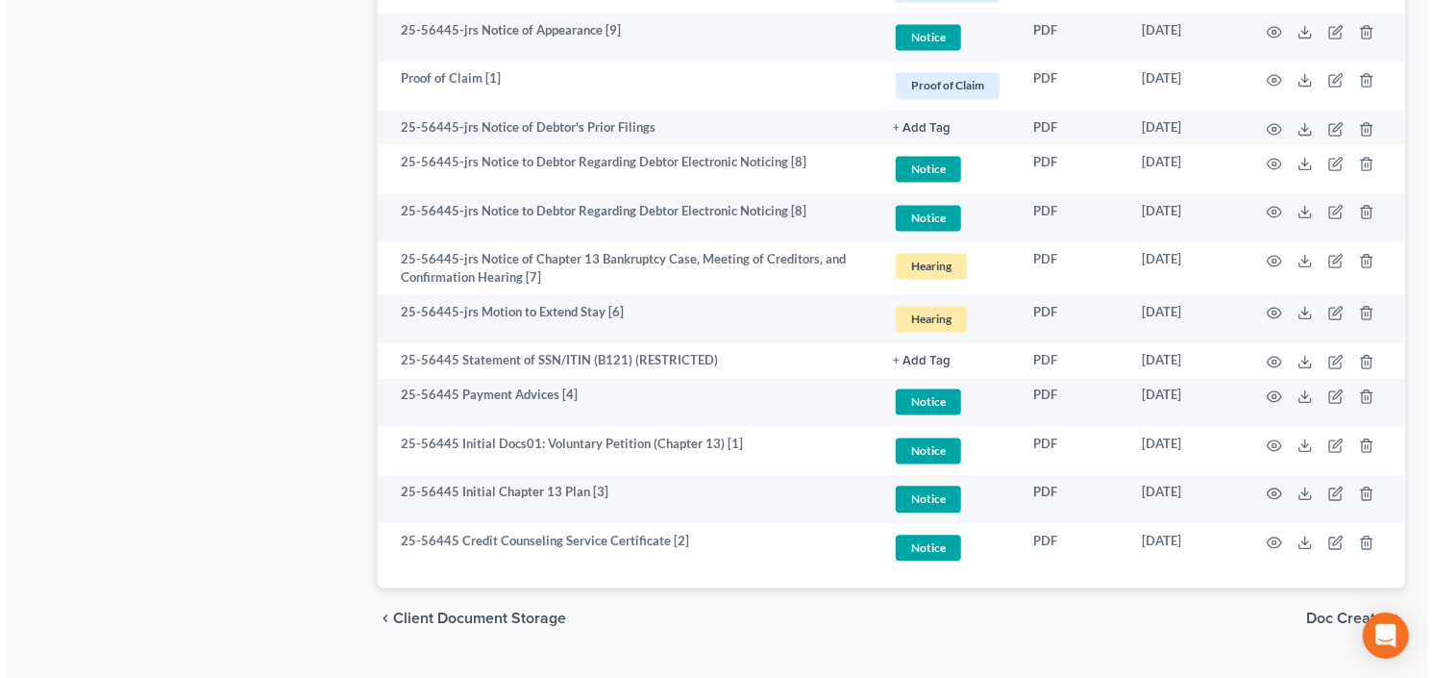
scroll to position [1846, 0]
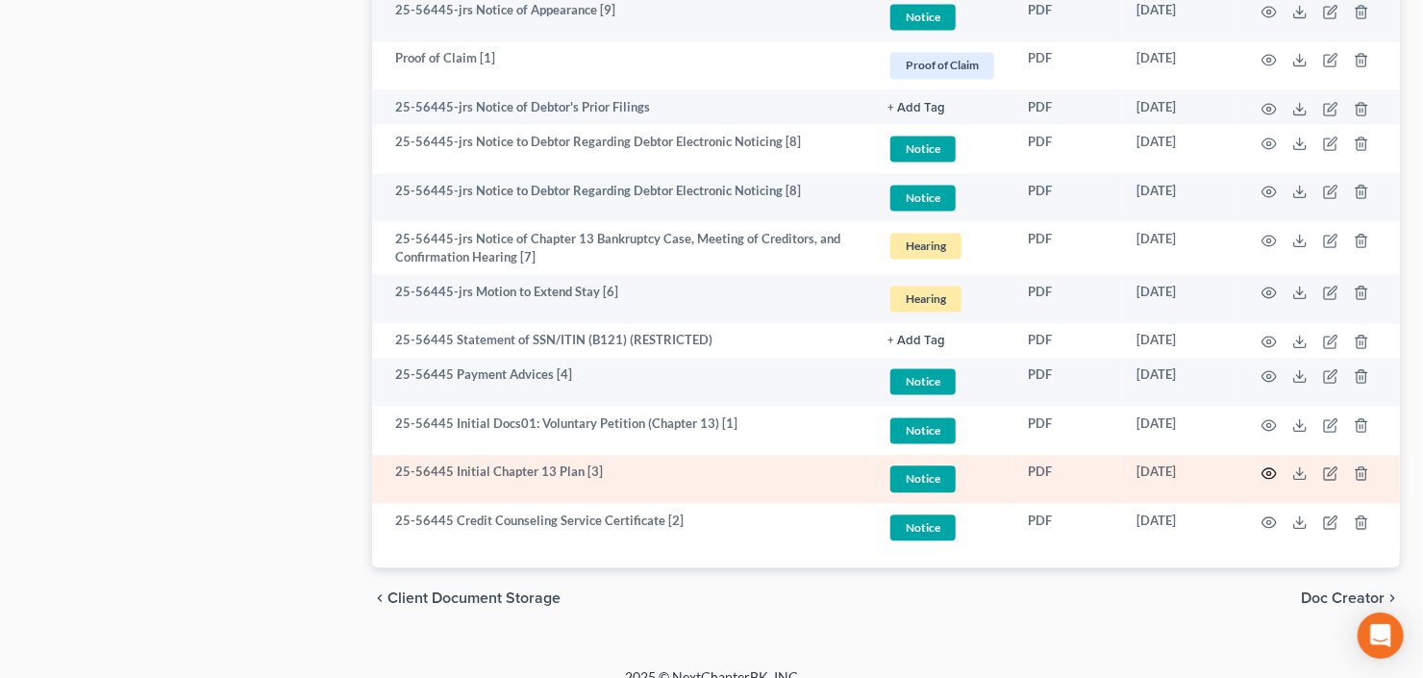
click at [1263, 475] on icon "button" at bounding box center [1268, 472] width 15 height 15
